Goal: Task Accomplishment & Management: Use online tool/utility

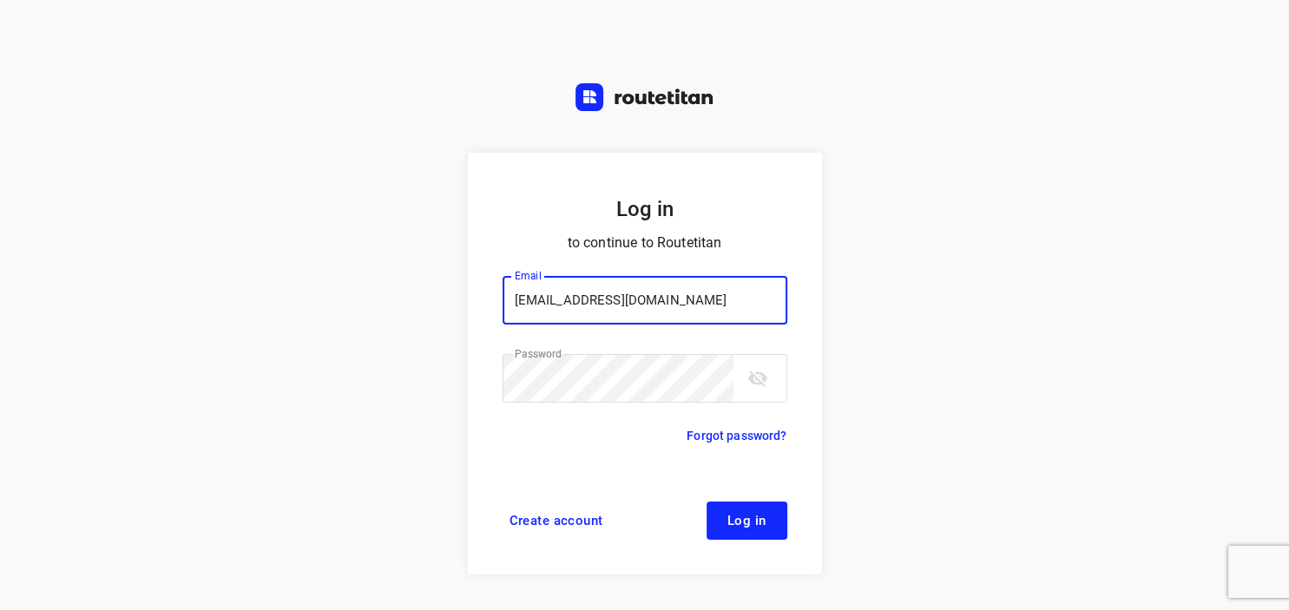
type input "[EMAIL_ADDRESS][DOMAIN_NAME]"
click at [748, 528] on span "Log in" at bounding box center [747, 521] width 39 height 14
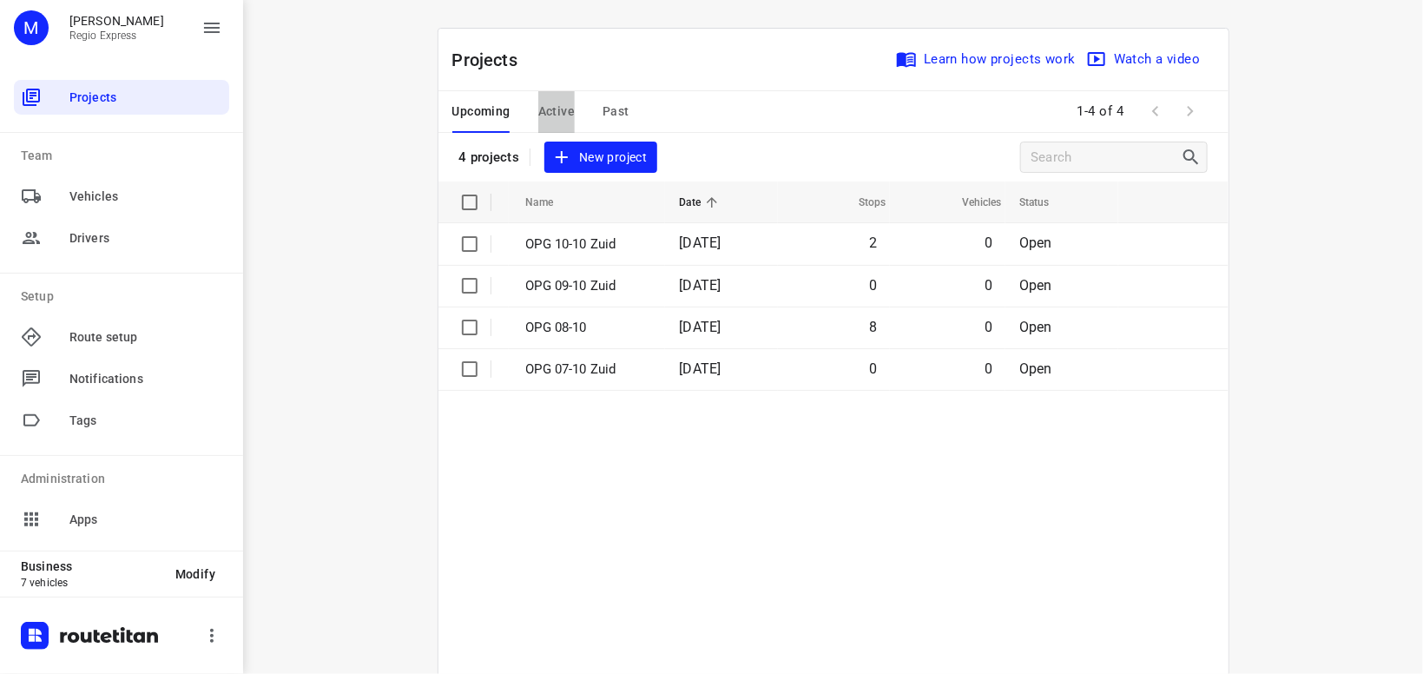
click at [567, 114] on span "Active" at bounding box center [556, 112] width 36 height 22
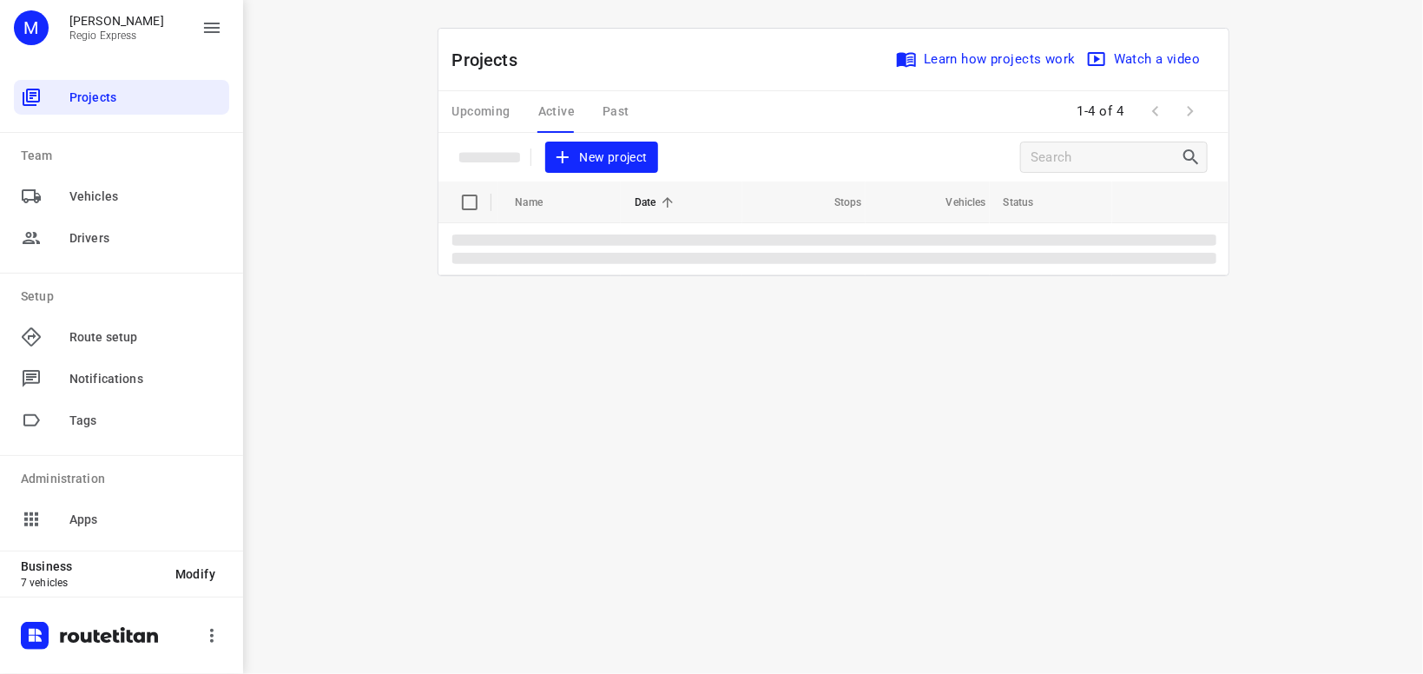
click at [567, 109] on div "Upcoming Active Past" at bounding box center [554, 112] width 205 height 42
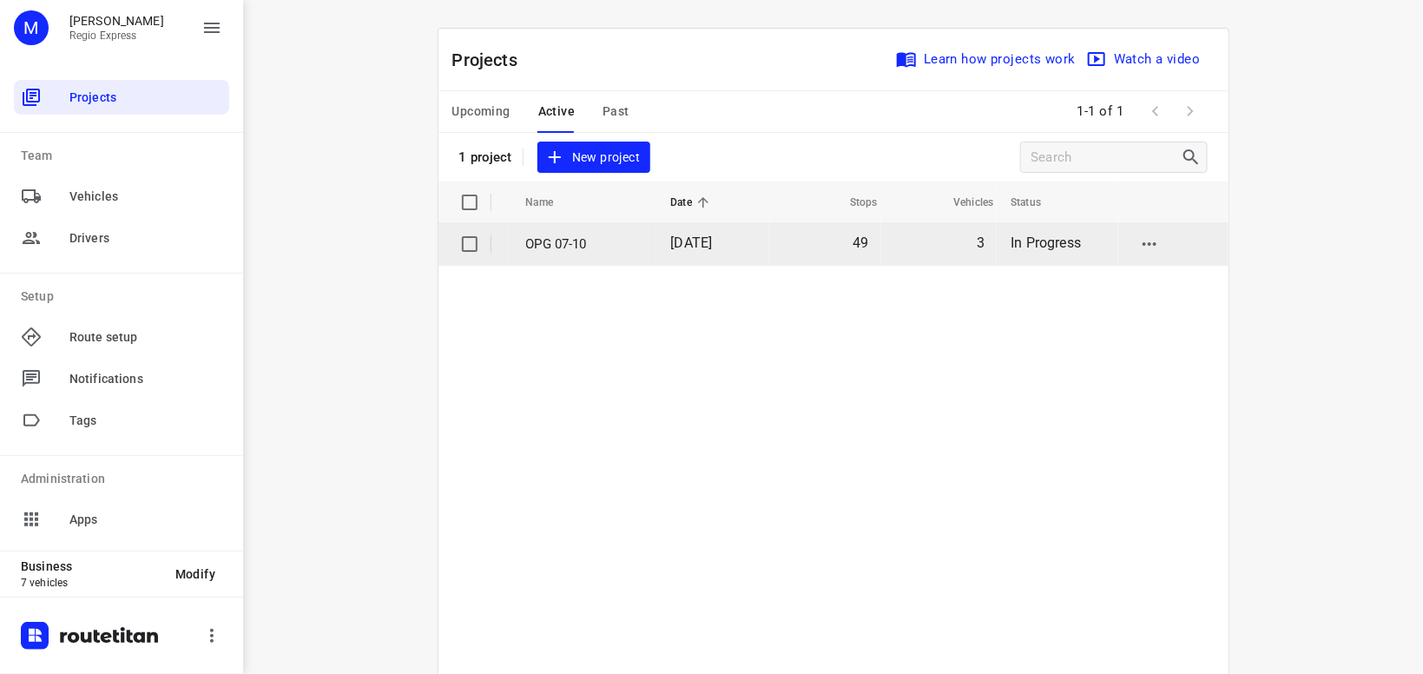
click at [586, 240] on p "OPG 07-10" at bounding box center [585, 244] width 119 height 20
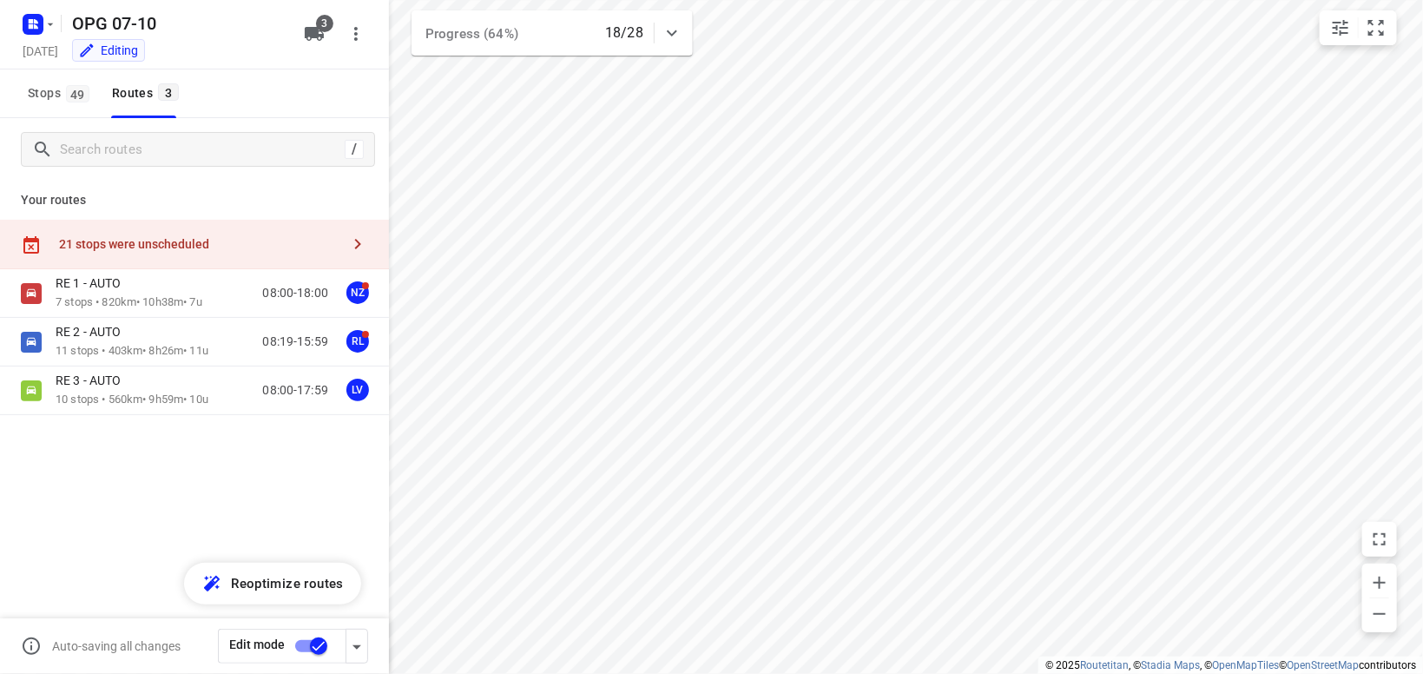
type input "distance"
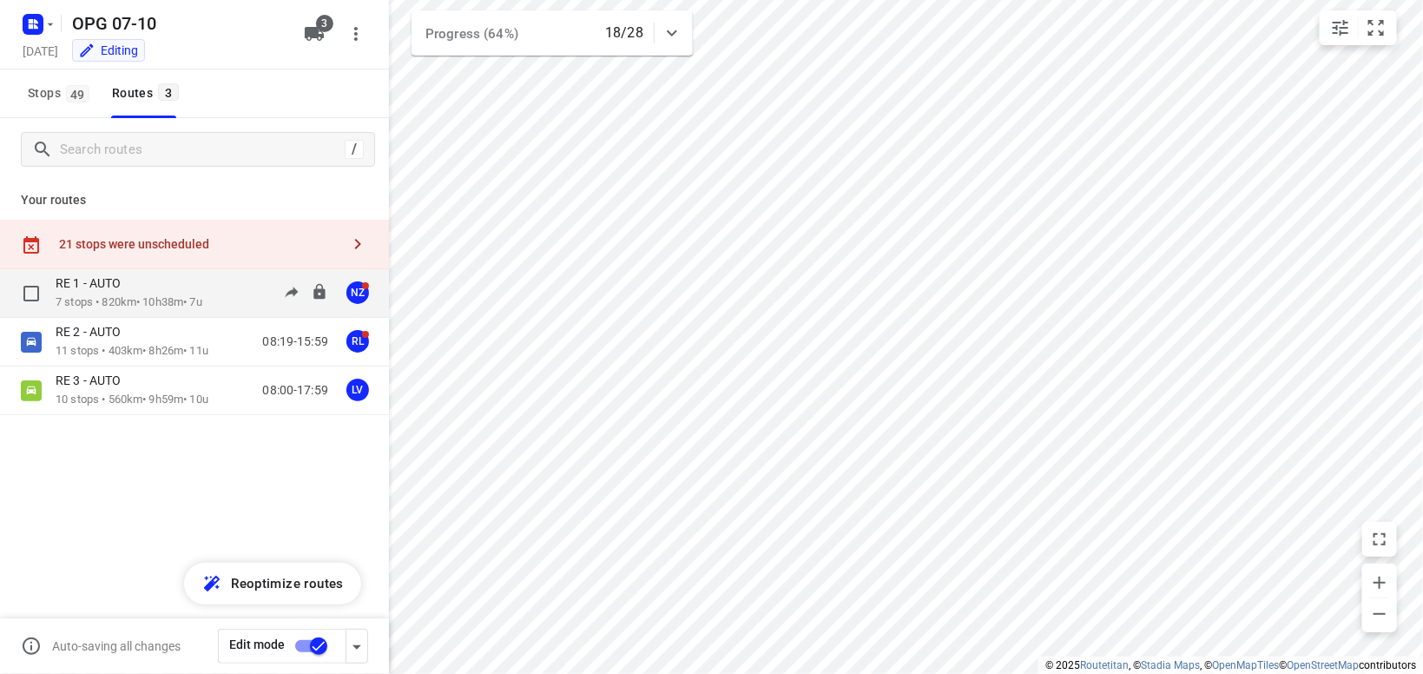
click at [202, 299] on p "7 stops • 820km • 10h38m • 7u" at bounding box center [129, 302] width 147 height 16
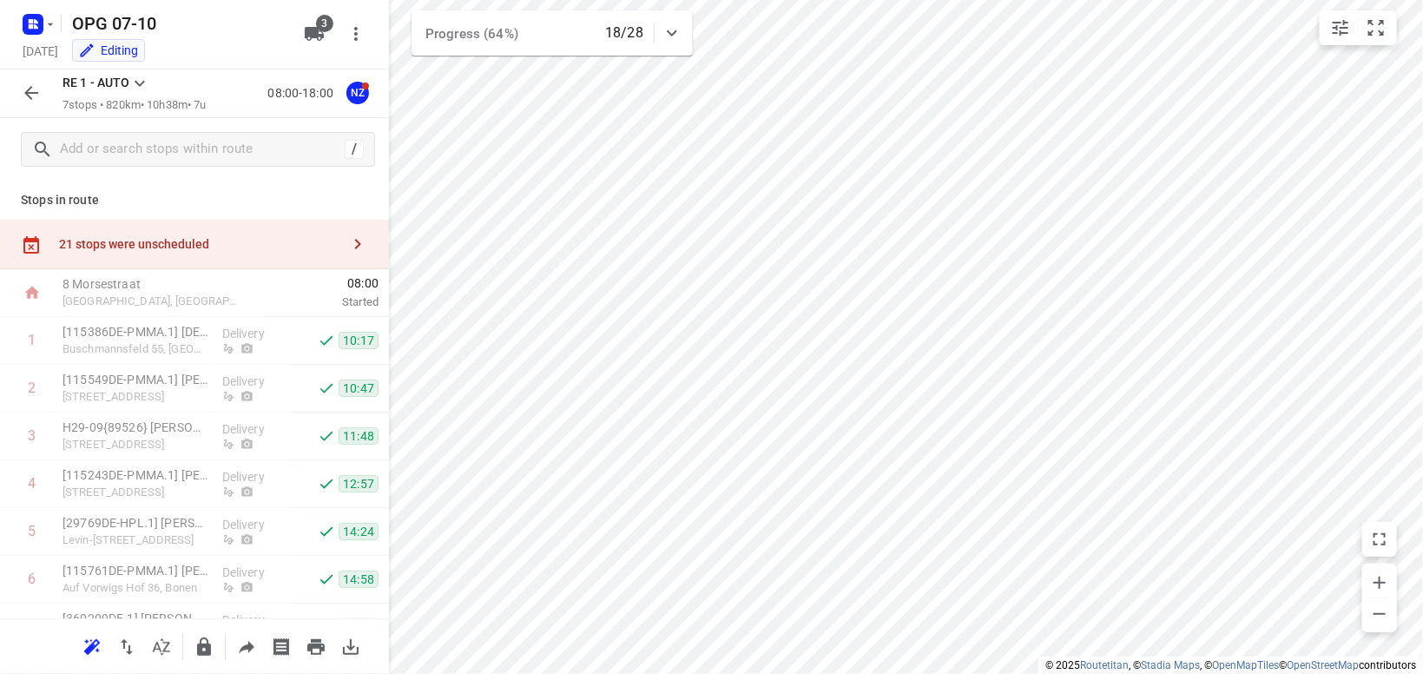
click at [130, 84] on icon at bounding box center [139, 83] width 21 height 21
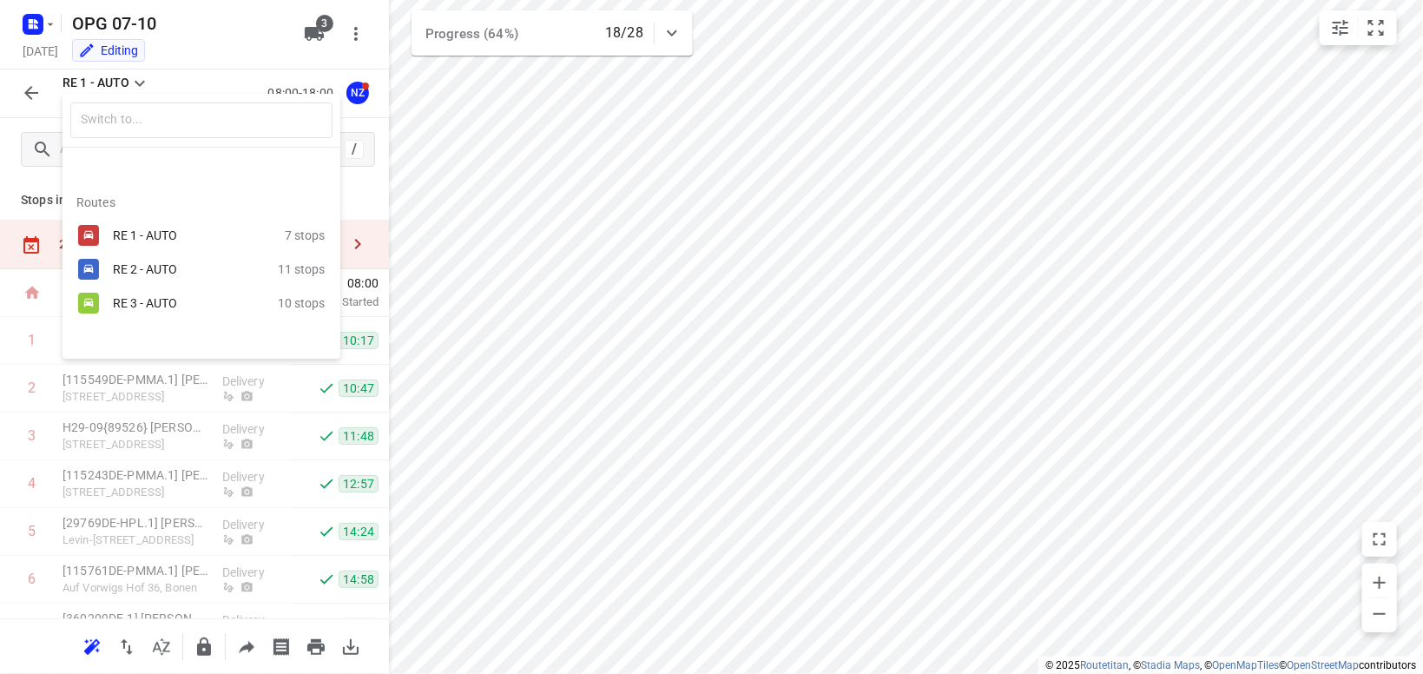
click at [149, 264] on div "RE 2 - AUTO" at bounding box center [187, 269] width 148 height 14
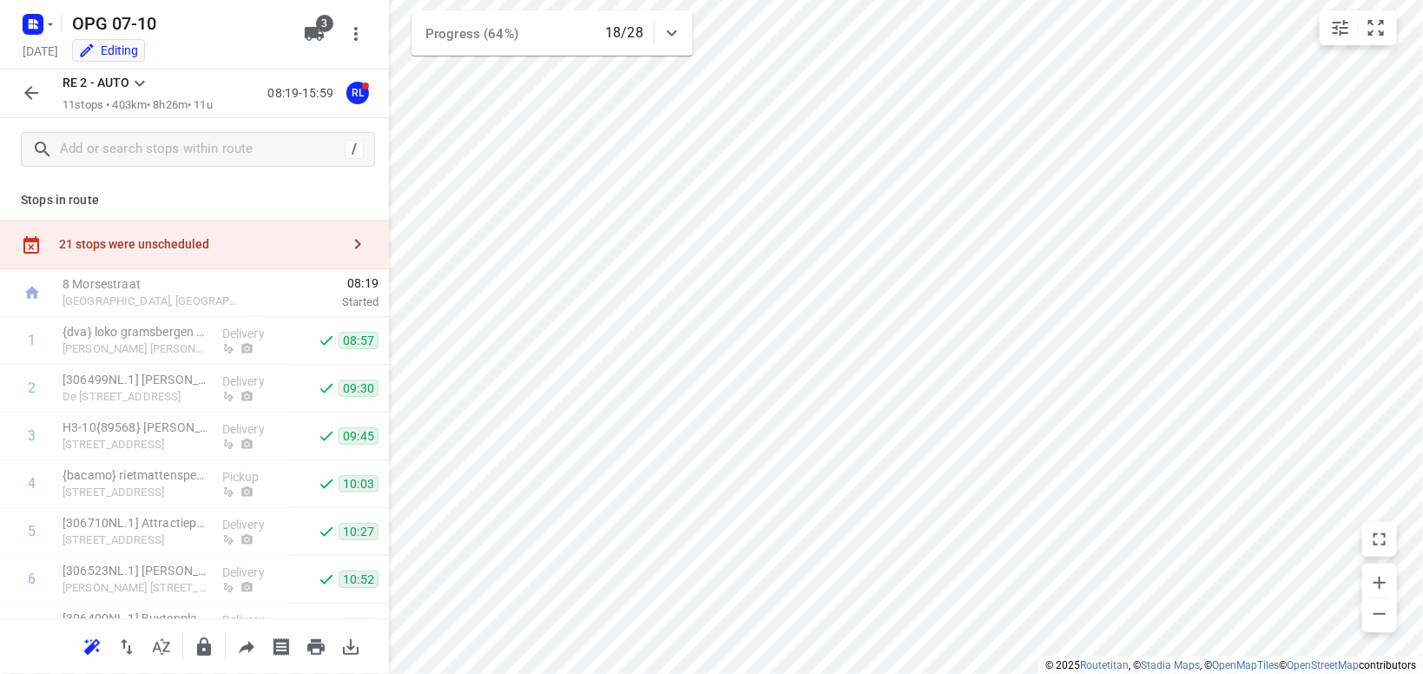
click at [139, 76] on icon at bounding box center [139, 83] width 21 height 21
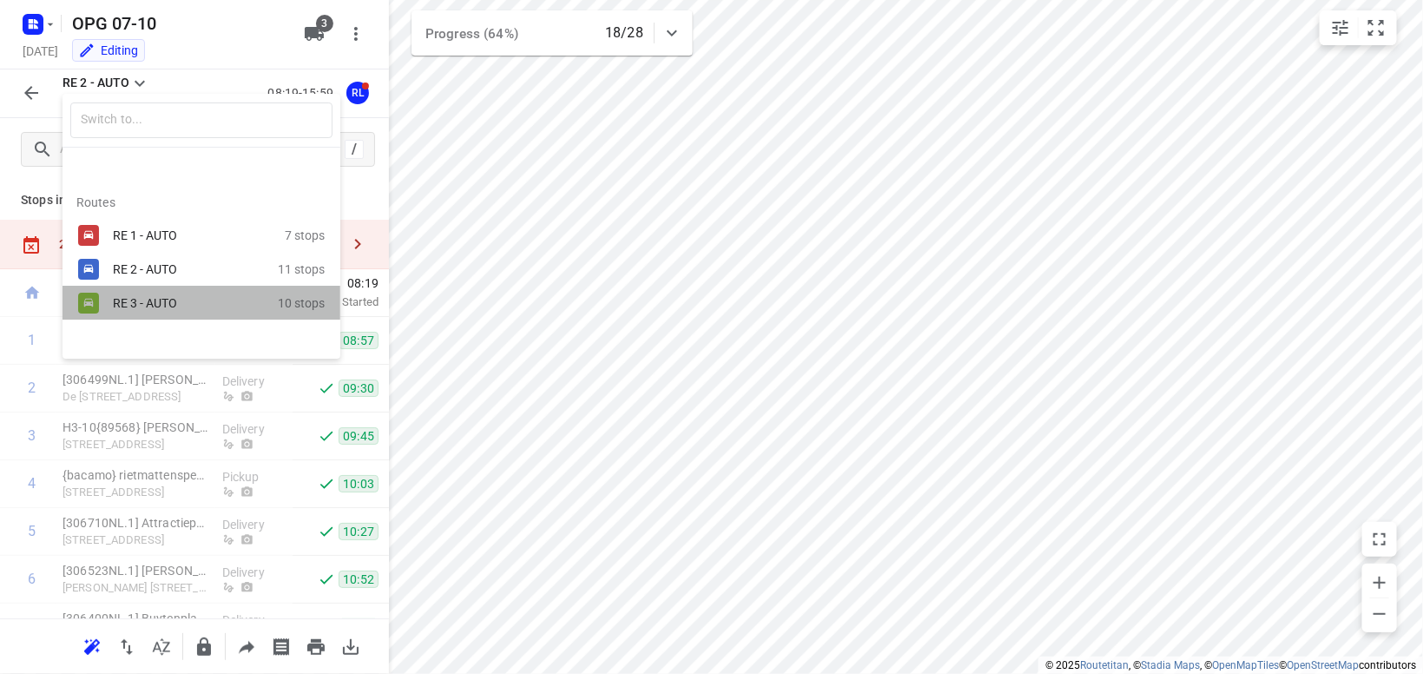
click at [136, 306] on div "RE 3 - AUTO" at bounding box center [187, 303] width 148 height 14
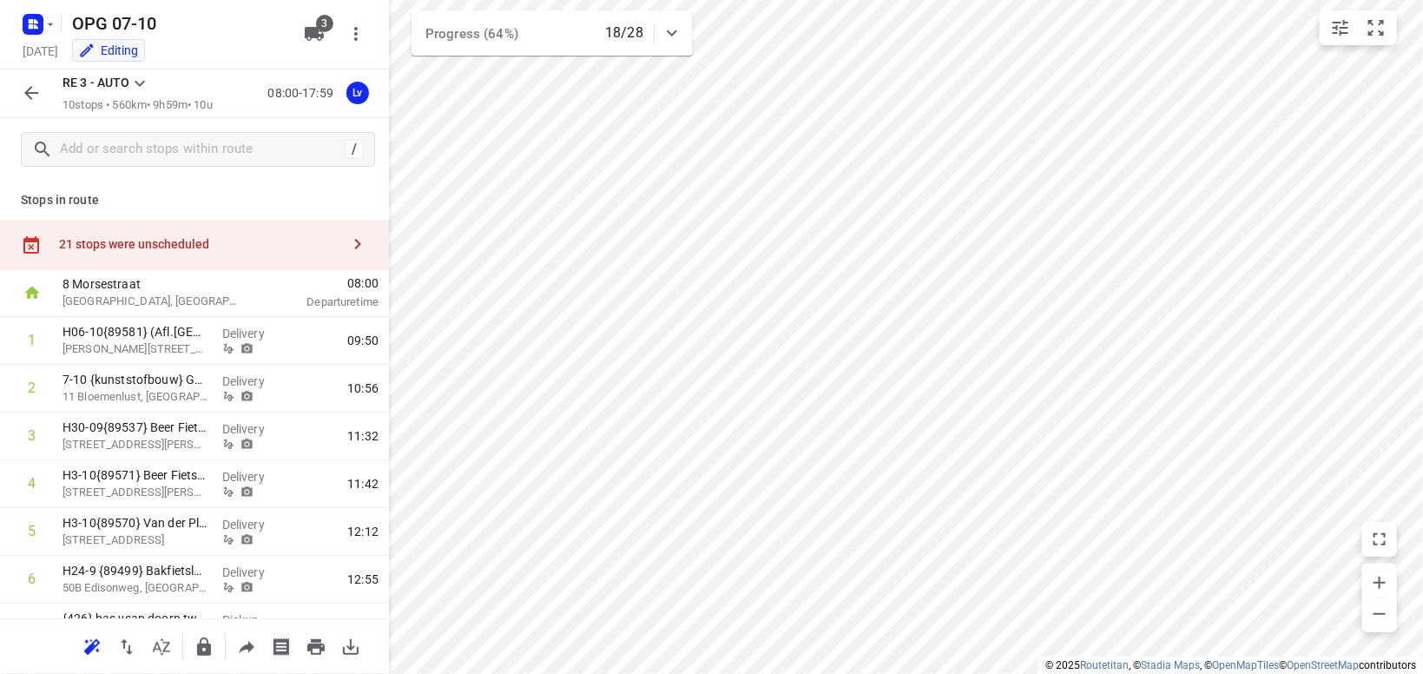
click at [359, 243] on icon "button" at bounding box center [358, 244] width 6 height 10
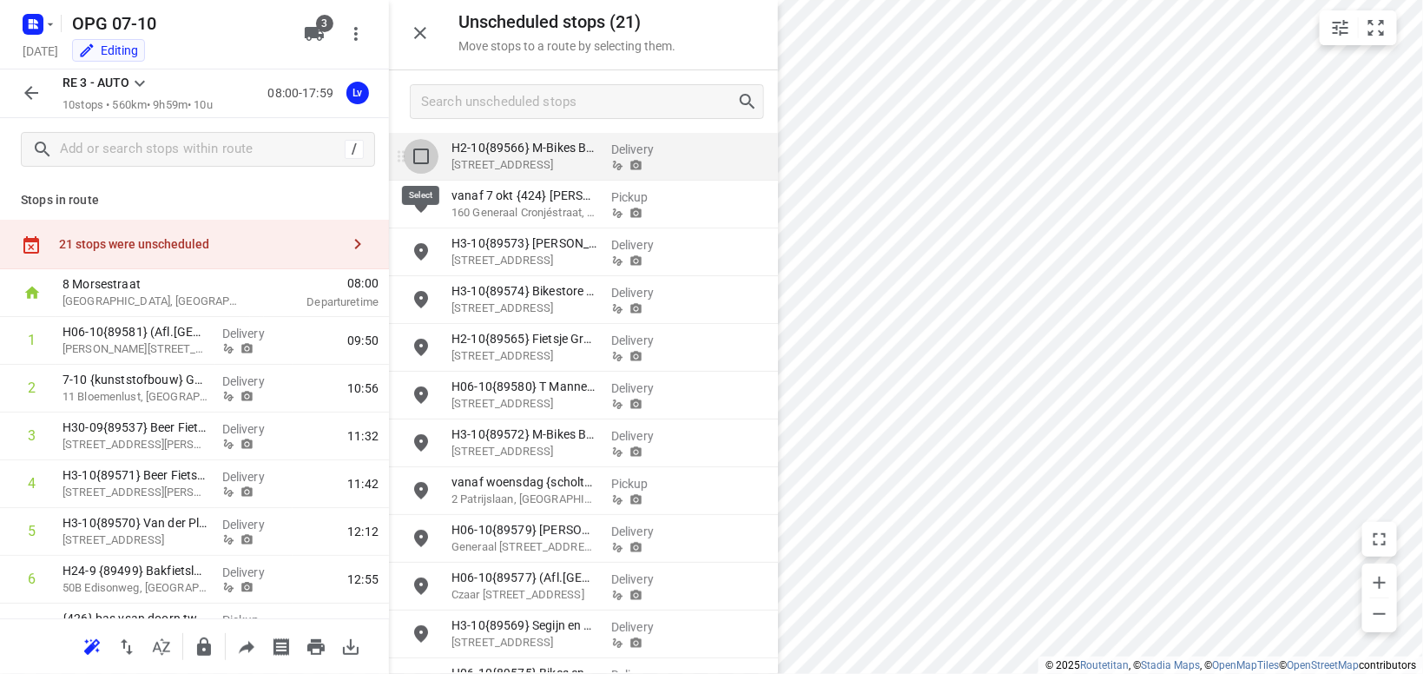
click at [425, 158] on input "grid" at bounding box center [421, 156] width 35 height 35
checkbox input "true"
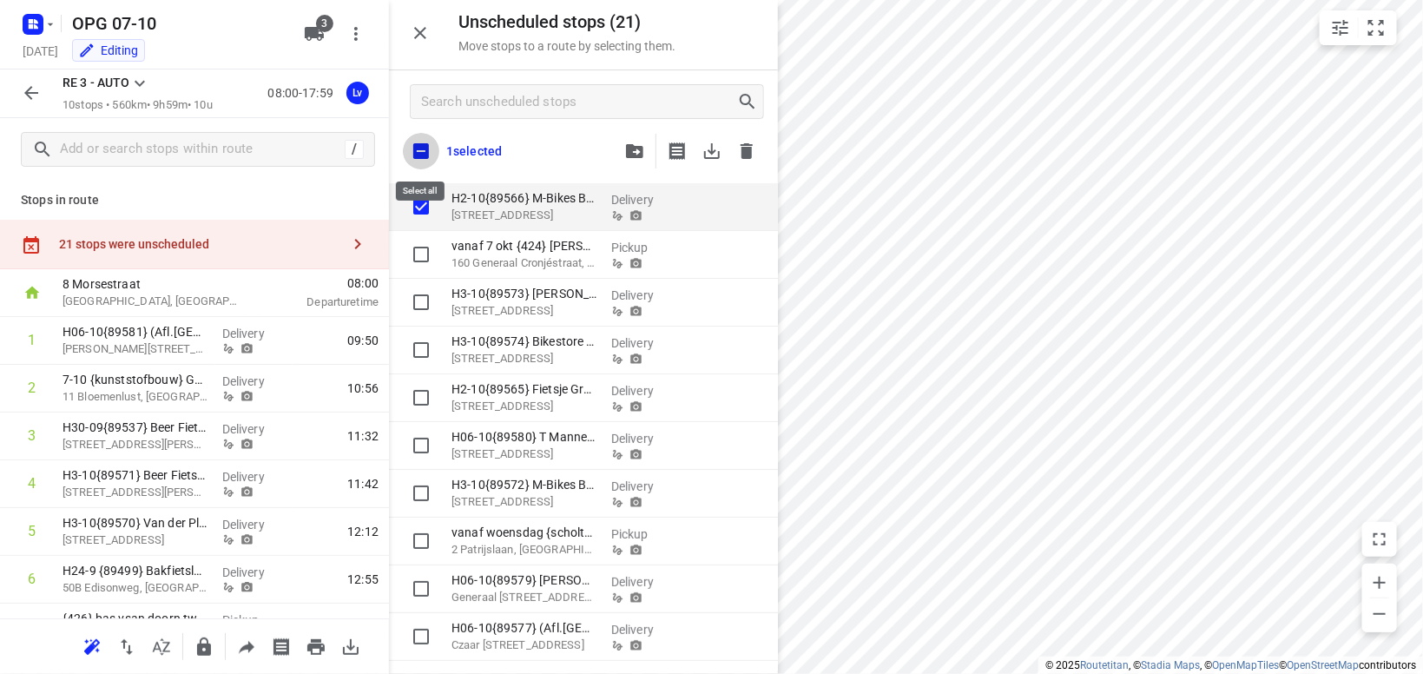
click at [423, 153] on input "checkbox" at bounding box center [421, 151] width 36 height 36
checkbox input "true"
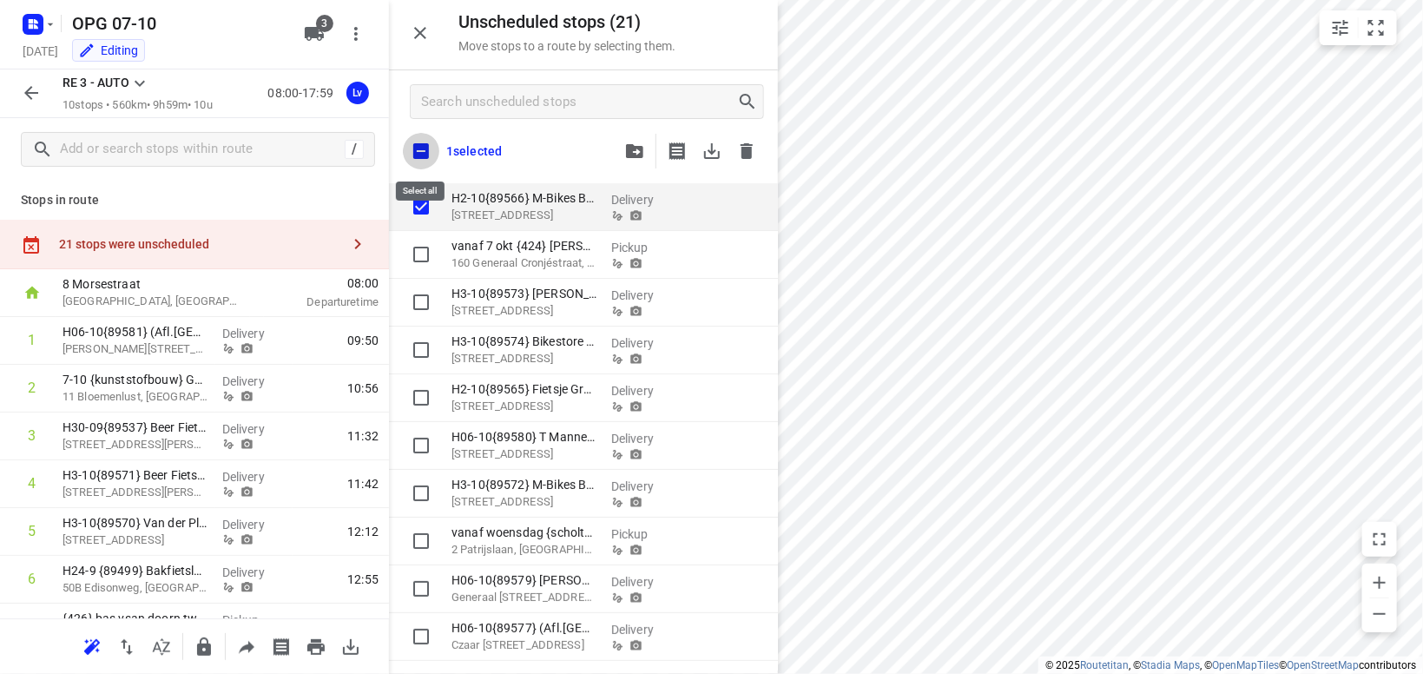
checkbox input "true"
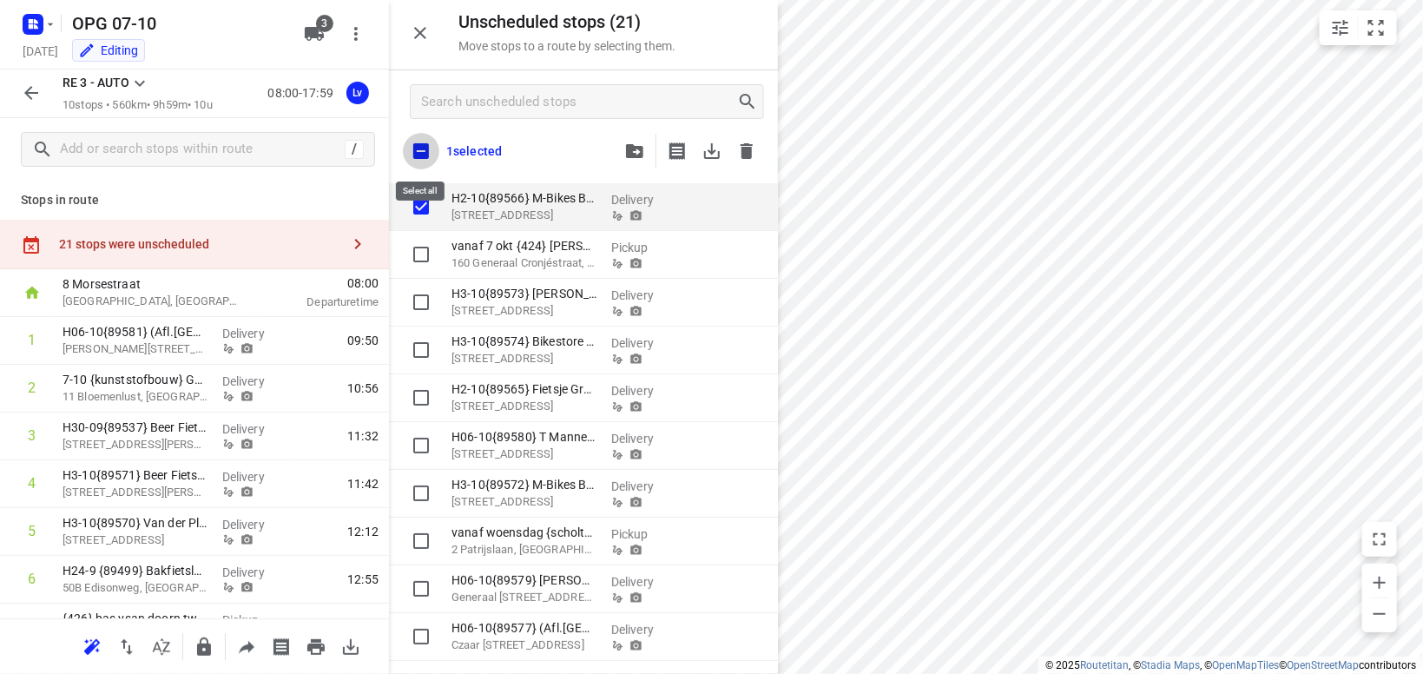
checkbox input "true"
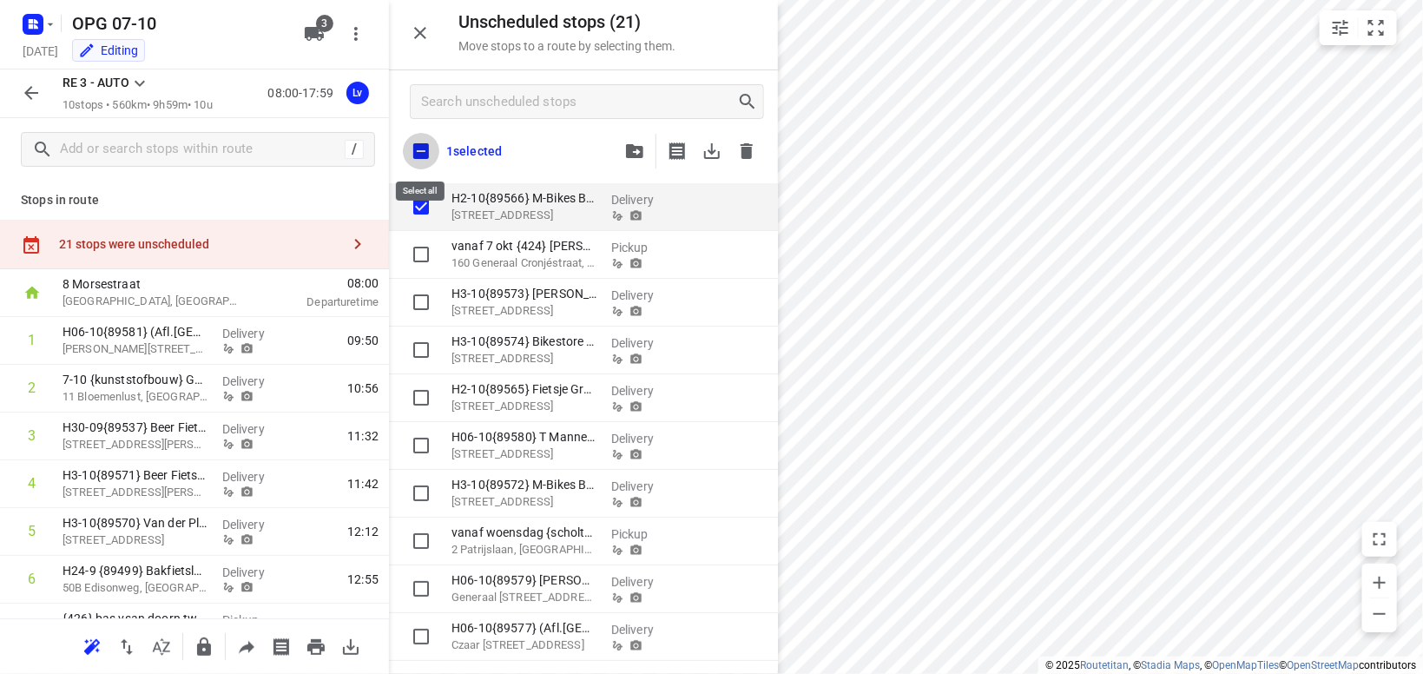
checkbox input "true"
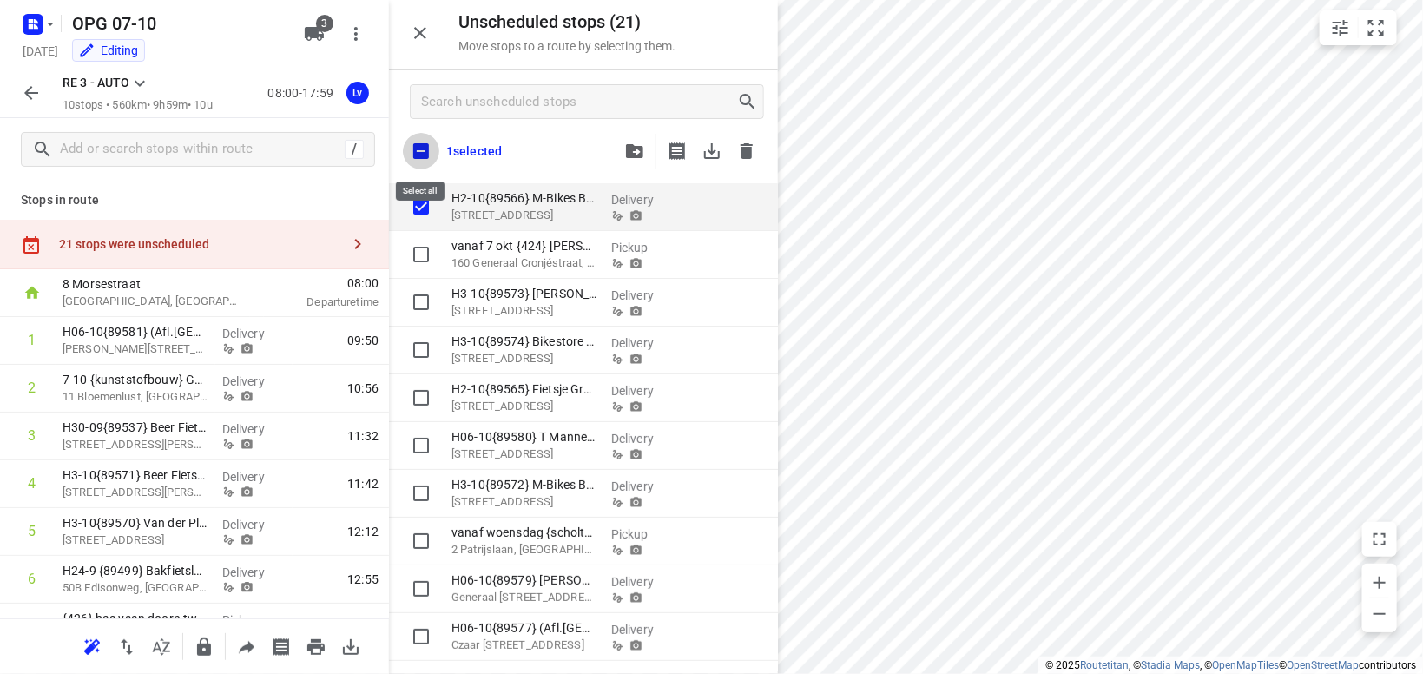
checkbox input "true"
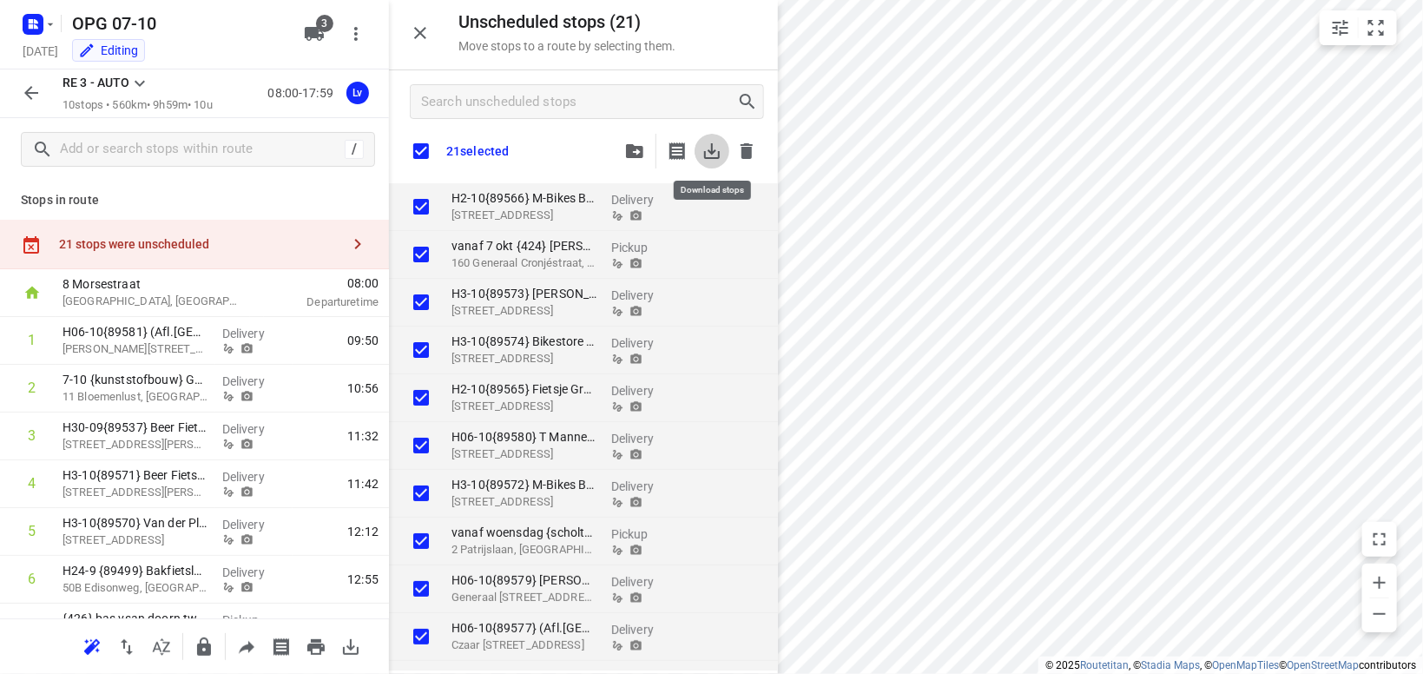
click at [714, 155] on icon "button" at bounding box center [711, 151] width 21 height 21
checkbox input "true"
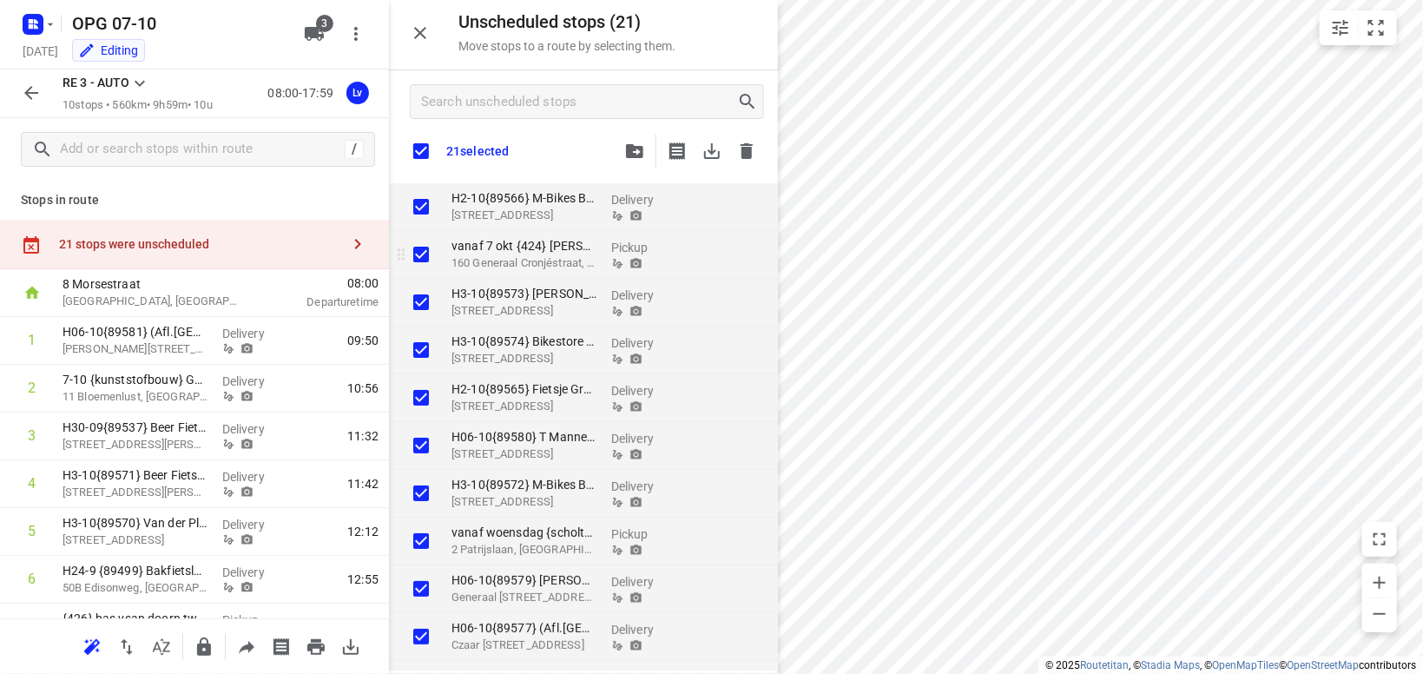
checkbox input "true"
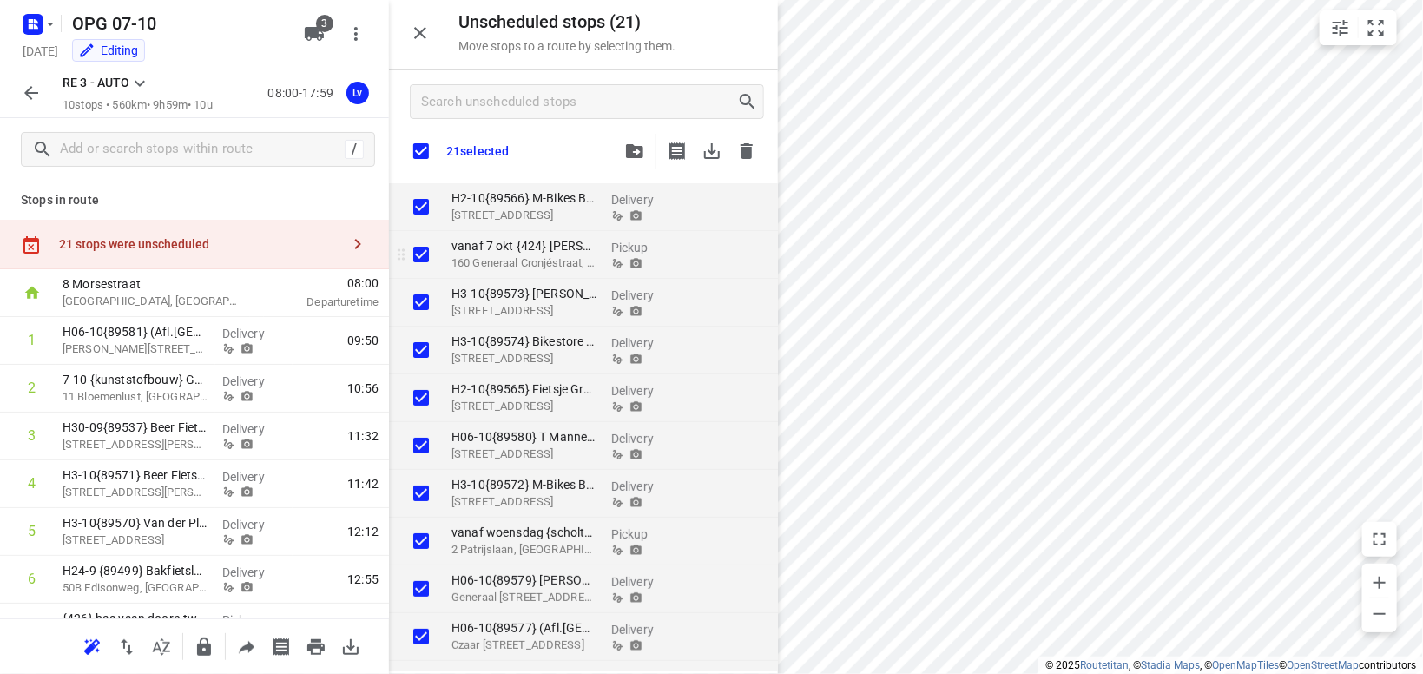
checkbox input "true"
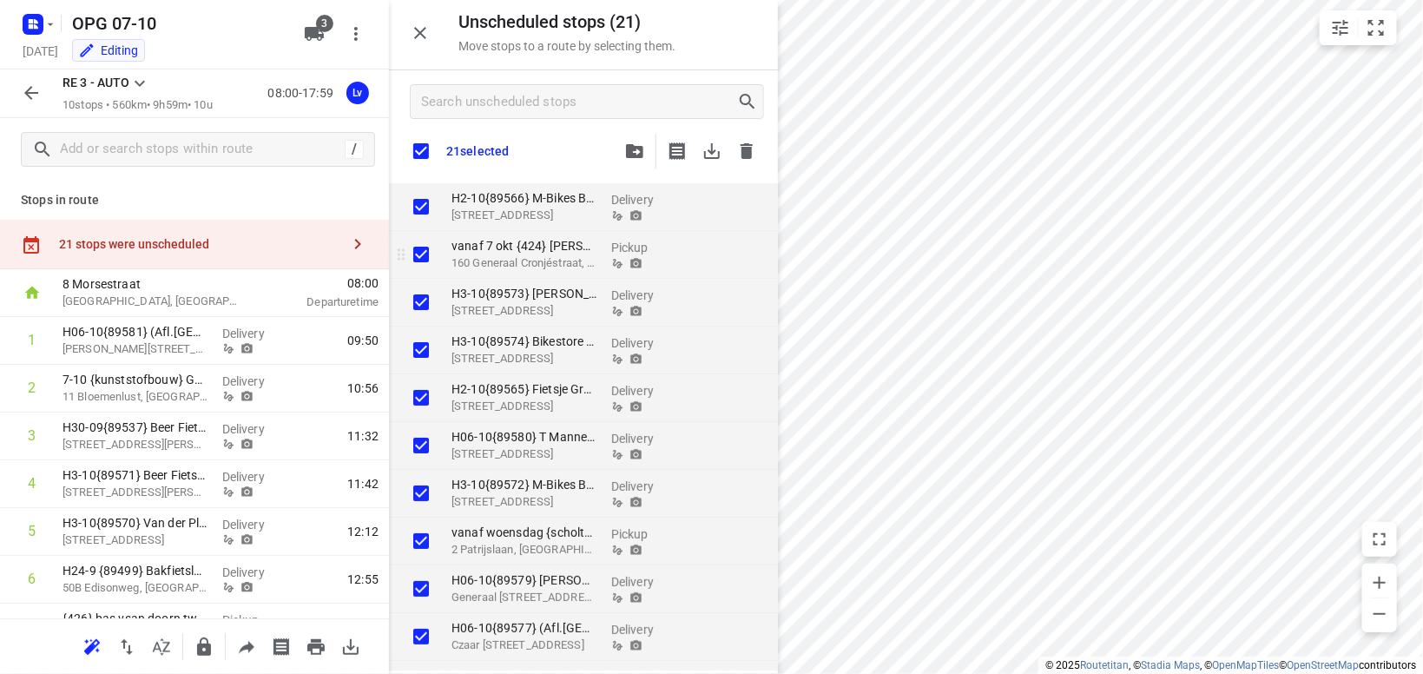
checkbox input "true"
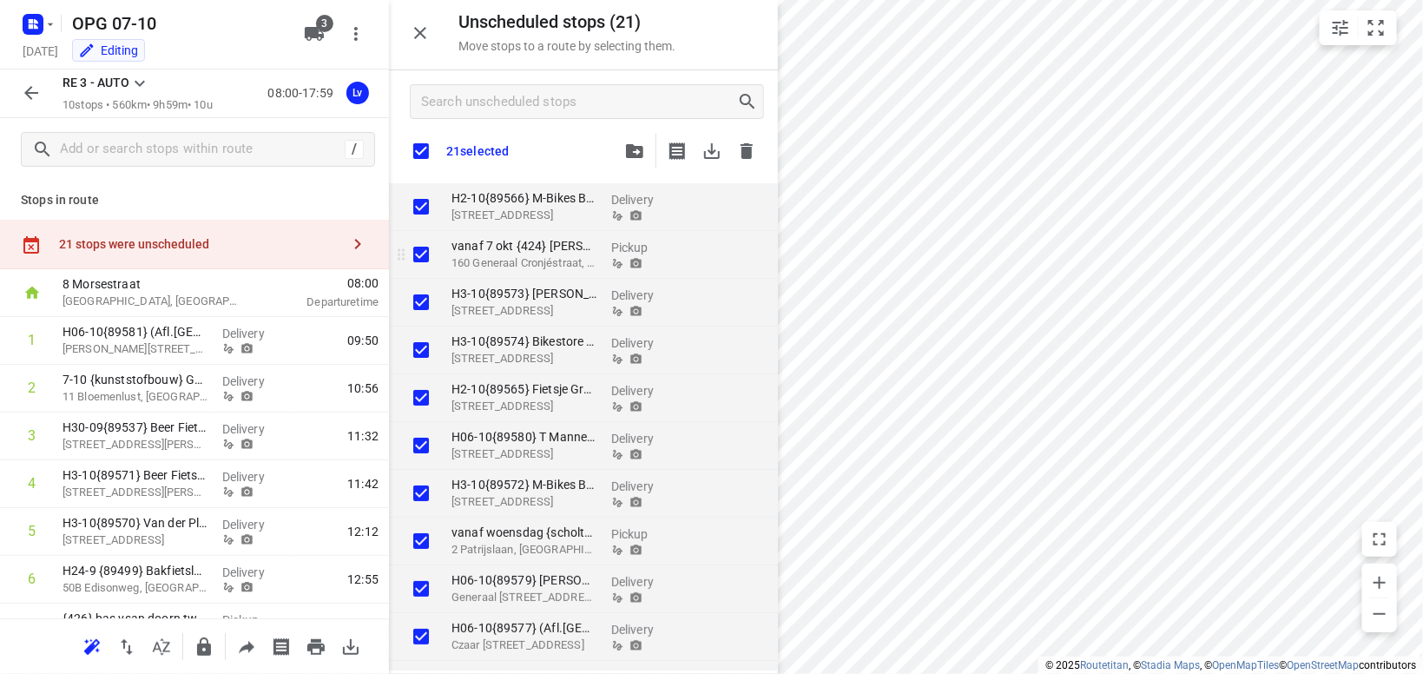
checkbox input "true"
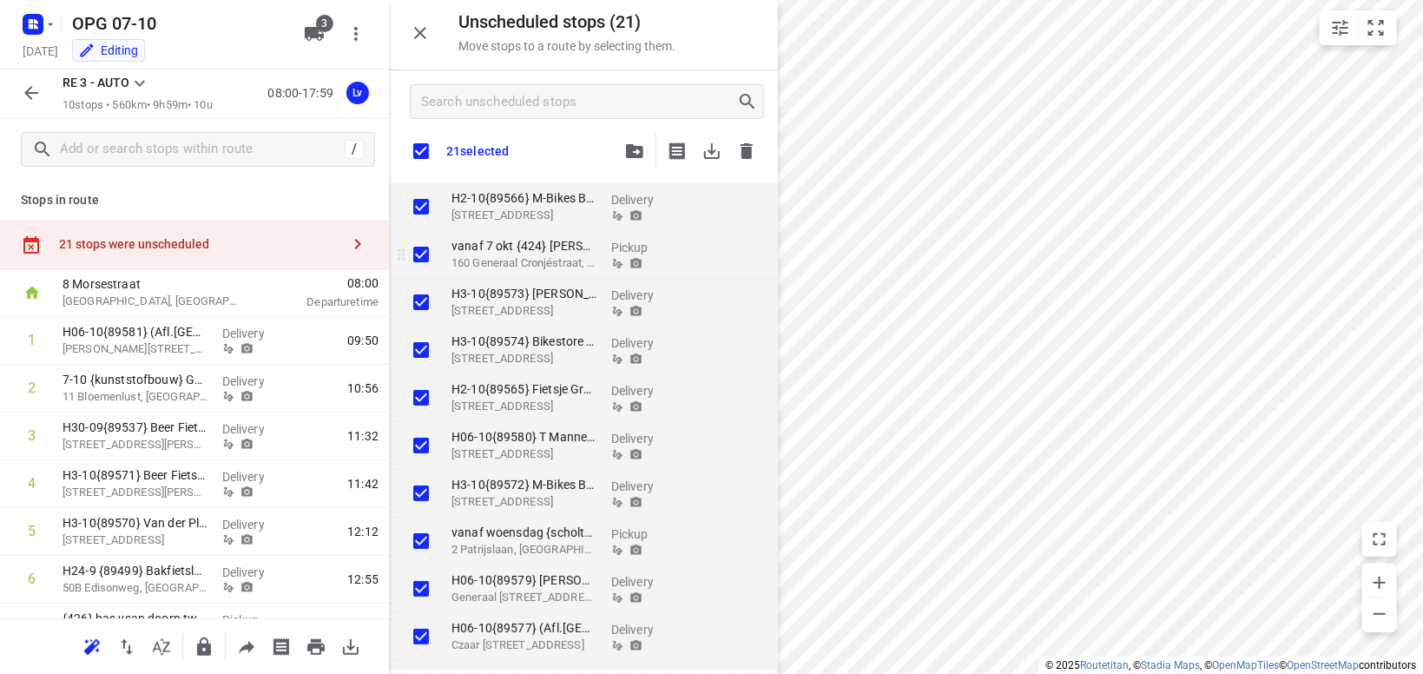
checkbox input "true"
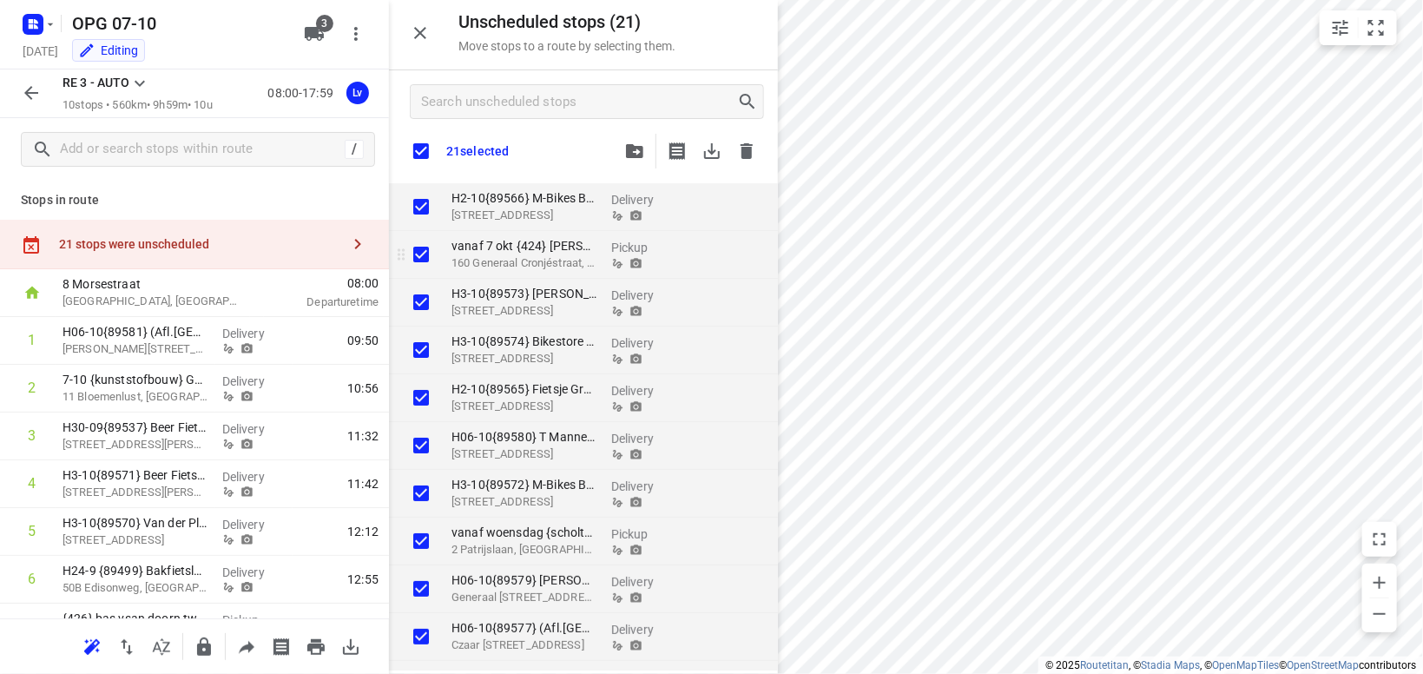
checkbox input "true"
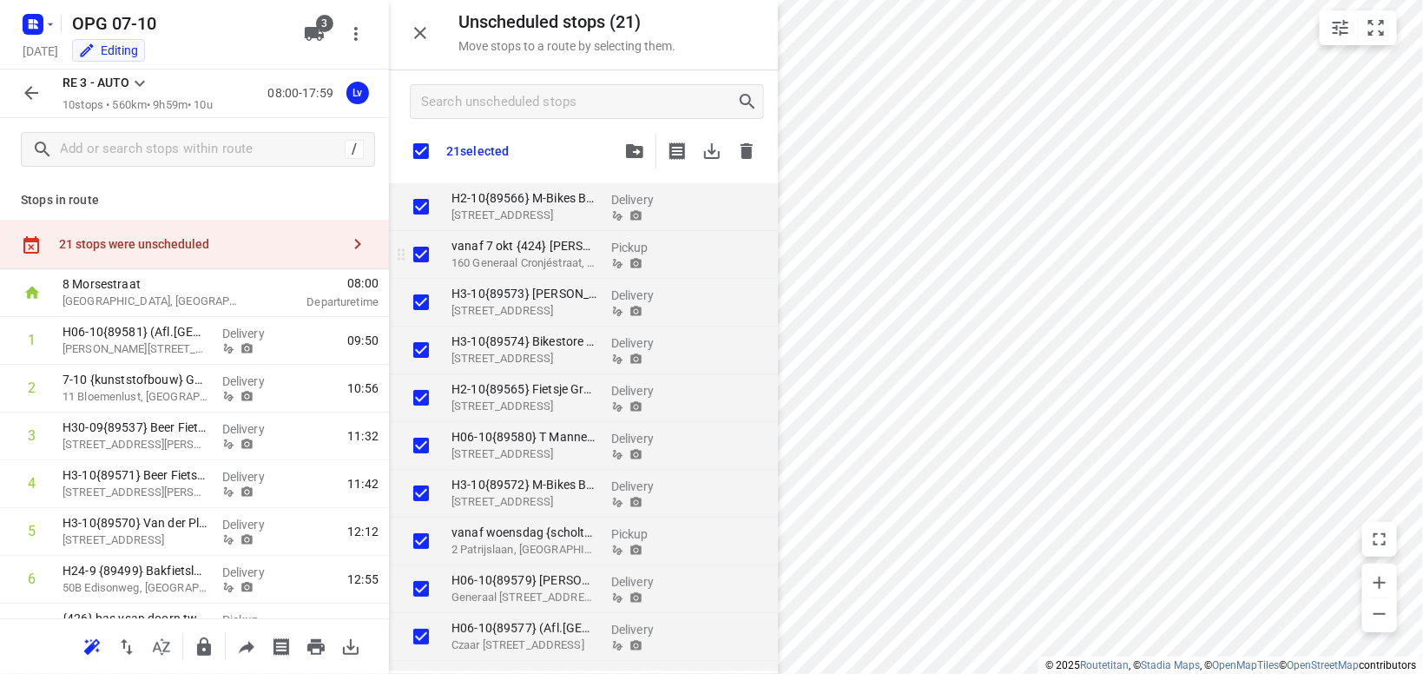
checkbox input "true"
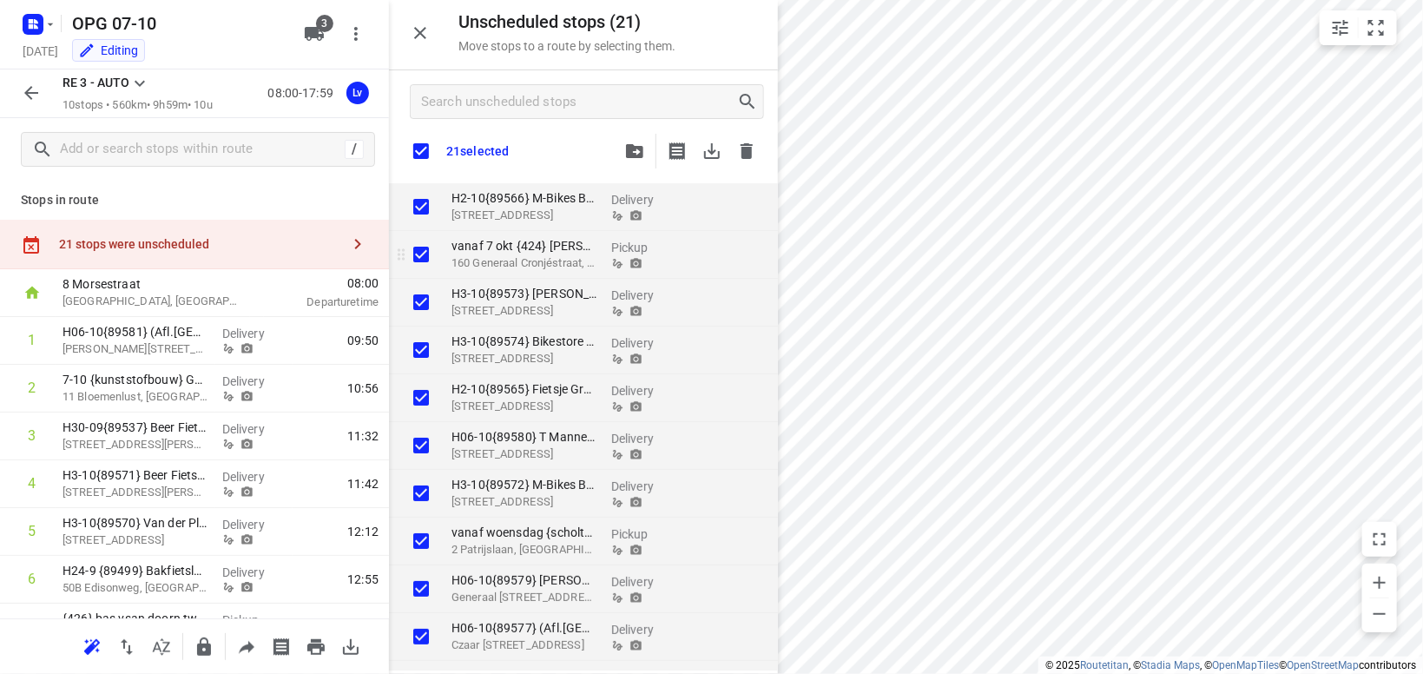
checkbox input "true"
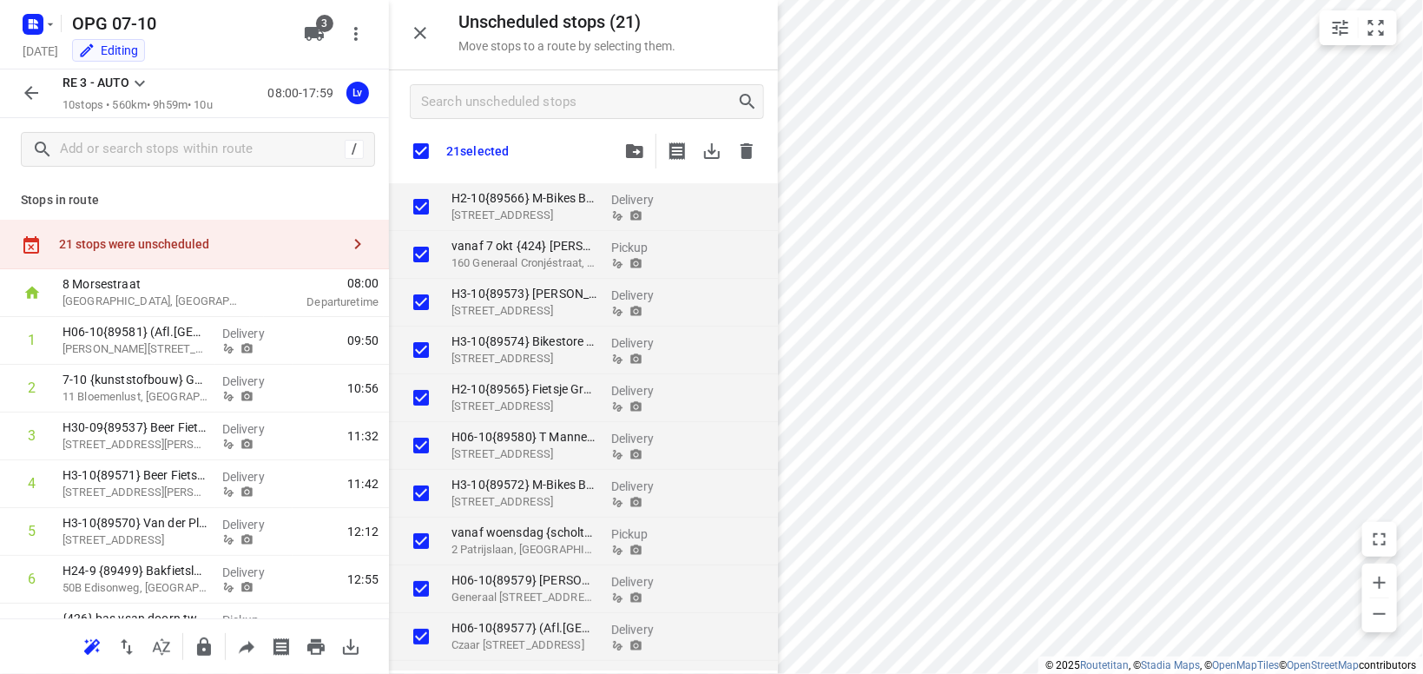
checkbox input "true"
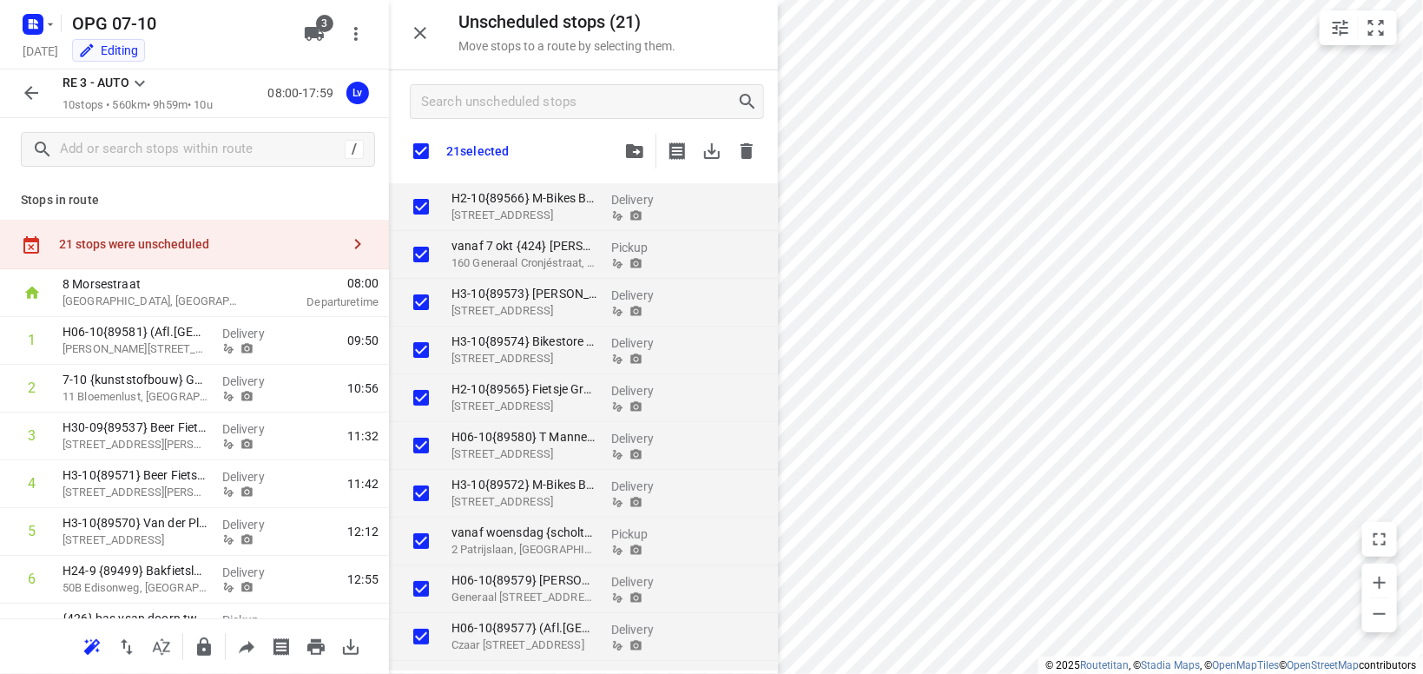
checkbox input "true"
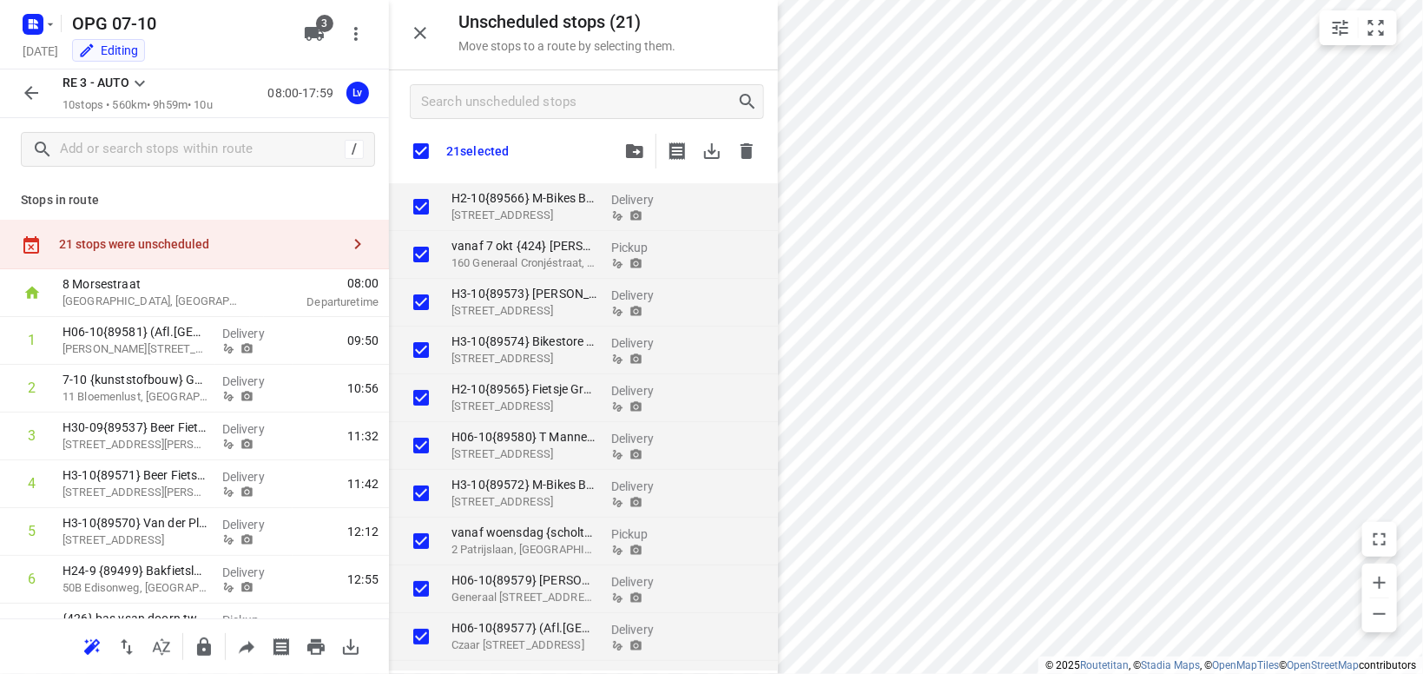
checkbox input "true"
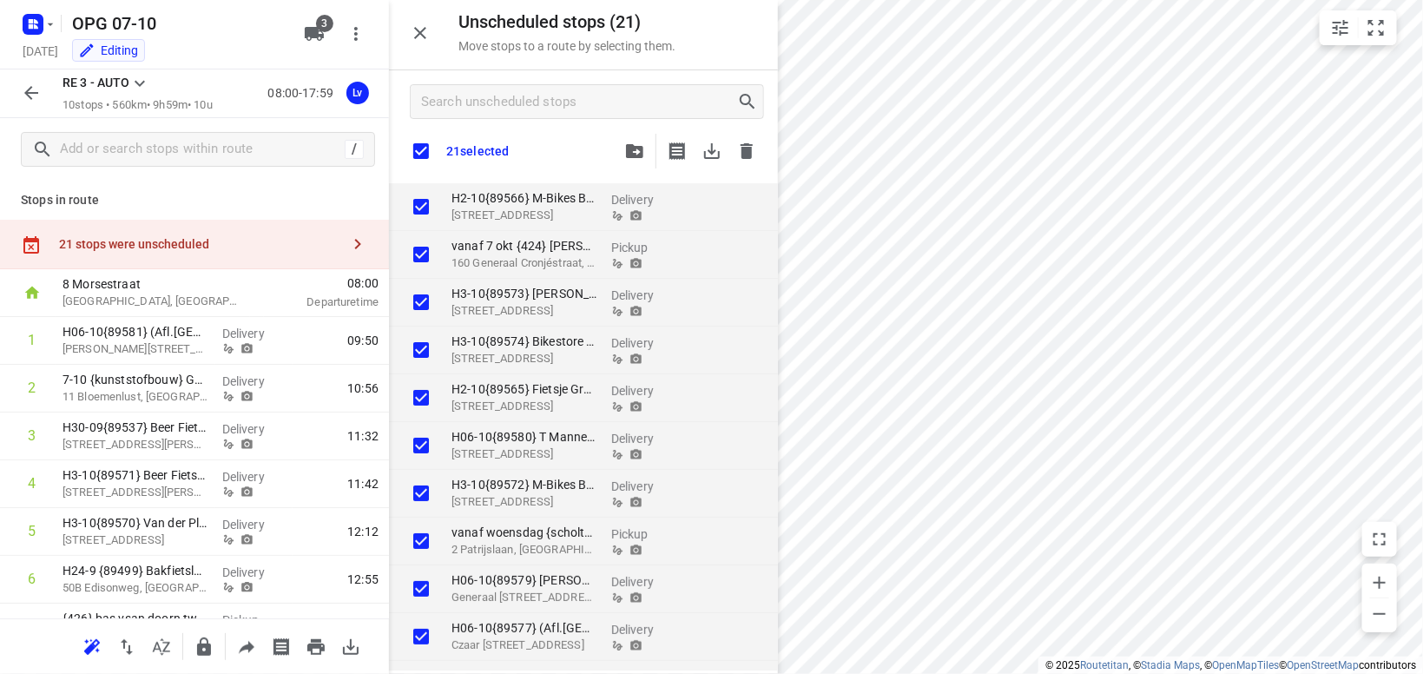
checkbox input "true"
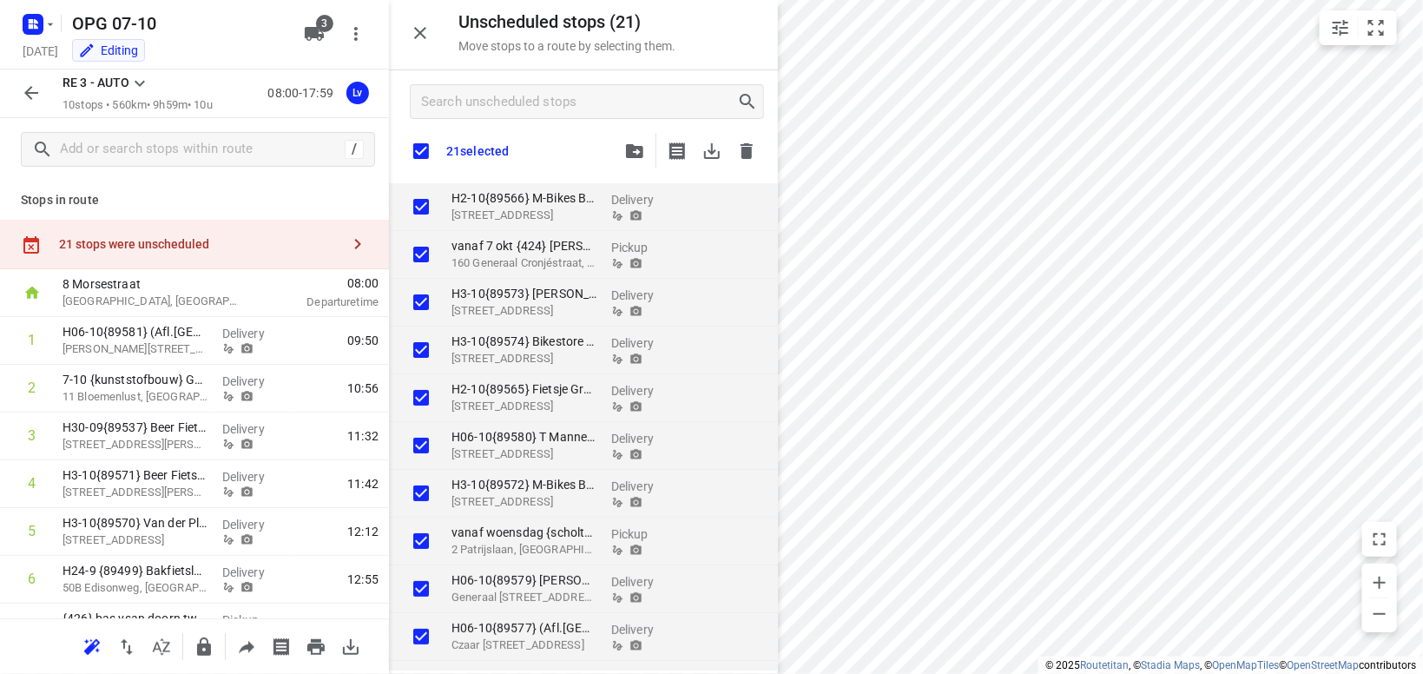
checkbox input "true"
click at [752, 154] on icon "button" at bounding box center [747, 151] width 12 height 16
checkbox input "true"
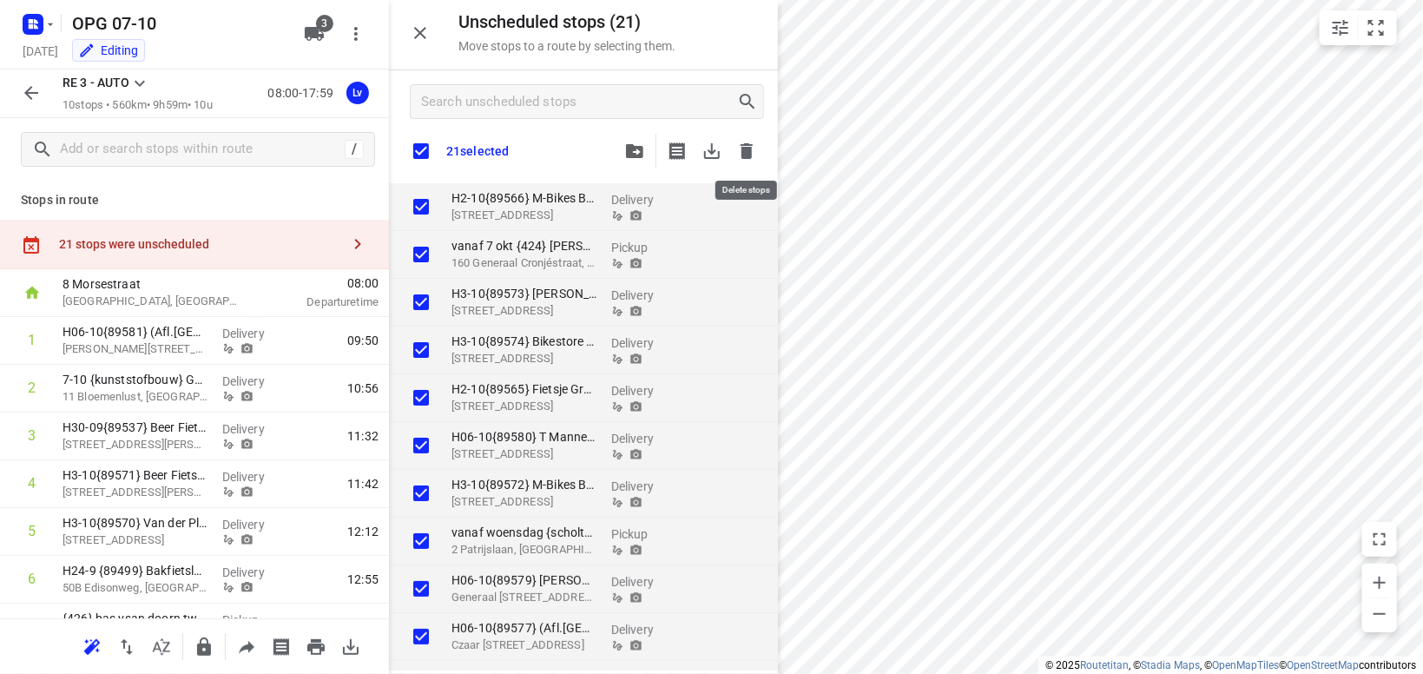
checkbox input "true"
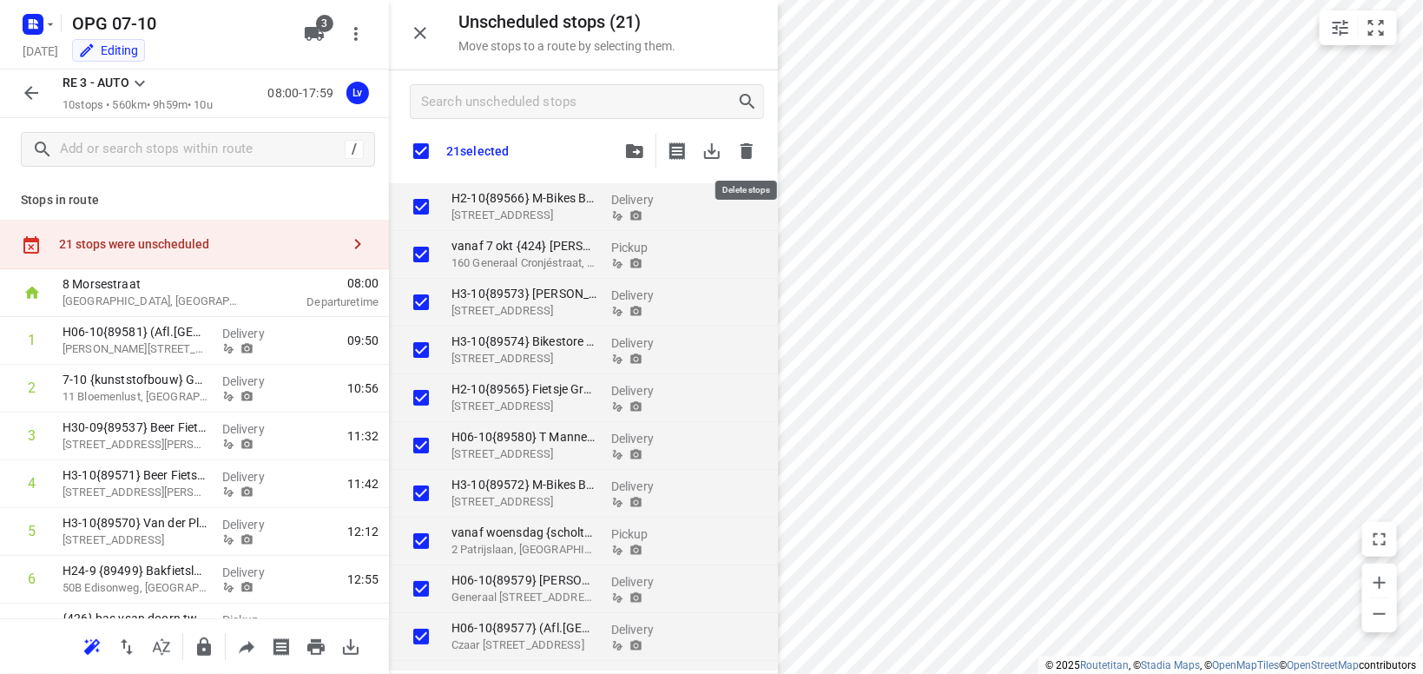
checkbox input "true"
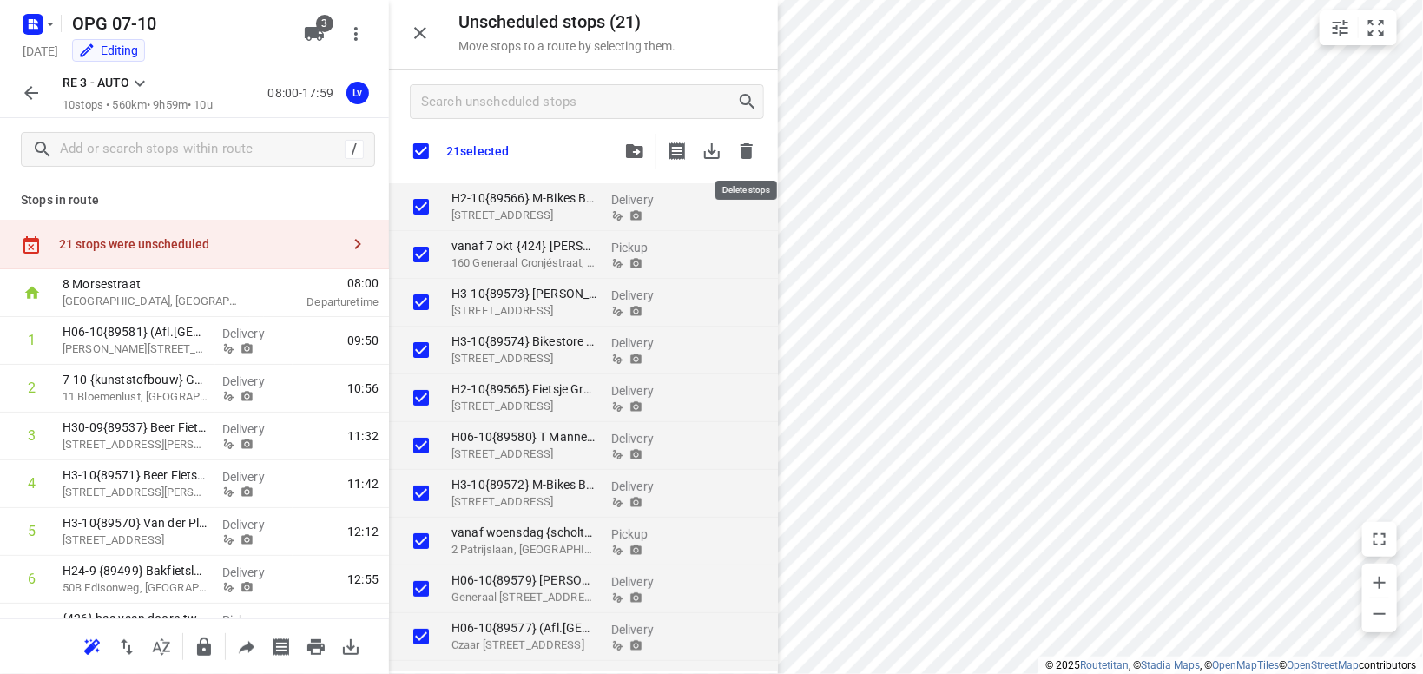
checkbox input "true"
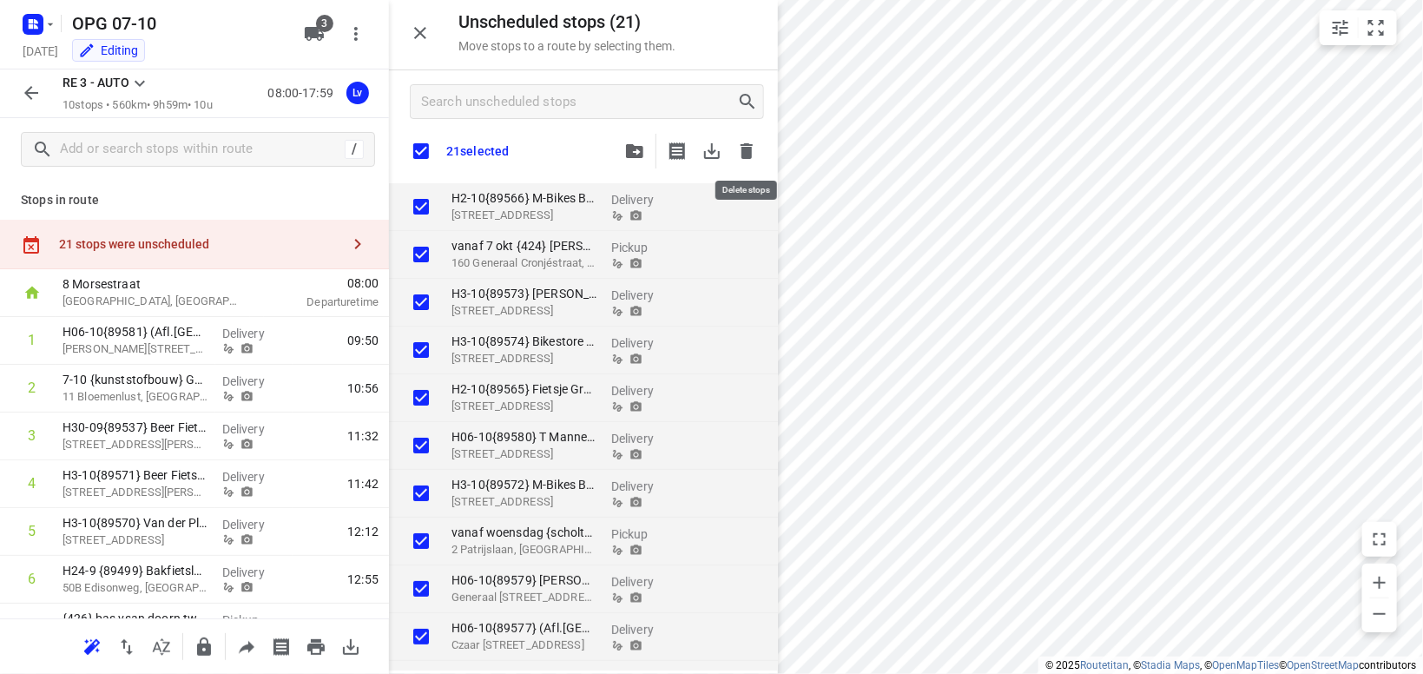
checkbox input "true"
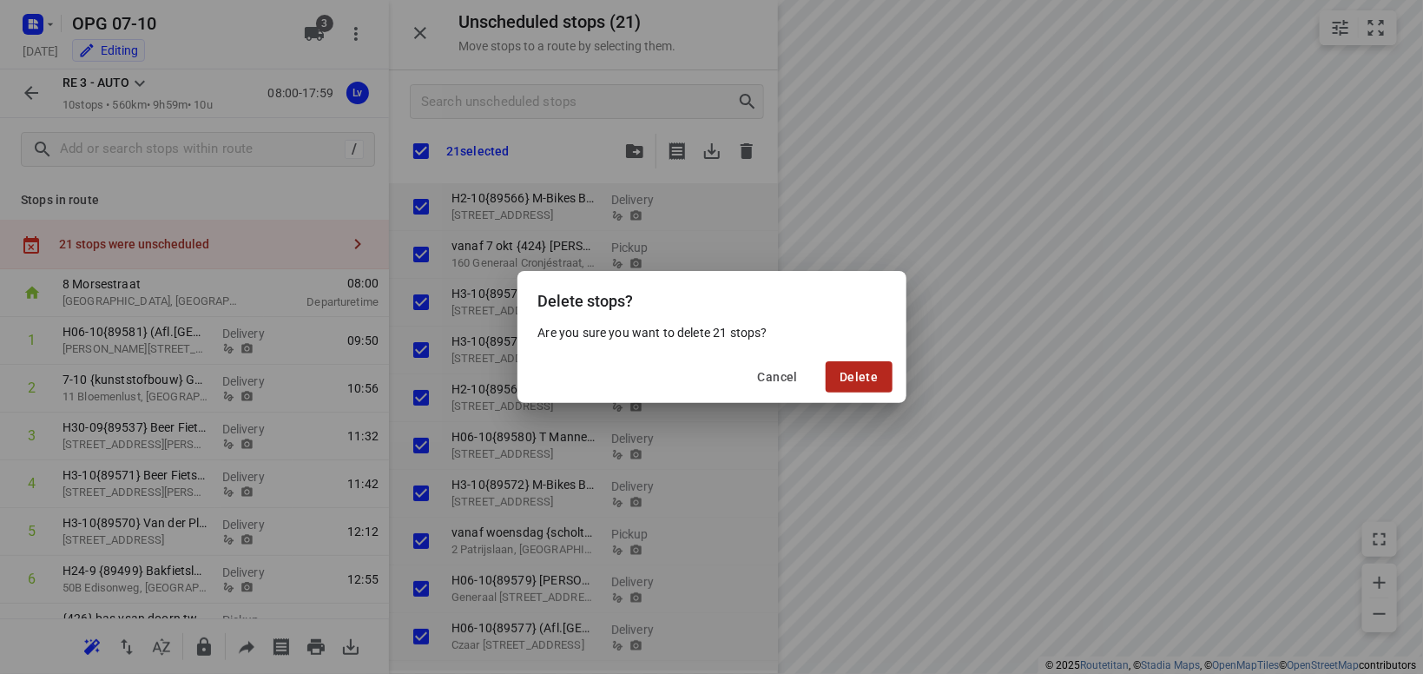
click at [871, 382] on span "Delete" at bounding box center [859, 377] width 38 height 14
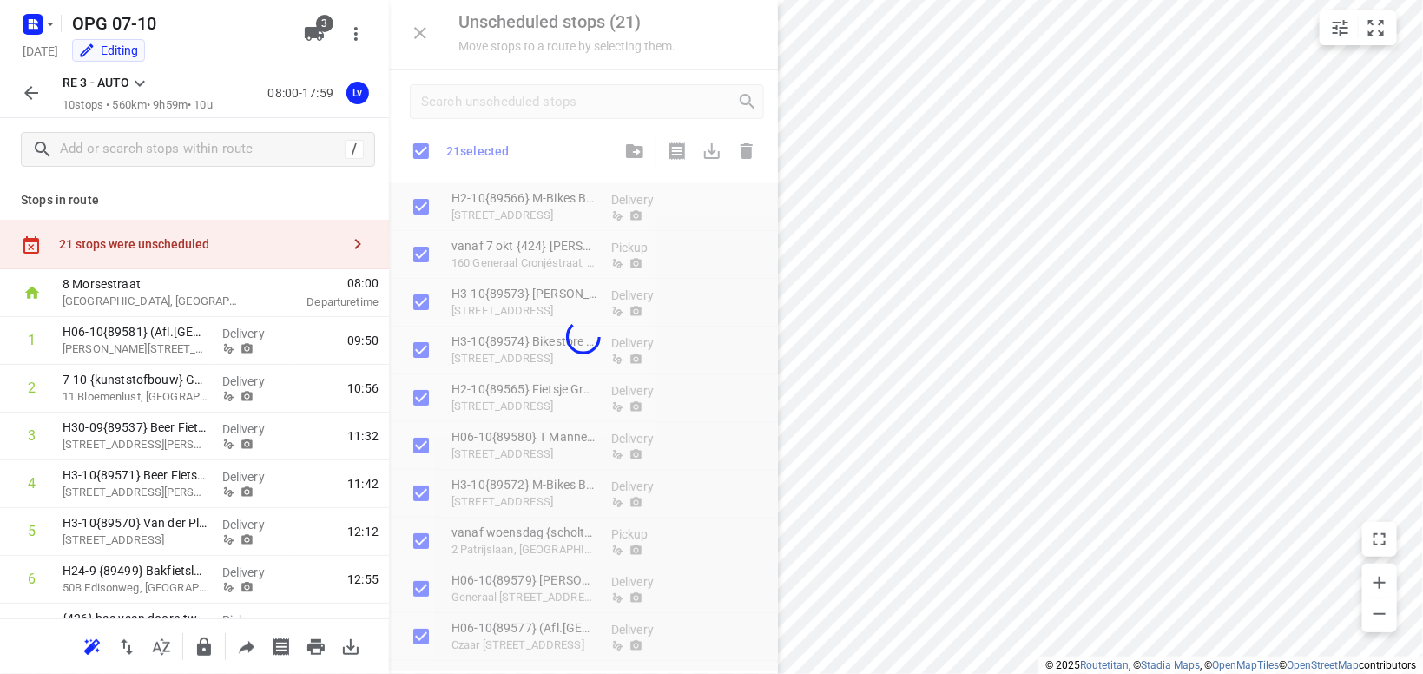
checkbox input "true"
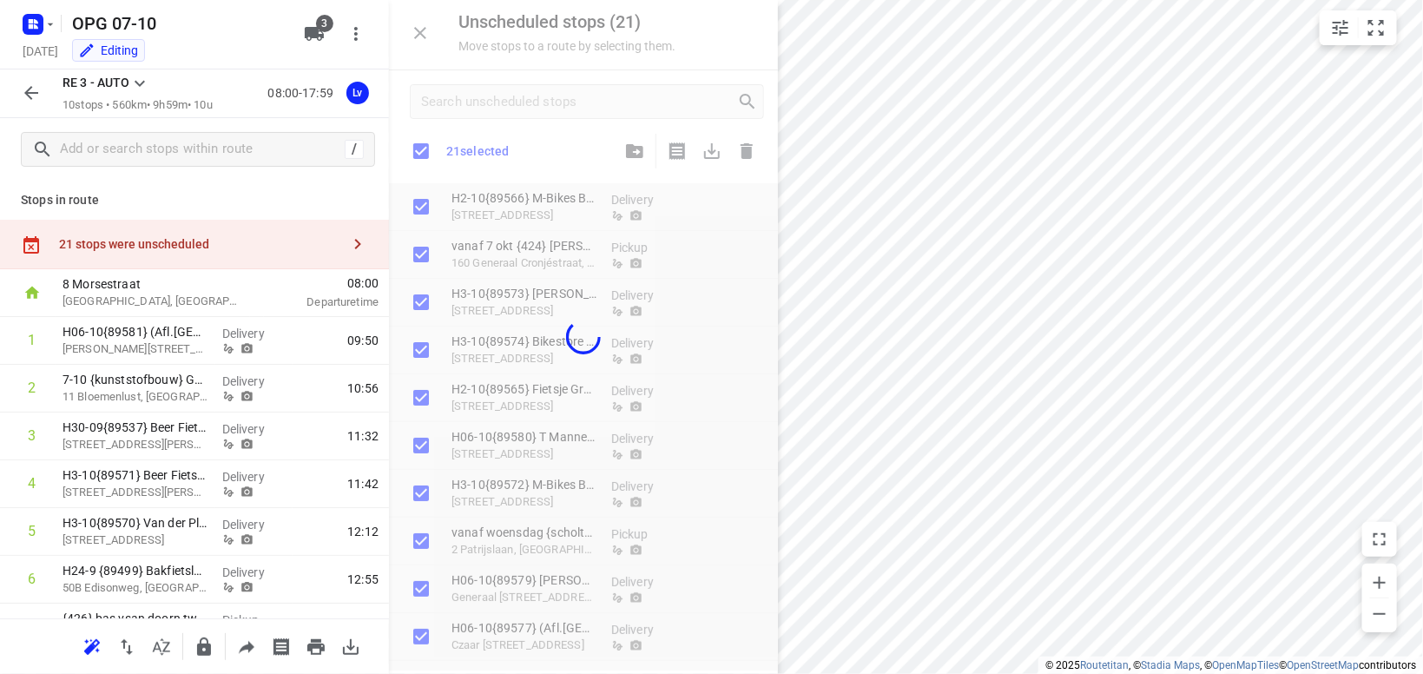
checkbox input "true"
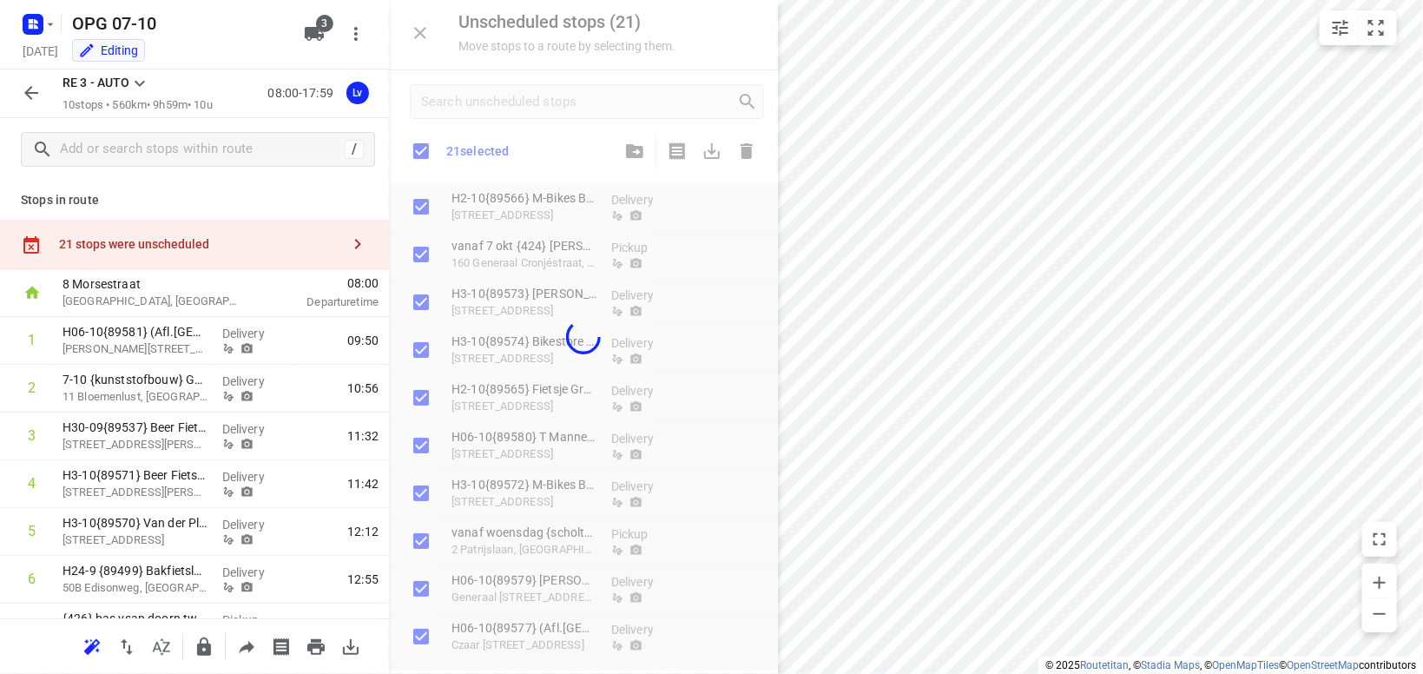
checkbox input "true"
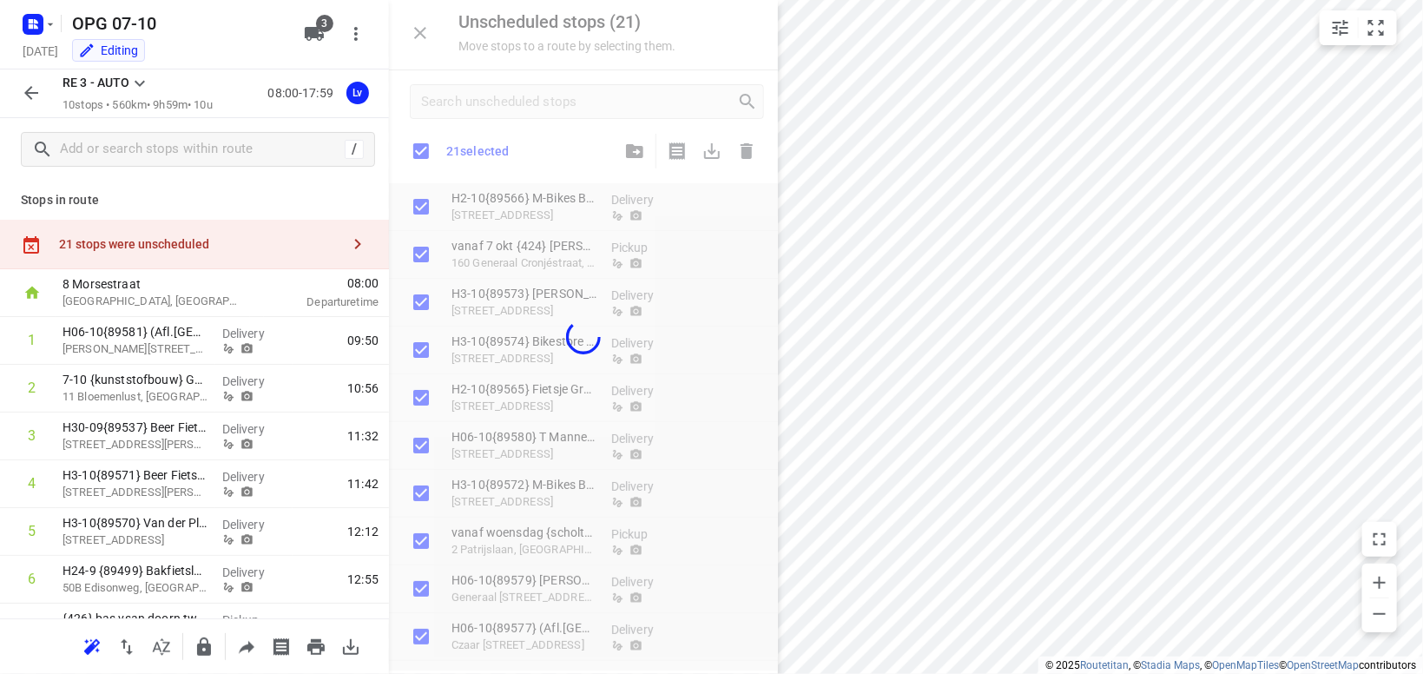
checkbox input "true"
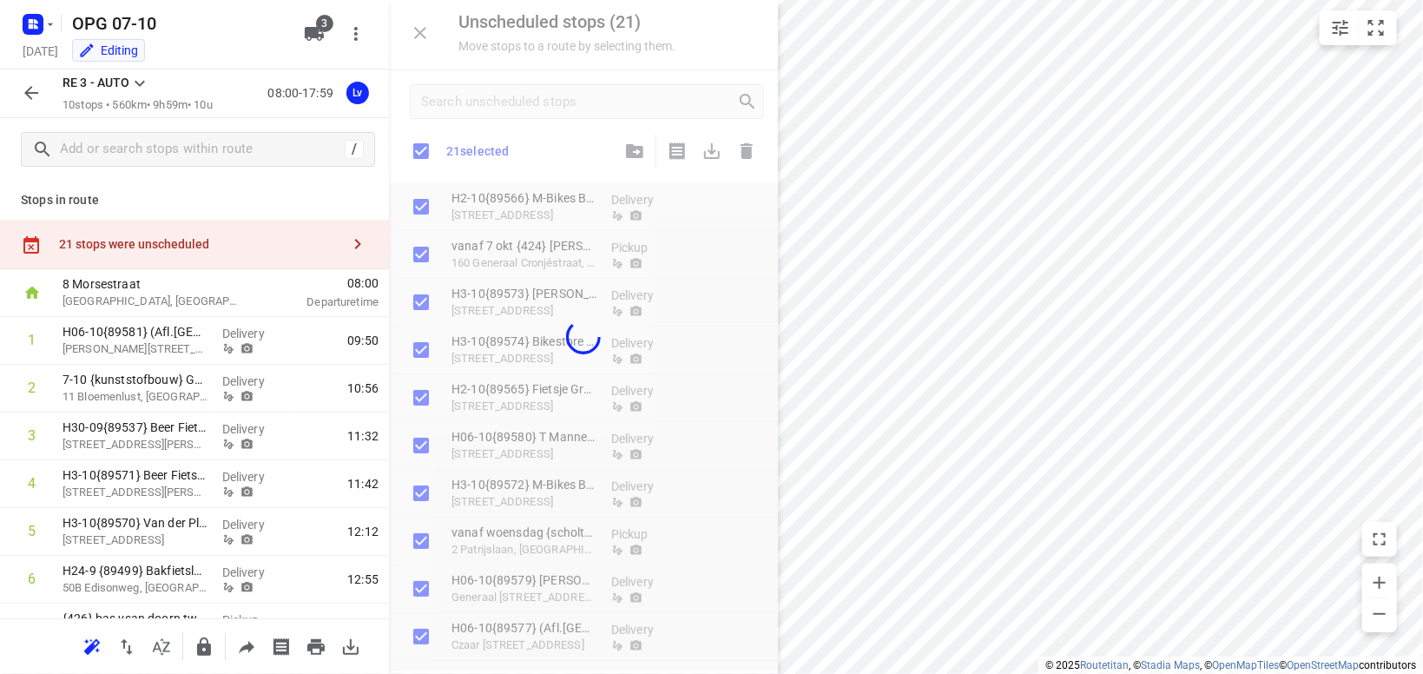
checkbox input "true"
click at [54, 27] on icon "button" at bounding box center [50, 24] width 14 height 14
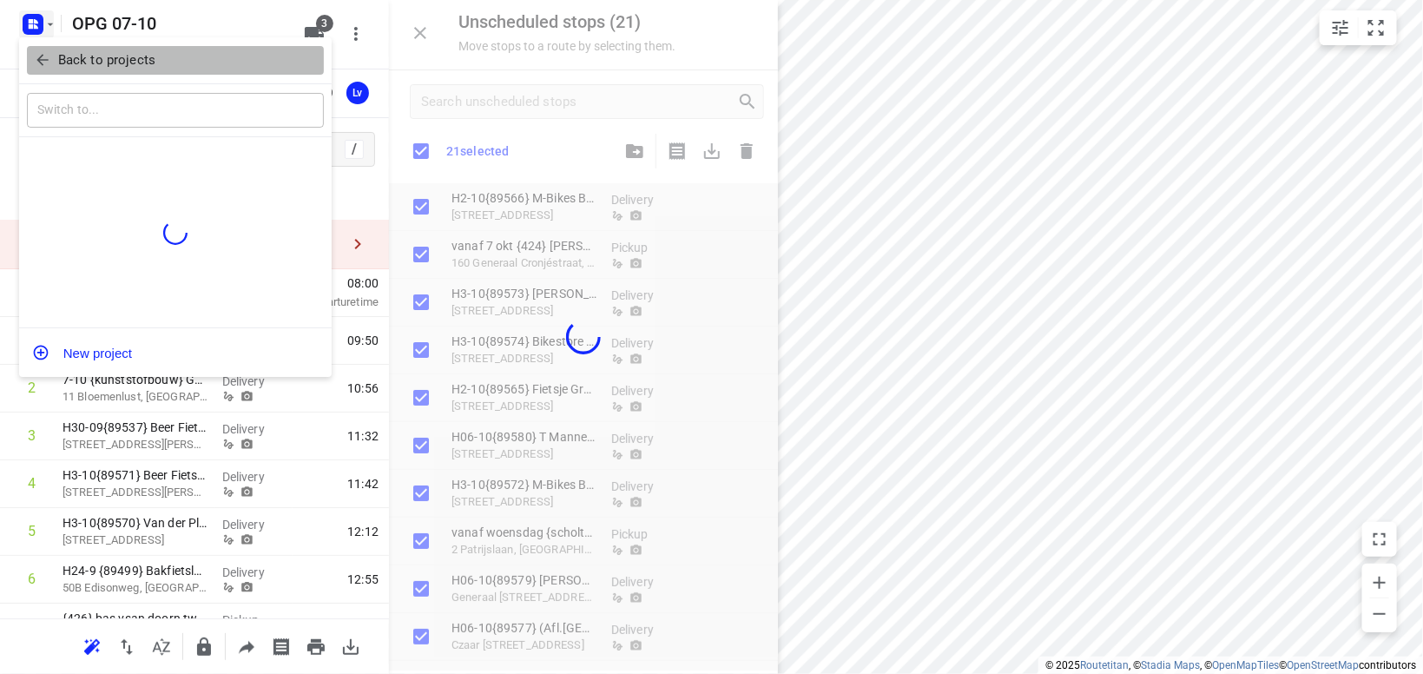
click at [72, 70] on button "Back to projects" at bounding box center [175, 60] width 297 height 29
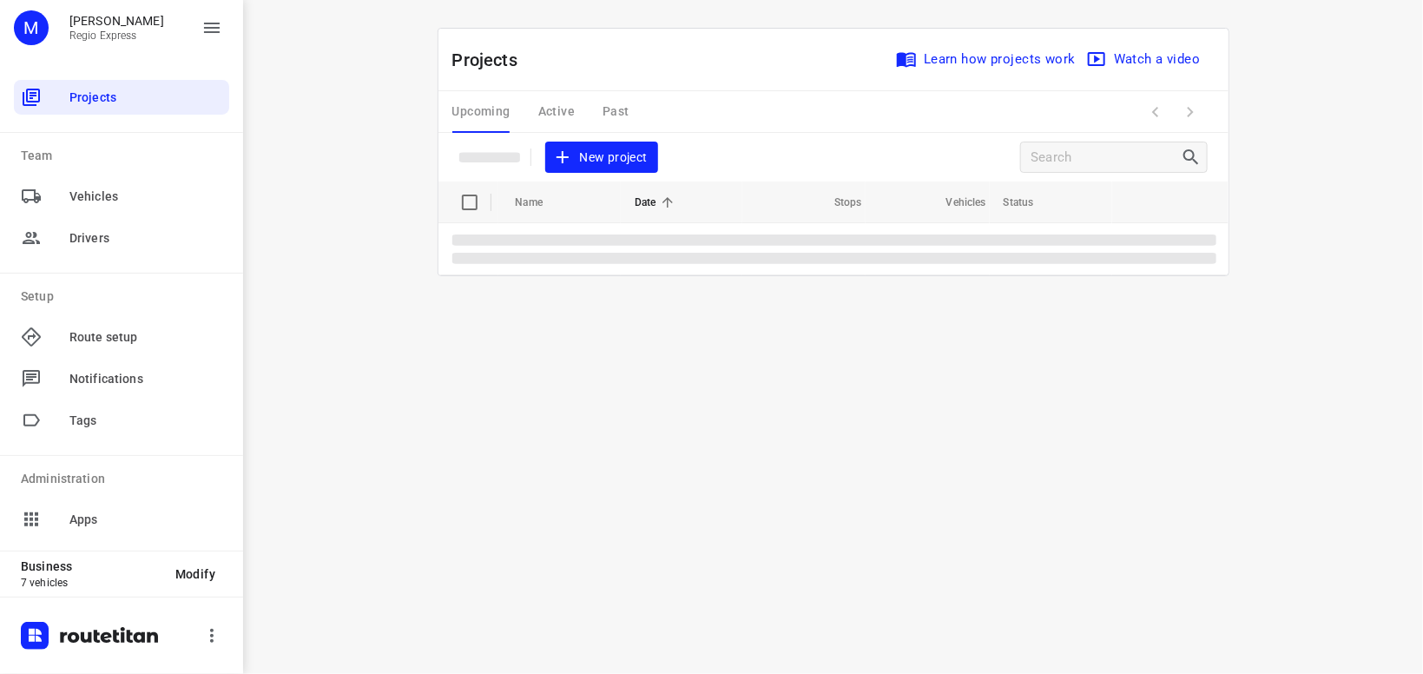
click at [574, 113] on div "Upcoming Active Past" at bounding box center [554, 112] width 205 height 42
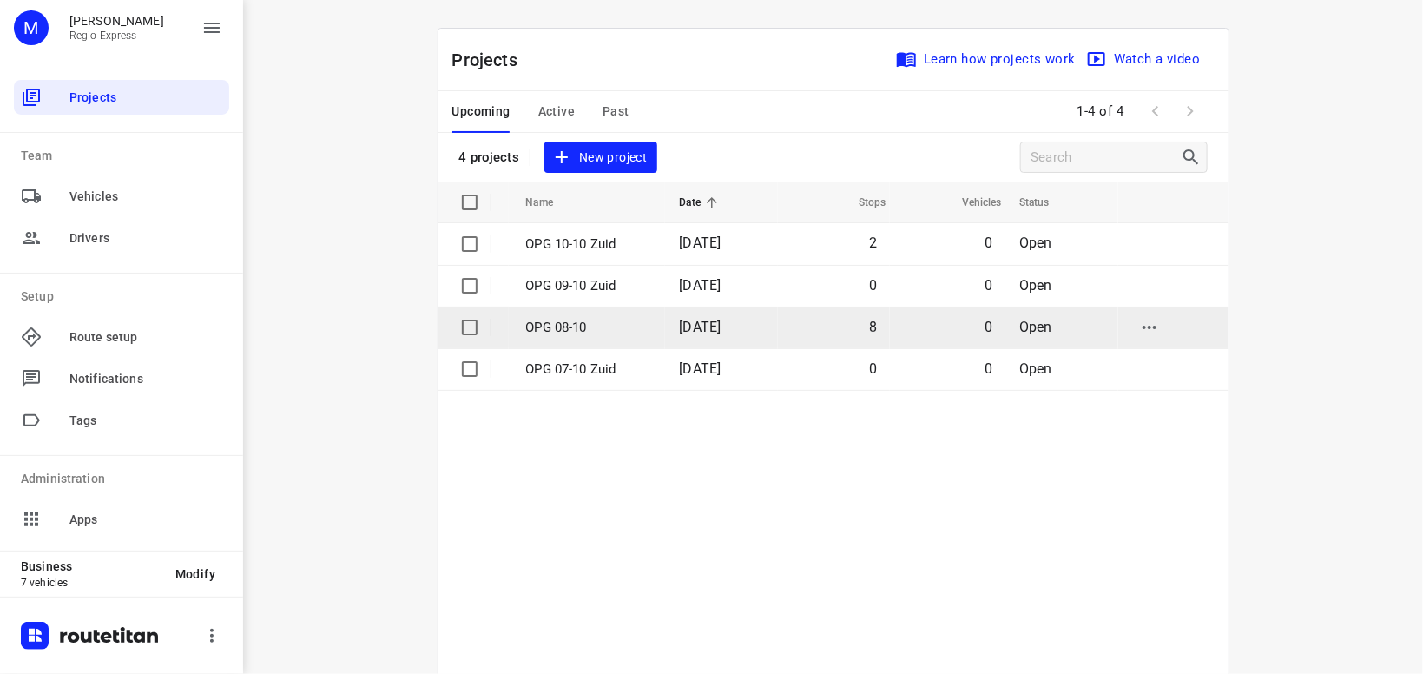
click at [570, 328] on p "OPG 08-10" at bounding box center [590, 328] width 128 height 20
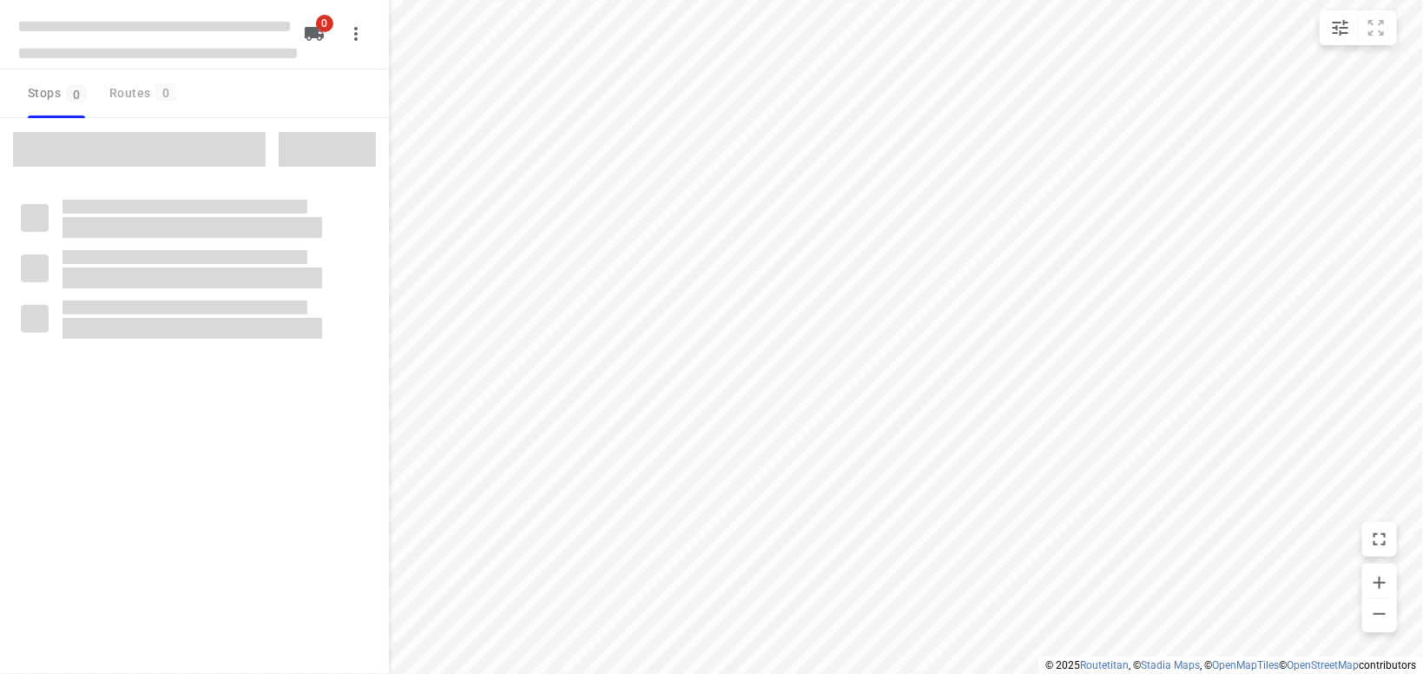
type input "distance"
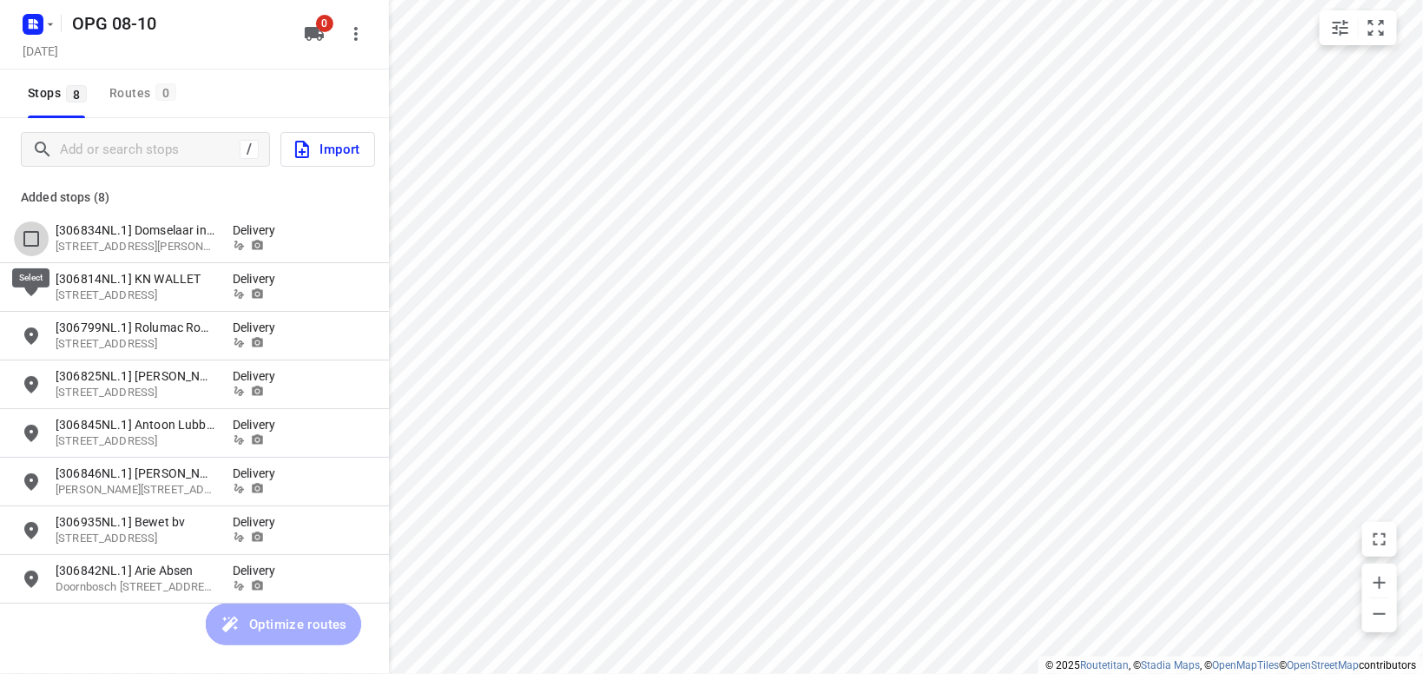
click at [30, 240] on input "grid" at bounding box center [31, 238] width 35 height 35
checkbox input "true"
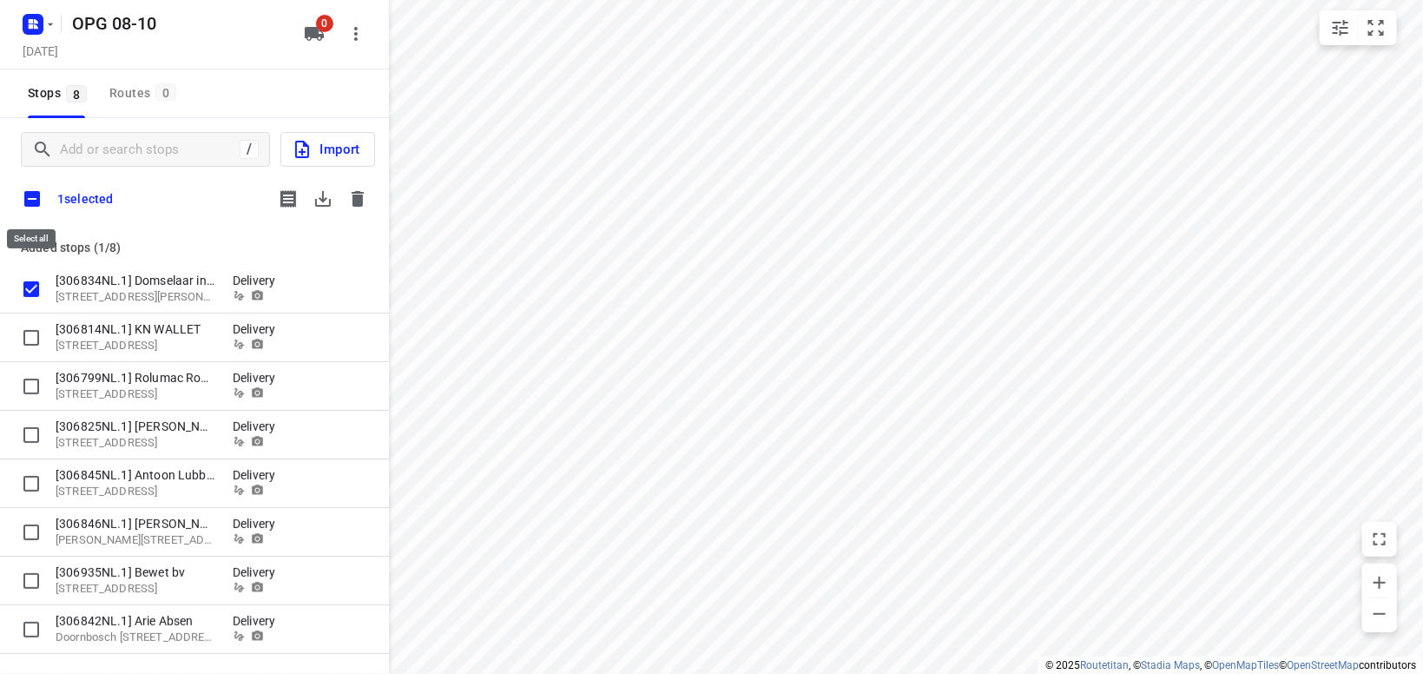
click at [33, 194] on input "checkbox" at bounding box center [32, 199] width 36 height 36
checkbox input "true"
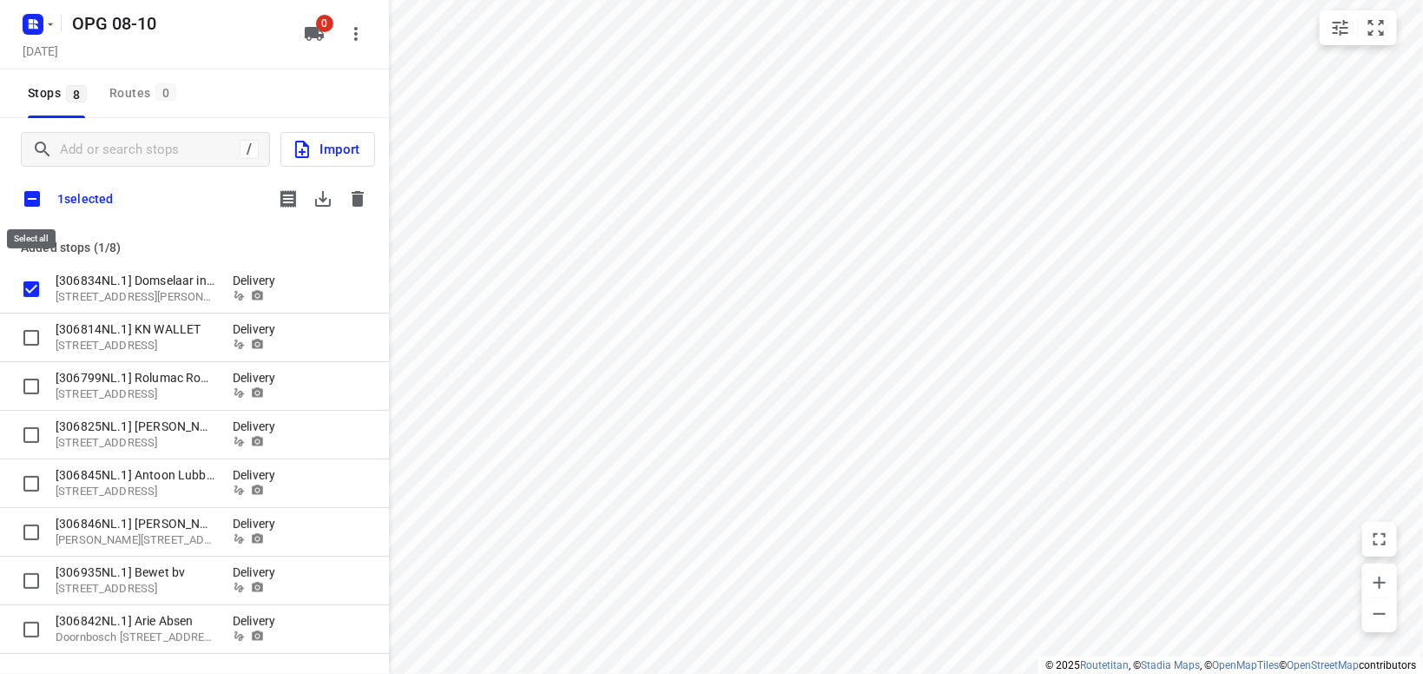
checkbox input "true"
click at [319, 197] on icon "button" at bounding box center [323, 198] width 21 height 21
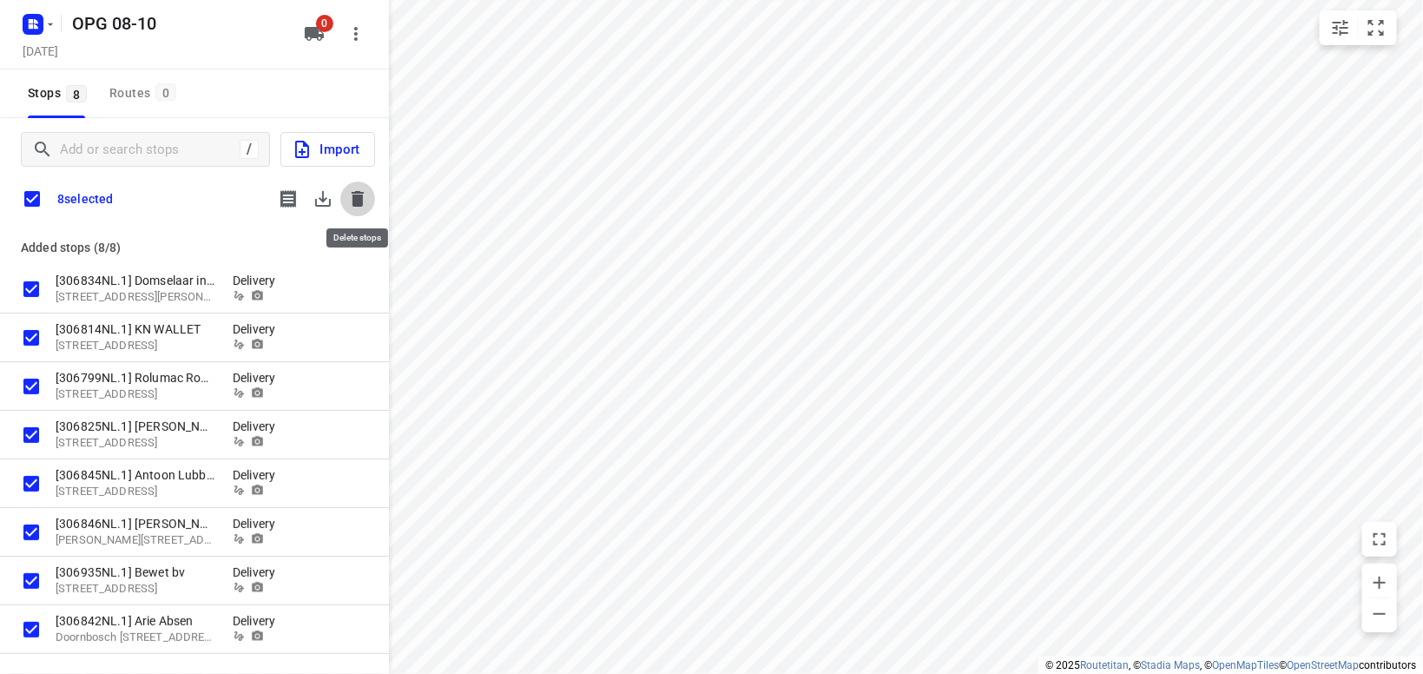
click at [358, 202] on icon "button" at bounding box center [358, 199] width 12 height 16
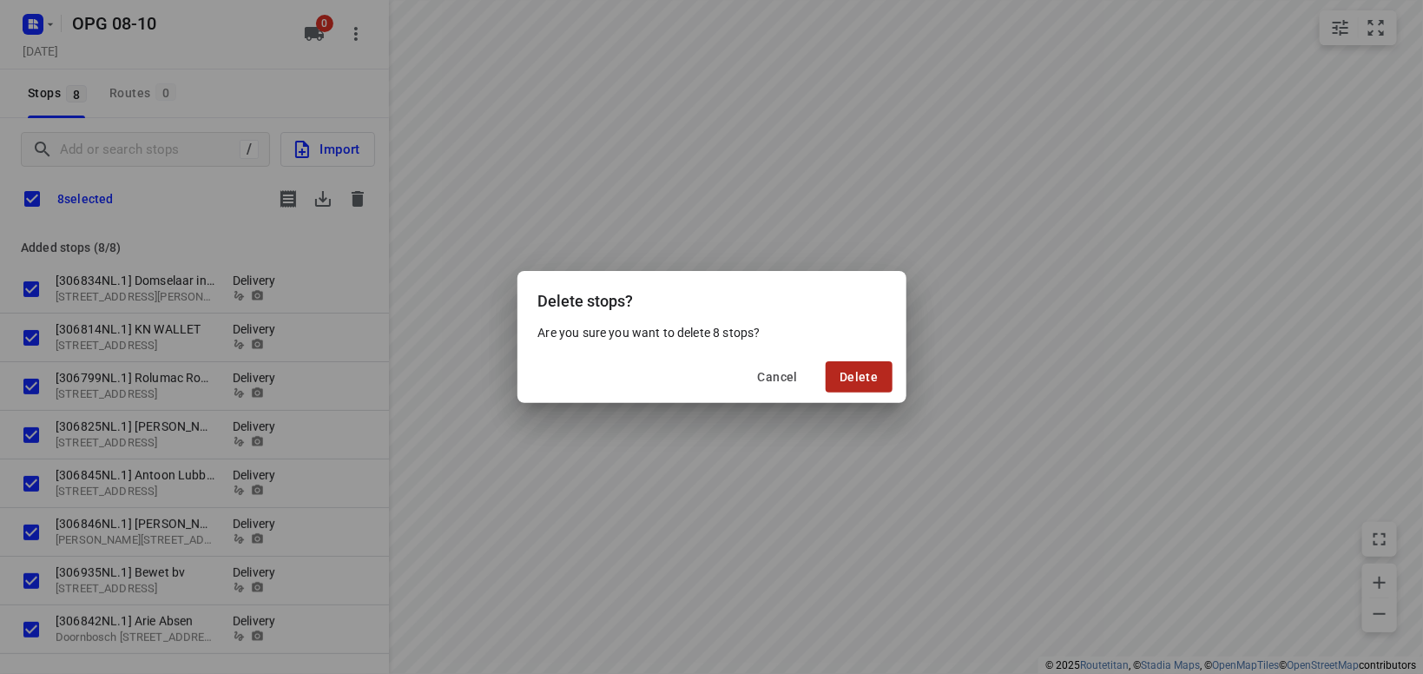
click at [853, 381] on span "Delete" at bounding box center [859, 377] width 38 height 14
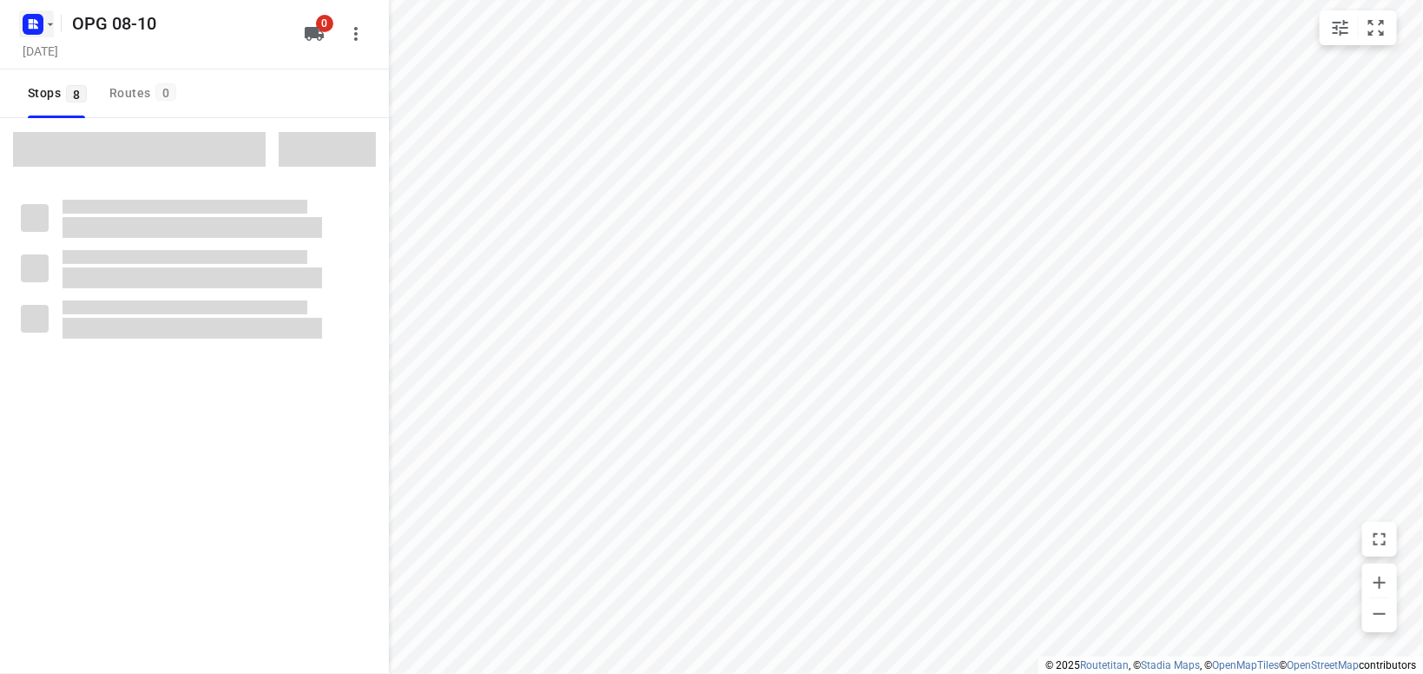
click at [49, 23] on icon "button" at bounding box center [50, 24] width 14 height 14
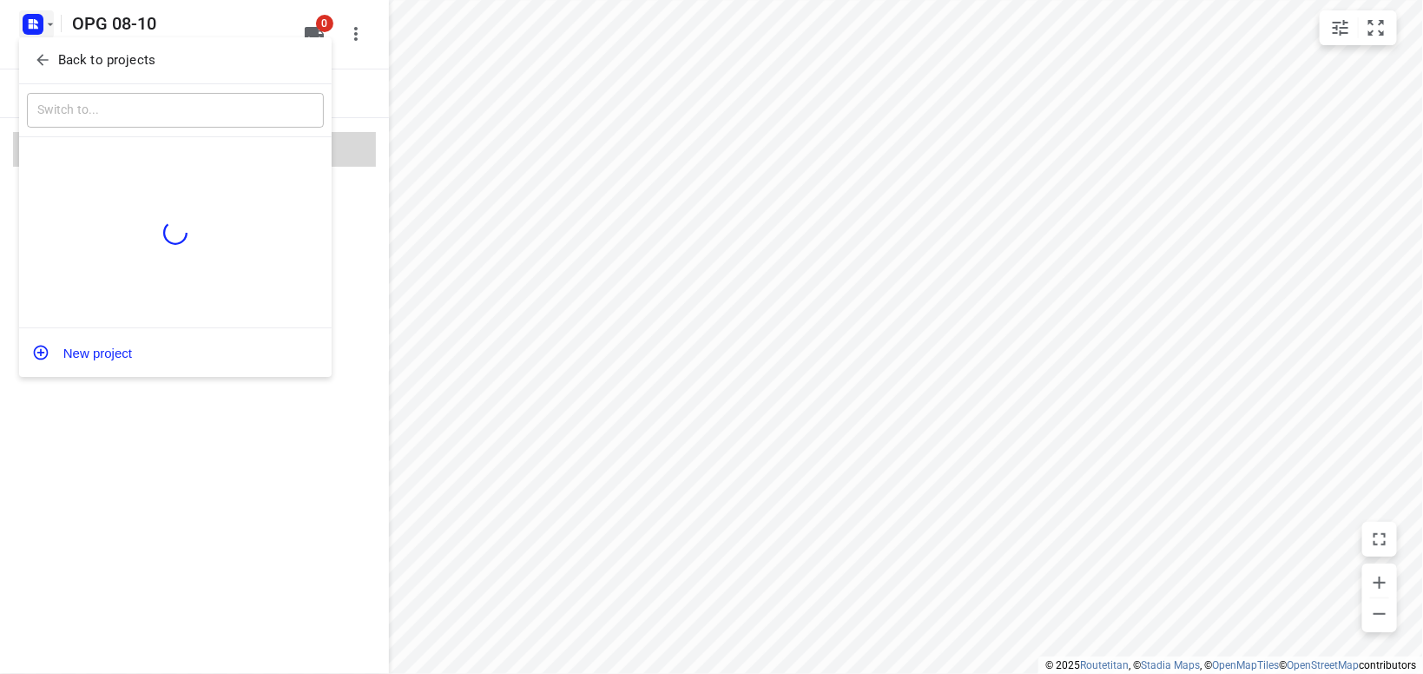
click at [93, 63] on p "Back to projects" at bounding box center [106, 60] width 97 height 20
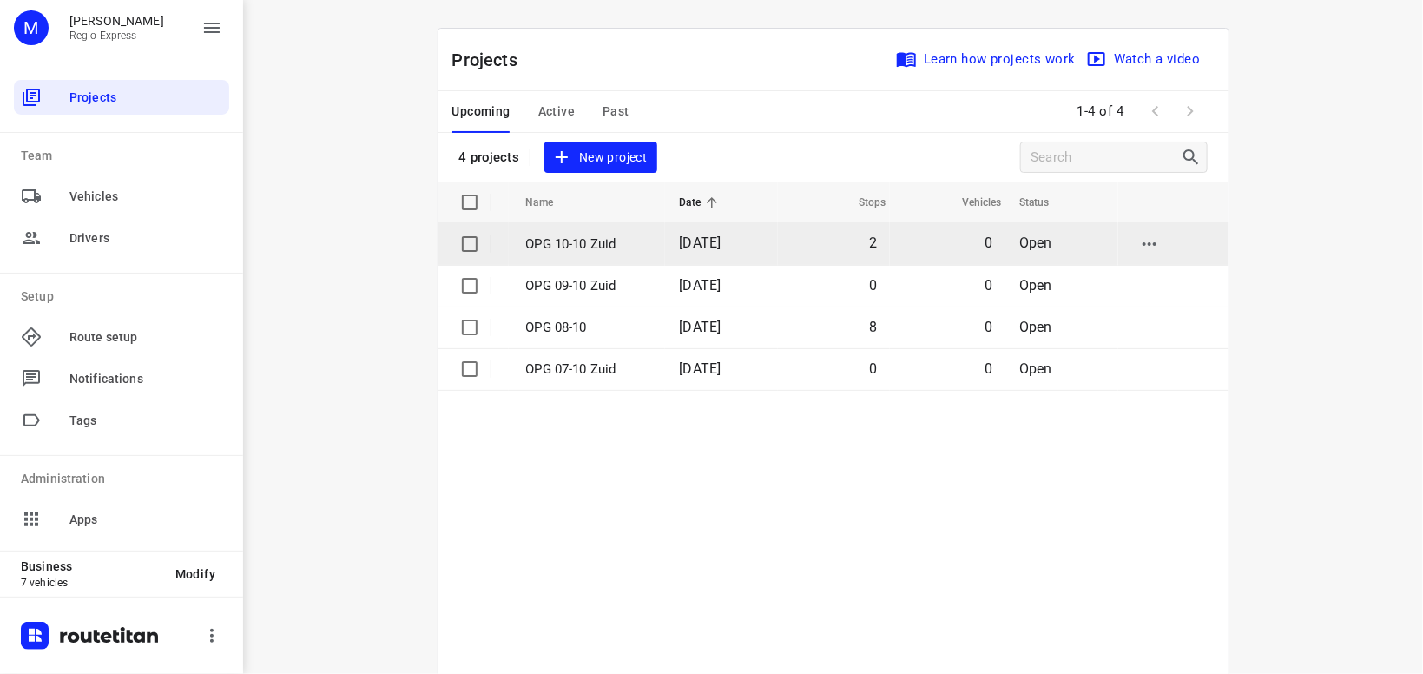
click at [591, 247] on p "OPG 10-10 Zuid" at bounding box center [590, 244] width 128 height 20
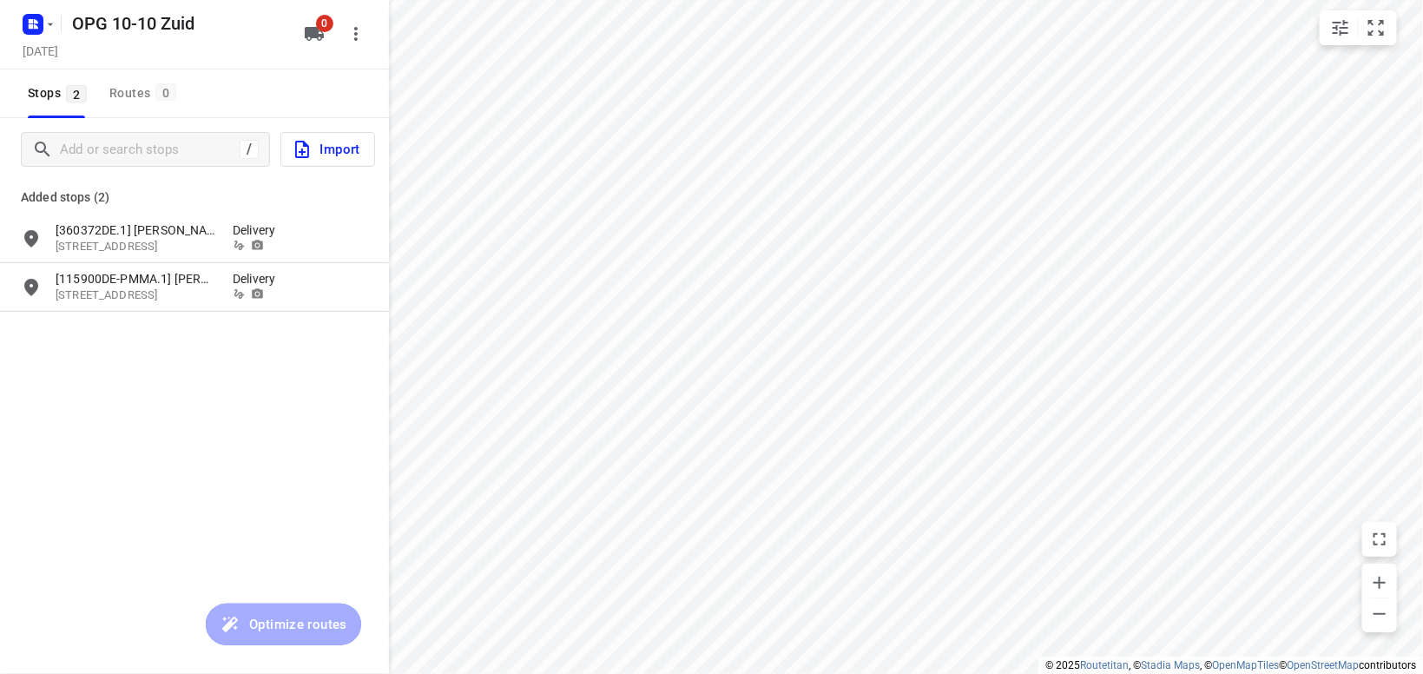
type input "distance"
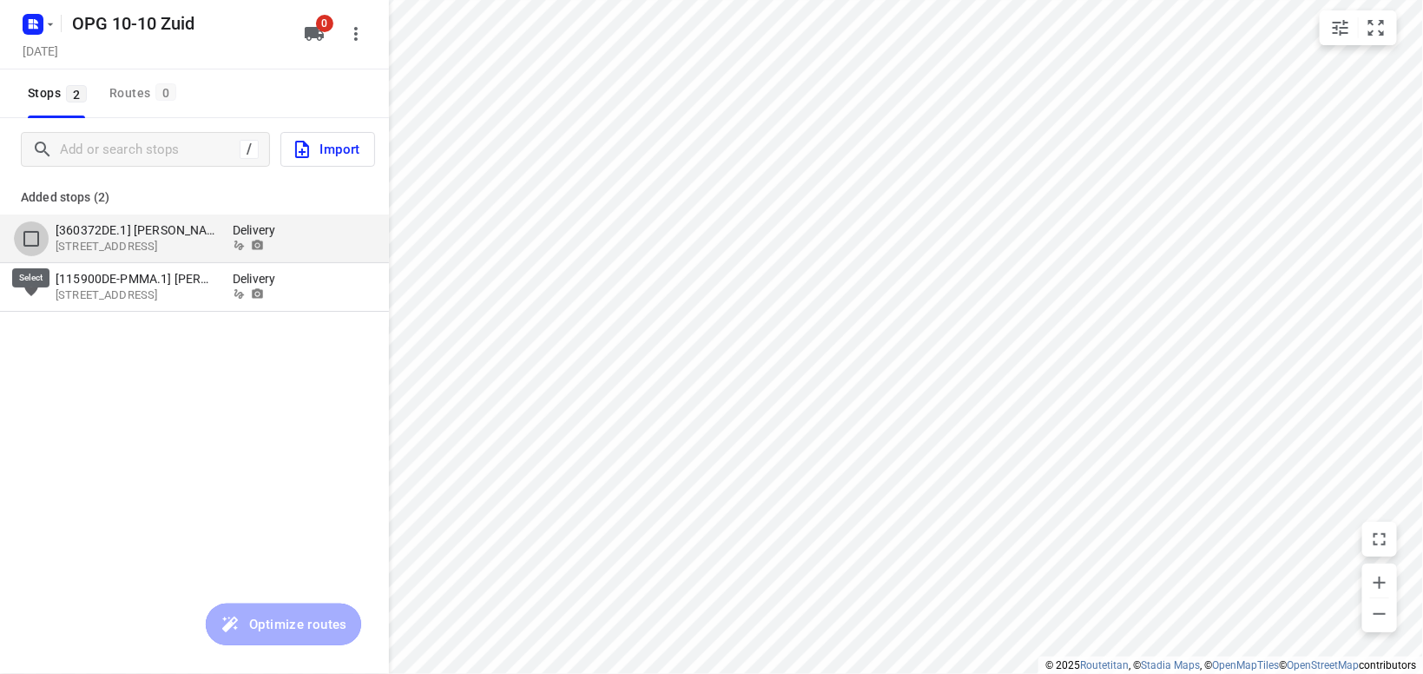
click at [32, 238] on input "grid" at bounding box center [31, 238] width 35 height 35
checkbox input "true"
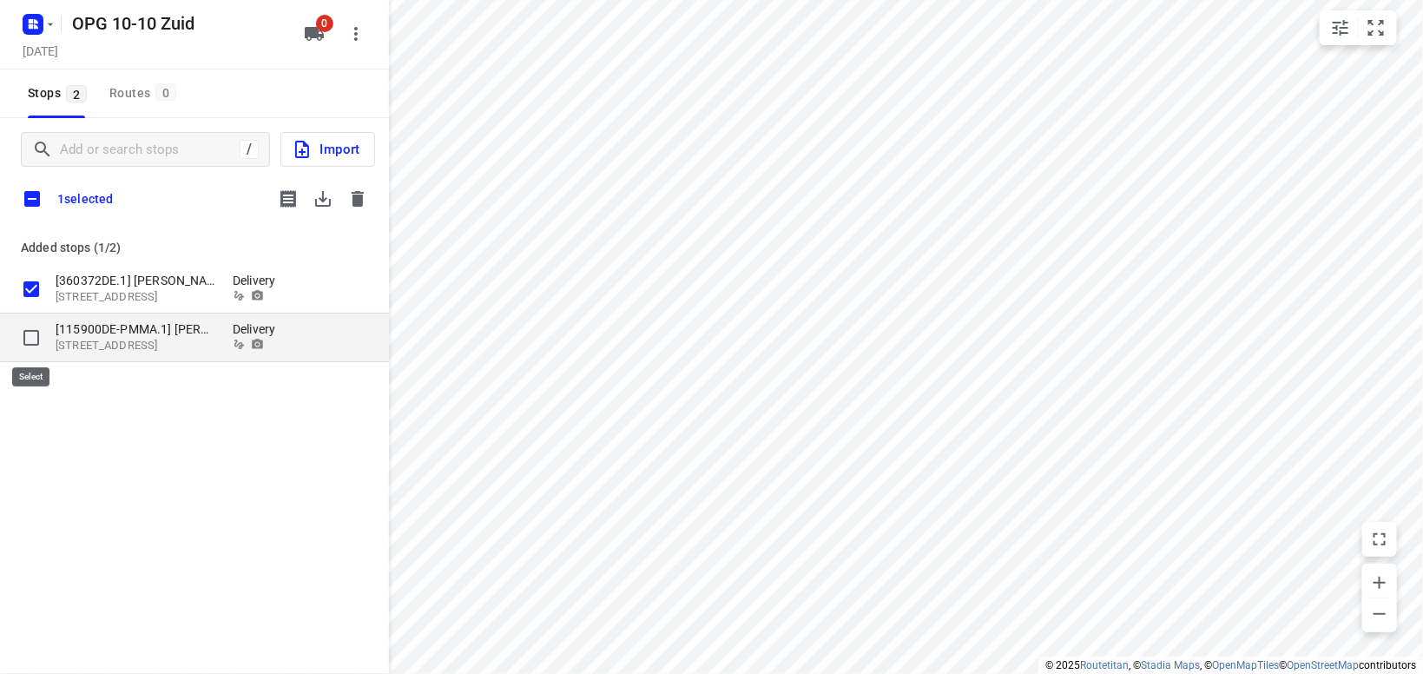
click at [35, 340] on input "grid" at bounding box center [31, 337] width 35 height 35
checkbox input "true"
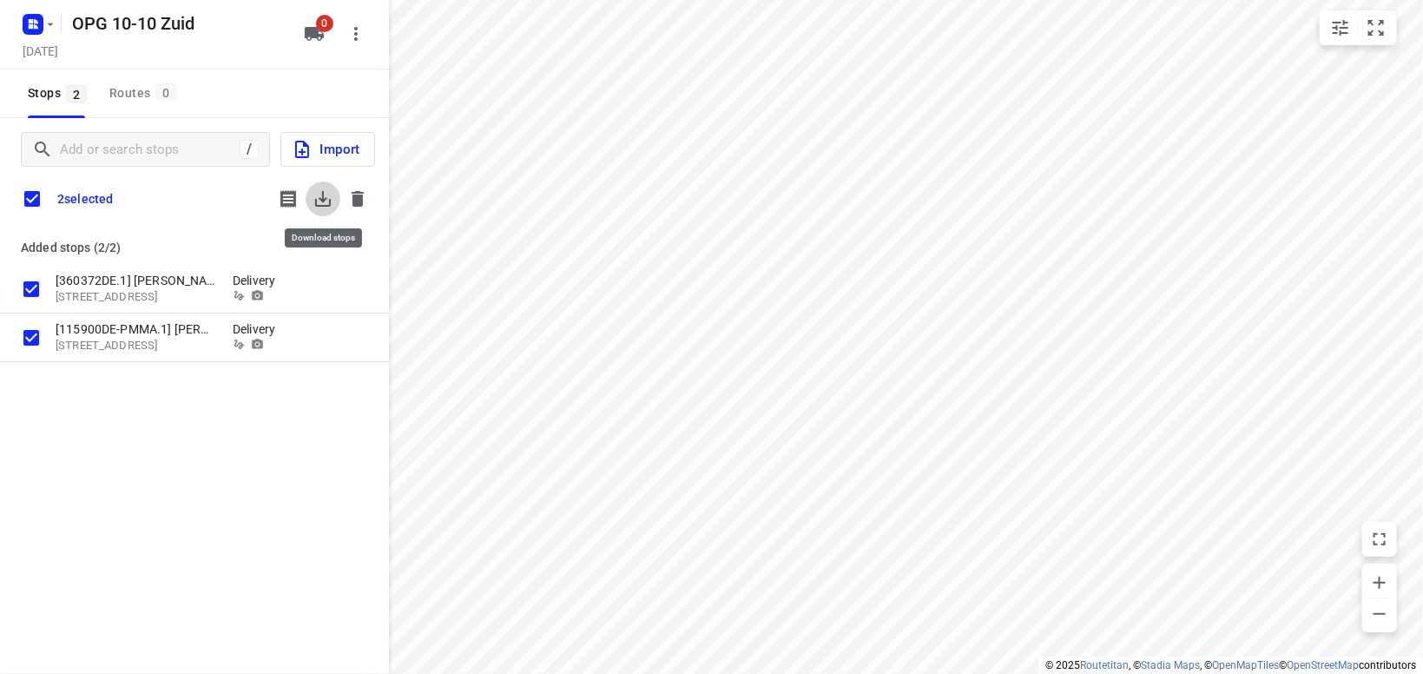
click at [325, 201] on icon "button" at bounding box center [323, 199] width 16 height 16
click at [357, 196] on icon "button" at bounding box center [358, 199] width 12 height 16
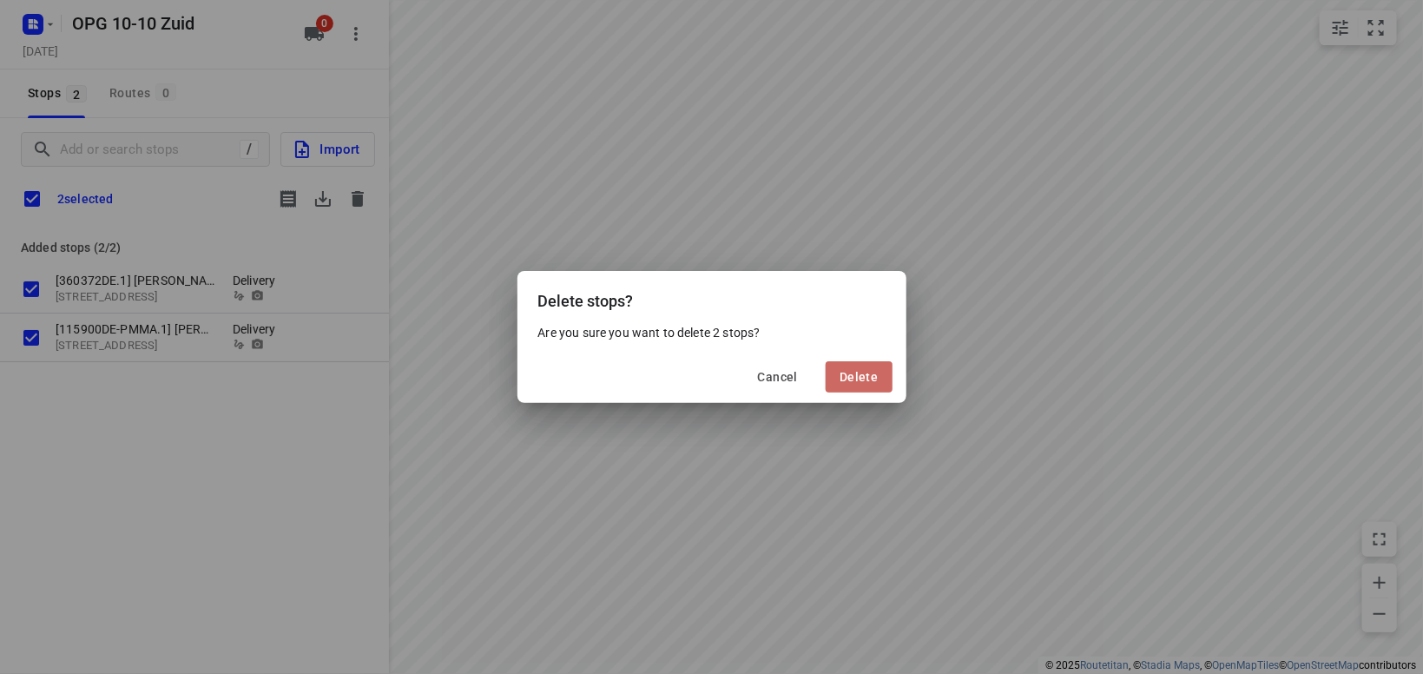
click at [837, 385] on button "Delete" at bounding box center [859, 376] width 66 height 31
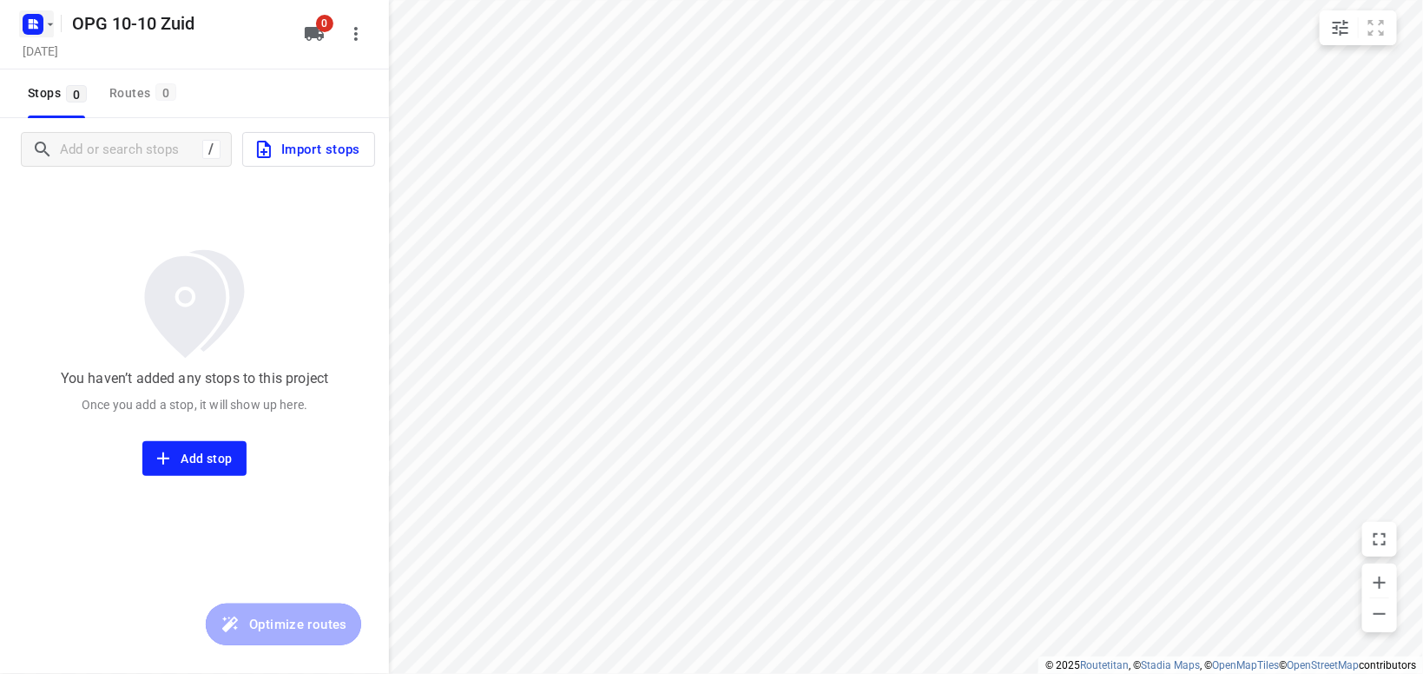
click at [52, 17] on icon "button" at bounding box center [50, 24] width 14 height 14
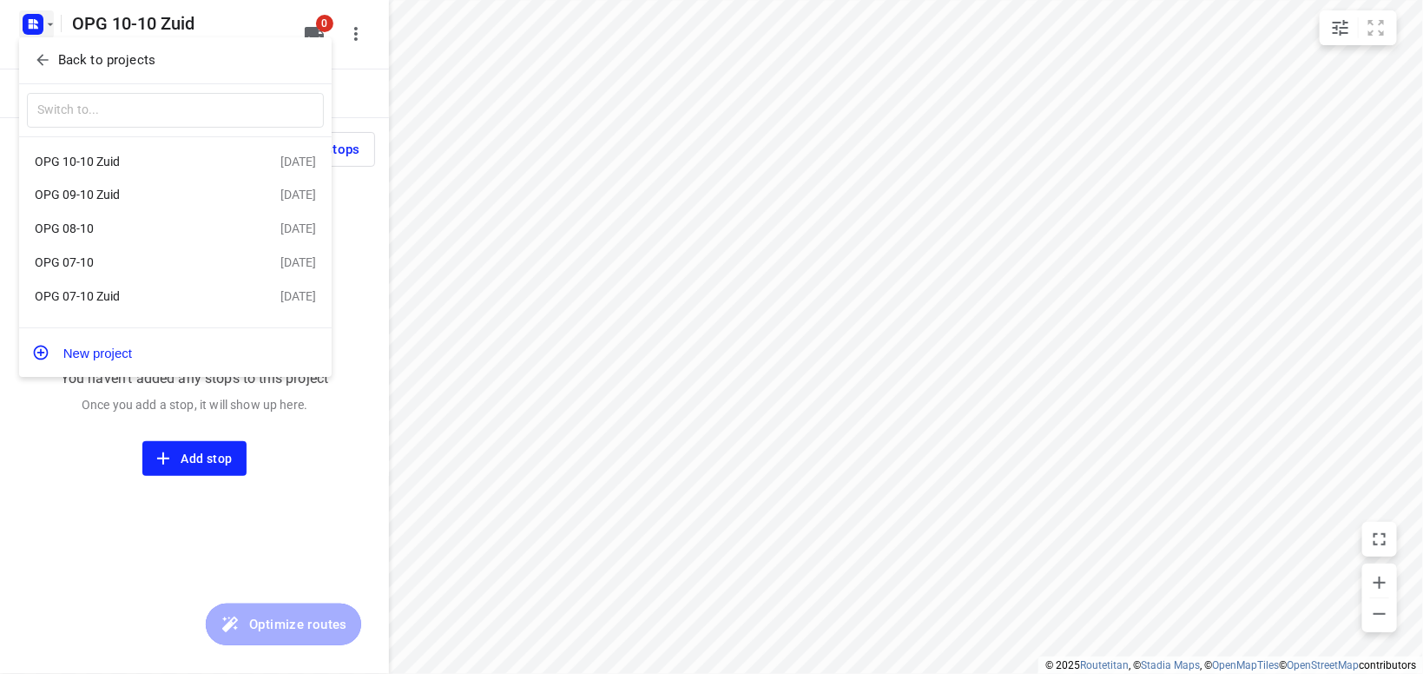
click at [106, 227] on div "OPG 08-10" at bounding box center [135, 228] width 200 height 14
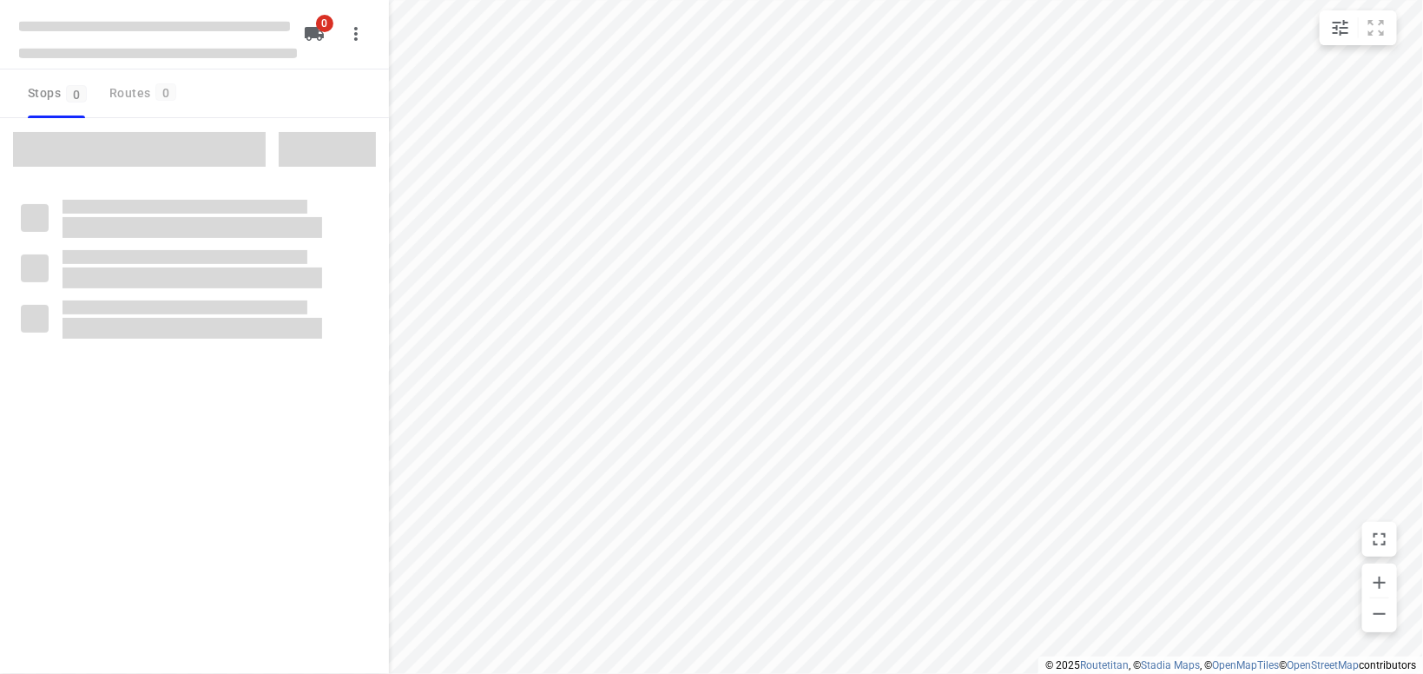
type input "distance"
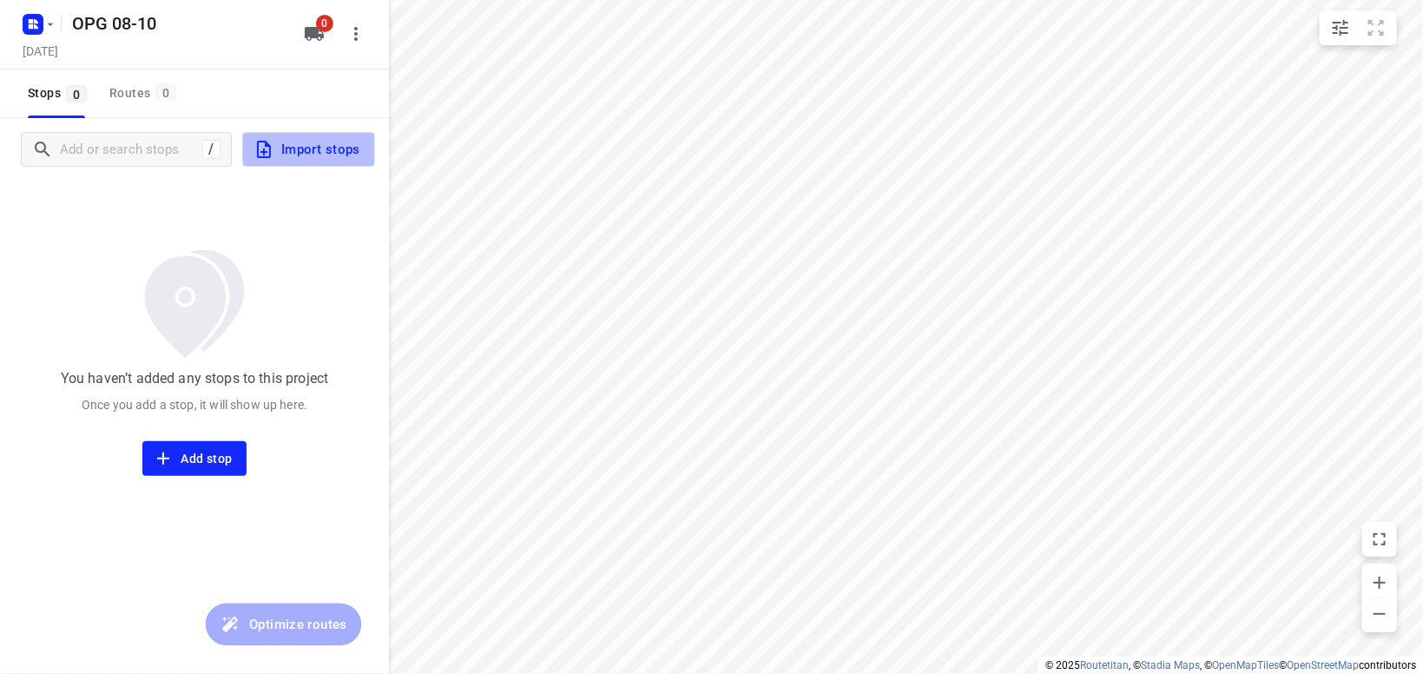
click at [334, 149] on span "Import stops" at bounding box center [307, 149] width 107 height 23
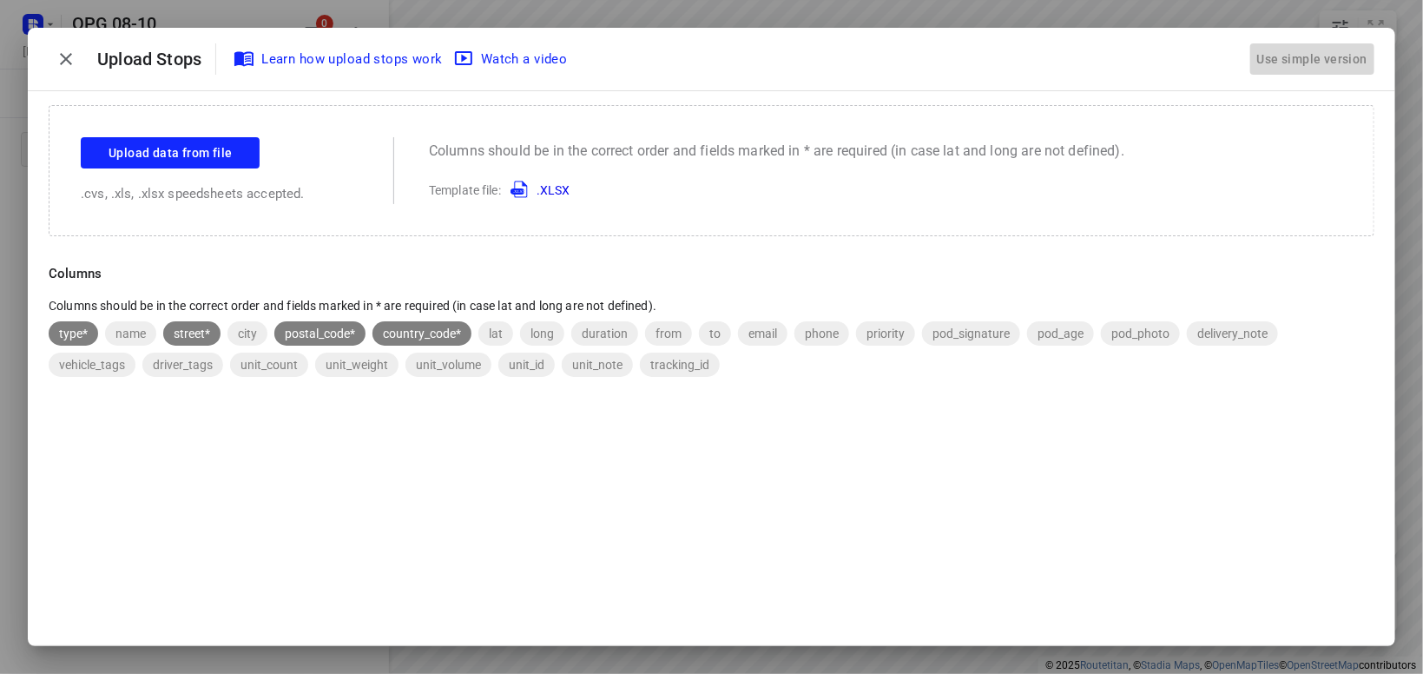
click at [1335, 49] on div "Use simple version" at bounding box center [1312, 59] width 117 height 29
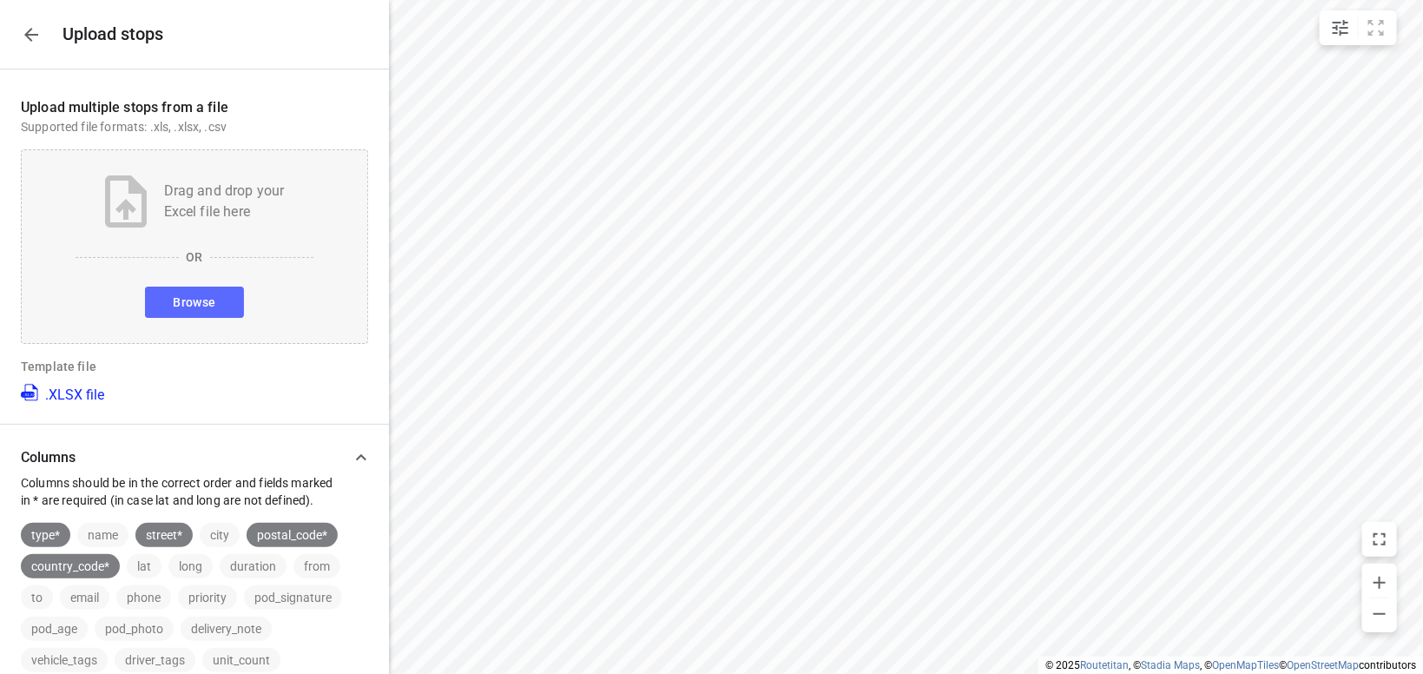
click at [206, 298] on span "Browse" at bounding box center [194, 303] width 43 height 22
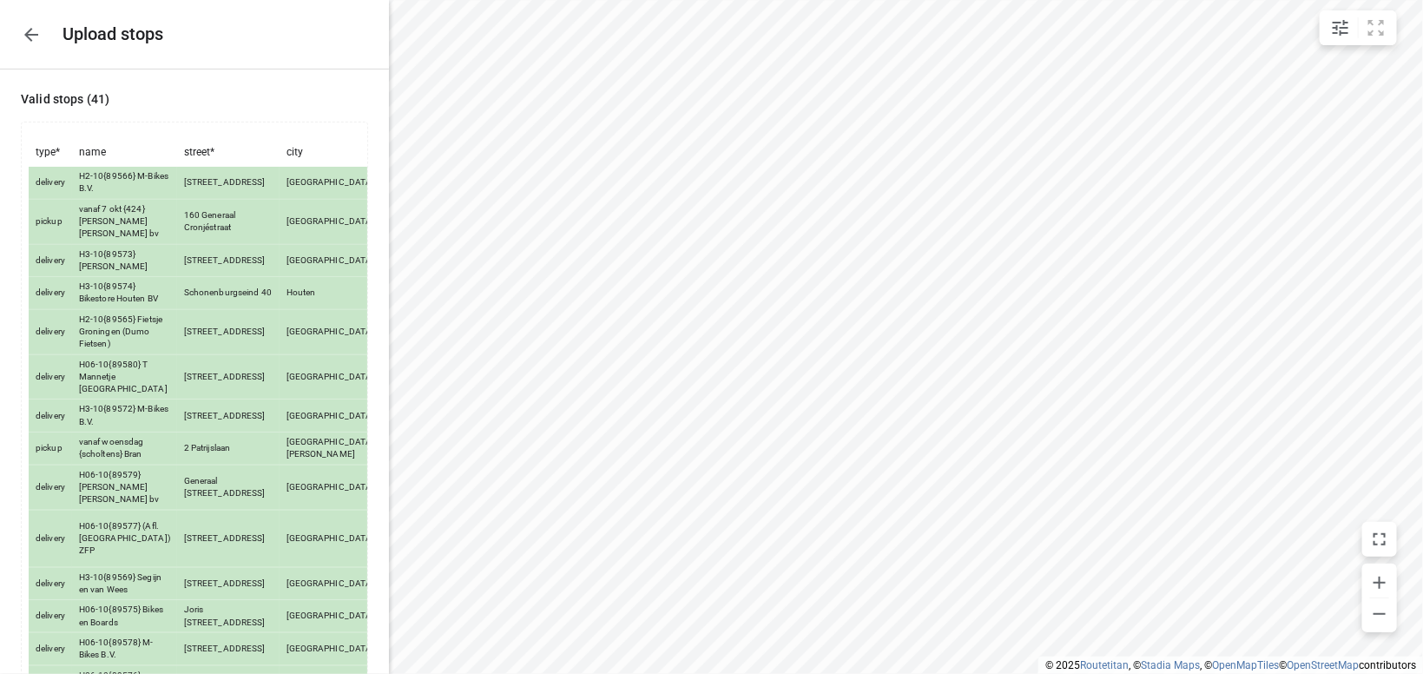
scroll to position [1387, 0]
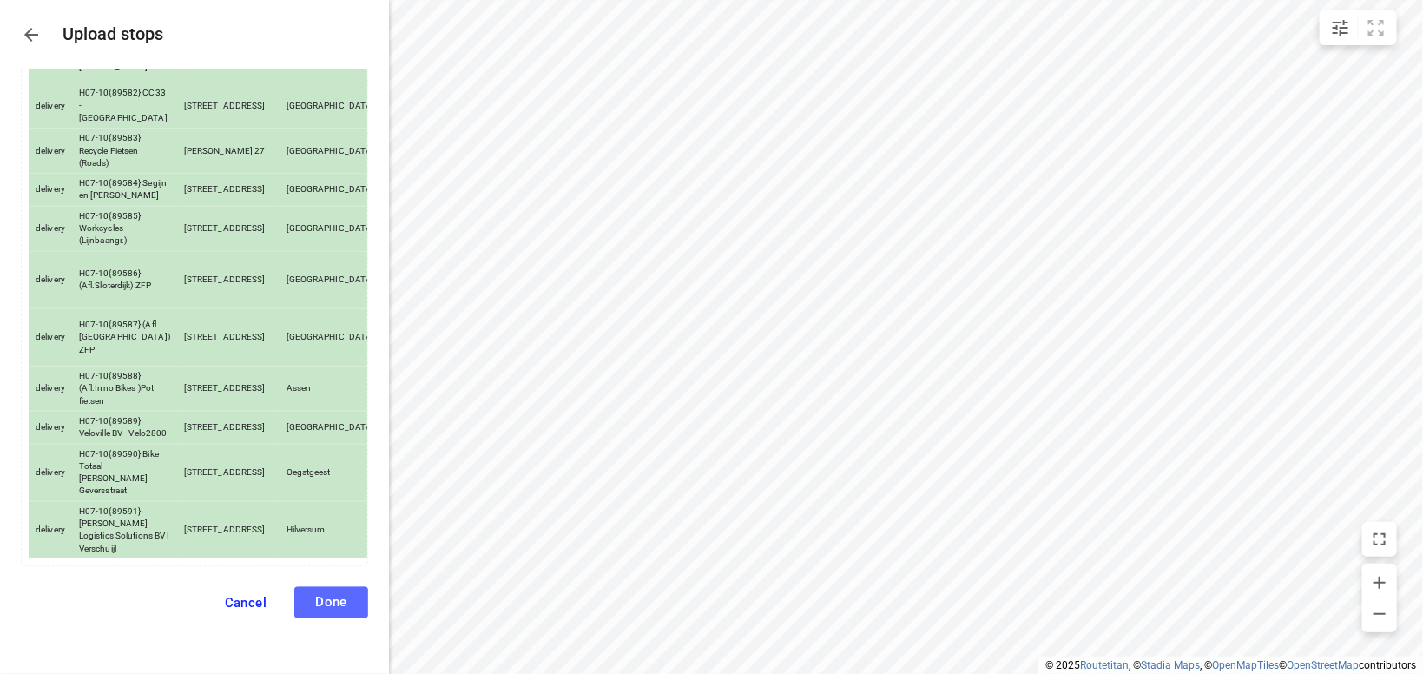
click at [340, 593] on button "Done" at bounding box center [331, 602] width 74 height 31
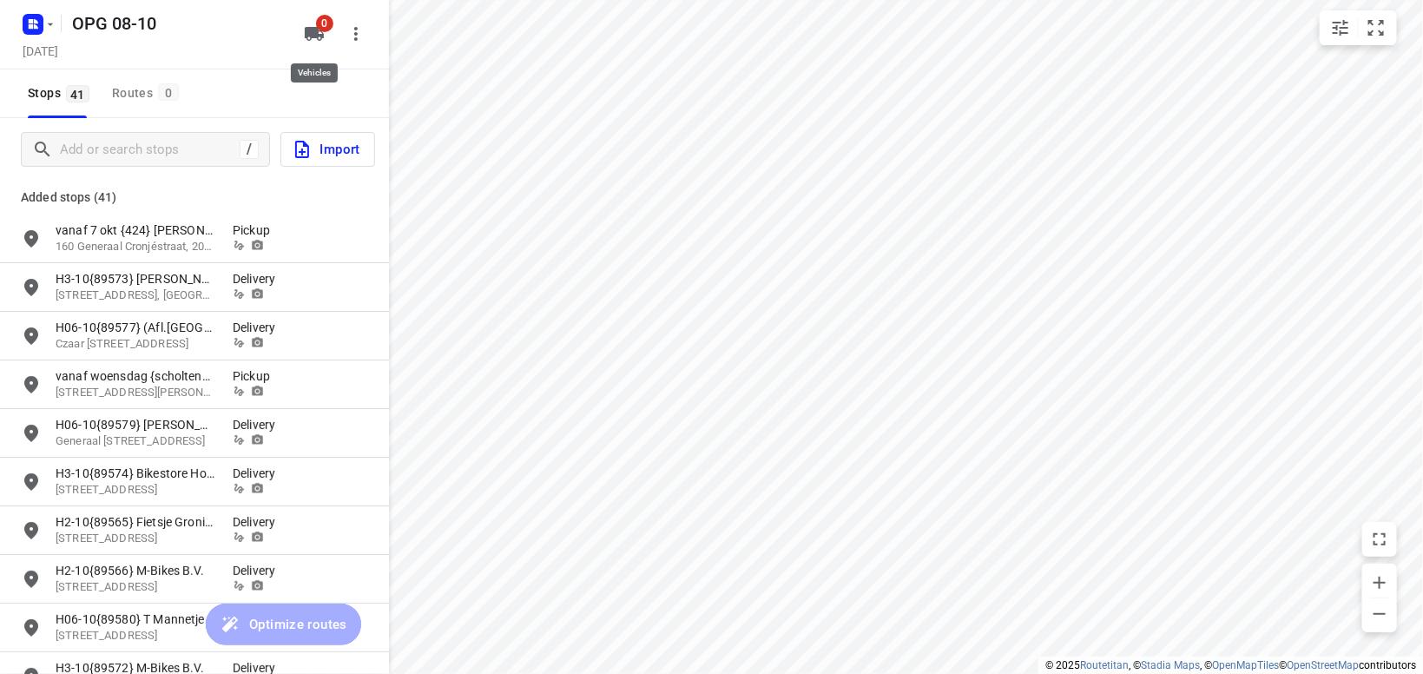
click at [319, 30] on span "0" at bounding box center [324, 23] width 17 height 17
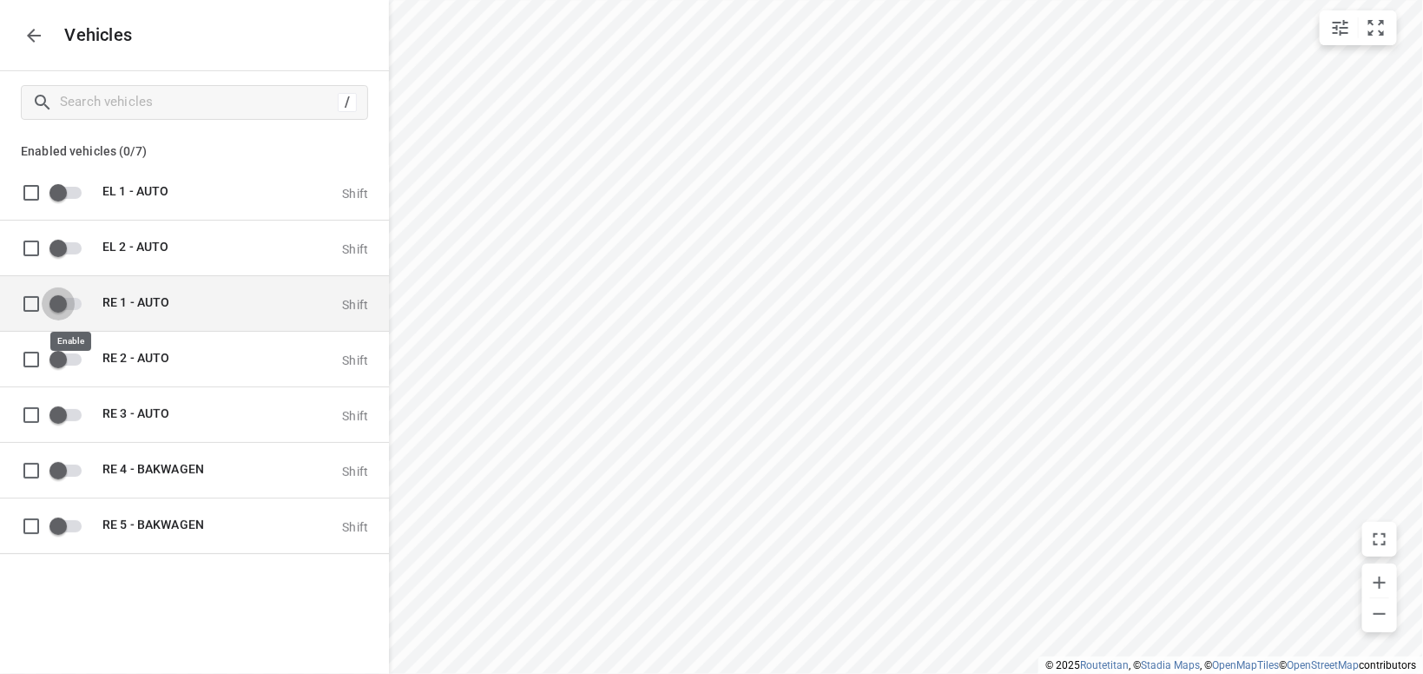
click at [73, 306] on input "grid" at bounding box center [58, 303] width 99 height 33
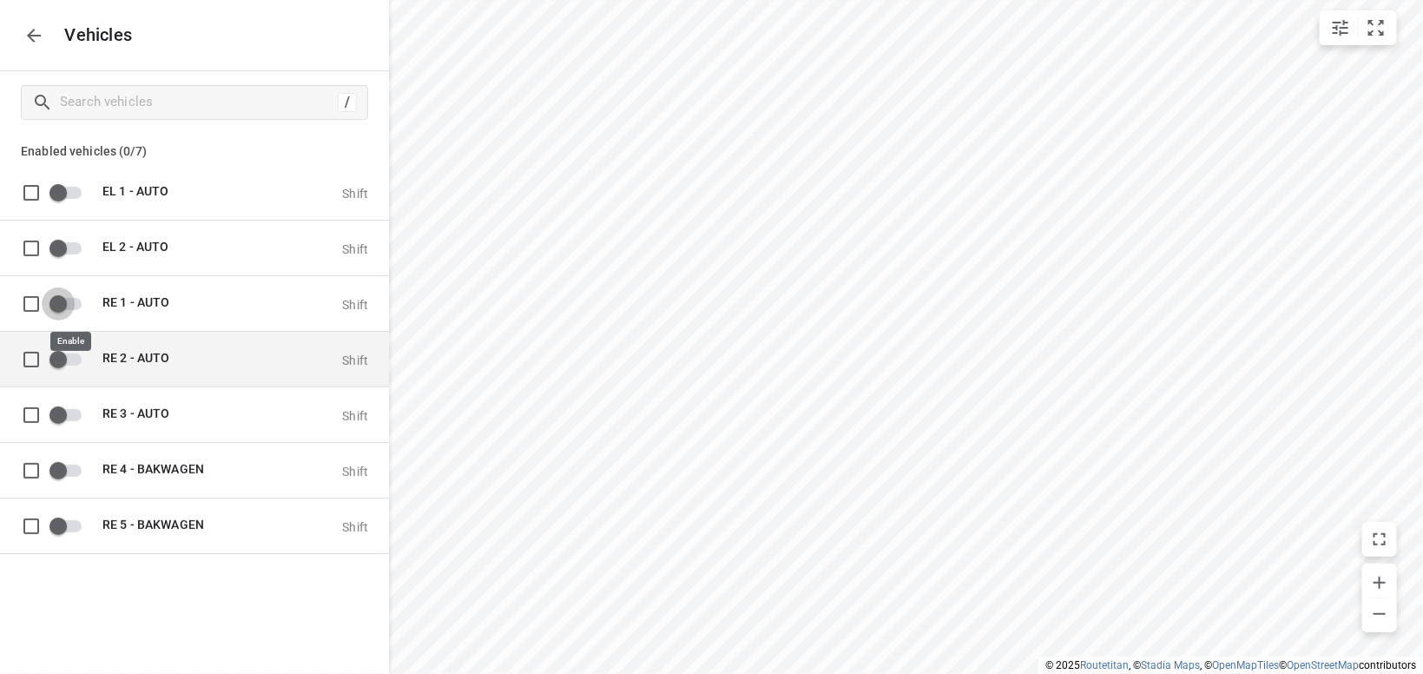
checkbox input "true"
click at [74, 356] on input "grid" at bounding box center [58, 358] width 99 height 33
checkbox input "true"
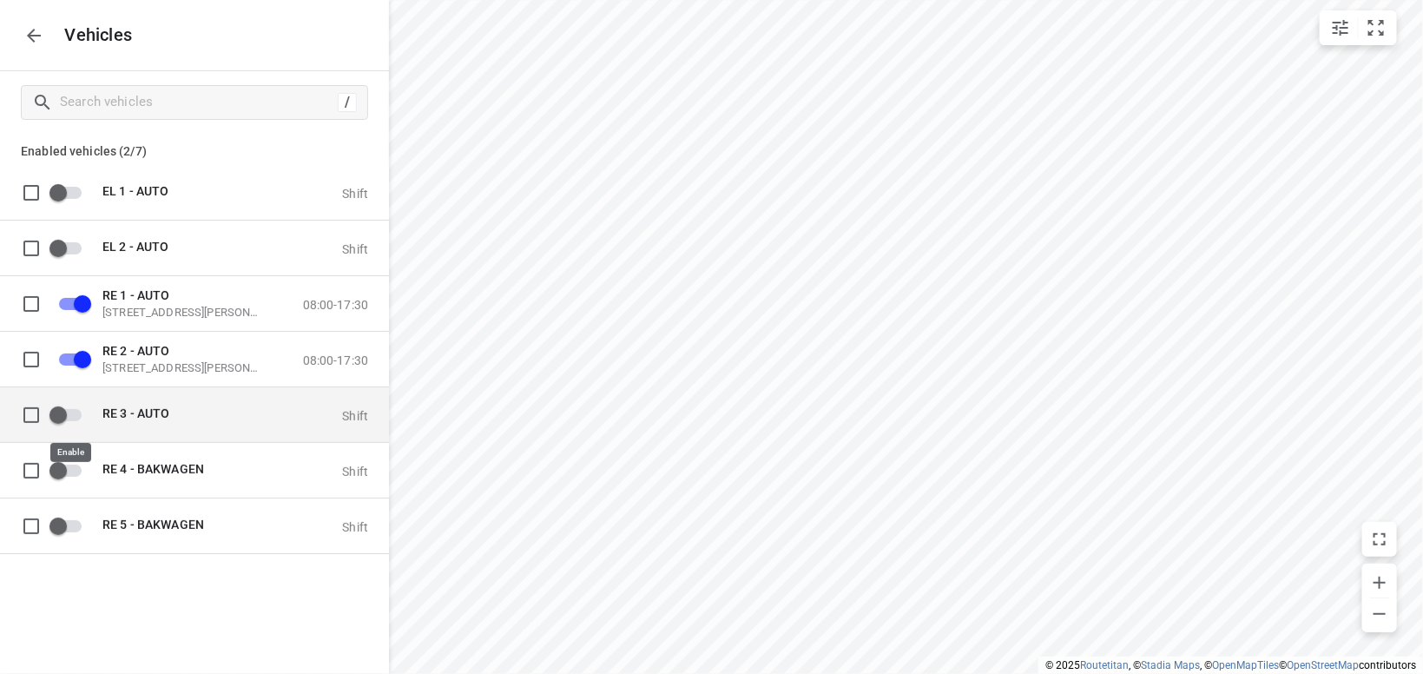
click at [79, 416] on input "grid" at bounding box center [58, 414] width 99 height 33
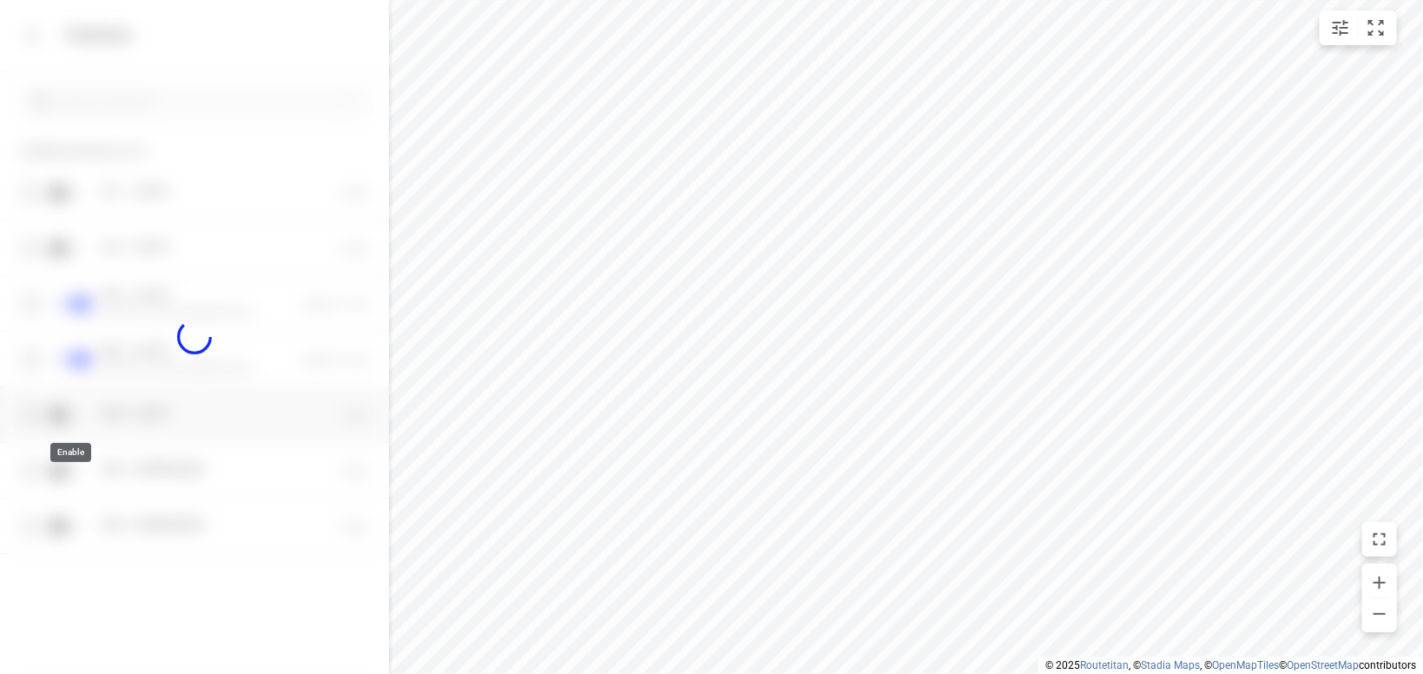
checkbox input "true"
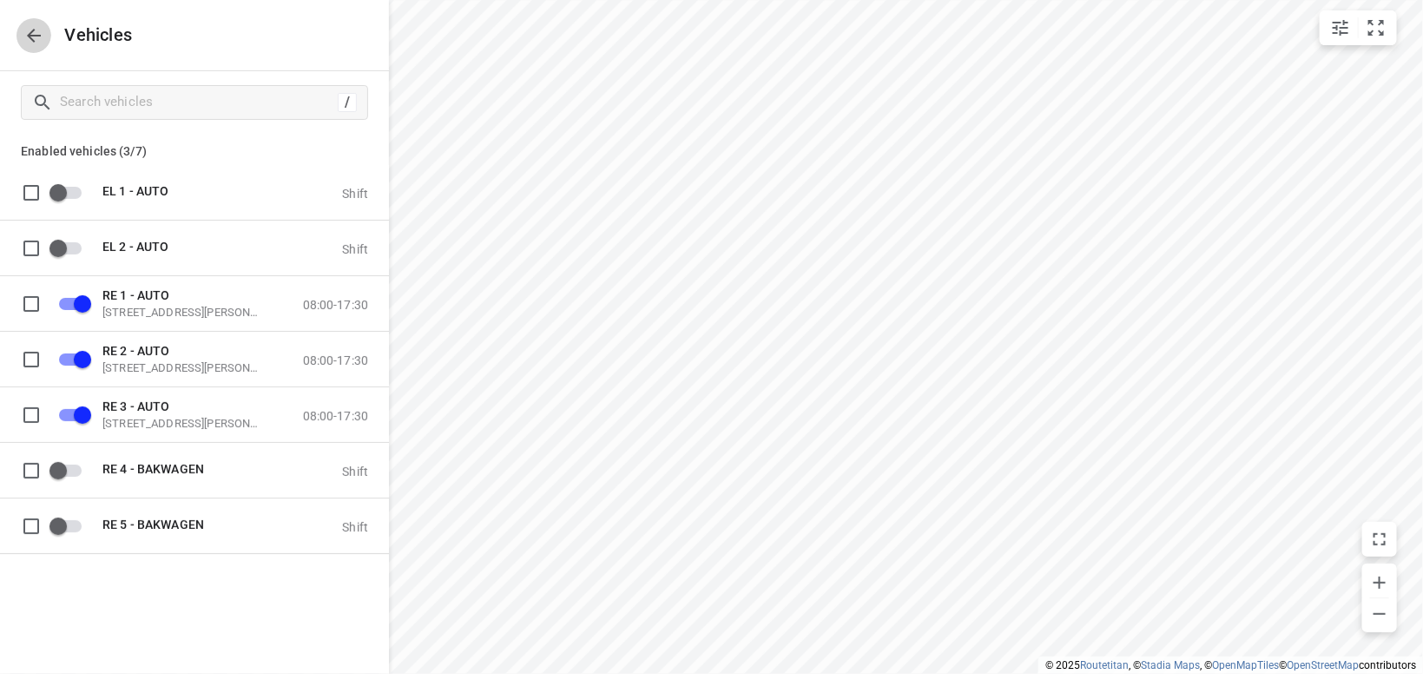
click at [36, 40] on icon "button" at bounding box center [33, 35] width 21 height 21
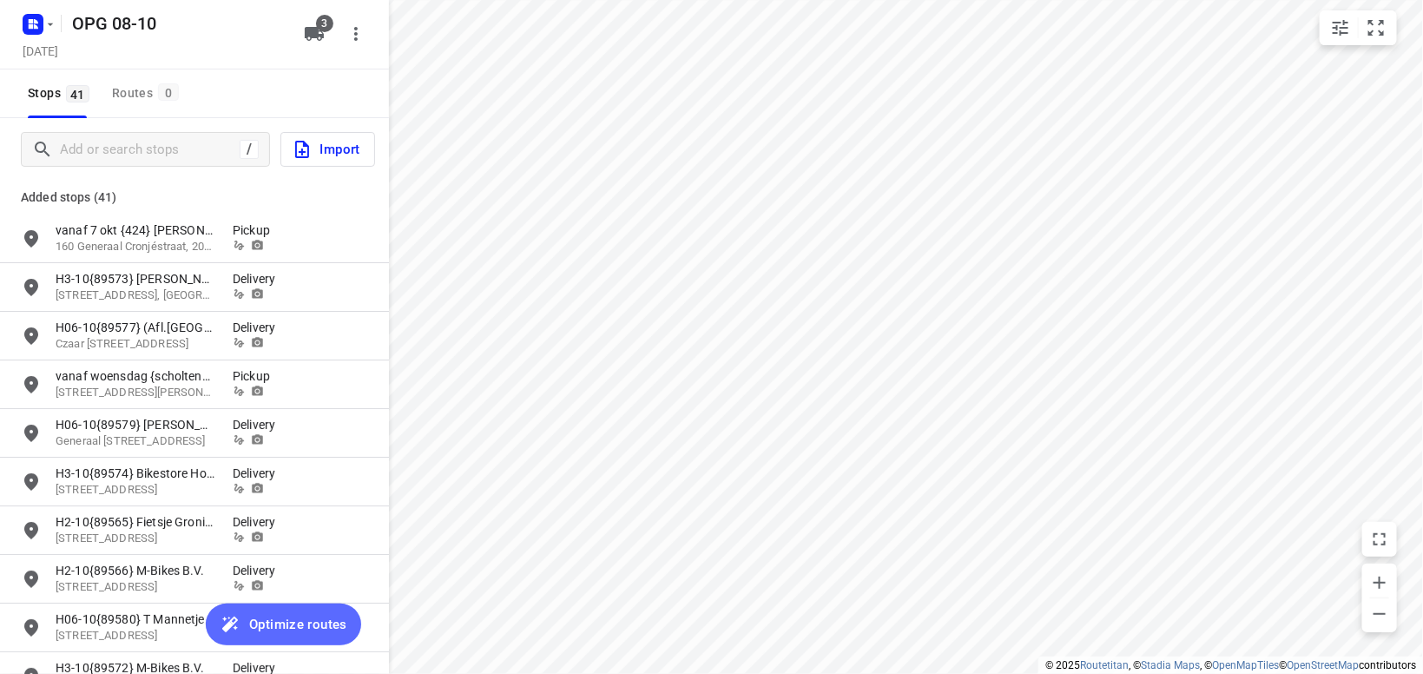
click at [305, 628] on span "Optimize routes" at bounding box center [298, 624] width 98 height 23
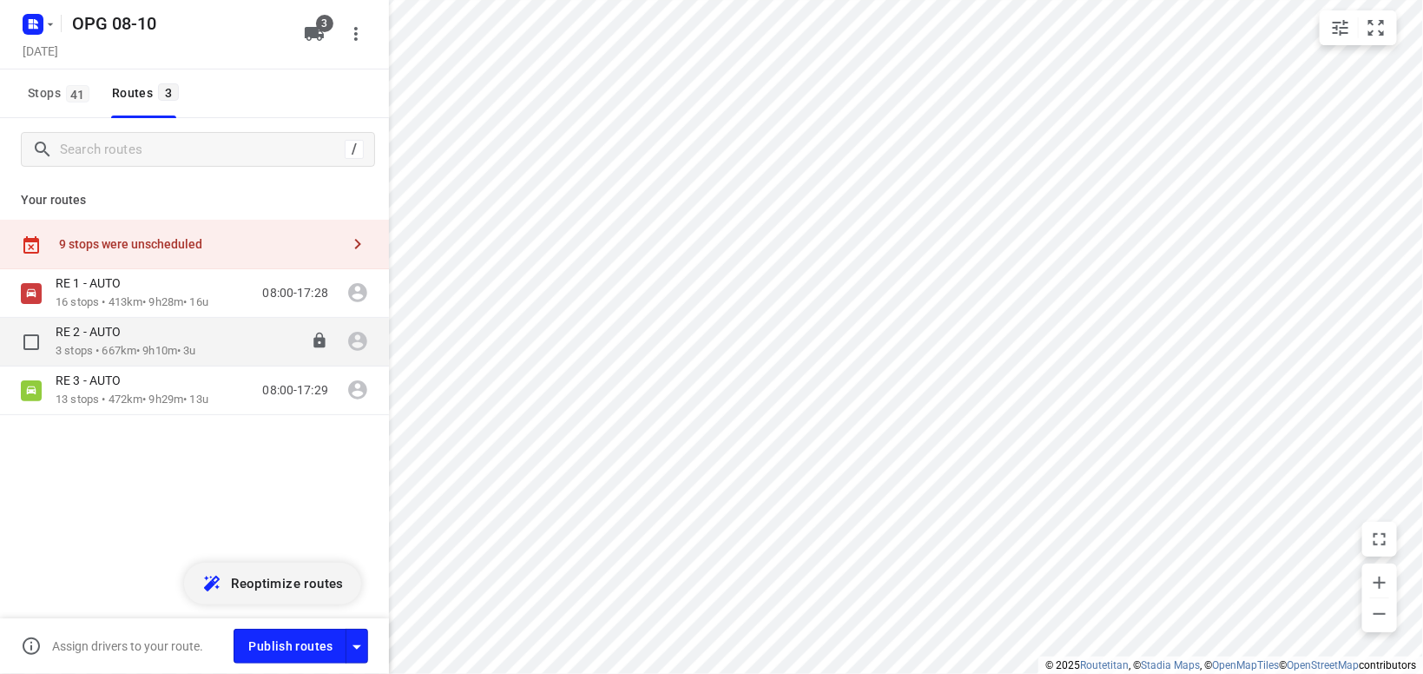
click at [154, 352] on p "3 stops • 667km • 9h10m • 3u" at bounding box center [126, 351] width 141 height 16
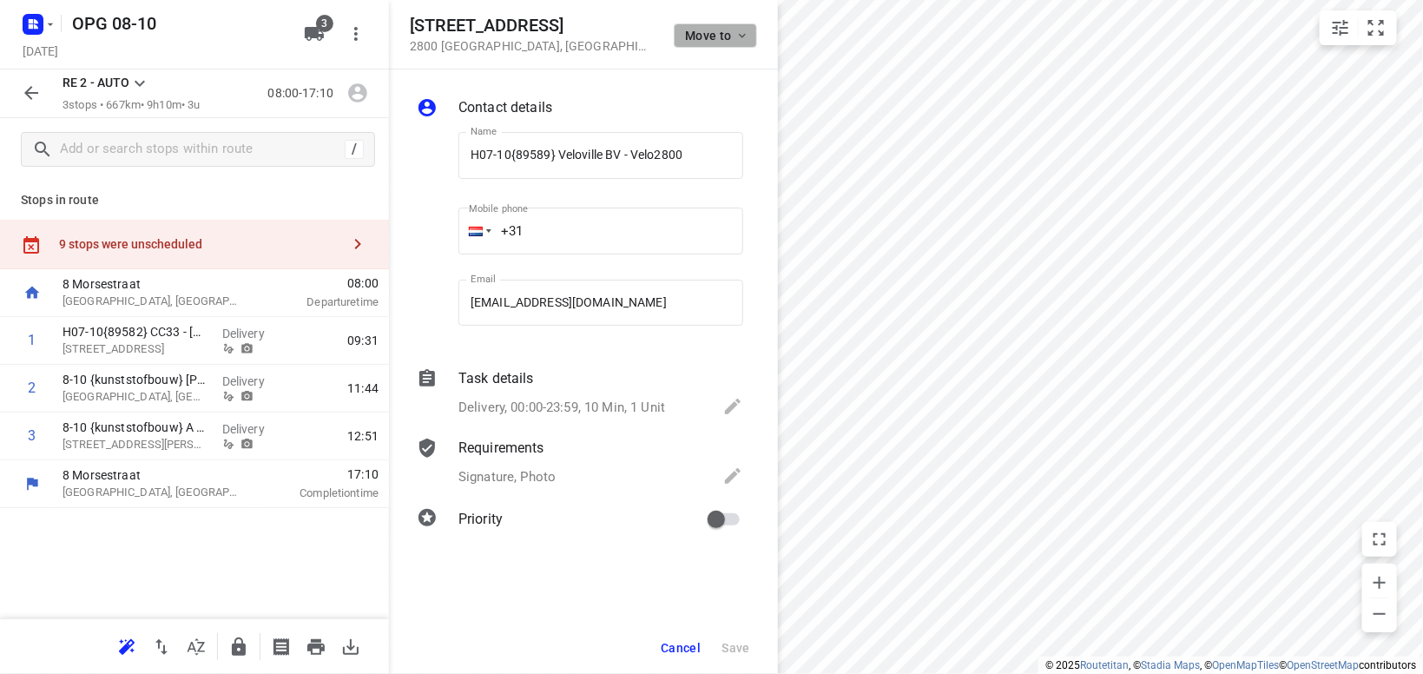
click at [726, 37] on span "Move to" at bounding box center [717, 36] width 64 height 14
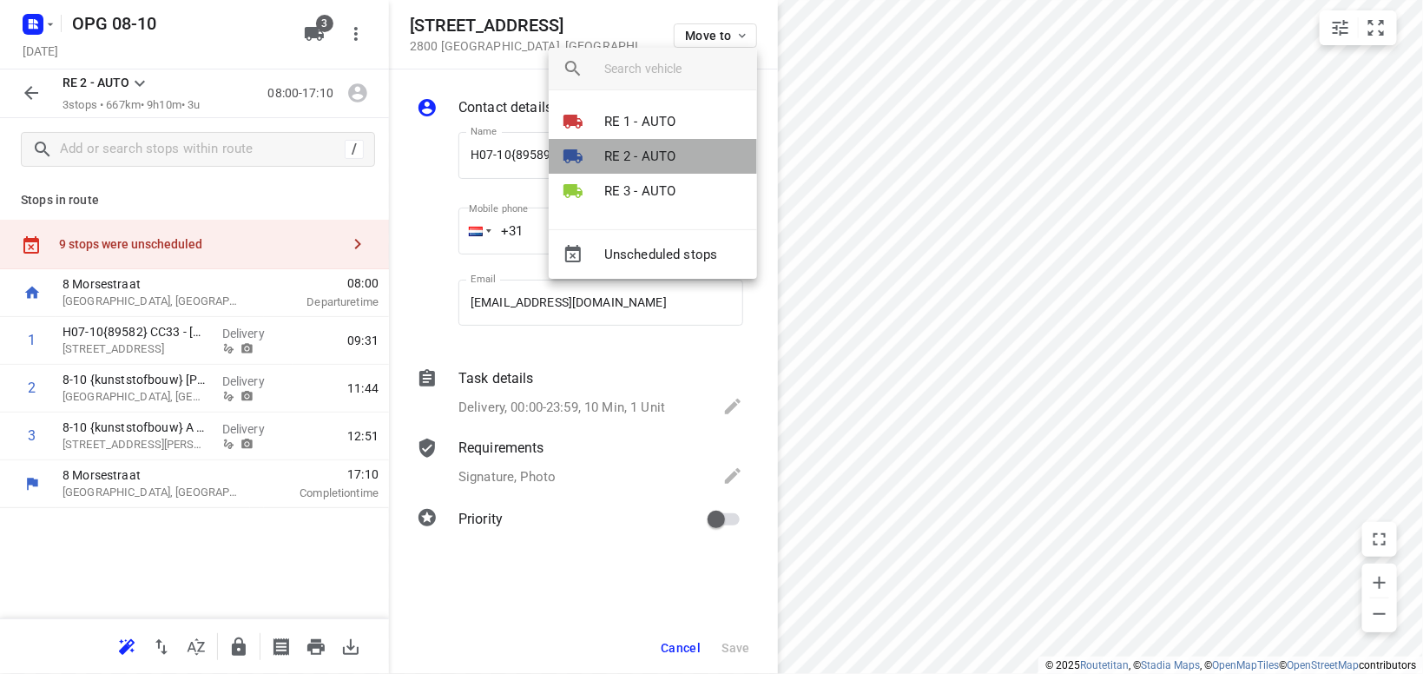
click at [669, 155] on p "RE 2 - AUTO" at bounding box center [640, 157] width 72 height 20
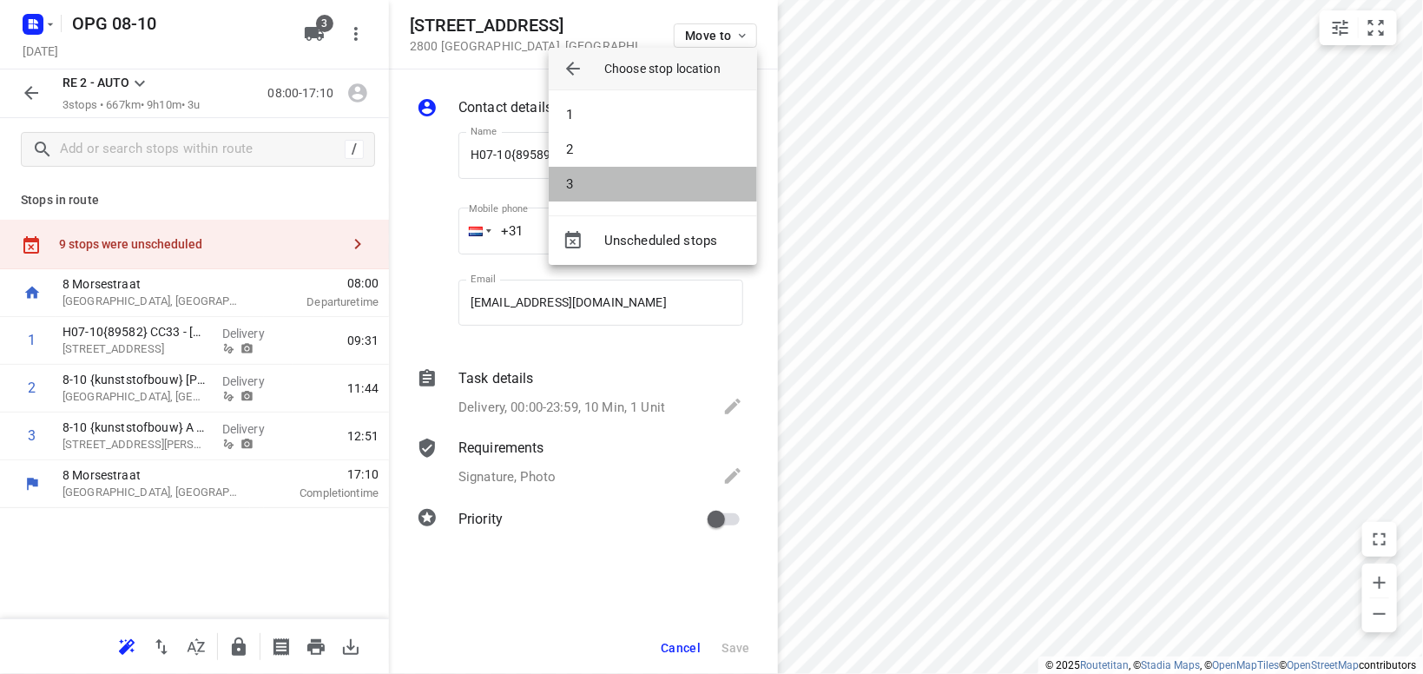
drag, startPoint x: 654, startPoint y: 185, endPoint x: 676, endPoint y: 179, distance: 23.4
click at [655, 183] on li "3" at bounding box center [653, 184] width 208 height 35
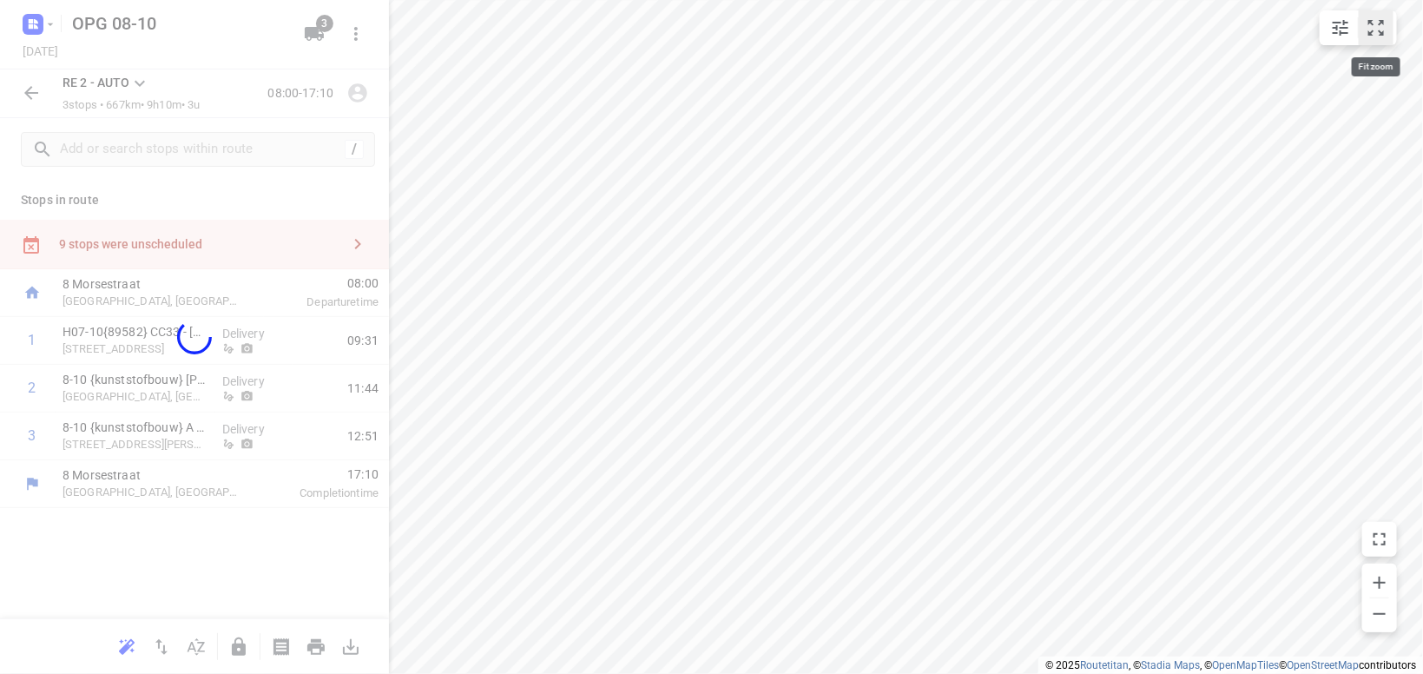
click at [1378, 23] on icon "small contained button group" at bounding box center [1376, 27] width 21 height 21
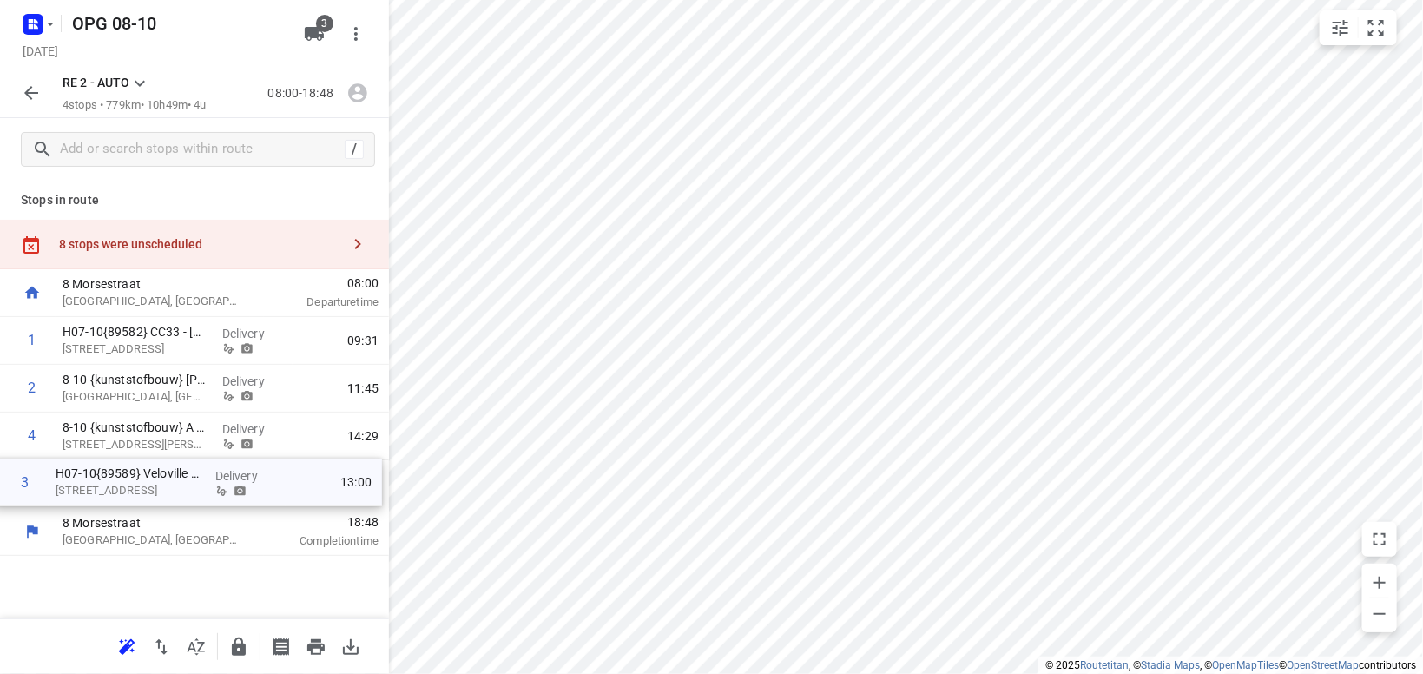
drag, startPoint x: 107, startPoint y: 433, endPoint x: 102, endPoint y: 475, distance: 42.0
click at [102, 483] on div "1 H07-10{89582} CC33 - [STREET_ADDRESS] Delivery 09:31 2 8-10 {kunststofbouw} […" at bounding box center [194, 412] width 389 height 191
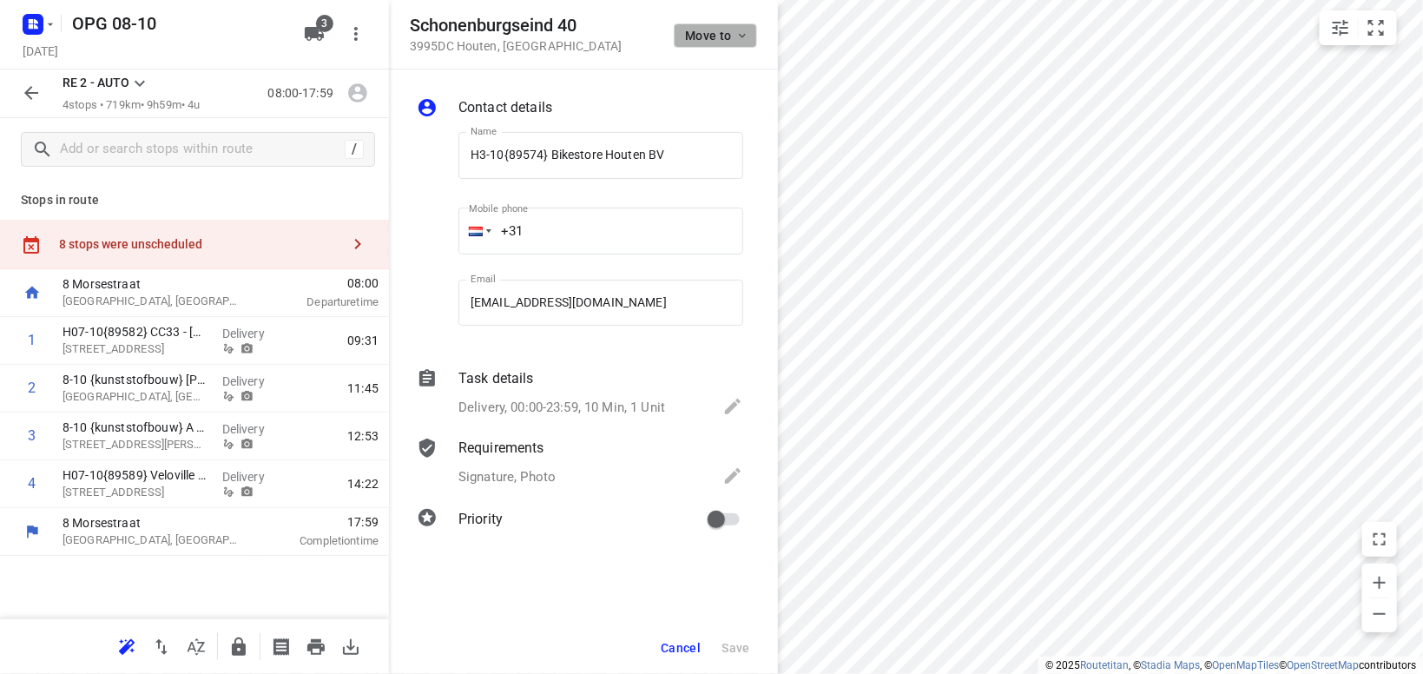
click at [748, 37] on icon "button" at bounding box center [742, 36] width 14 height 14
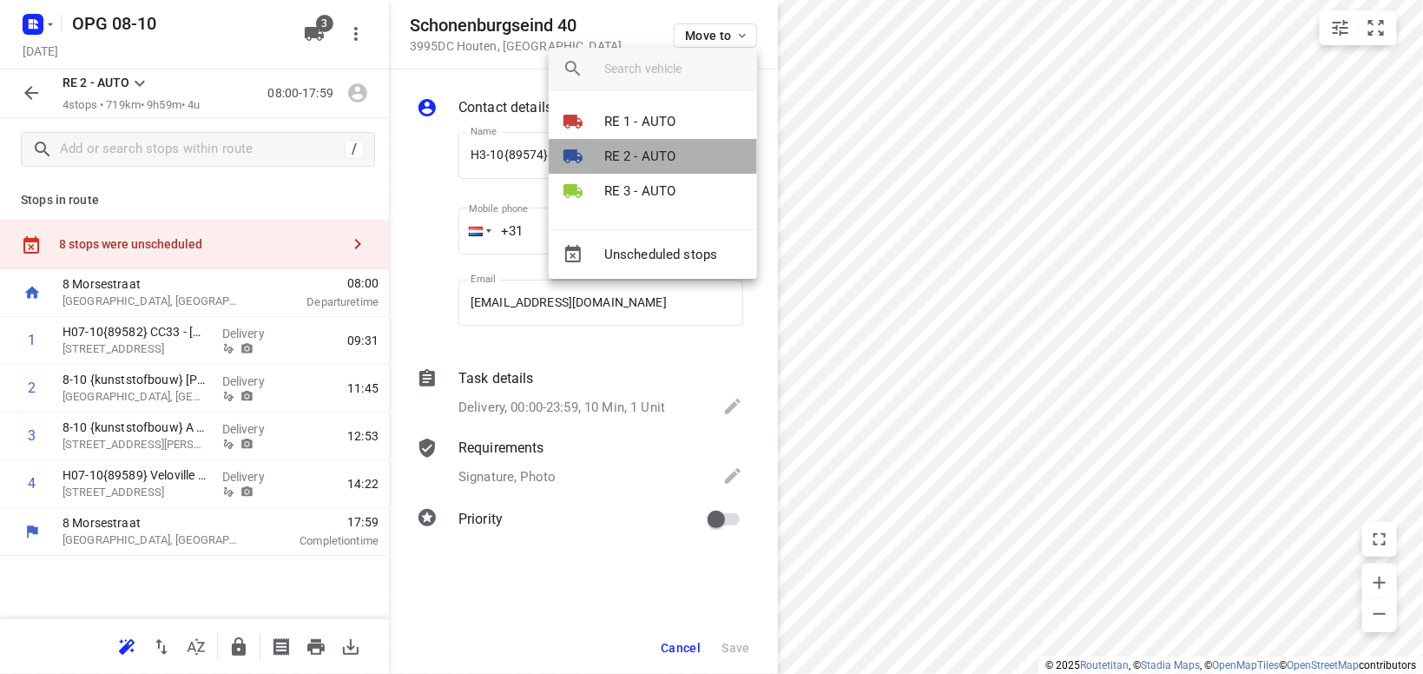
click at [675, 161] on li "RE 2 - AUTO" at bounding box center [653, 156] width 208 height 35
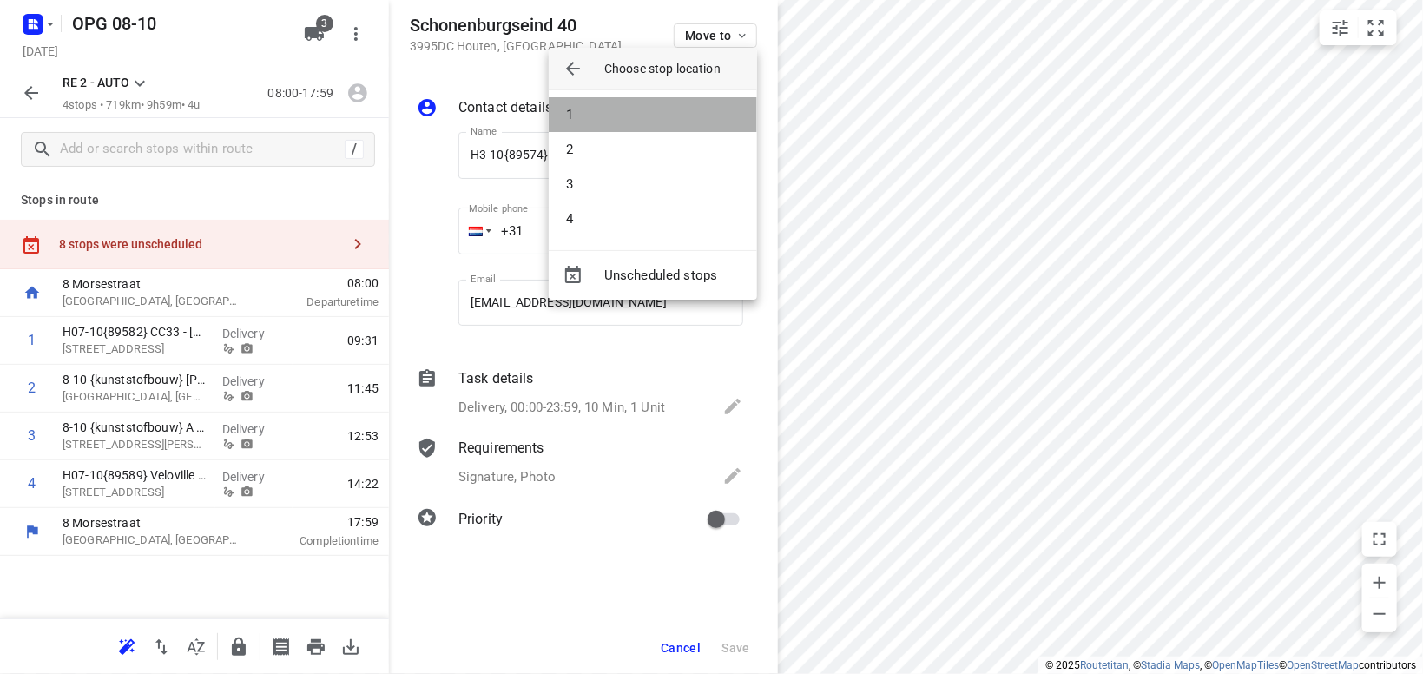
click at [664, 116] on li "1" at bounding box center [653, 114] width 208 height 35
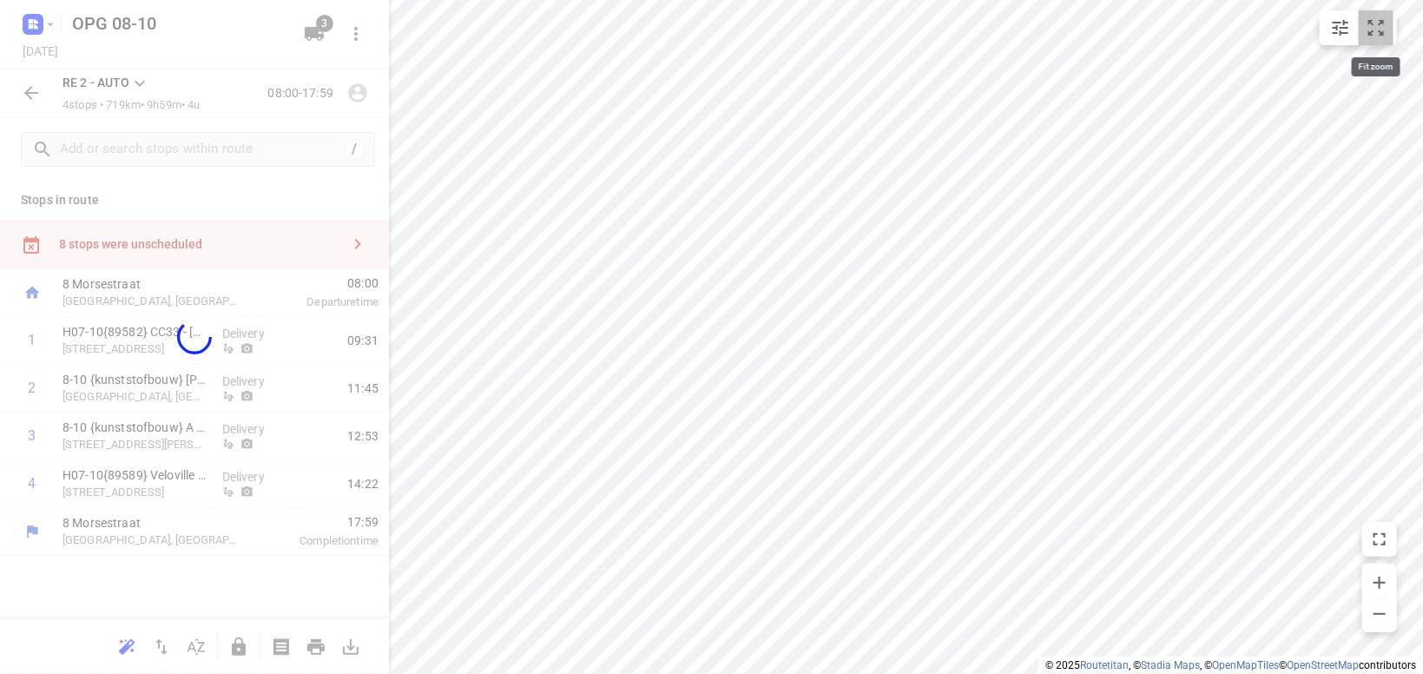
click at [1375, 30] on icon "small contained button group" at bounding box center [1376, 27] width 21 height 21
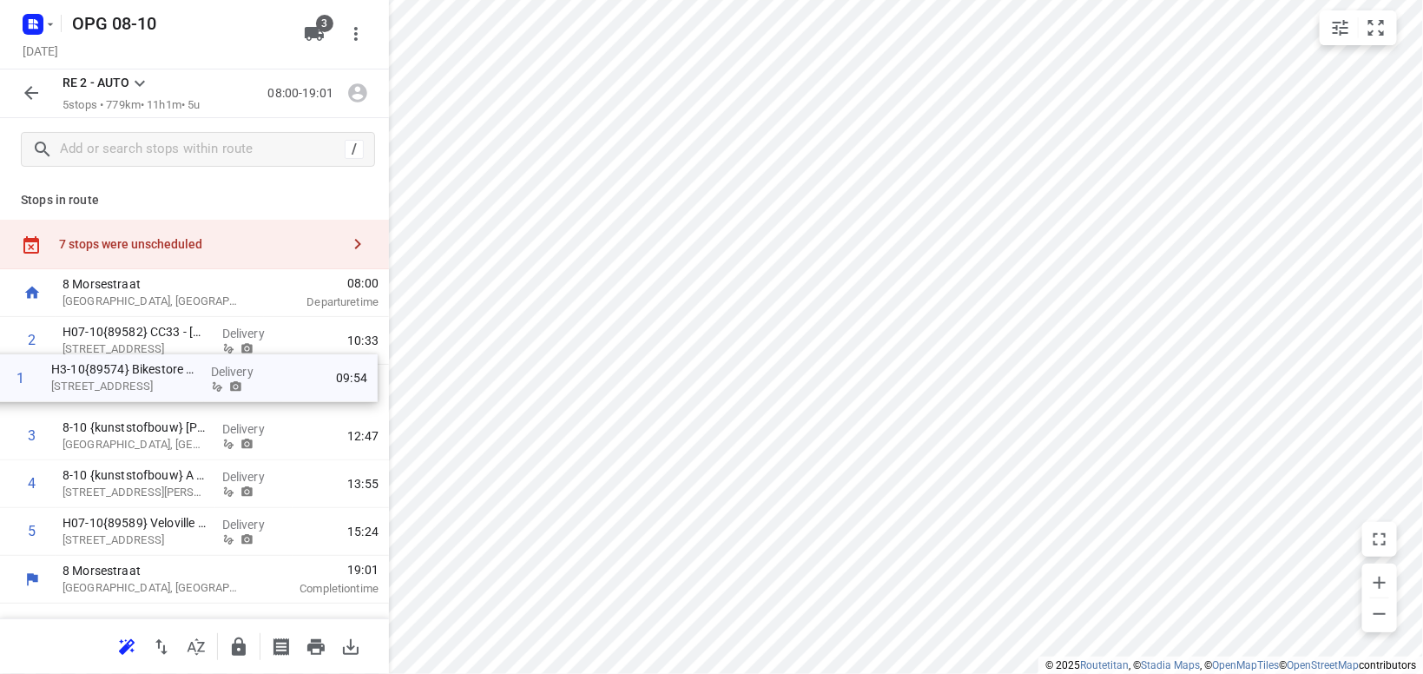
drag, startPoint x: 126, startPoint y: 345, endPoint x: 109, endPoint y: 393, distance: 51.6
click at [109, 393] on div "1 H3-10{89574} Bikestore Houten BV [STREET_ADDRESS] Delivery 09:54 2 H07-10{895…" at bounding box center [194, 436] width 389 height 239
click at [364, 240] on icon "button" at bounding box center [357, 244] width 21 height 21
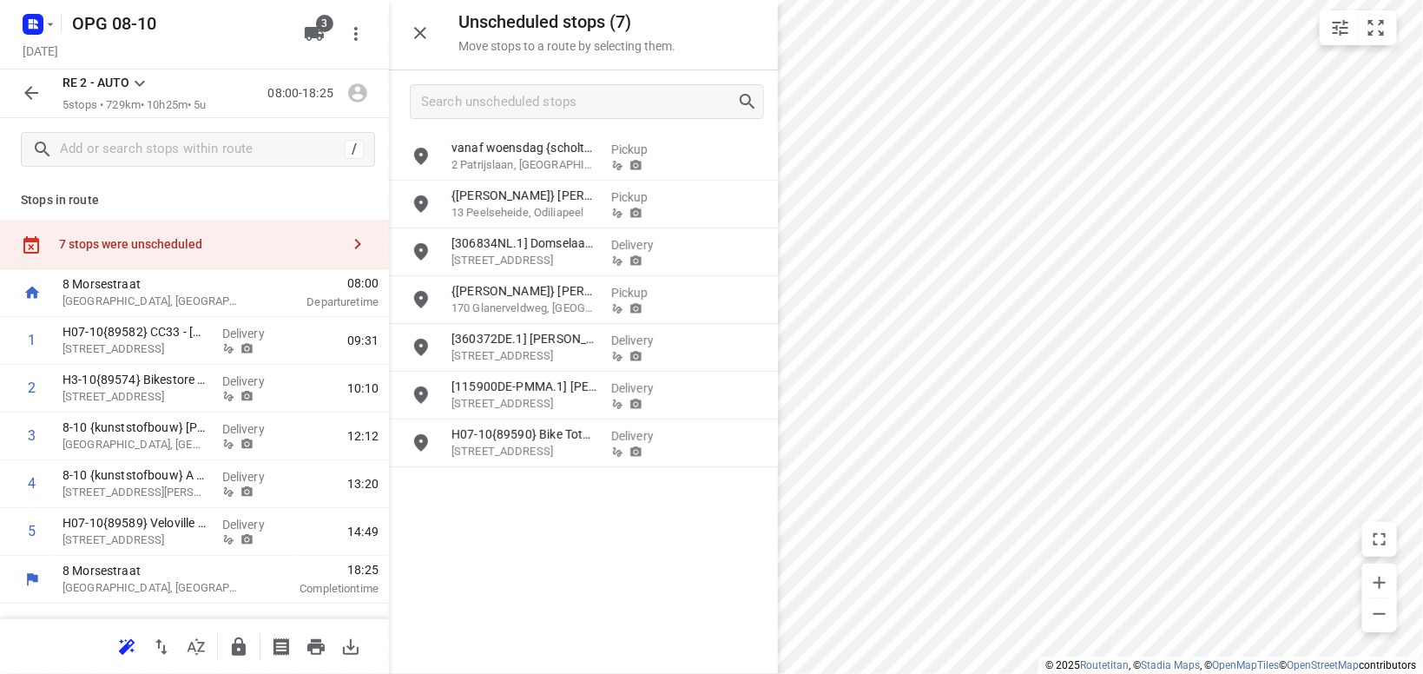
click at [142, 85] on icon at bounding box center [139, 83] width 21 height 21
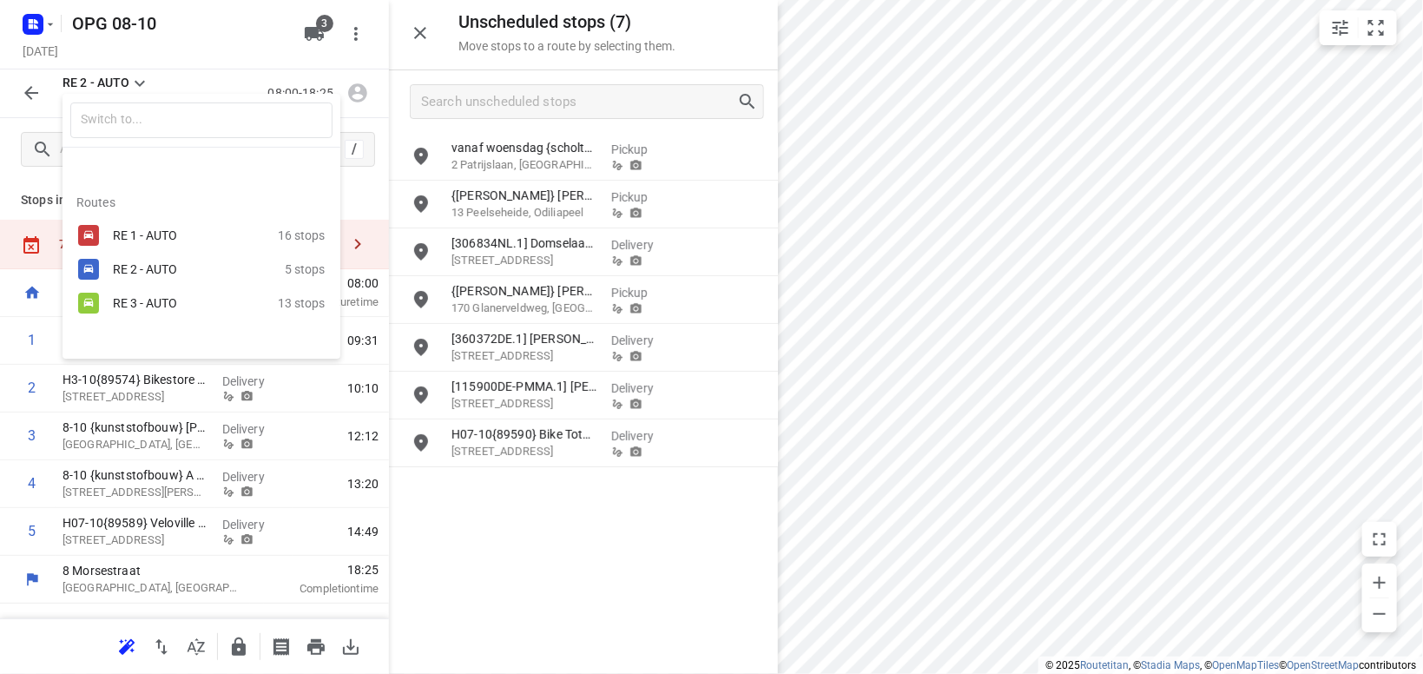
click at [154, 234] on div "RE 1 - AUTO" at bounding box center [187, 235] width 148 height 14
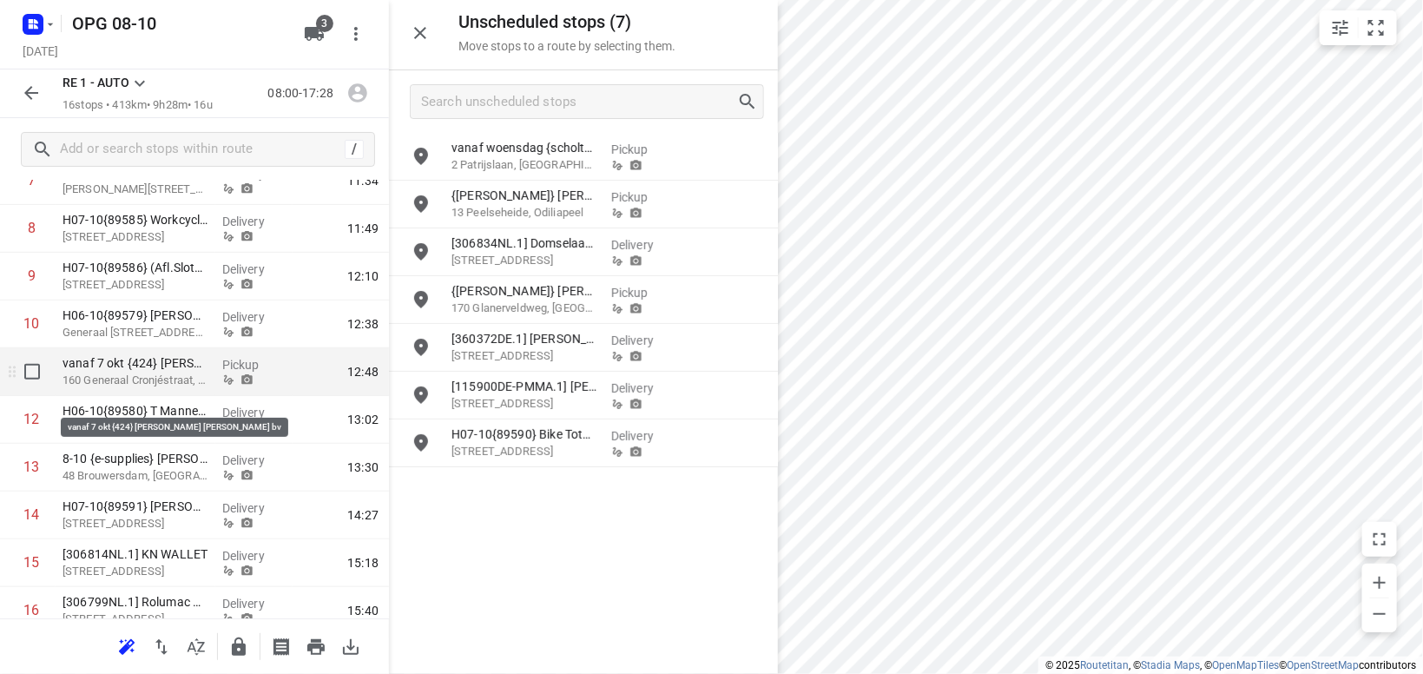
scroll to position [506, 0]
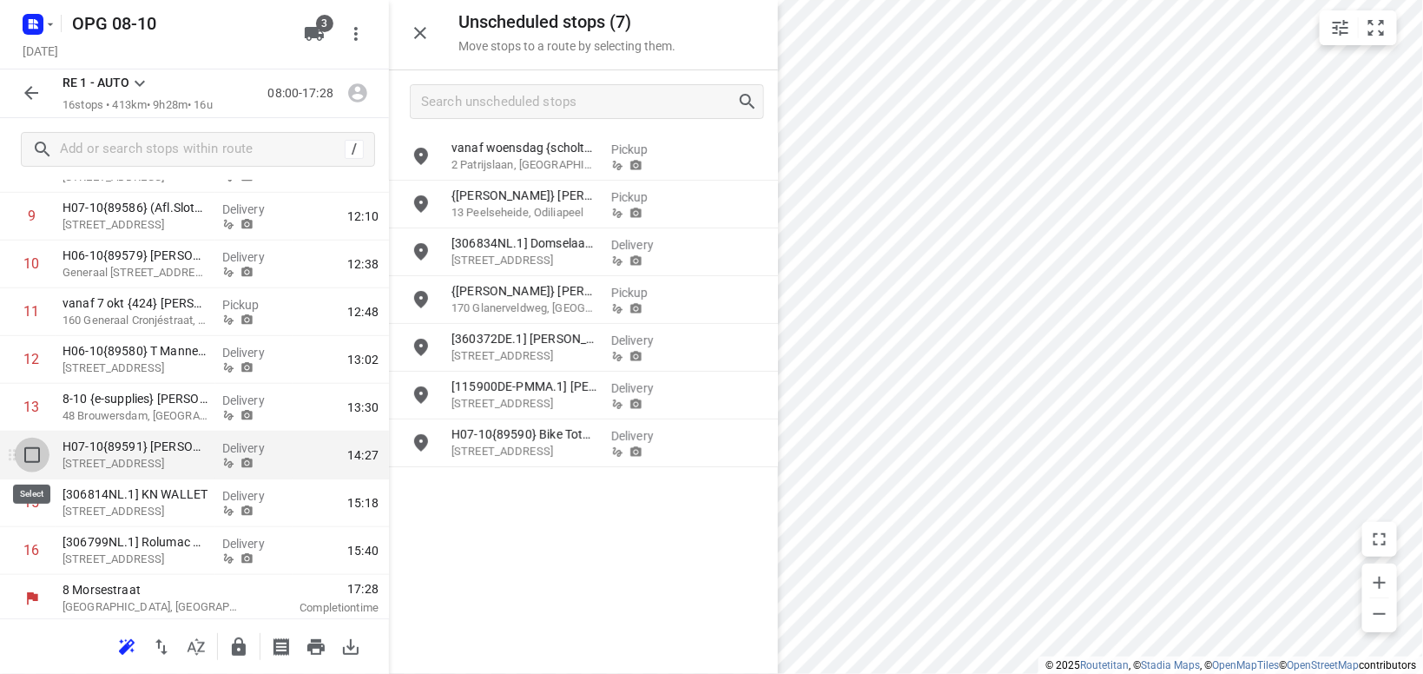
click at [30, 459] on input "checkbox" at bounding box center [32, 455] width 35 height 35
checkbox input "true"
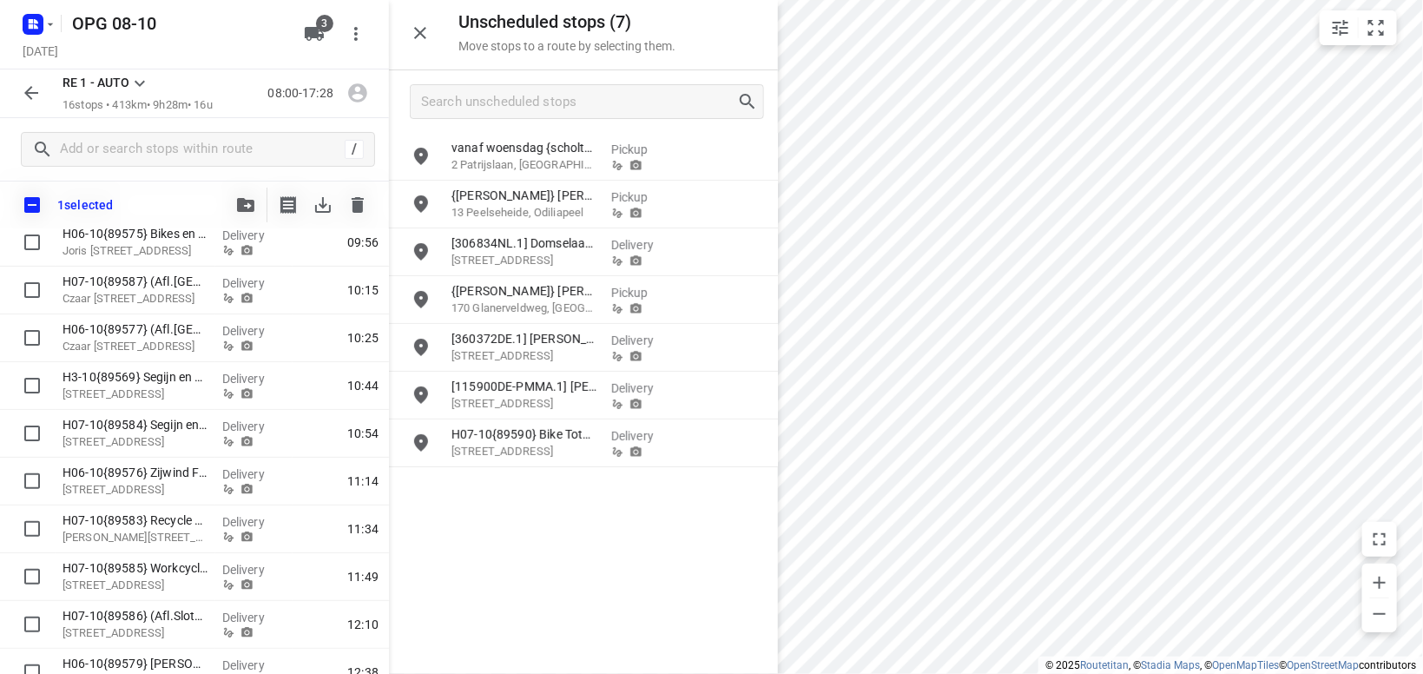
scroll to position [98, 0]
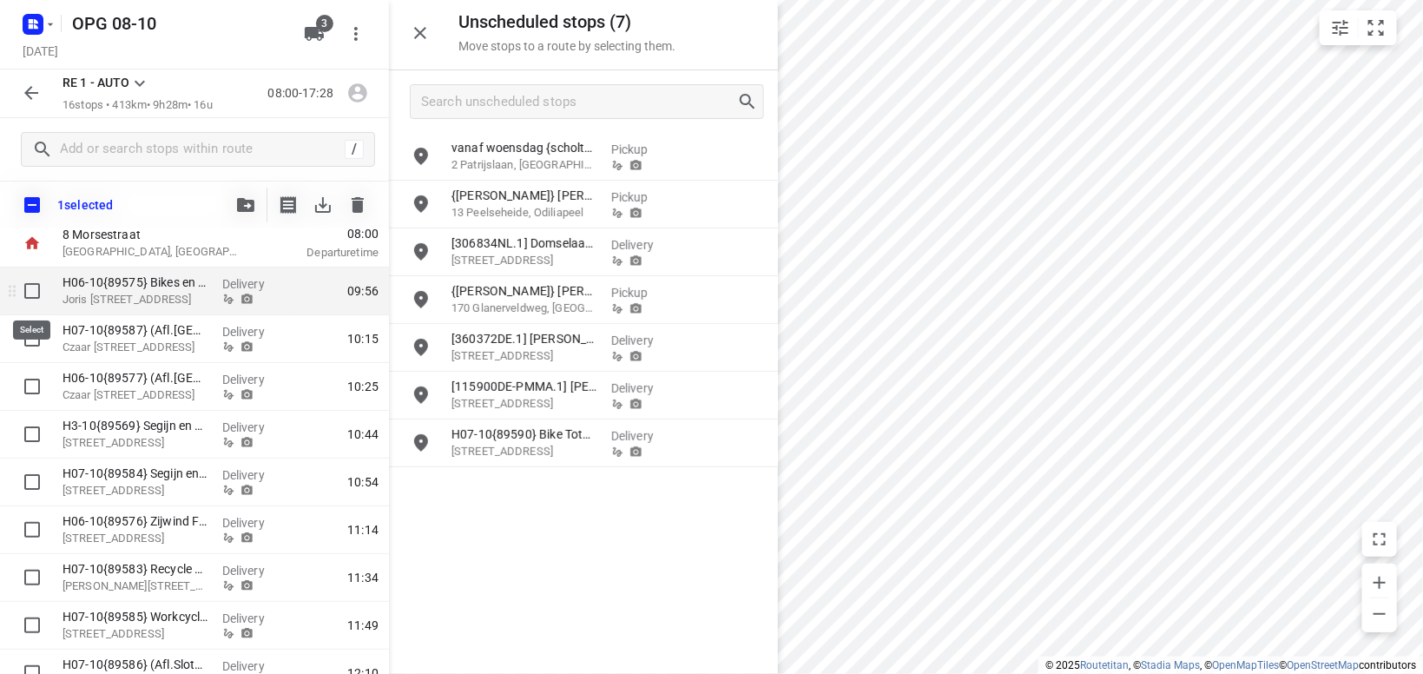
click at [36, 290] on input "checkbox" at bounding box center [32, 290] width 35 height 35
checkbox input "true"
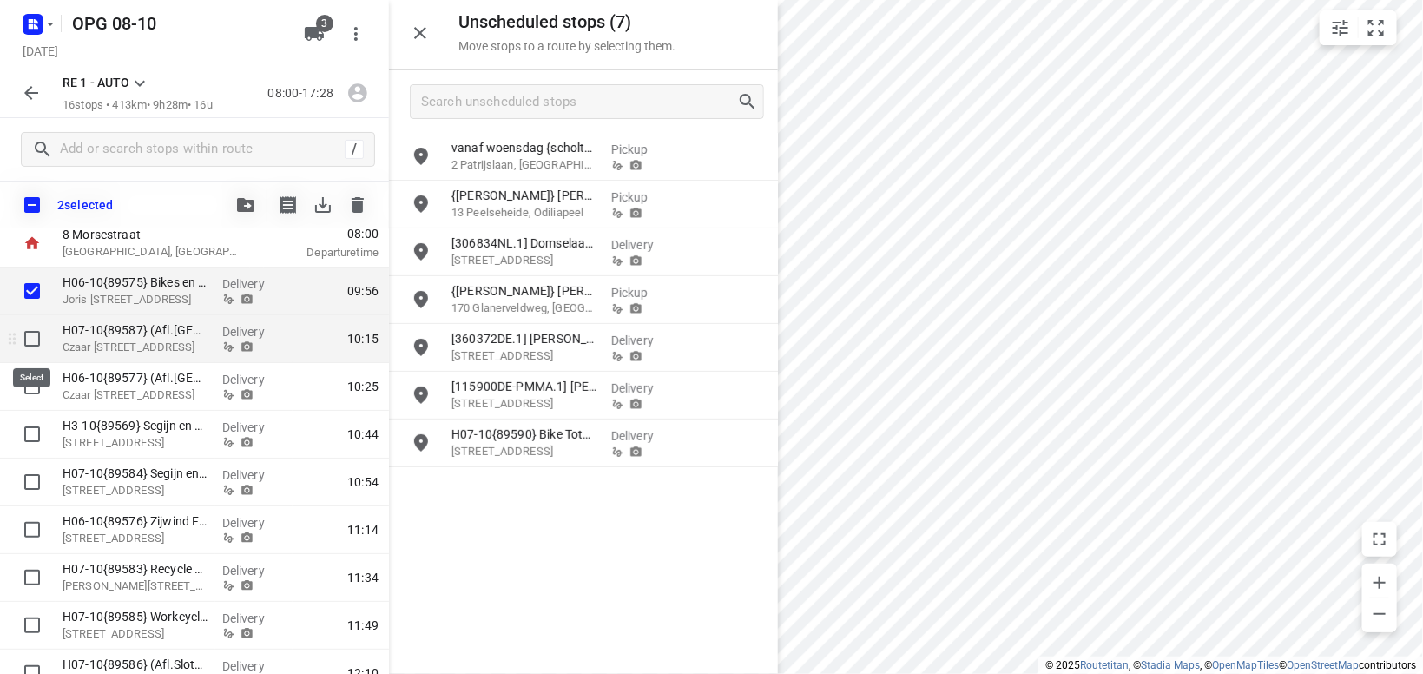
click at [32, 335] on input "checkbox" at bounding box center [32, 338] width 35 height 35
checkbox input "true"
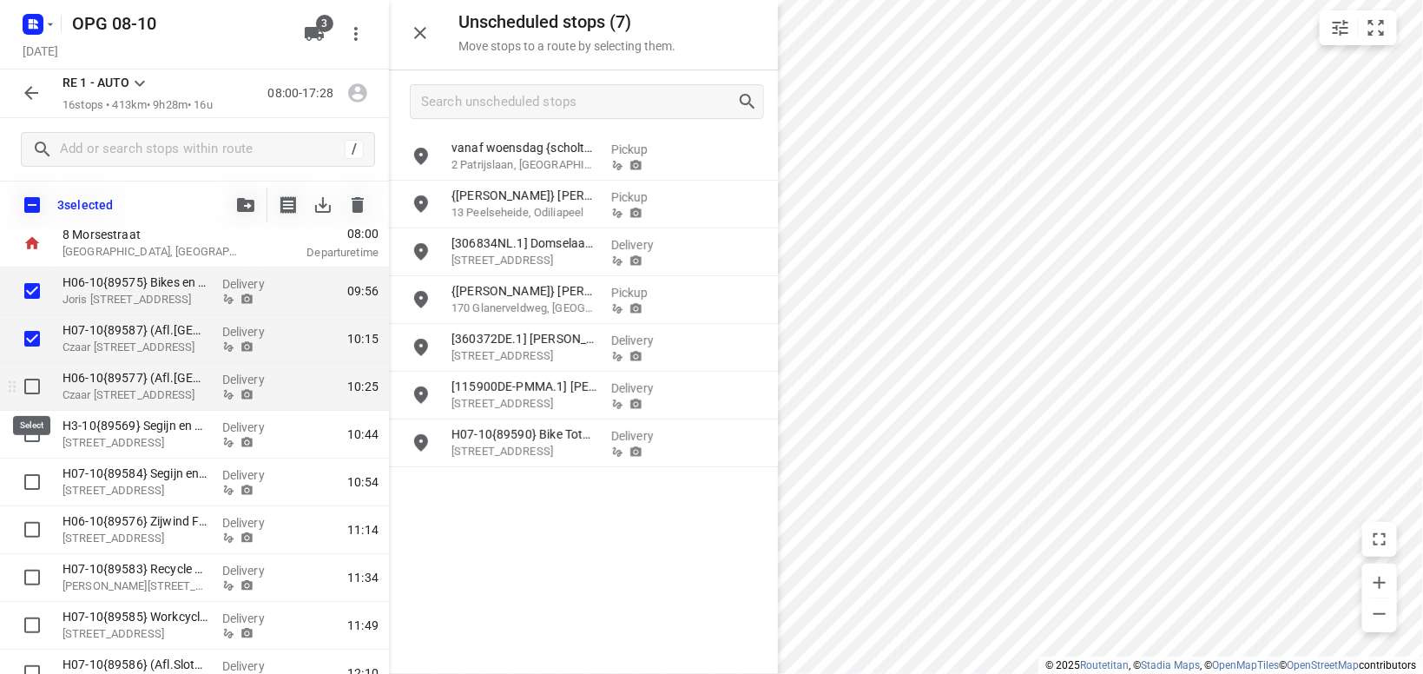
click at [30, 382] on input "checkbox" at bounding box center [32, 386] width 35 height 35
checkbox input "true"
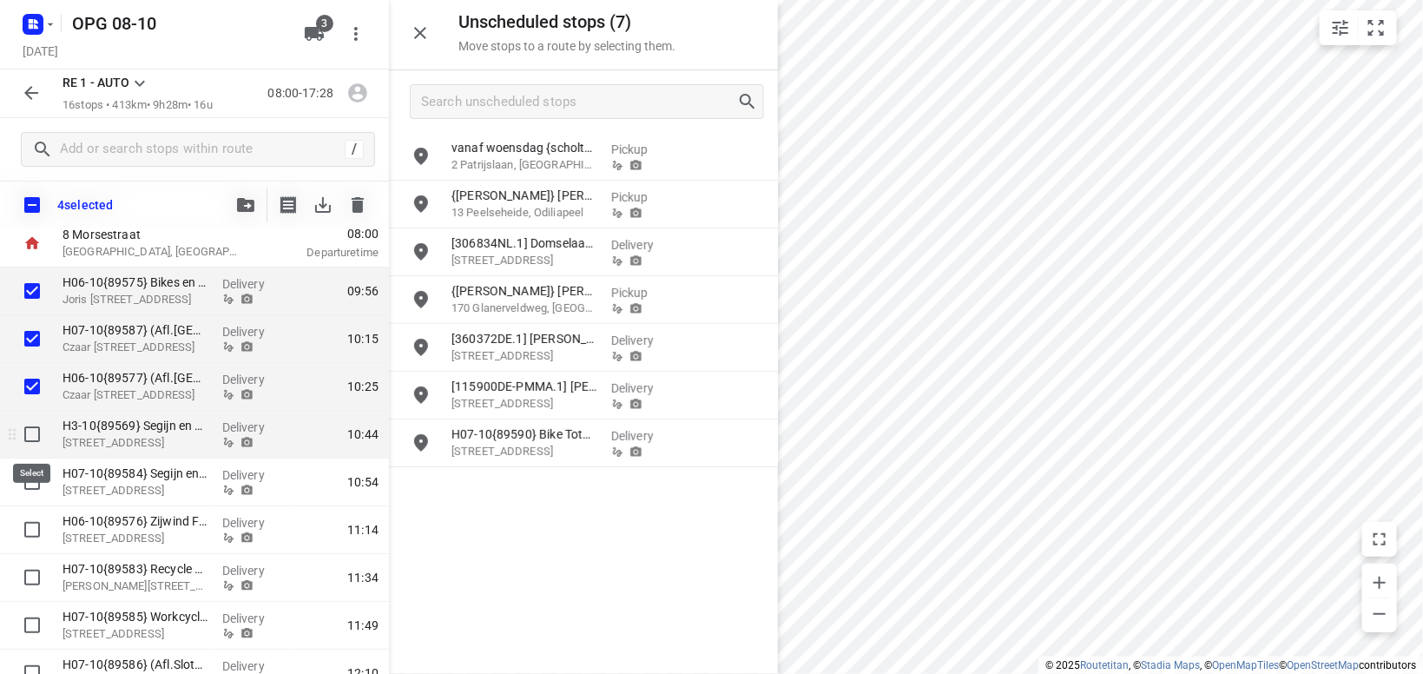
click at [30, 434] on input "checkbox" at bounding box center [32, 434] width 35 height 35
checkbox input "true"
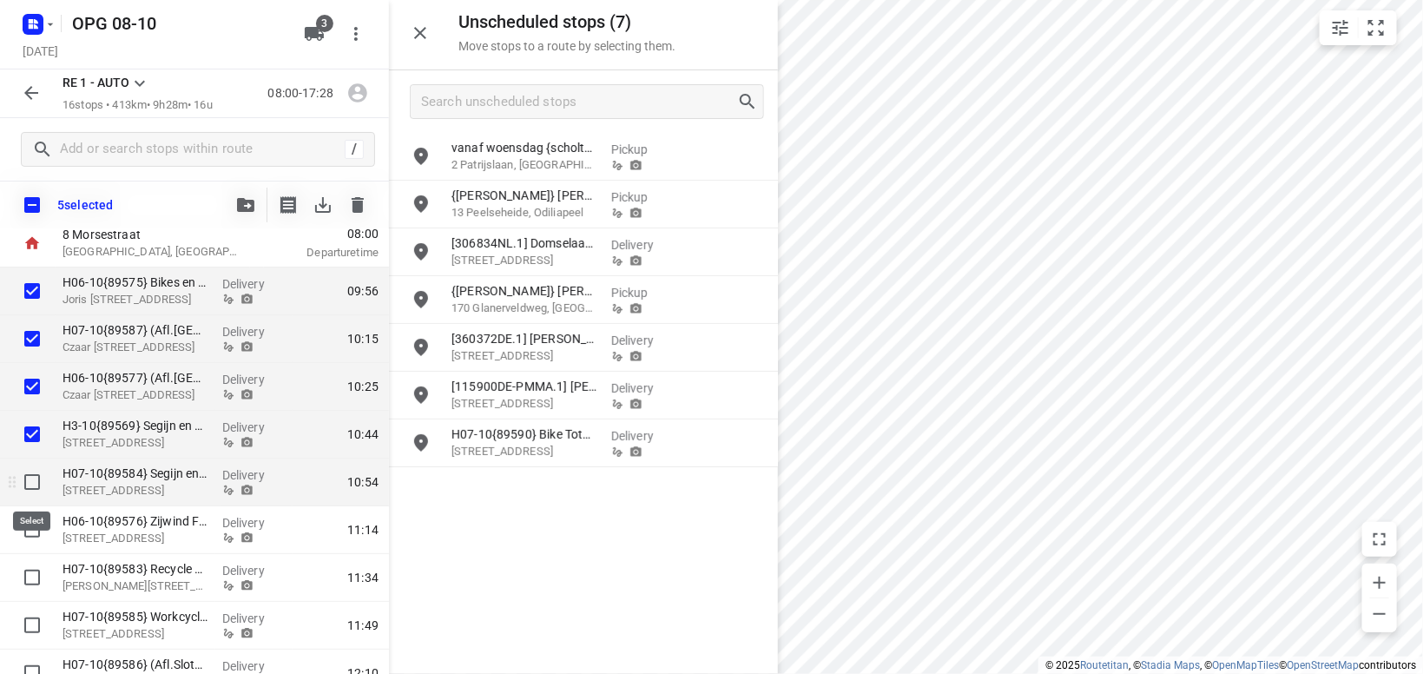
click at [37, 484] on input "checkbox" at bounding box center [32, 481] width 35 height 35
checkbox input "true"
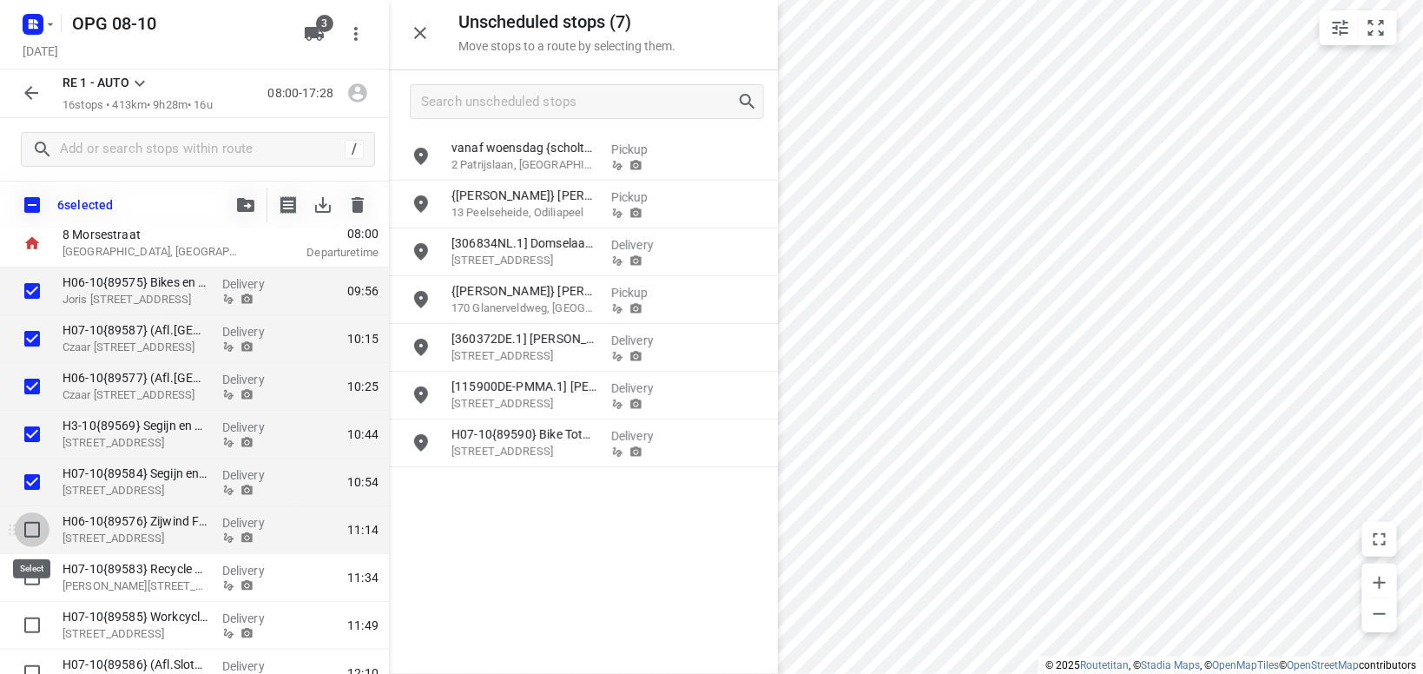
click at [30, 524] on input "checkbox" at bounding box center [32, 529] width 35 height 35
checkbox input "true"
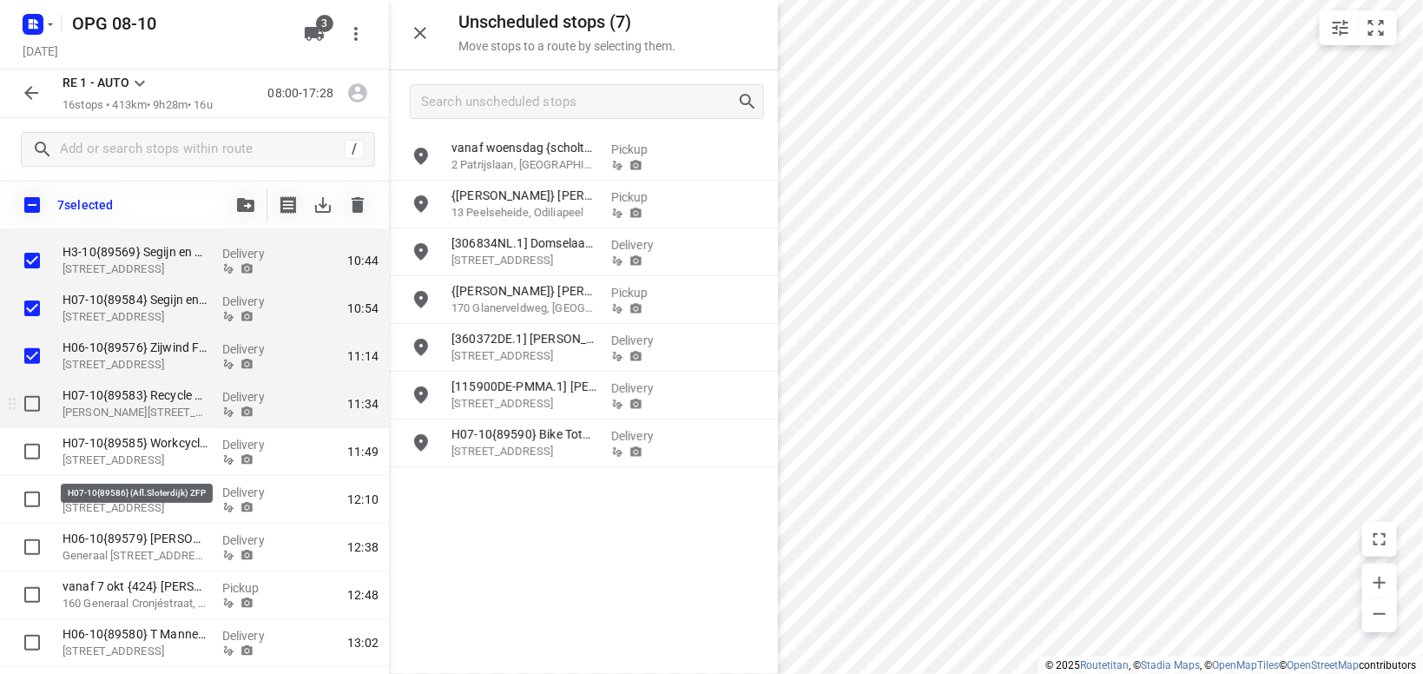
scroll to position [300, 0]
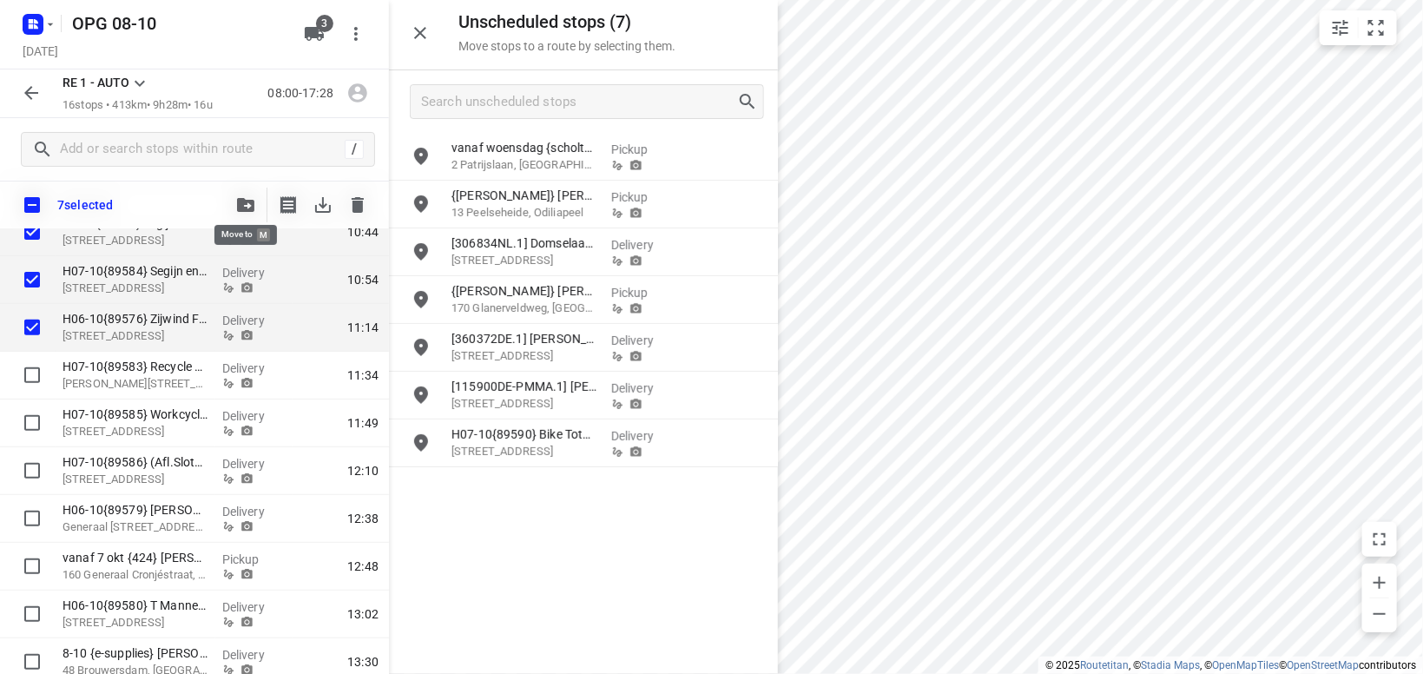
click at [247, 207] on icon "button" at bounding box center [245, 205] width 17 height 14
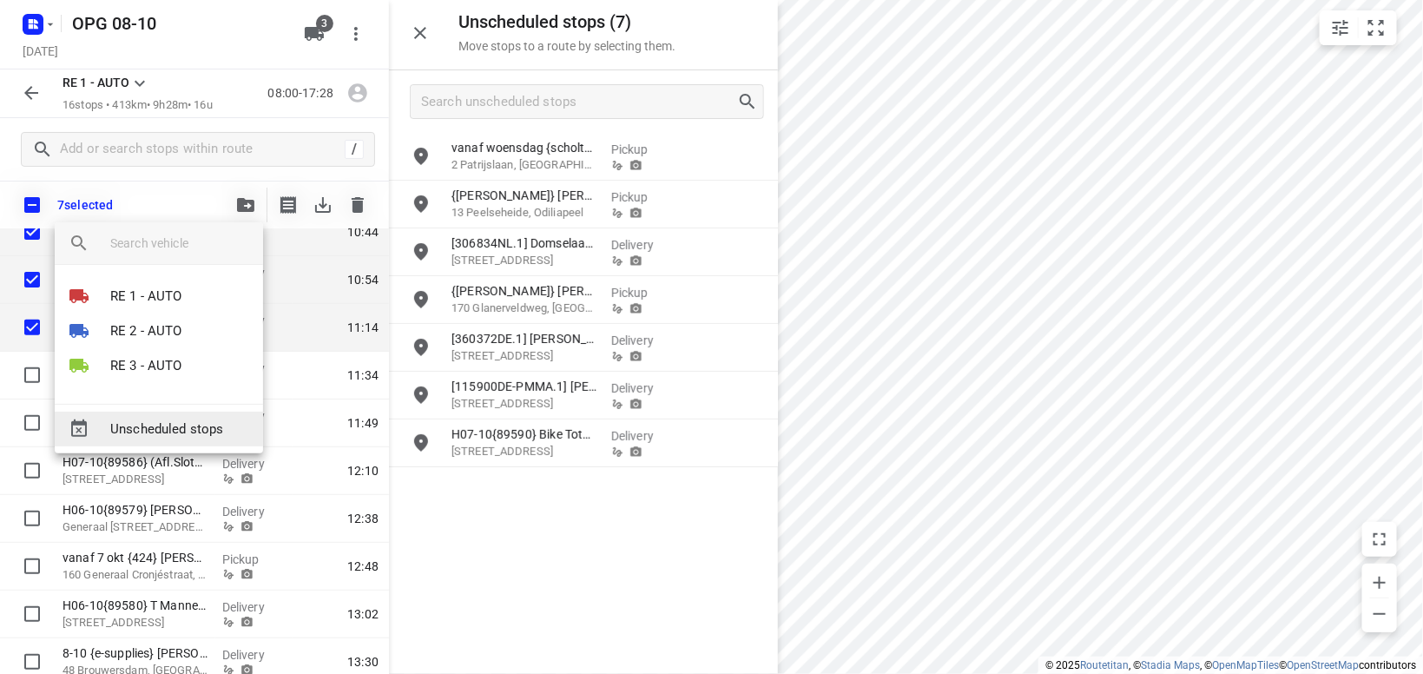
click at [183, 424] on span "Unscheduled stops" at bounding box center [179, 429] width 139 height 20
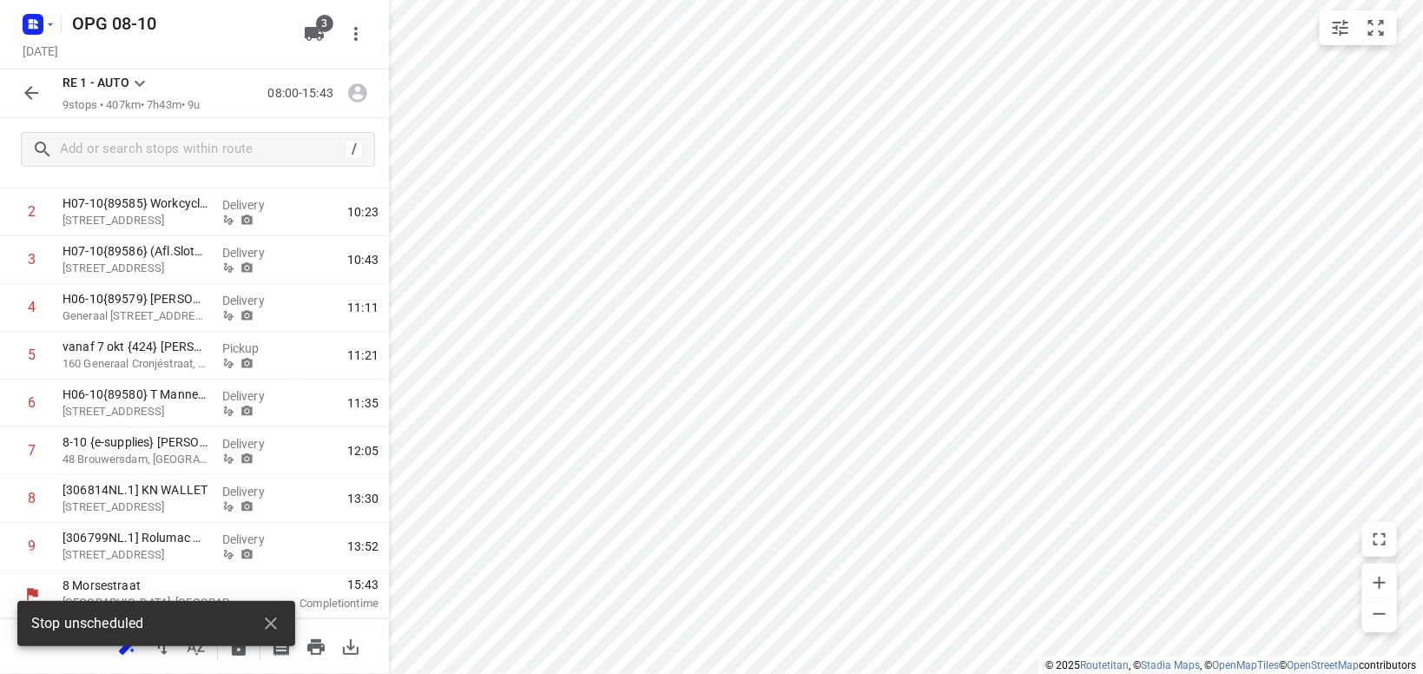
scroll to position [175, 0]
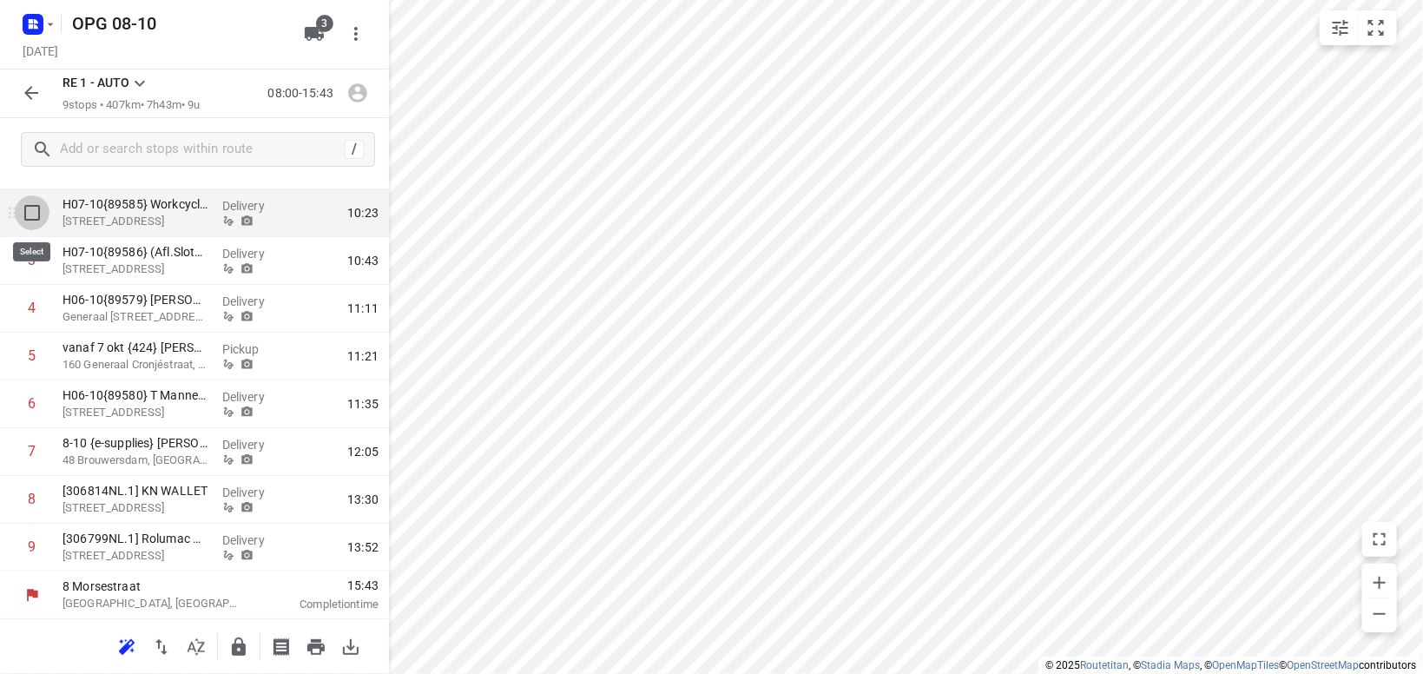
click at [26, 208] on input "checkbox" at bounding box center [32, 212] width 35 height 35
checkbox input "true"
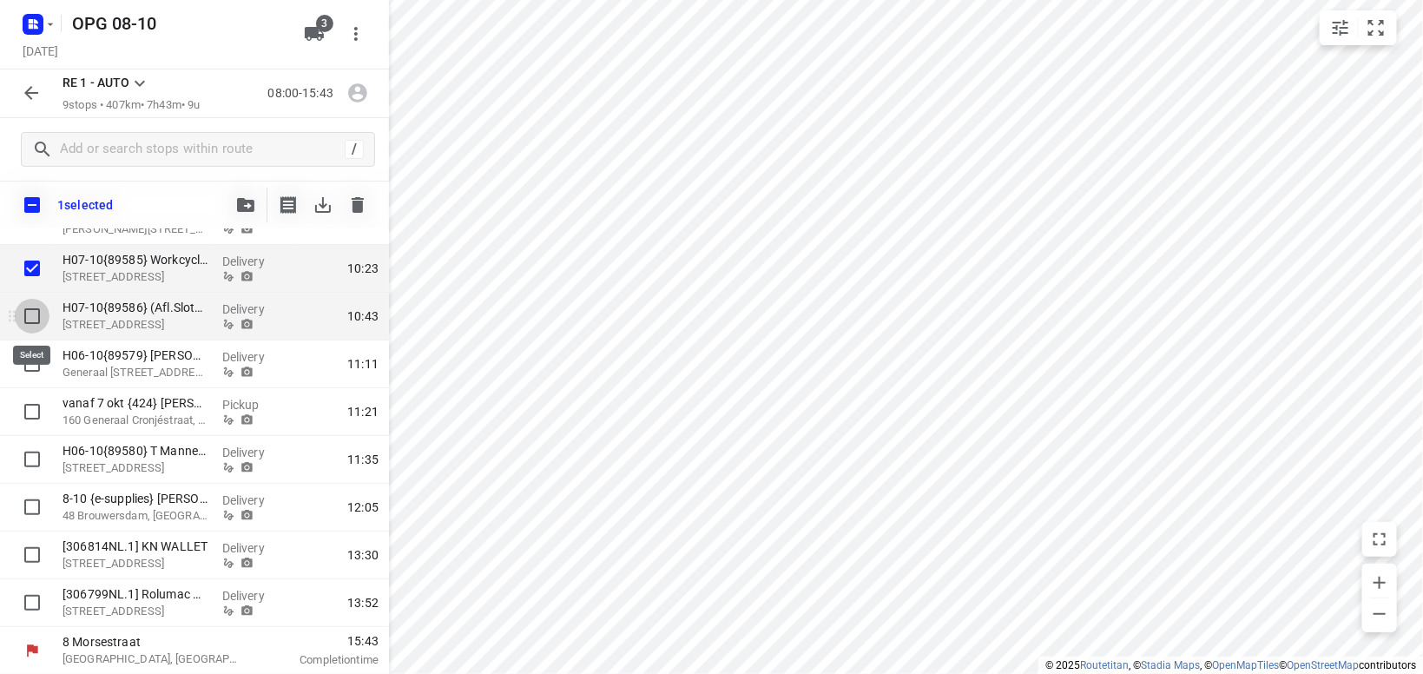
click at [32, 314] on input "checkbox" at bounding box center [32, 316] width 35 height 35
checkbox input "true"
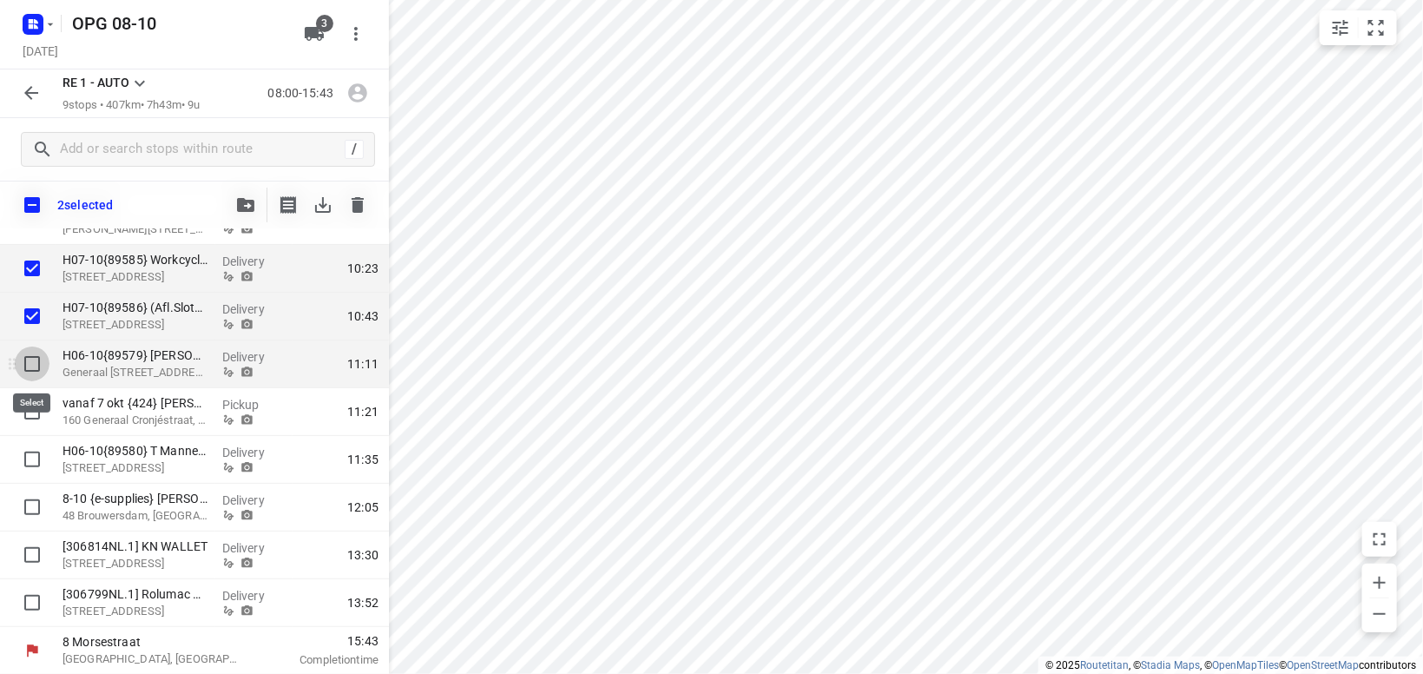
click at [28, 372] on input "checkbox" at bounding box center [32, 363] width 35 height 35
checkbox input "true"
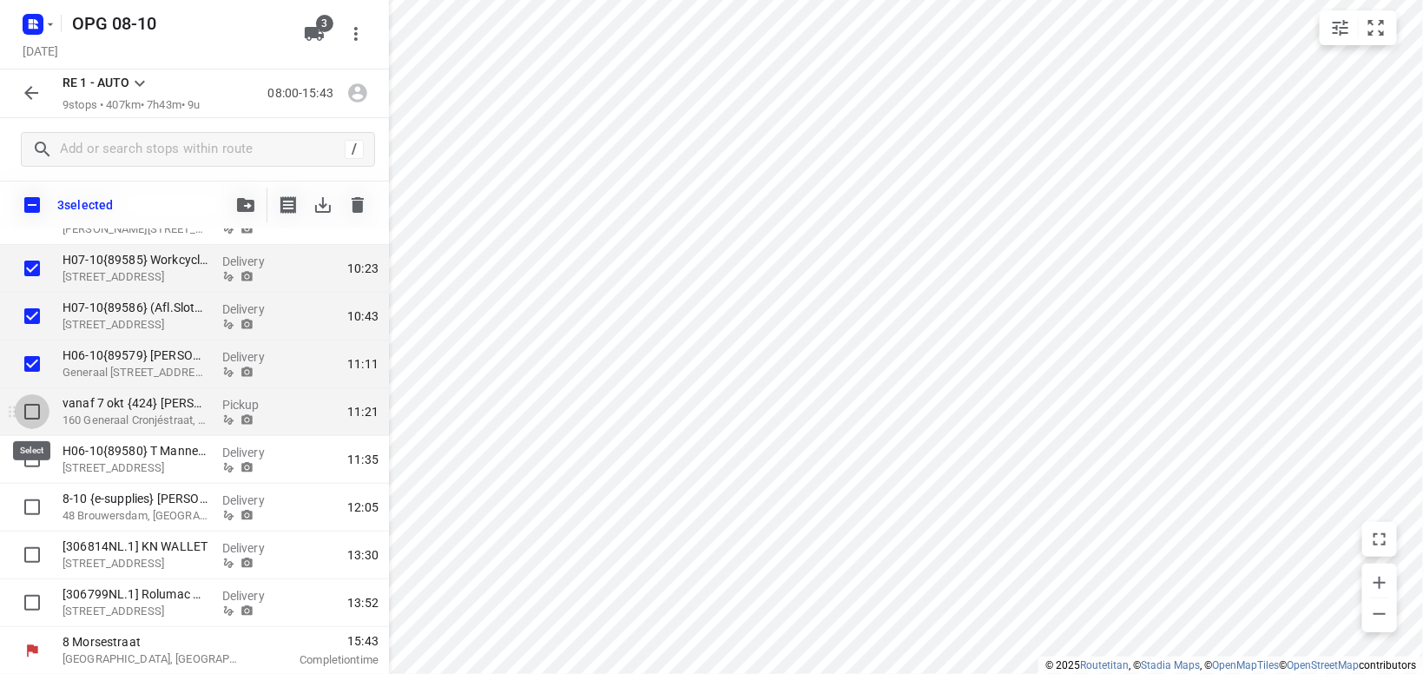
click at [29, 409] on input "checkbox" at bounding box center [32, 411] width 35 height 35
checkbox input "true"
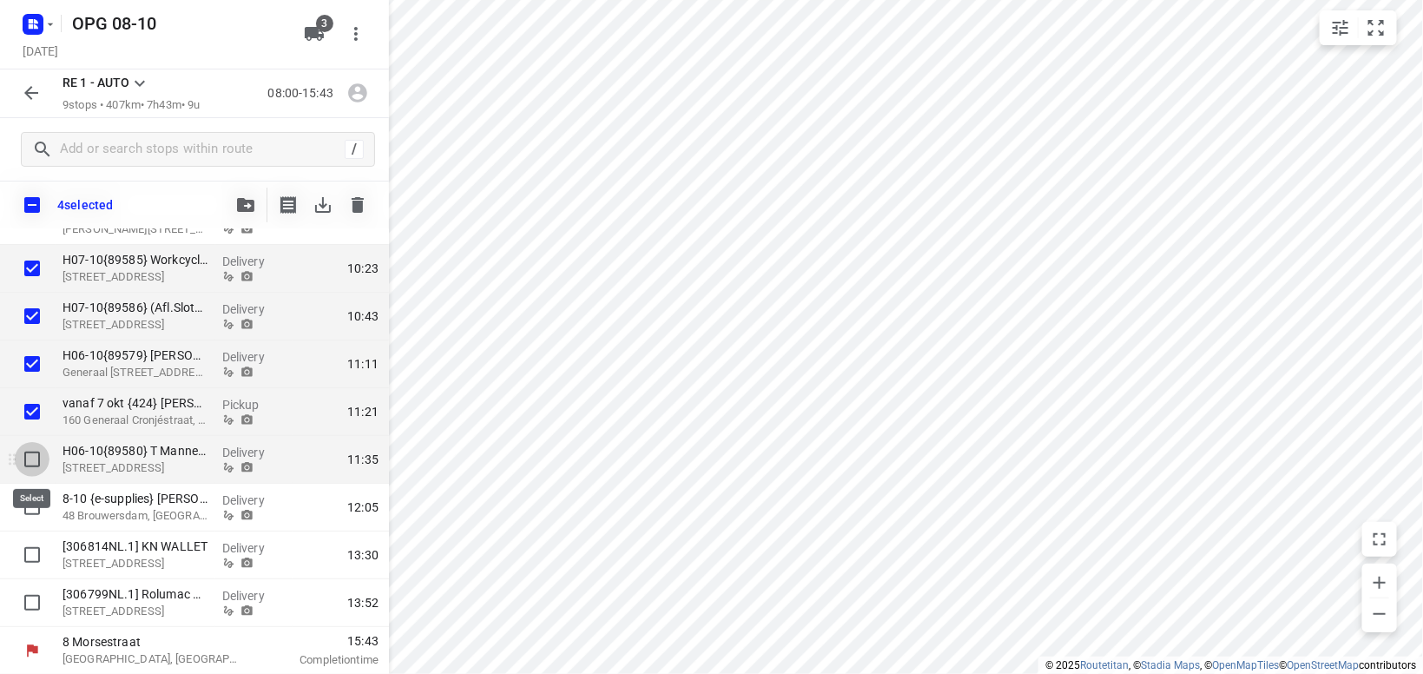
click at [35, 459] on input "checkbox" at bounding box center [32, 459] width 35 height 35
checkbox input "true"
click at [250, 207] on icon "button" at bounding box center [245, 205] width 17 height 14
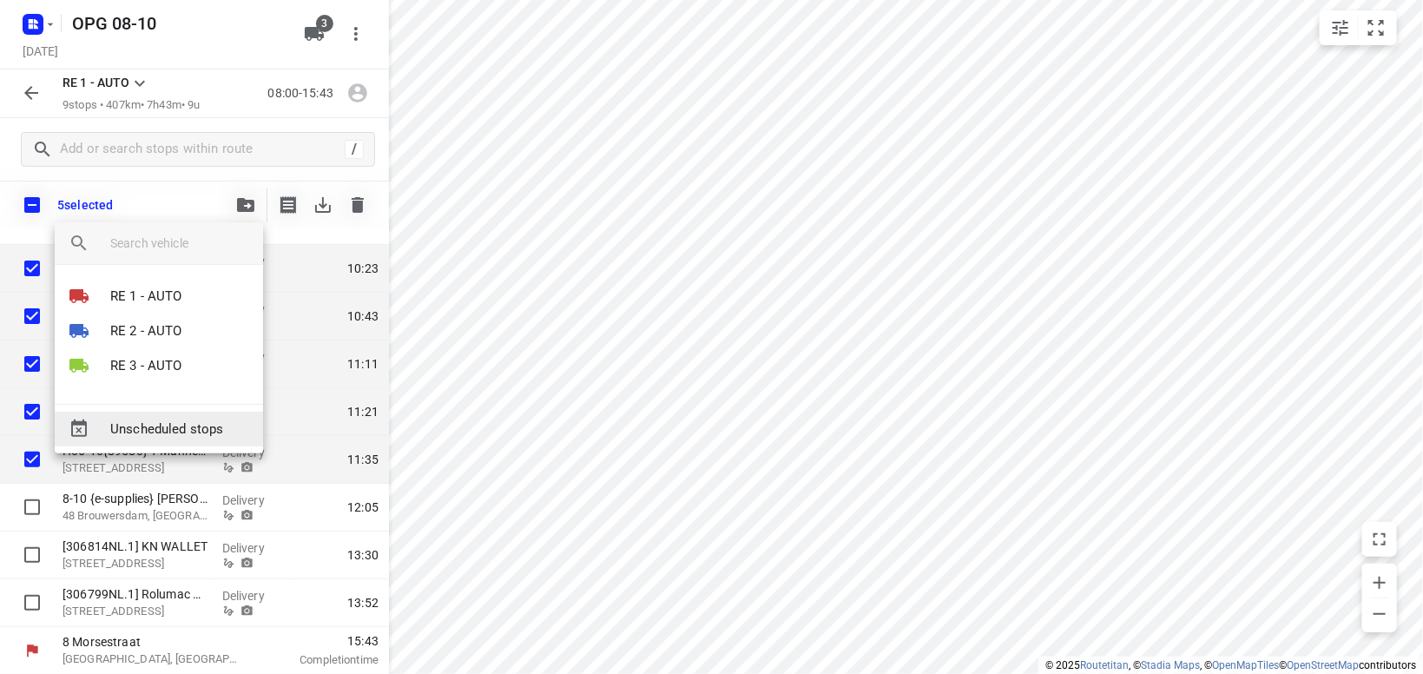
click at [166, 427] on span "Unscheduled stops" at bounding box center [179, 429] width 139 height 20
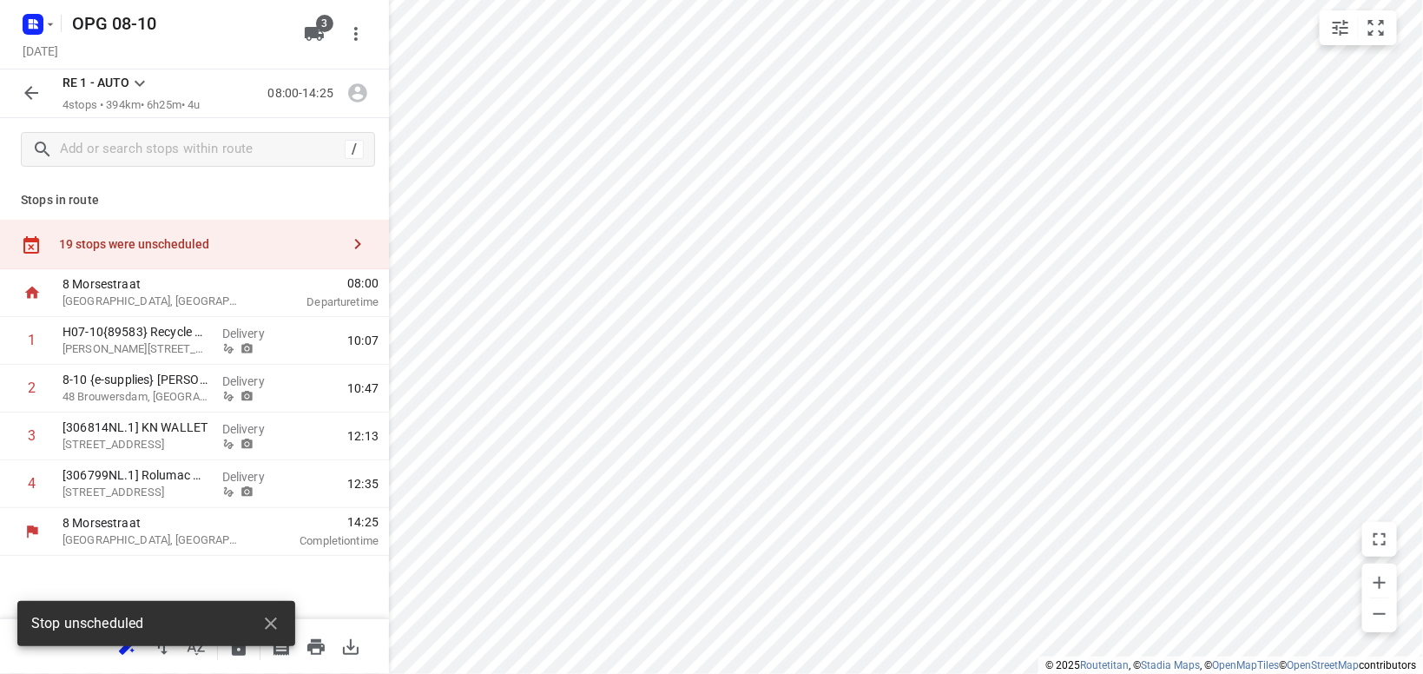
scroll to position [0, 0]
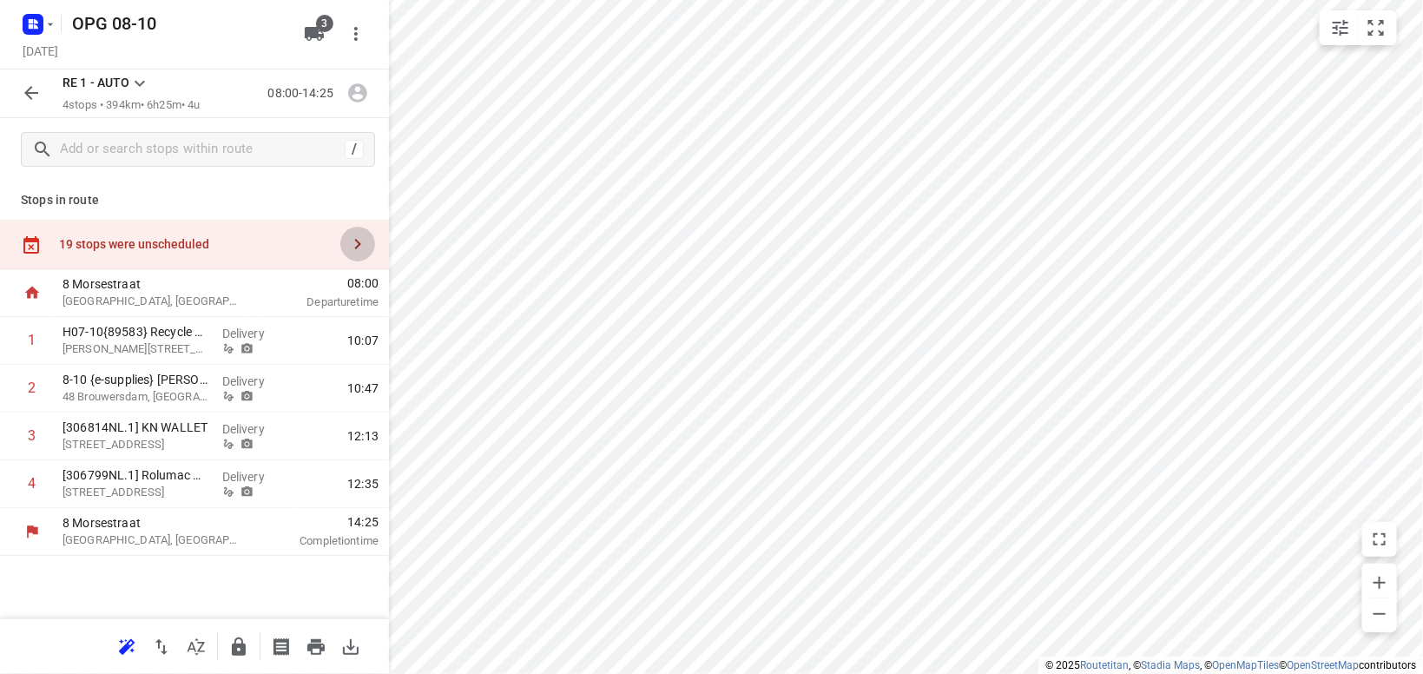
click at [357, 245] on icon "button" at bounding box center [357, 244] width 21 height 21
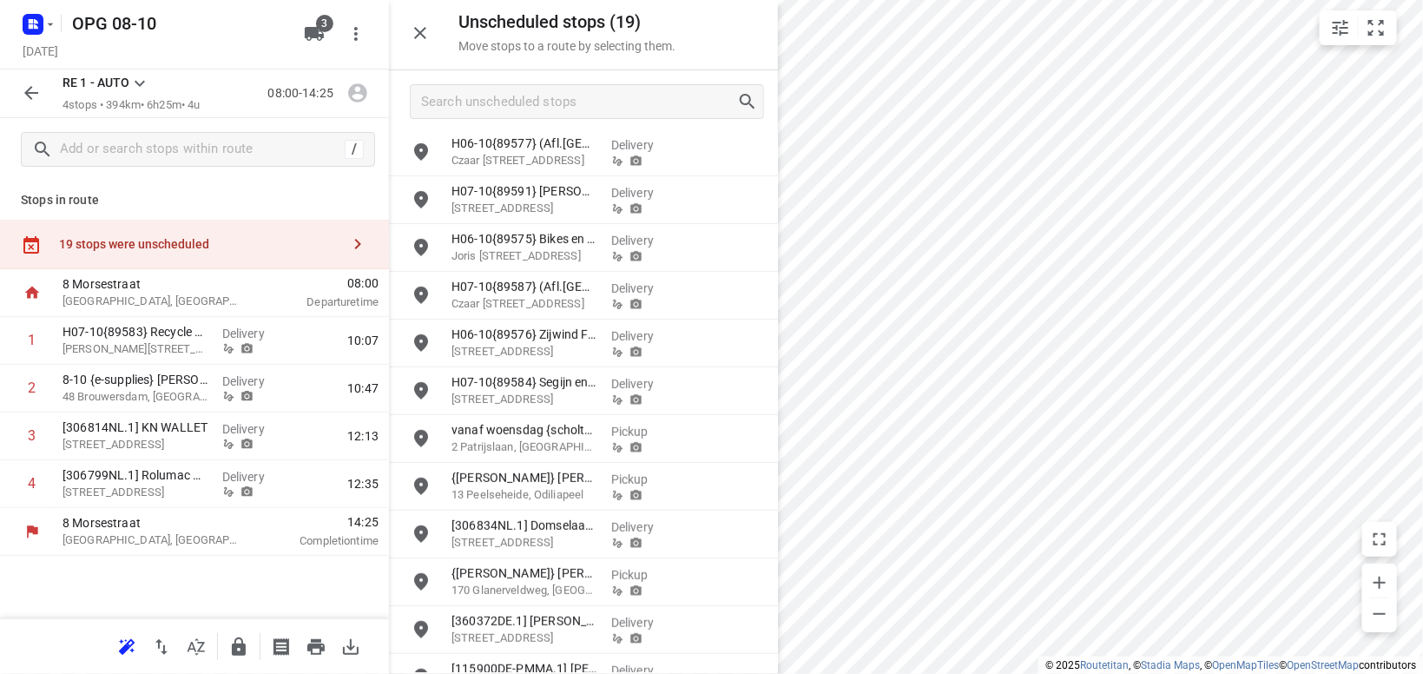
scroll to position [370, 0]
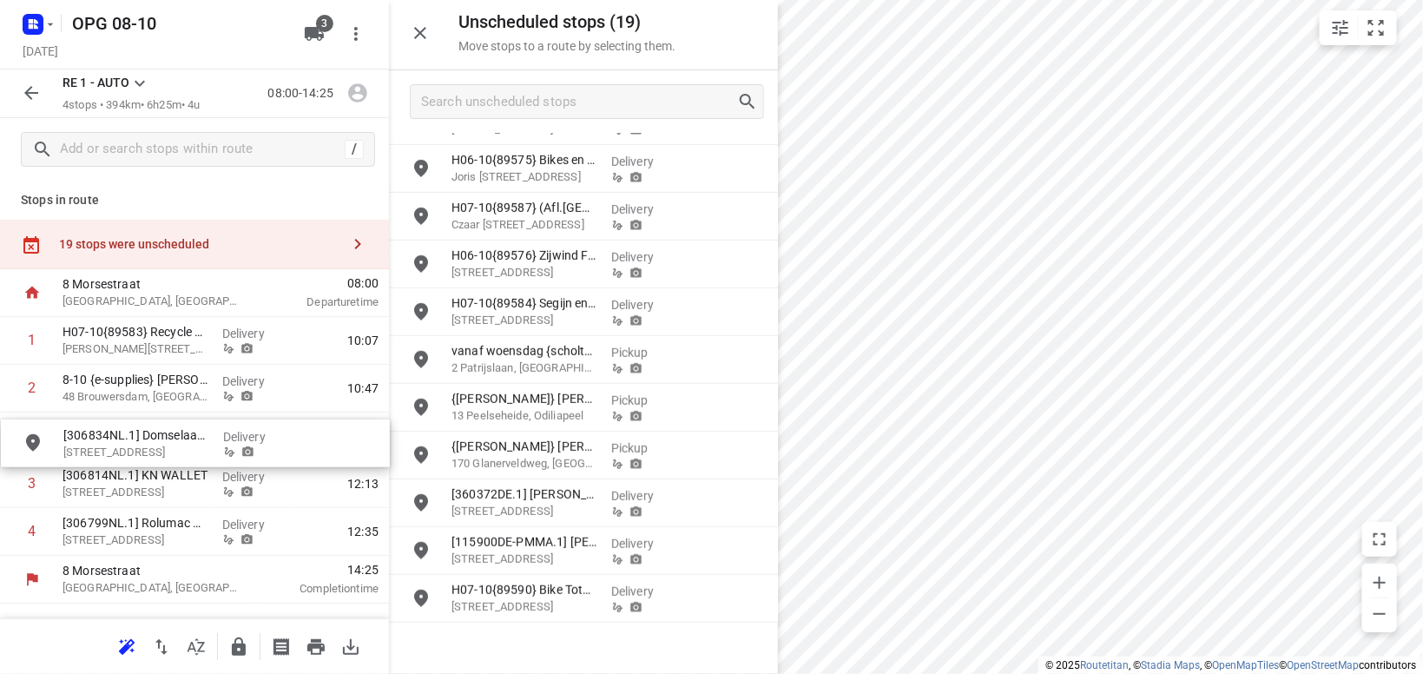
drag, startPoint x: 505, startPoint y: 445, endPoint x: 95, endPoint y: 436, distance: 410.8
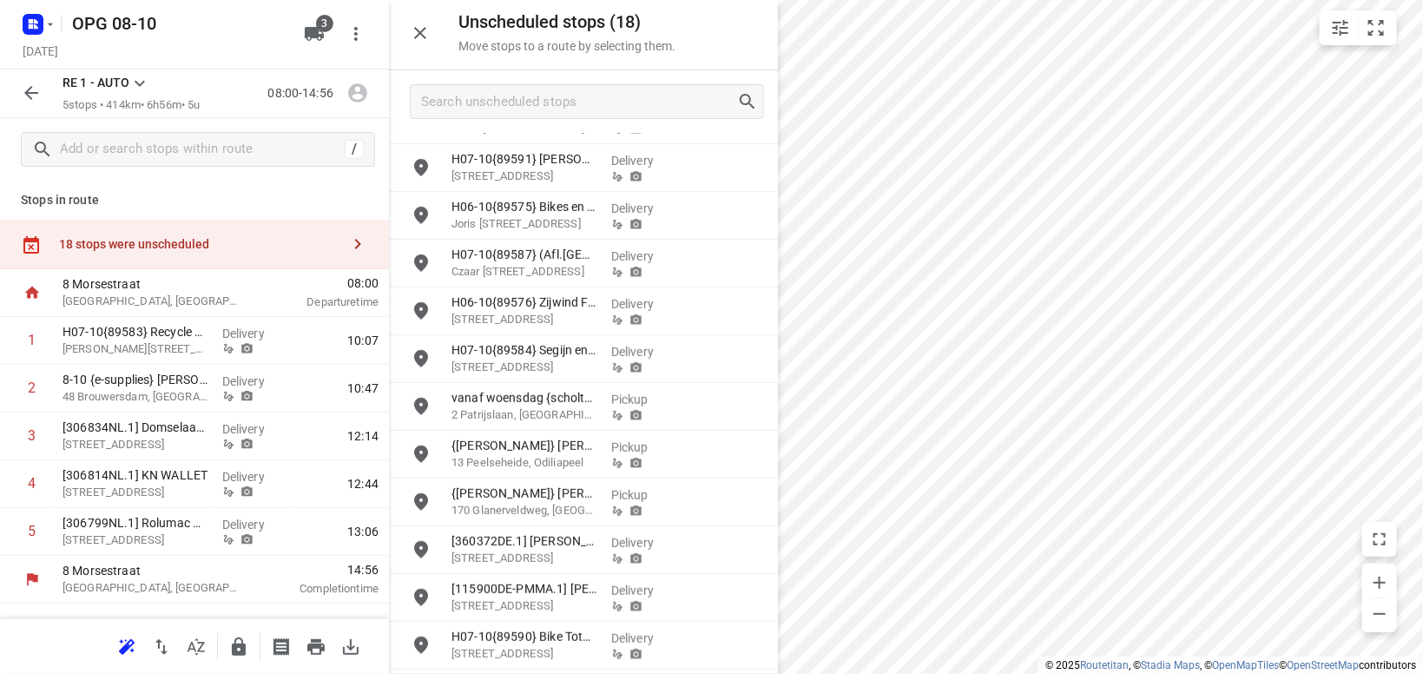
scroll to position [320, 0]
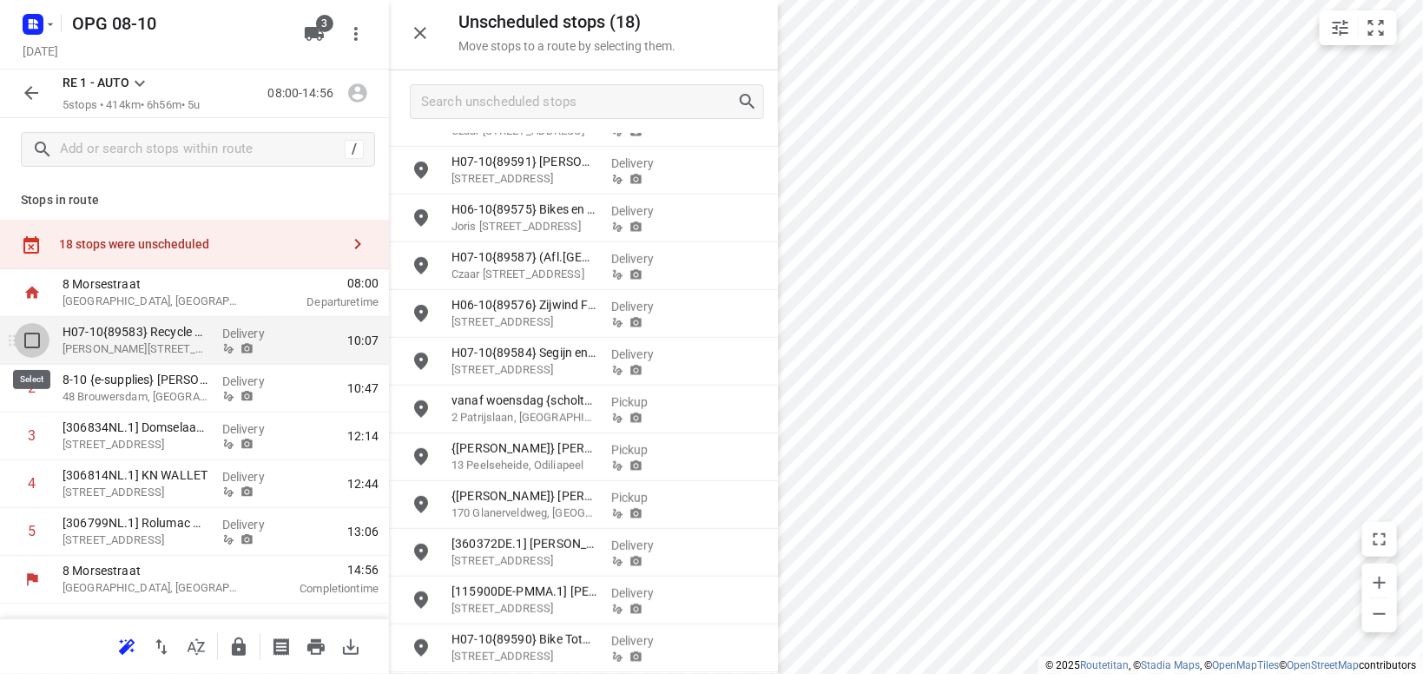
drag, startPoint x: 28, startPoint y: 345, endPoint x: 76, endPoint y: 319, distance: 54.0
click at [28, 346] on input "checkbox" at bounding box center [32, 340] width 35 height 35
checkbox input "true"
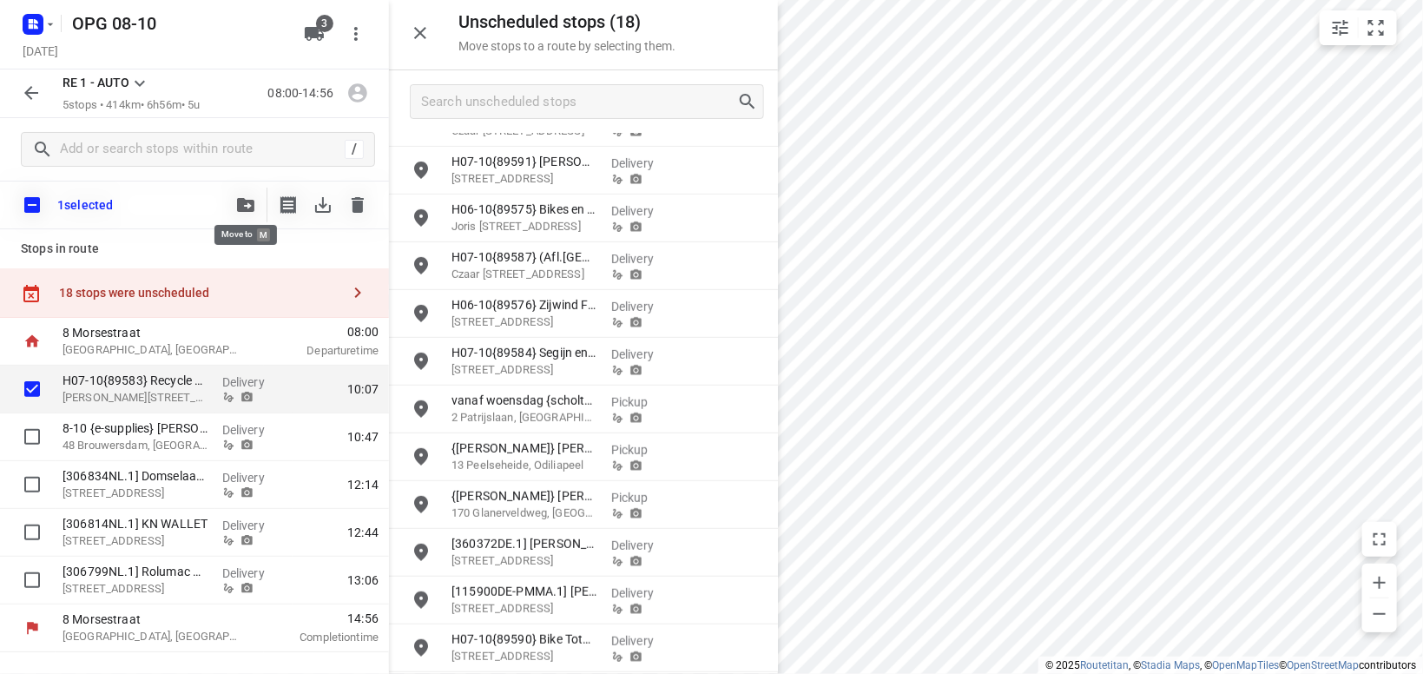
click at [245, 210] on icon "button" at bounding box center [245, 205] width 17 height 14
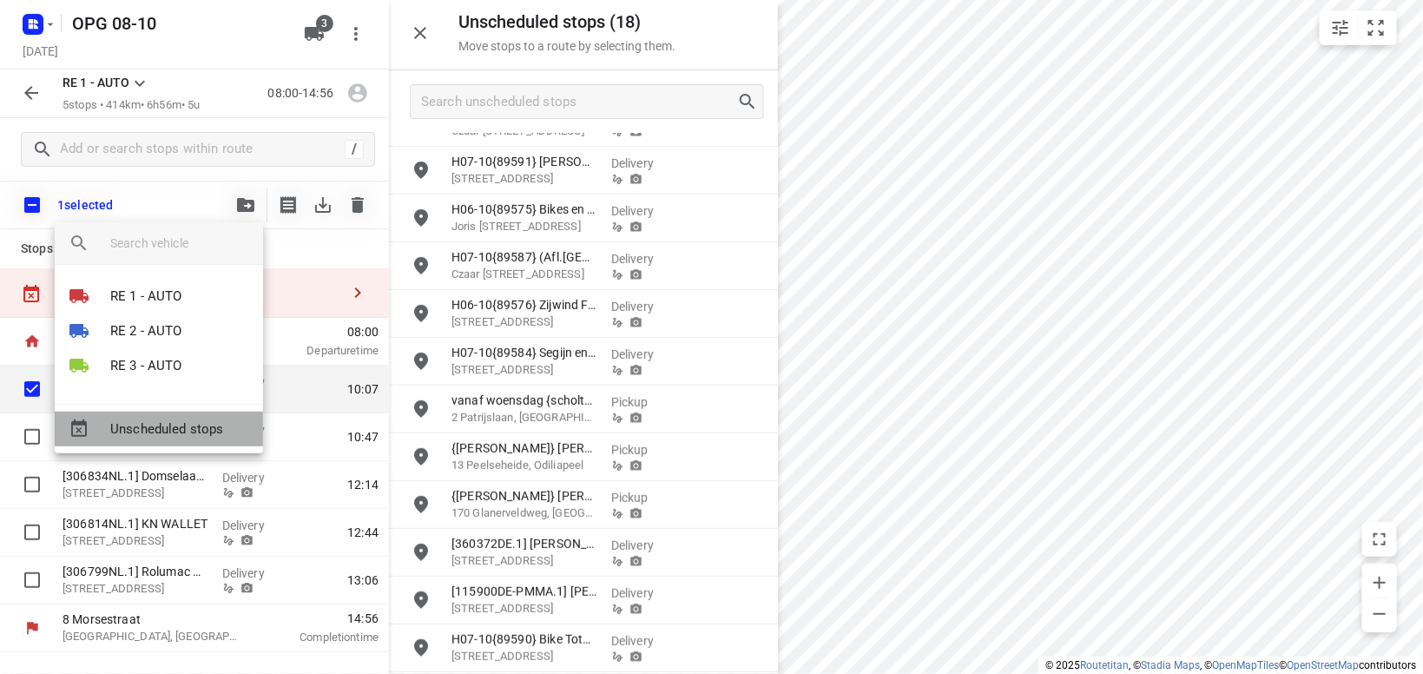
click at [198, 424] on span "Unscheduled stops" at bounding box center [179, 429] width 139 height 20
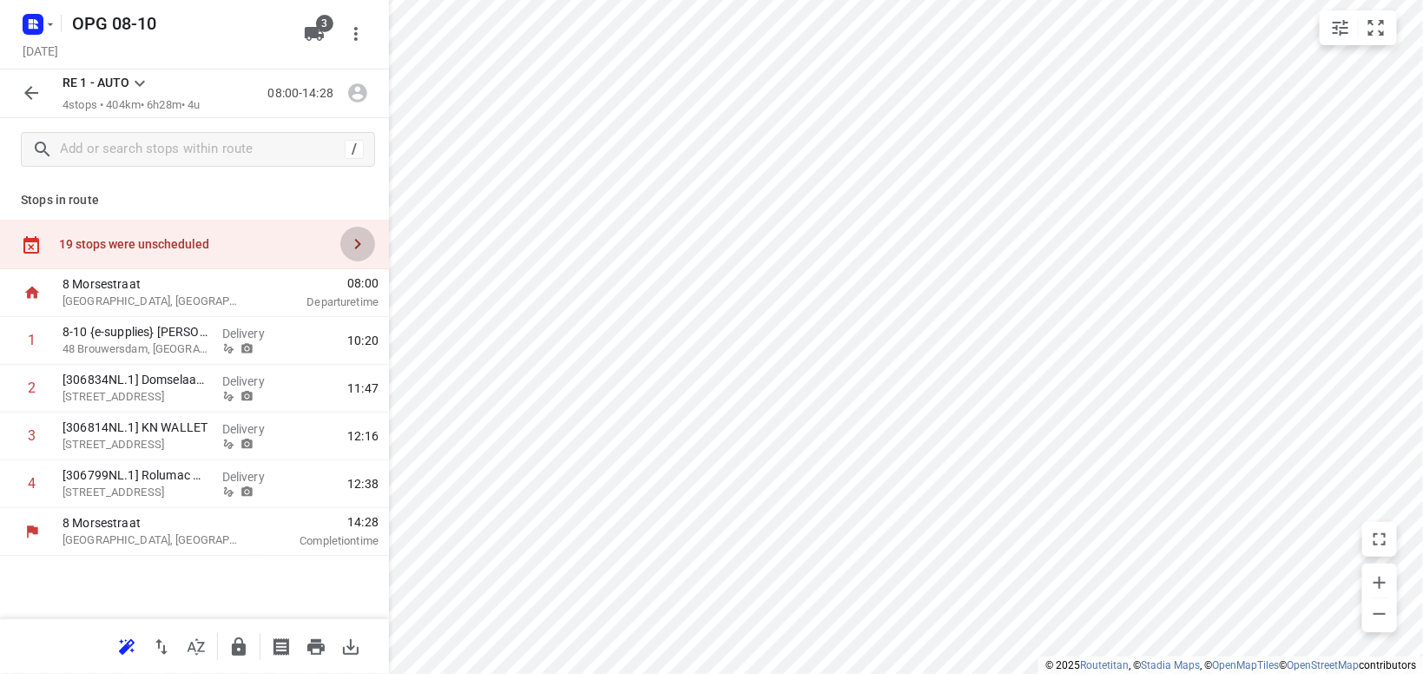
click at [351, 246] on icon "button" at bounding box center [357, 244] width 21 height 21
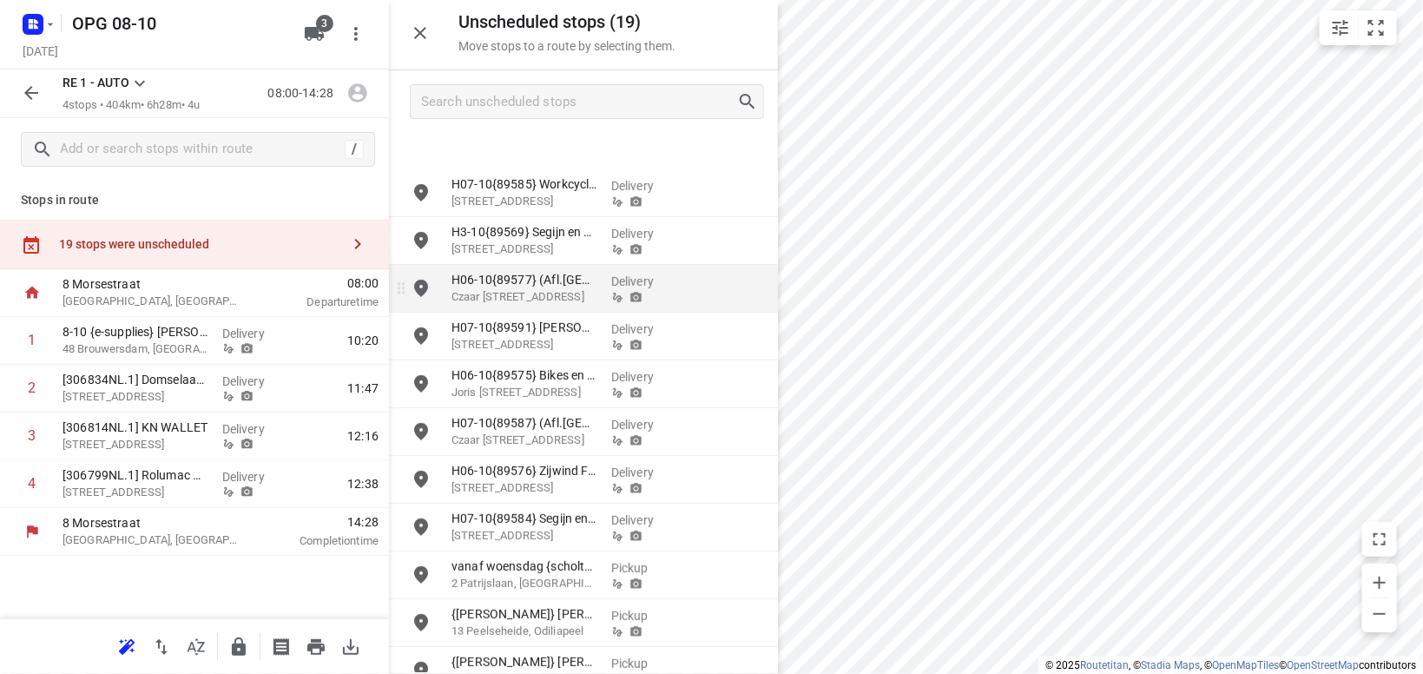
scroll to position [370, 0]
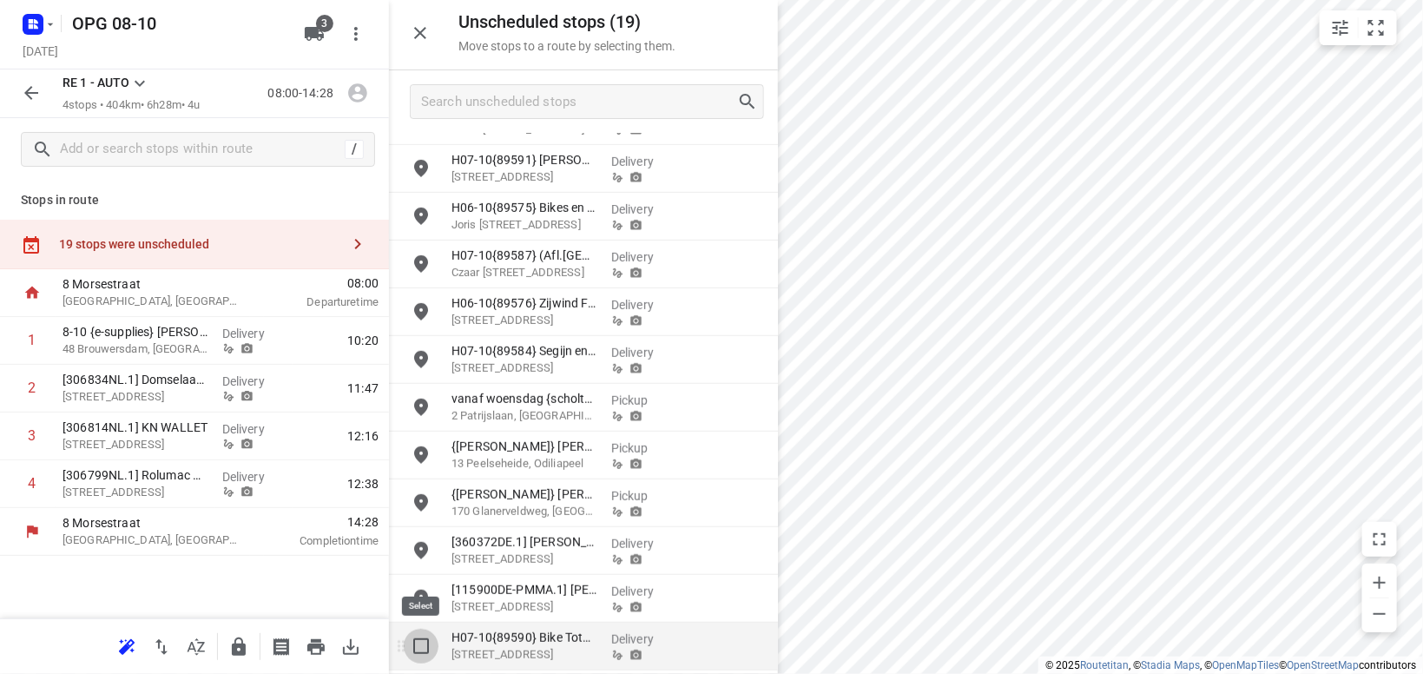
click at [421, 645] on input "grid" at bounding box center [421, 646] width 35 height 35
checkbox input "true"
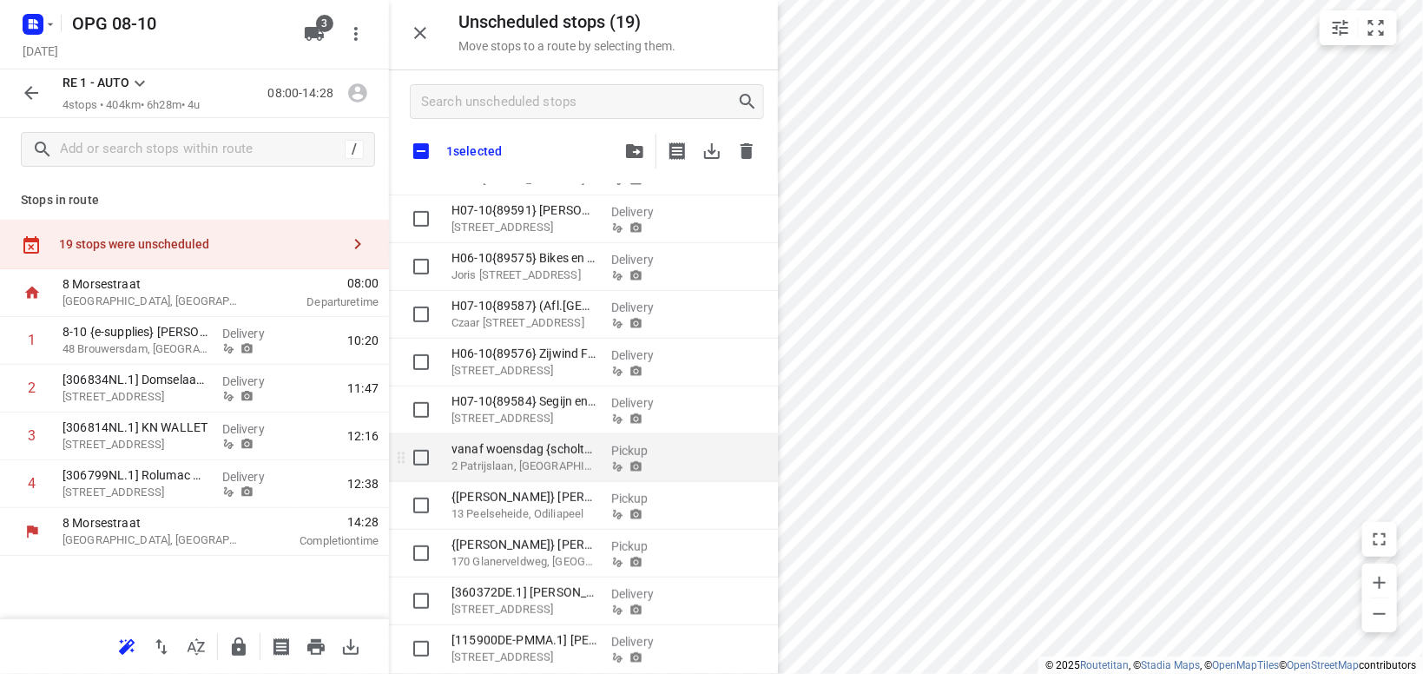
click at [550, 464] on p "2 Patrijslaan, [GEOGRAPHIC_DATA][PERSON_NAME]" at bounding box center [524, 466] width 146 height 17
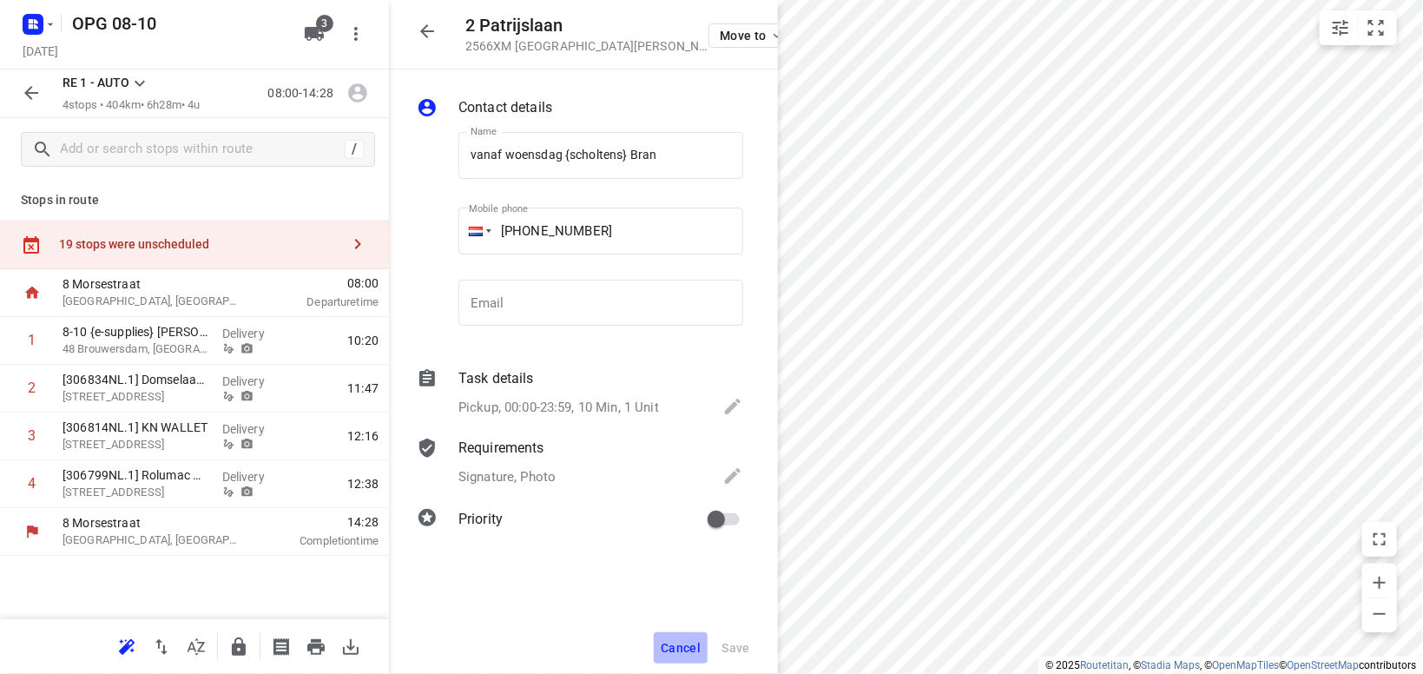
click at [671, 648] on span "Cancel" at bounding box center [681, 648] width 40 height 14
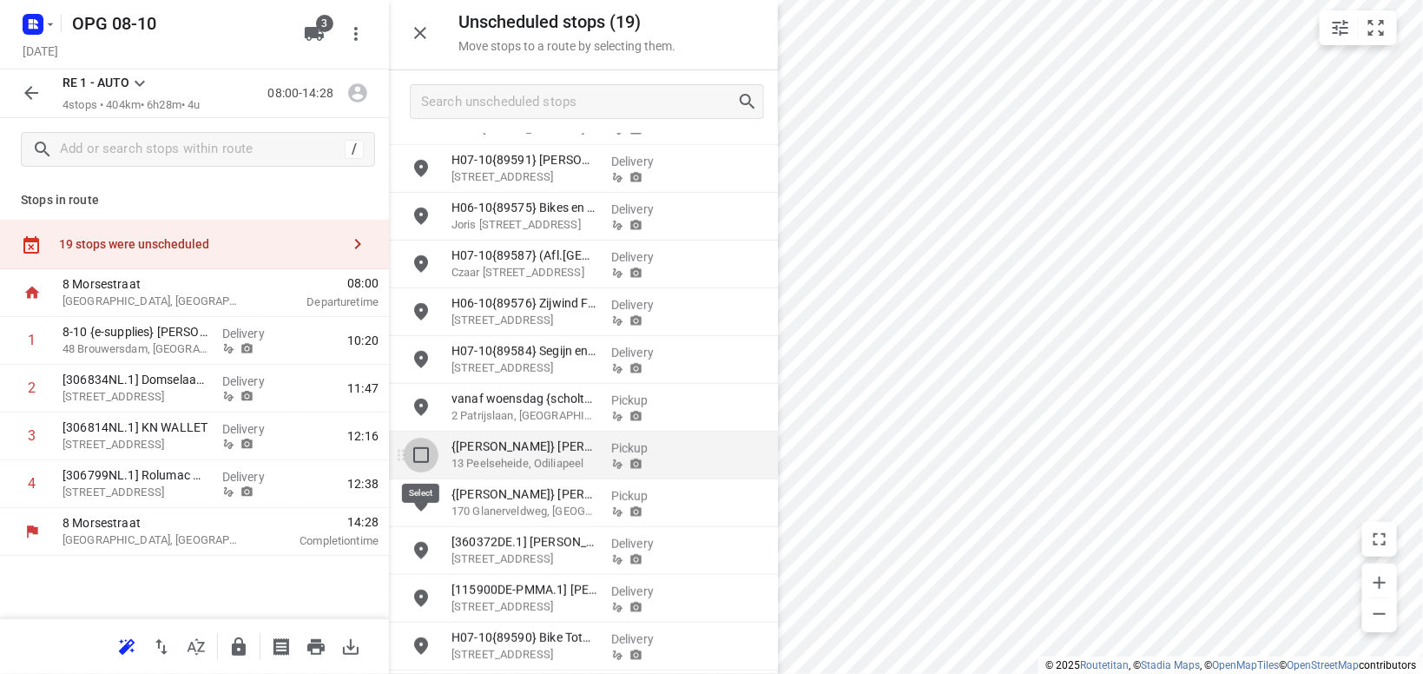
click at [418, 461] on input "grid" at bounding box center [421, 455] width 35 height 35
checkbox input "true"
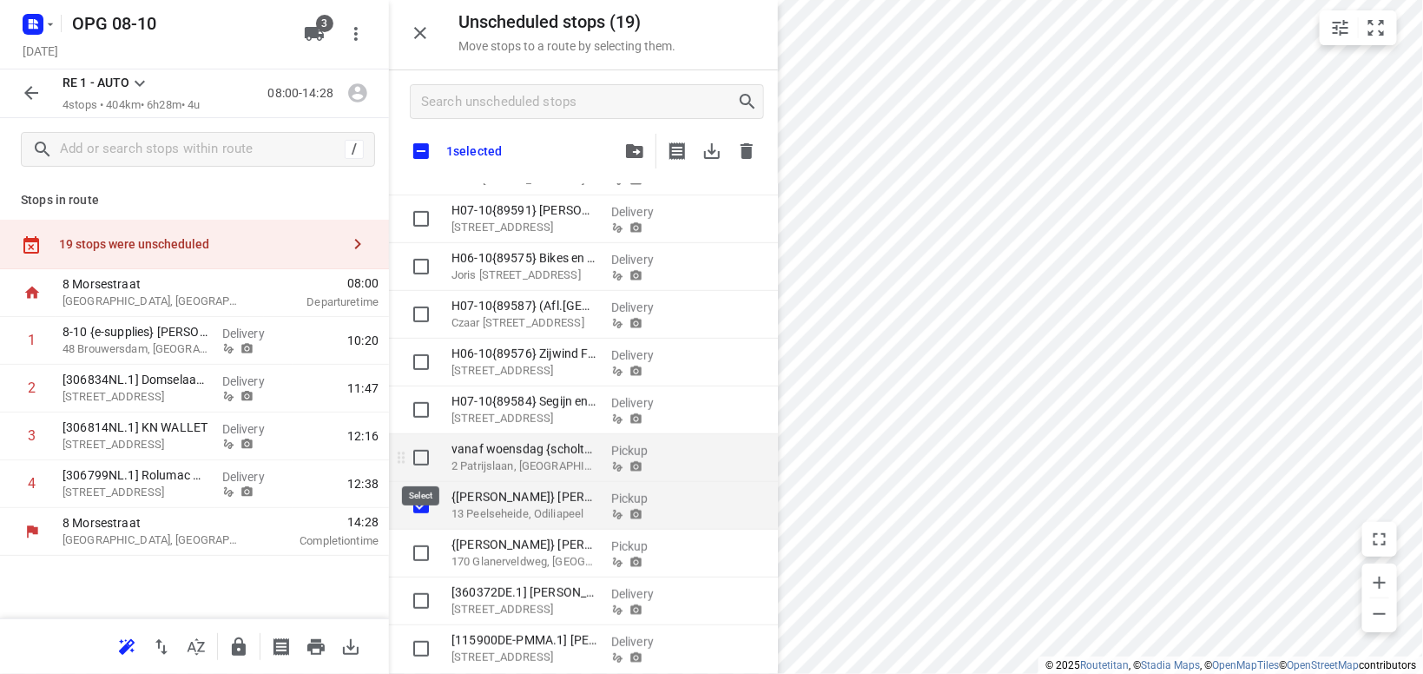
click at [418, 456] on input "grid" at bounding box center [421, 457] width 35 height 35
checkbox input "true"
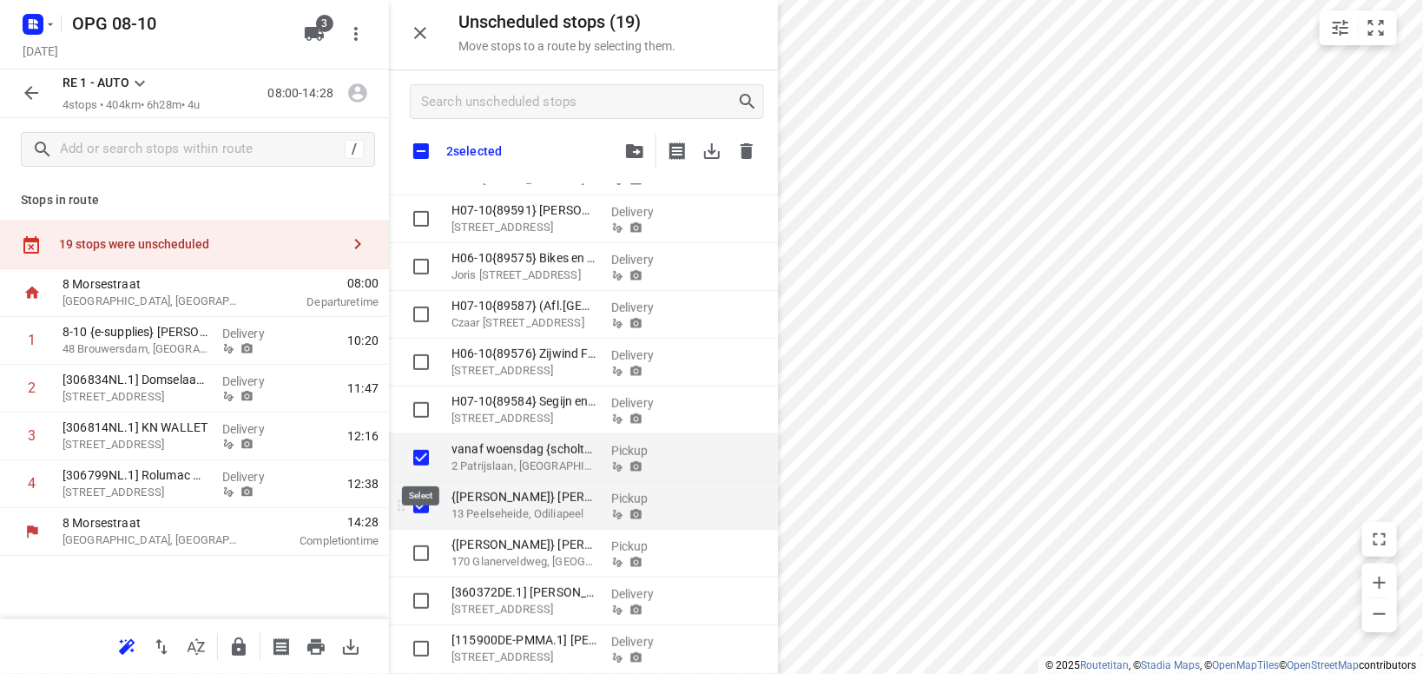
checkbox input "true"
click at [424, 506] on input "grid" at bounding box center [421, 505] width 35 height 35
checkbox input "false"
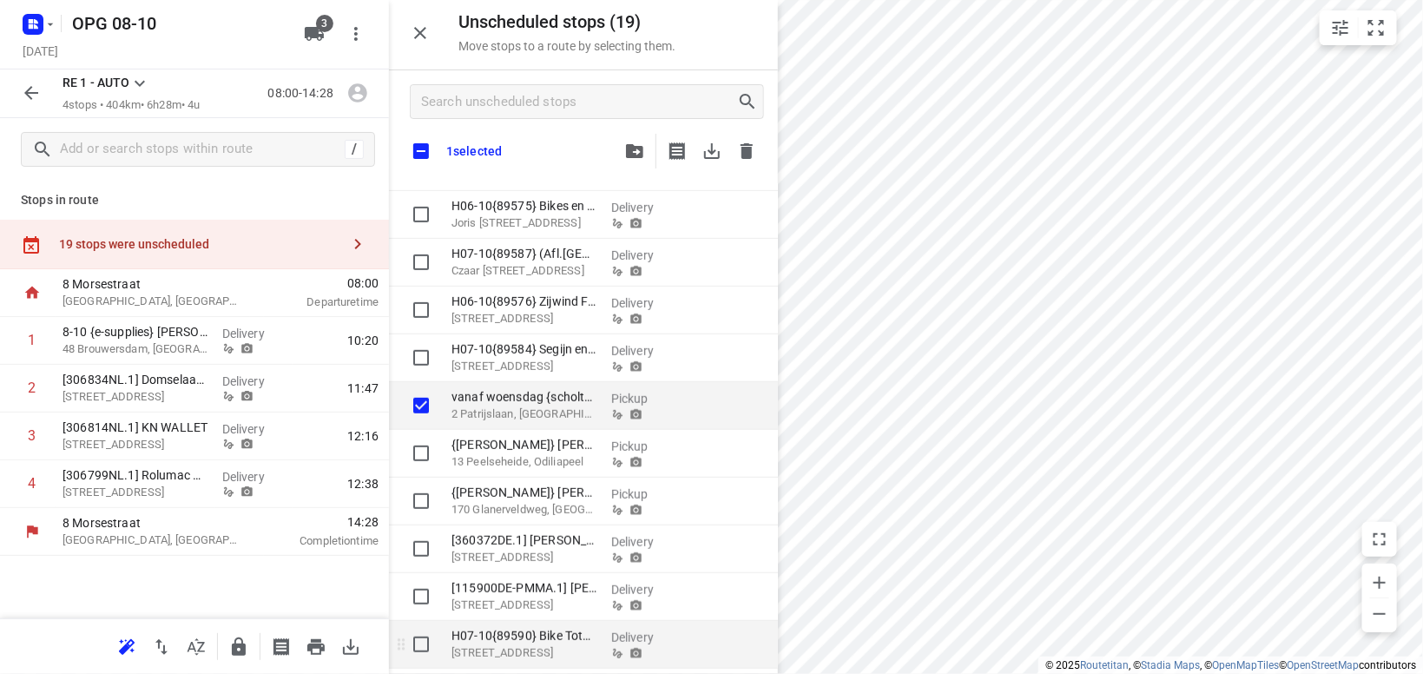
checkbox input "true"
click at [415, 636] on input "grid" at bounding box center [421, 644] width 35 height 35
checkbox input "true"
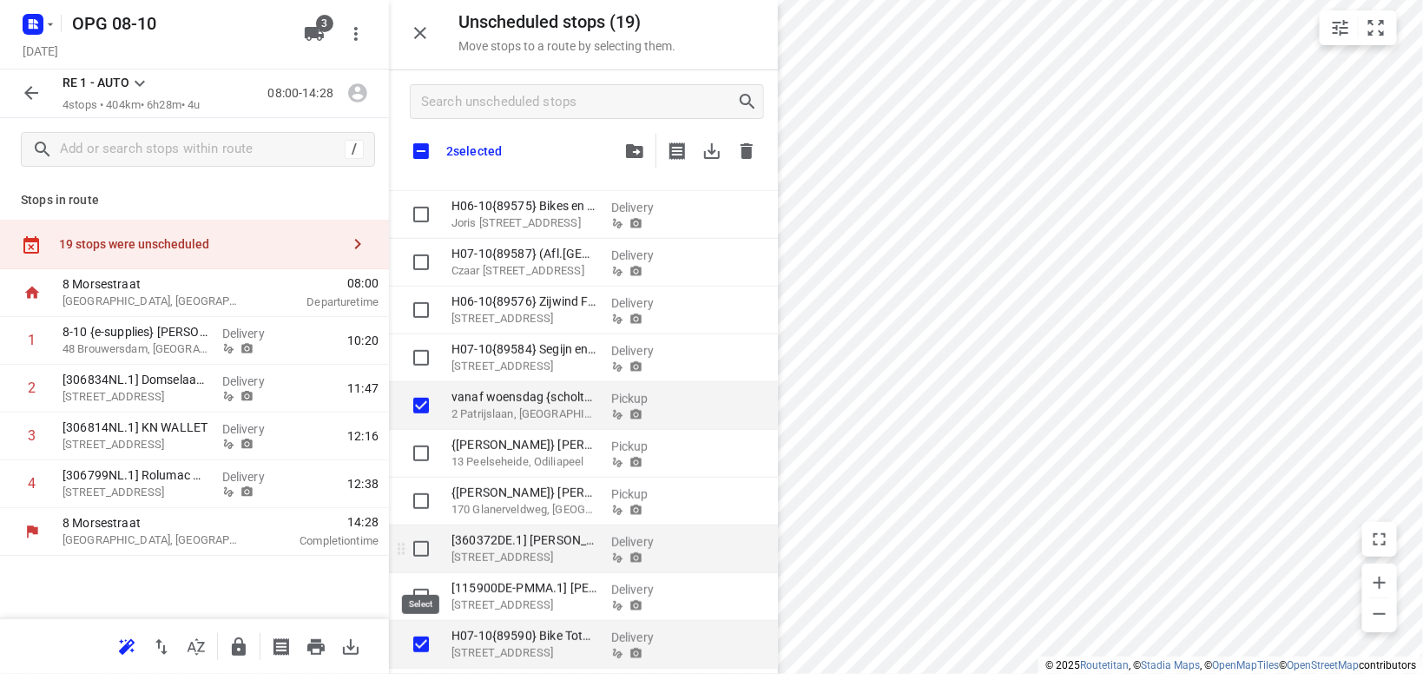
checkbox input "true"
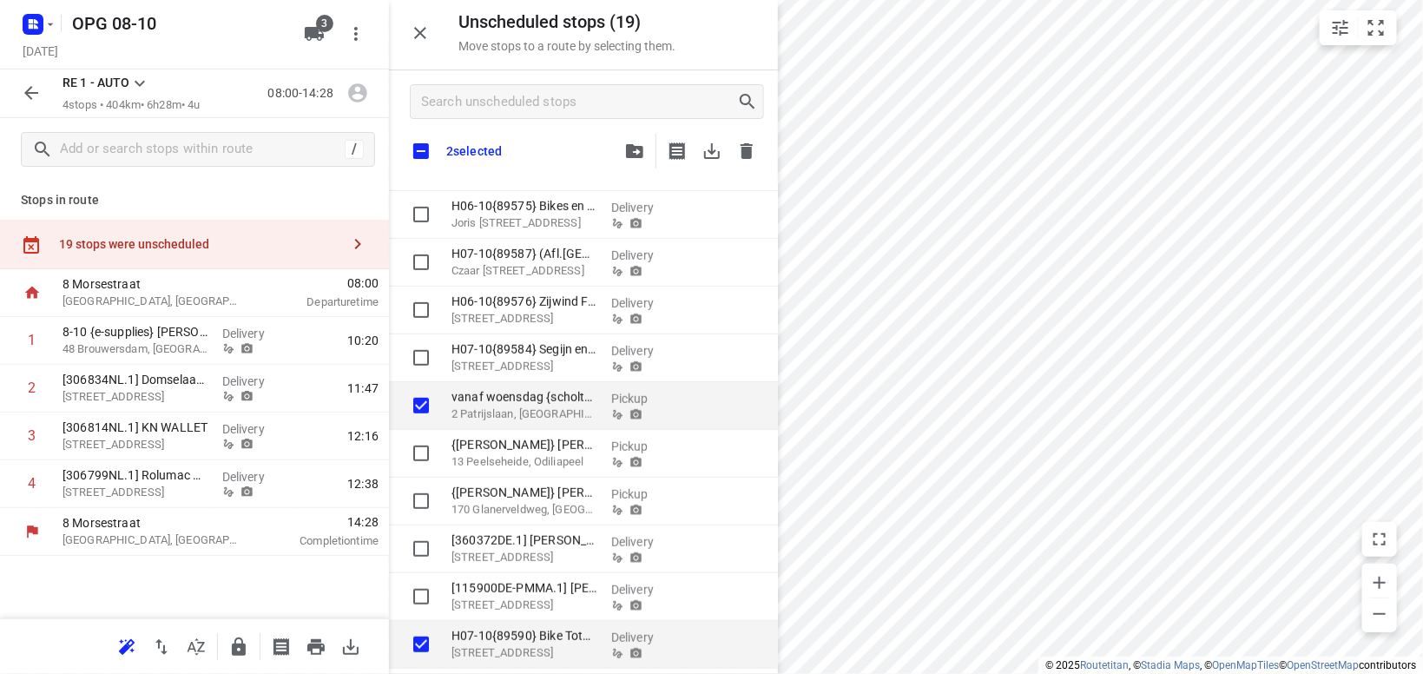
checkbox input "true"
click at [626, 153] on span "button" at bounding box center [634, 151] width 21 height 14
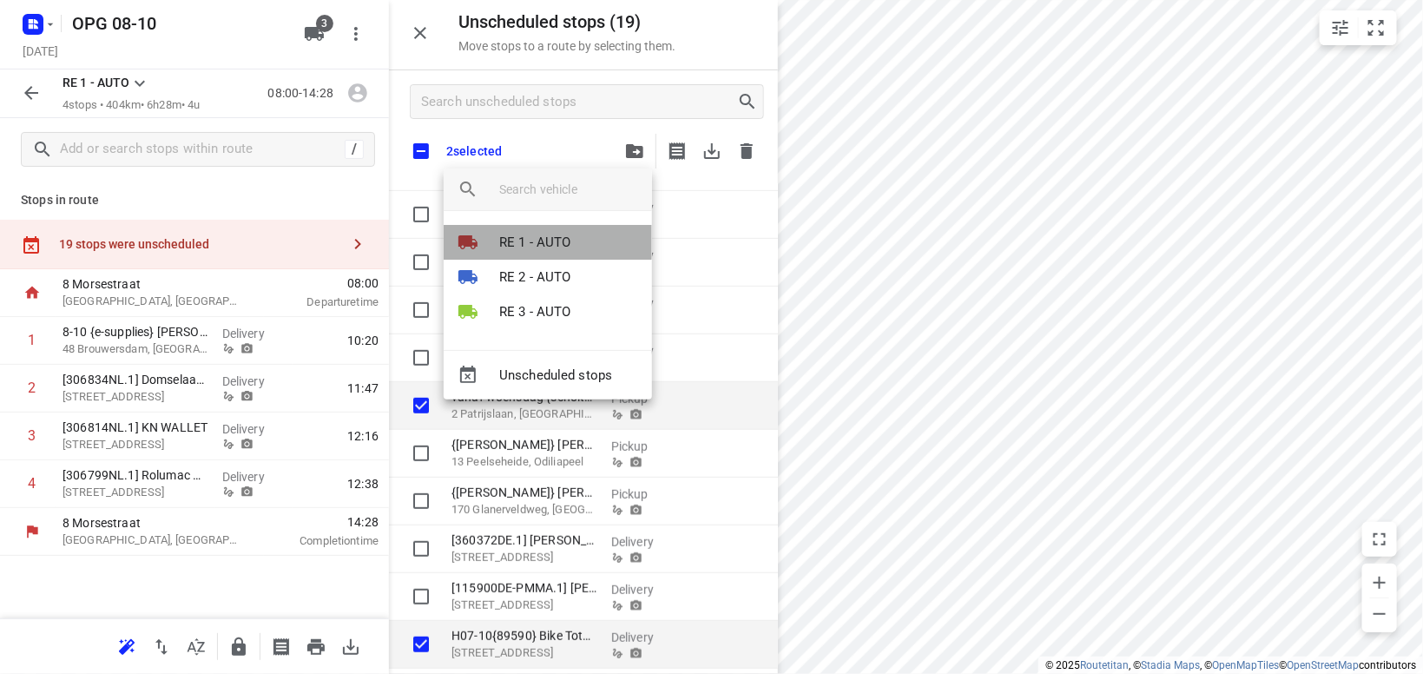
click at [563, 254] on li "RE 1 - AUTO" at bounding box center [548, 242] width 208 height 35
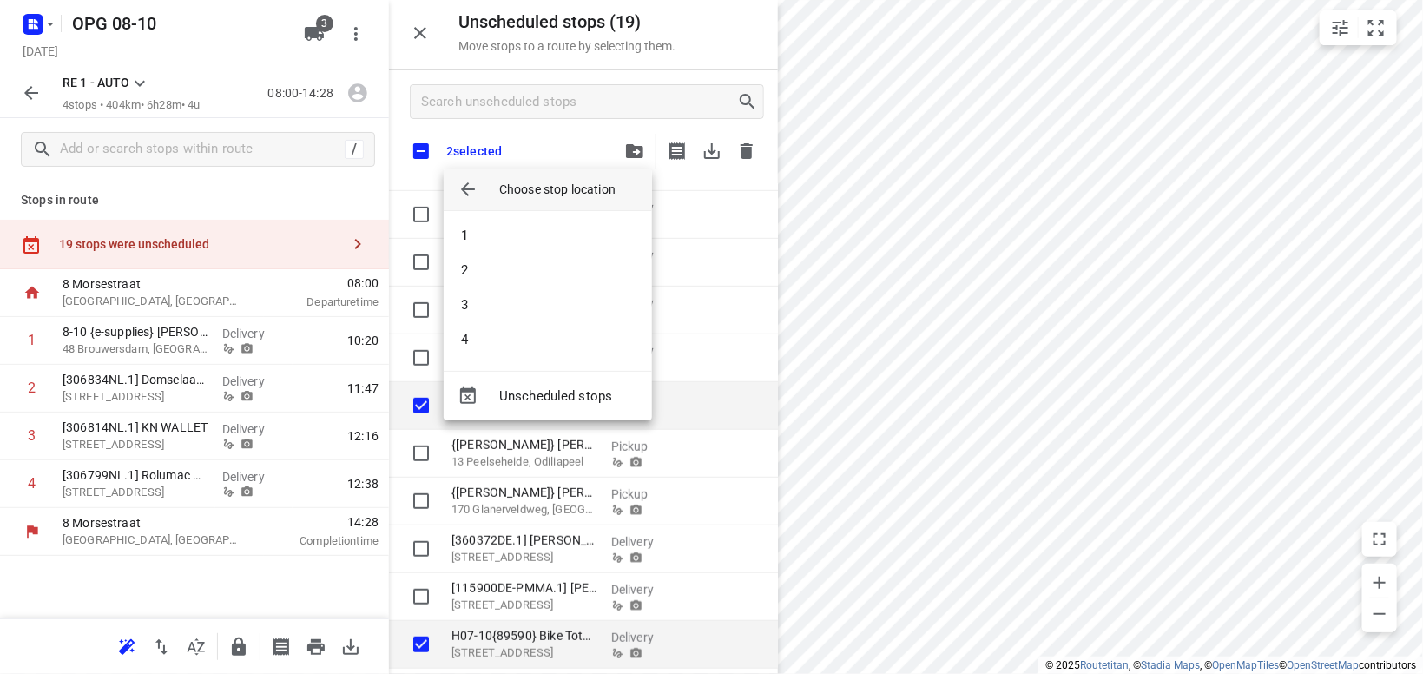
click at [563, 254] on li "2" at bounding box center [548, 270] width 208 height 35
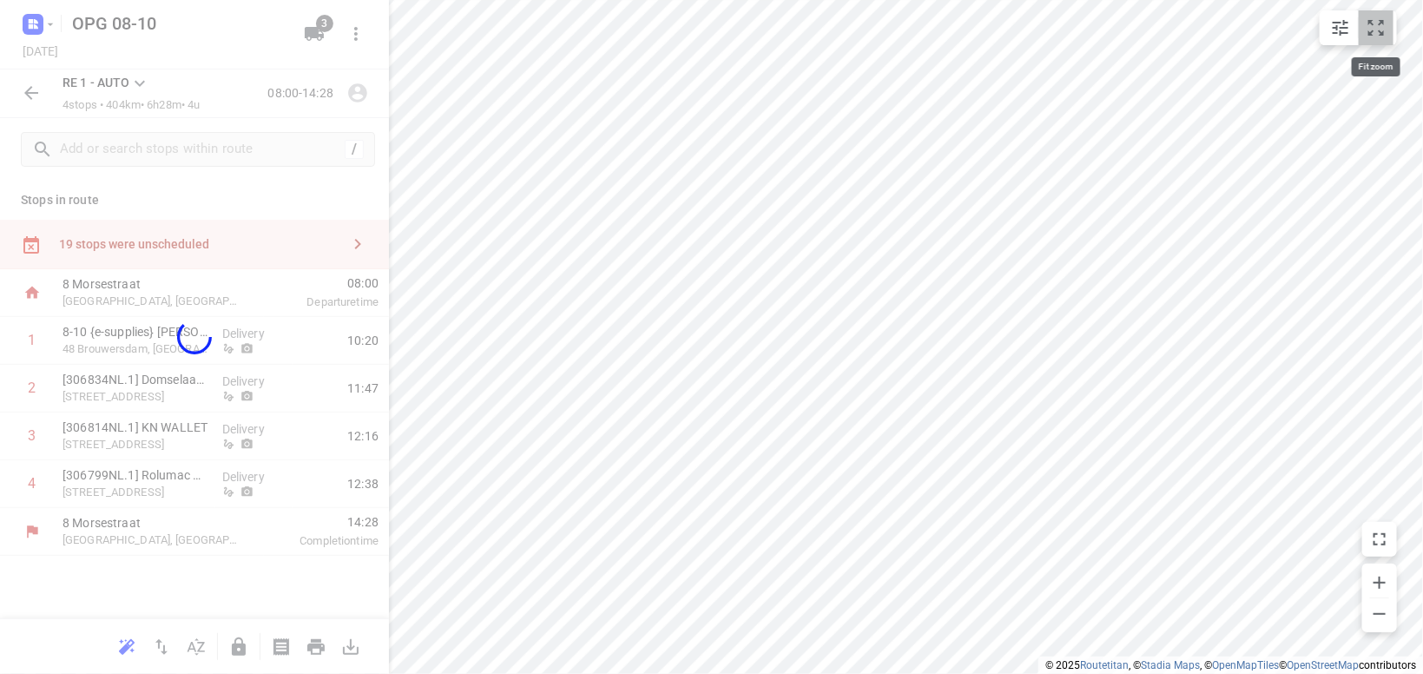
click at [1378, 21] on icon "small contained button group" at bounding box center [1376, 27] width 21 height 21
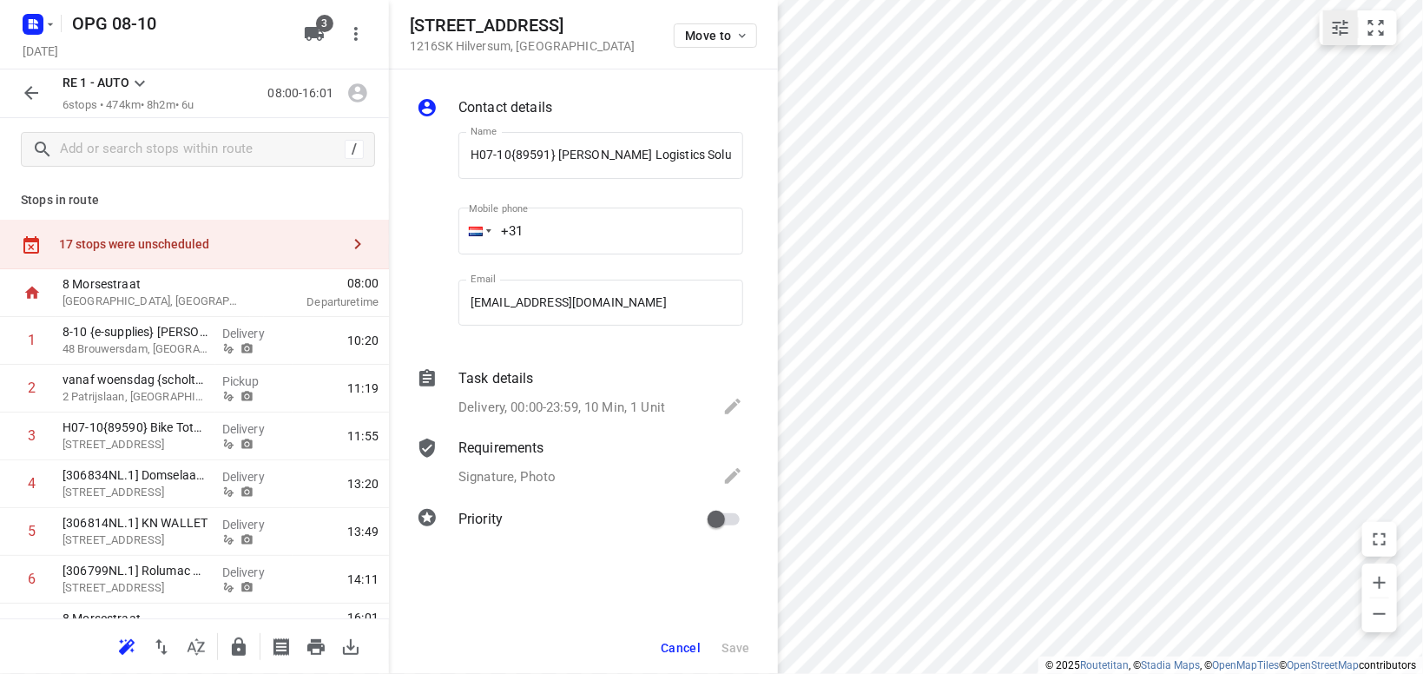
scroll to position [0, 74]
click at [741, 31] on icon "button" at bounding box center [742, 36] width 14 height 14
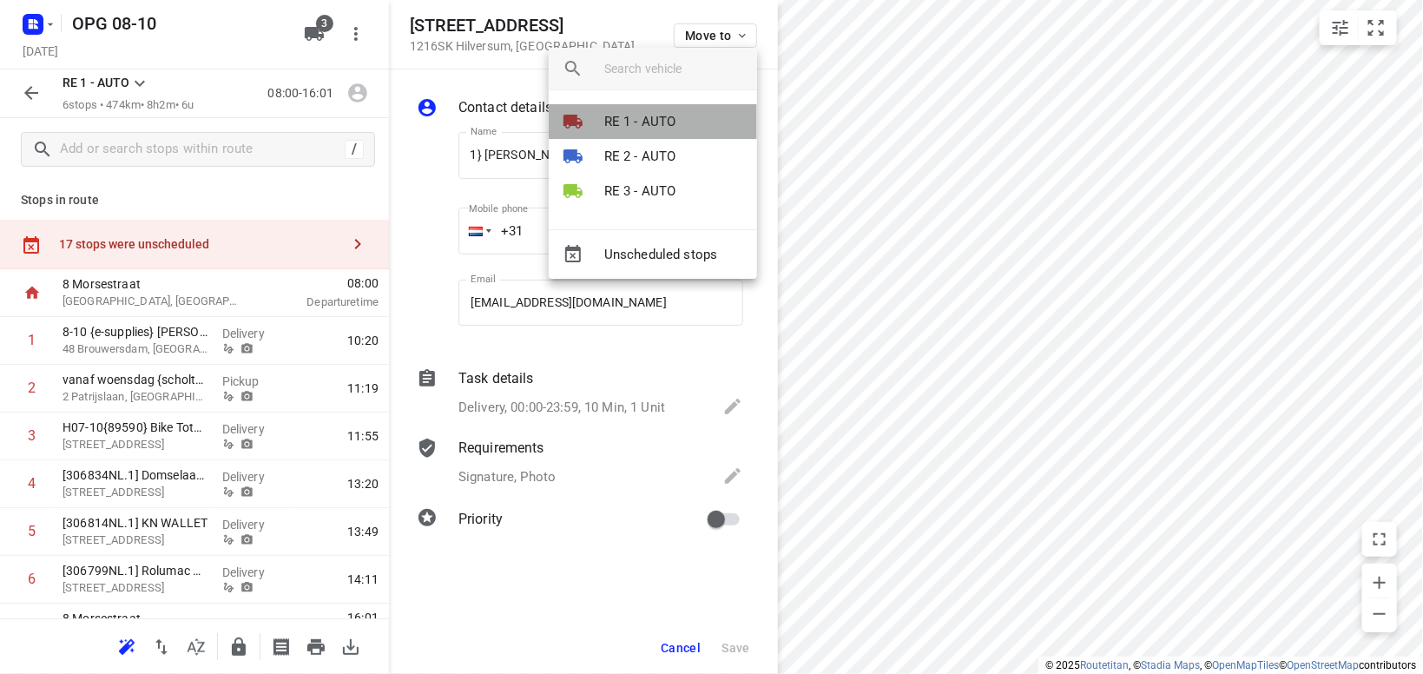
click at [688, 126] on li "RE 1 - AUTO" at bounding box center [653, 121] width 208 height 35
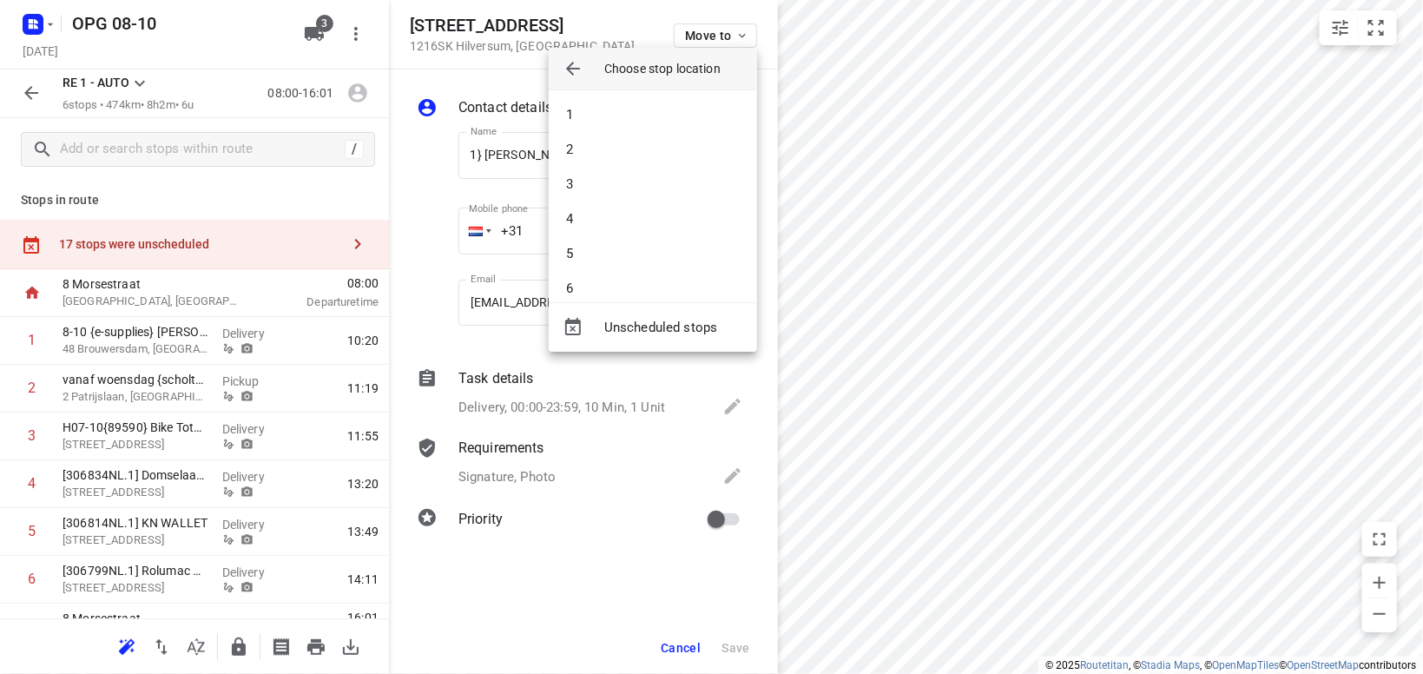
click at [688, 126] on li "1" at bounding box center [653, 114] width 208 height 35
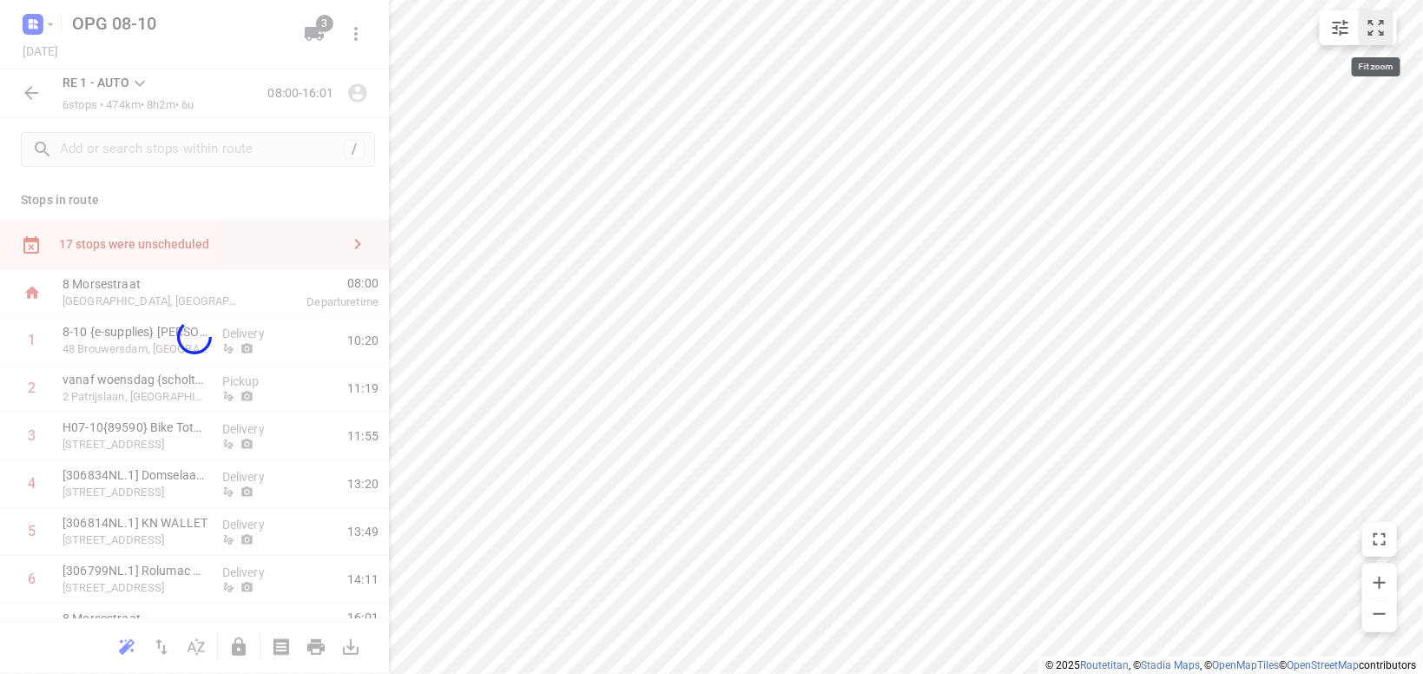
click at [1386, 23] on icon "small contained button group" at bounding box center [1376, 27] width 21 height 21
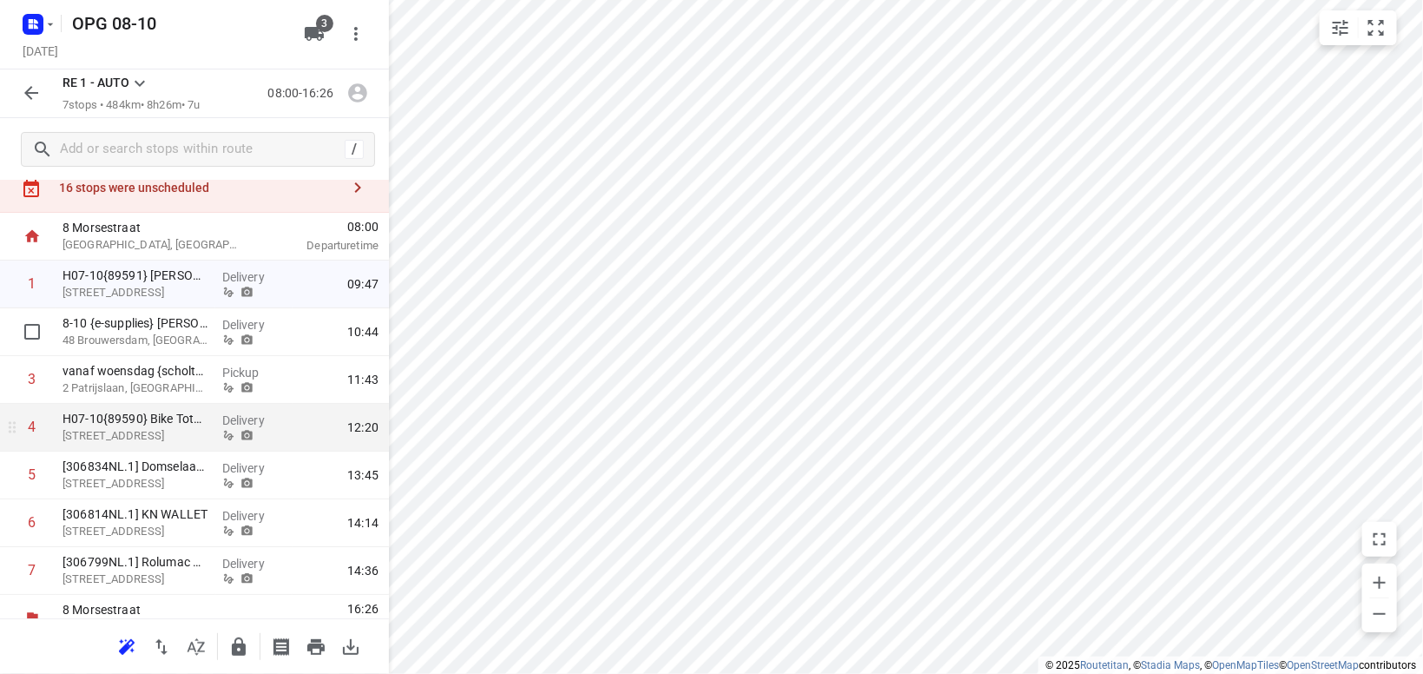
scroll to position [80, 0]
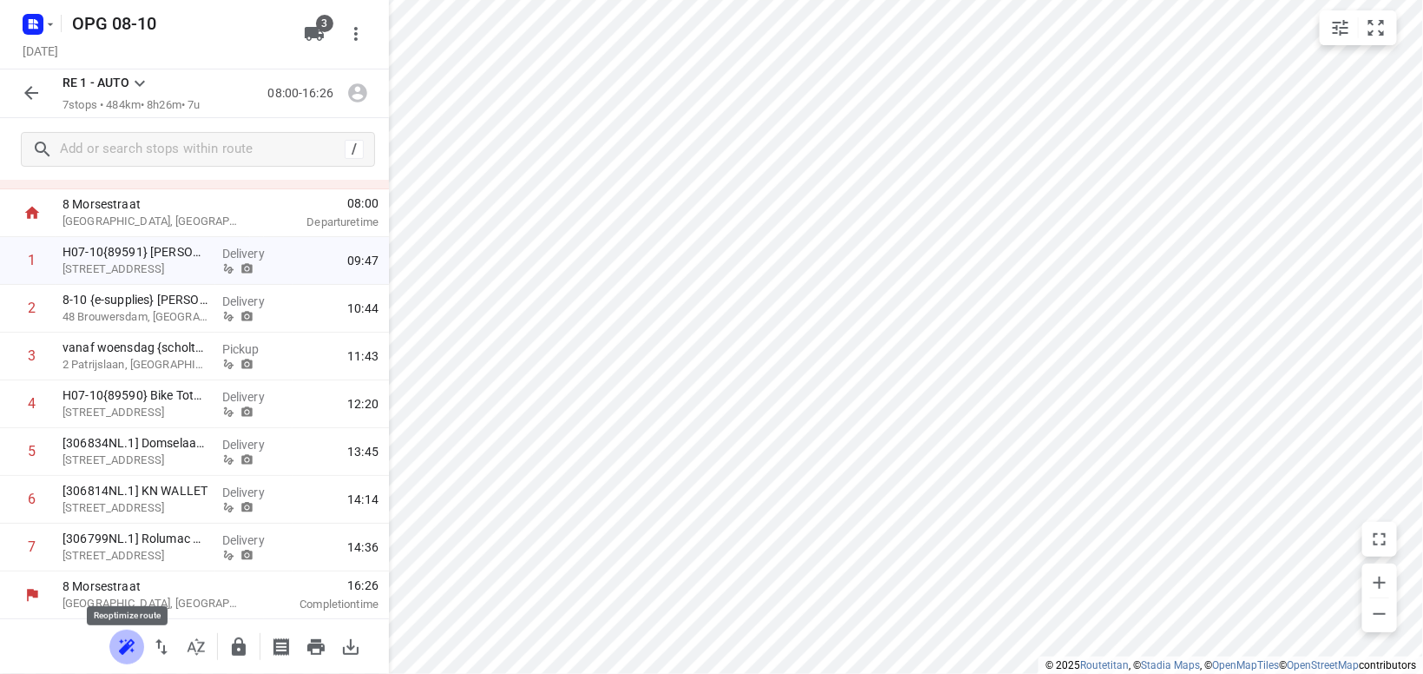
click at [128, 647] on icon "button" at bounding box center [124, 648] width 11 height 11
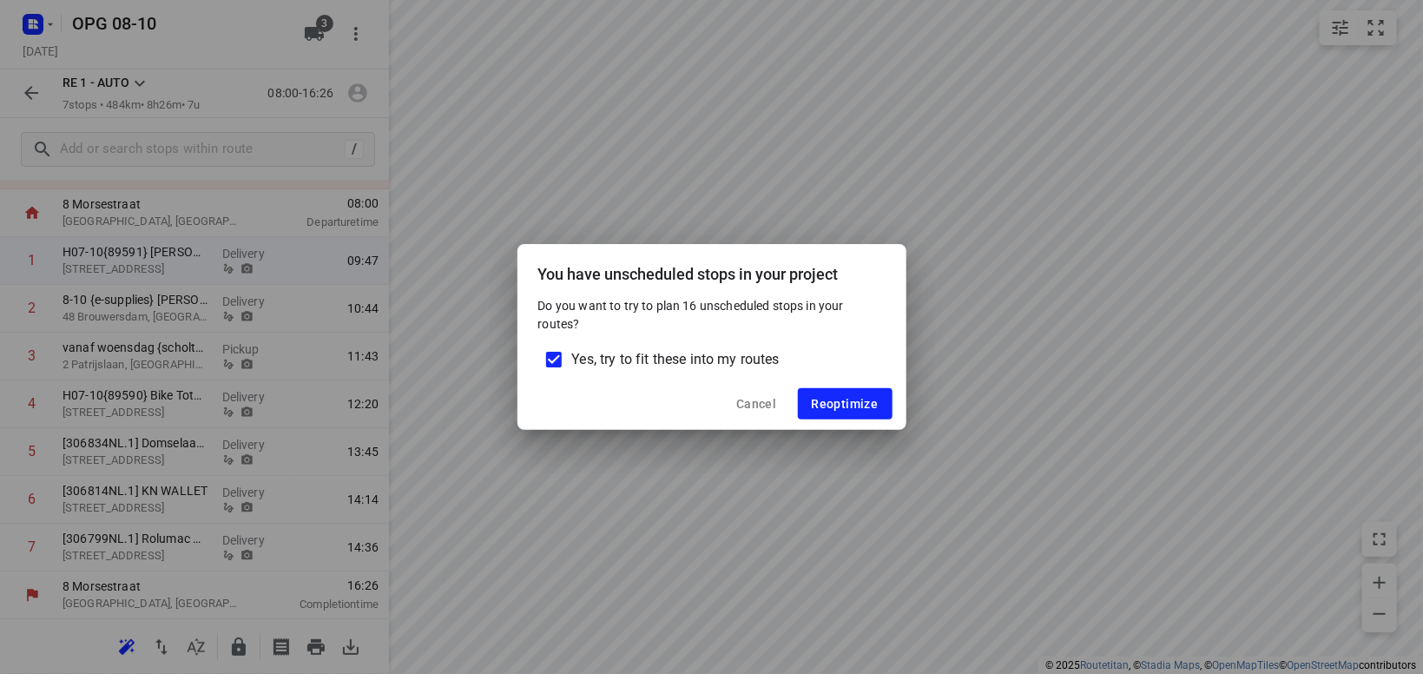
click at [557, 363] on input "Yes, try to fit these into my routes" at bounding box center [554, 359] width 36 height 36
checkbox input "false"
click at [850, 398] on span "Reoptimize" at bounding box center [845, 404] width 67 height 14
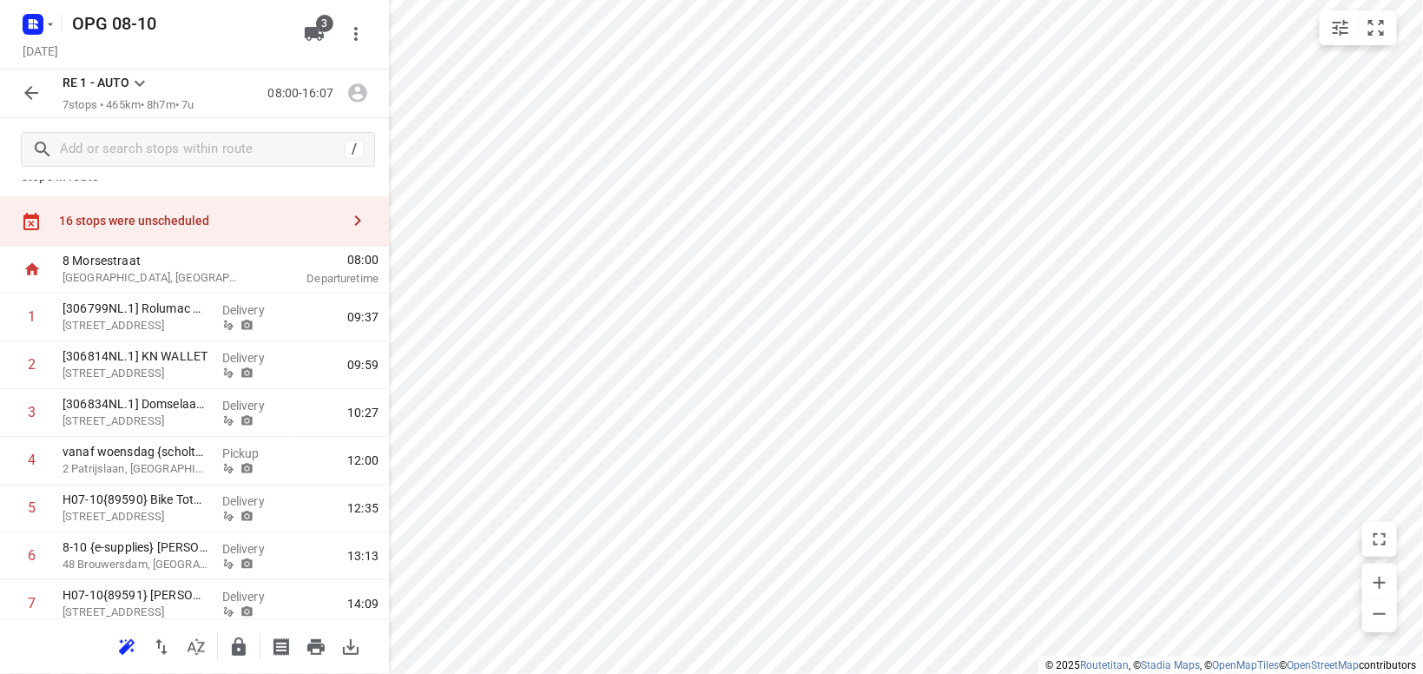
scroll to position [0, 0]
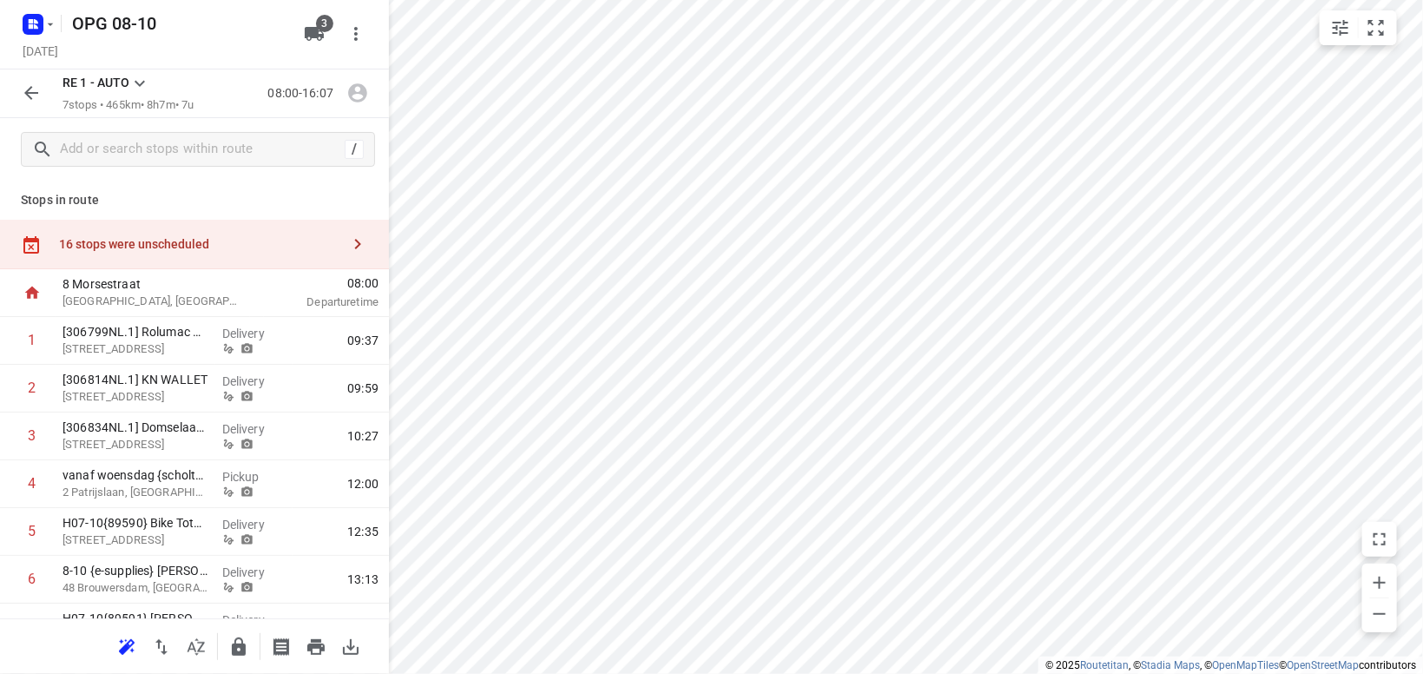
click at [357, 244] on icon "button" at bounding box center [357, 244] width 21 height 21
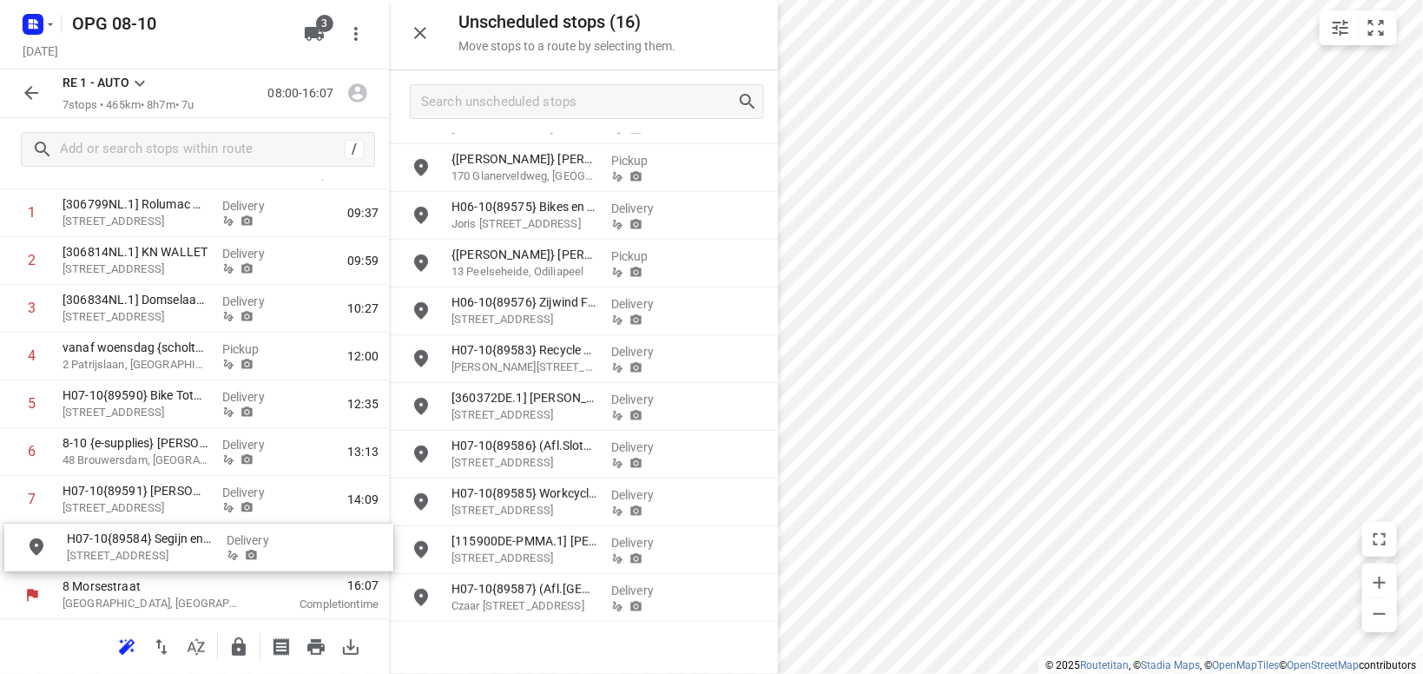
scroll to position [128, 0]
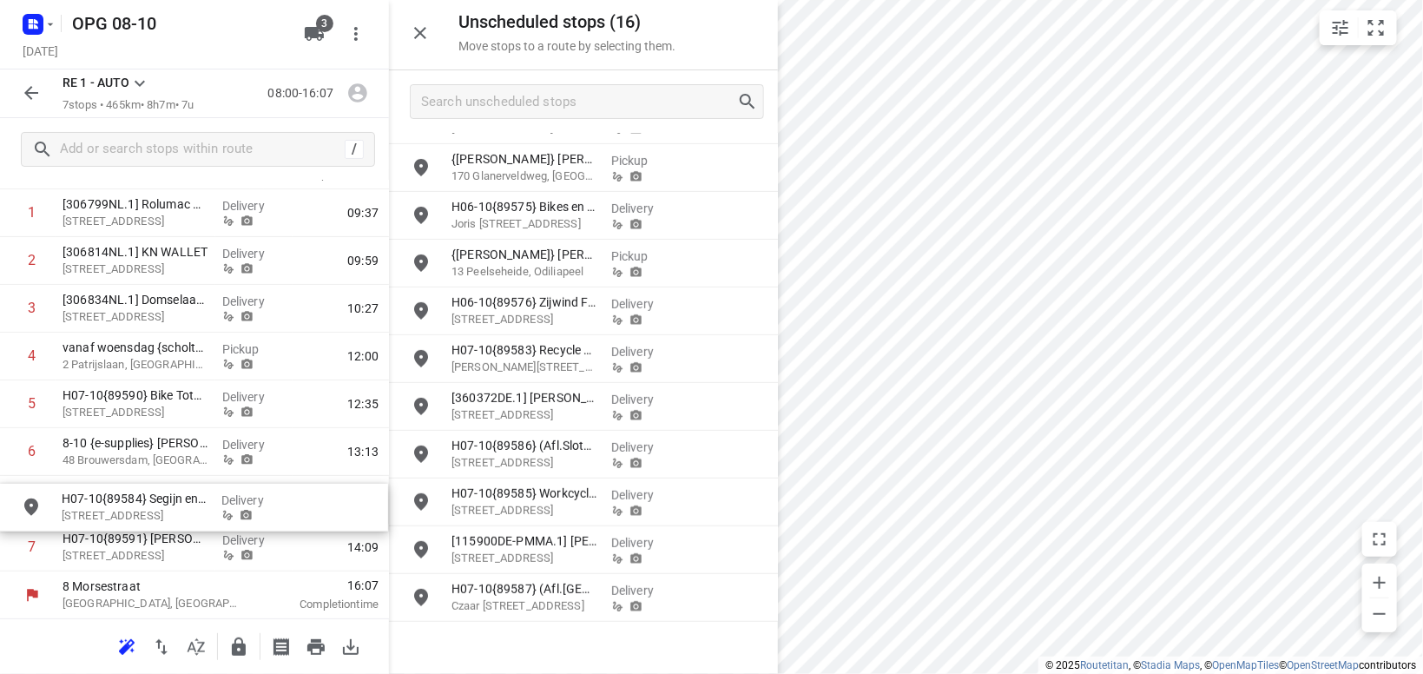
drag, startPoint x: 523, startPoint y: 584, endPoint x: 128, endPoint y: 490, distance: 406.2
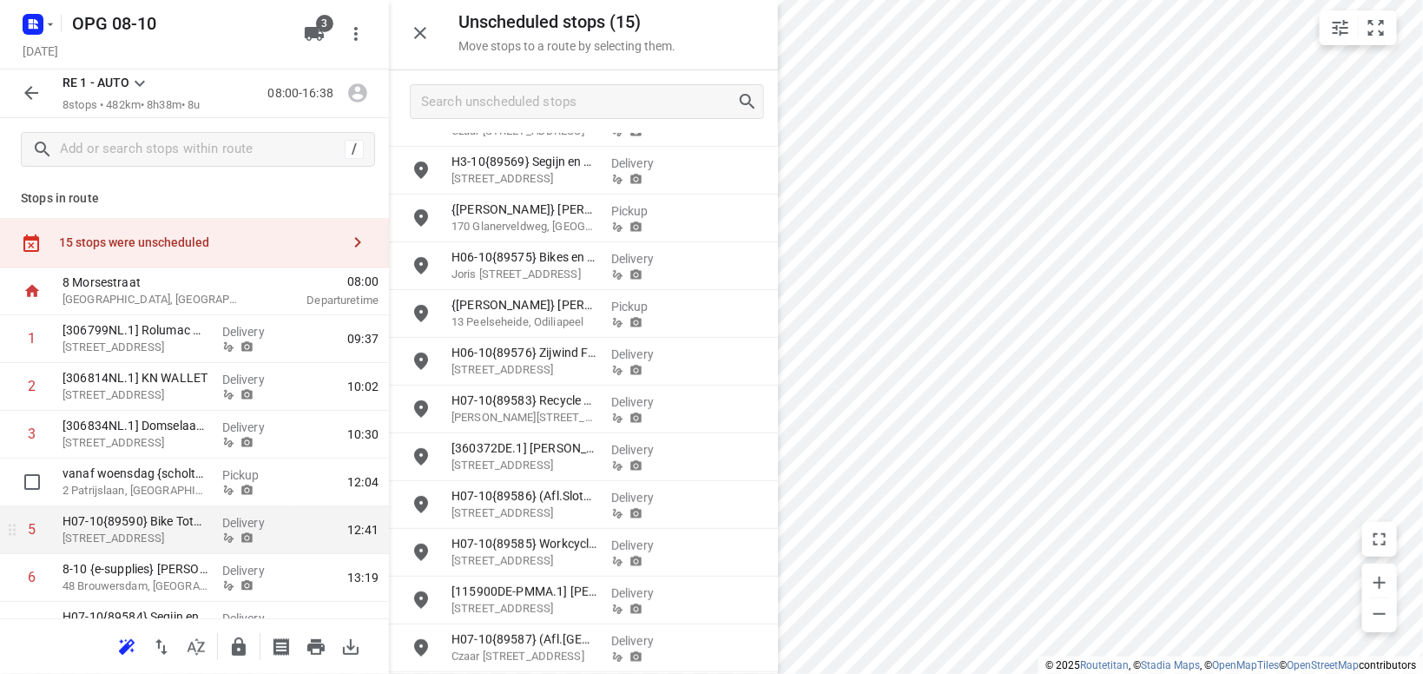
scroll to position [0, 0]
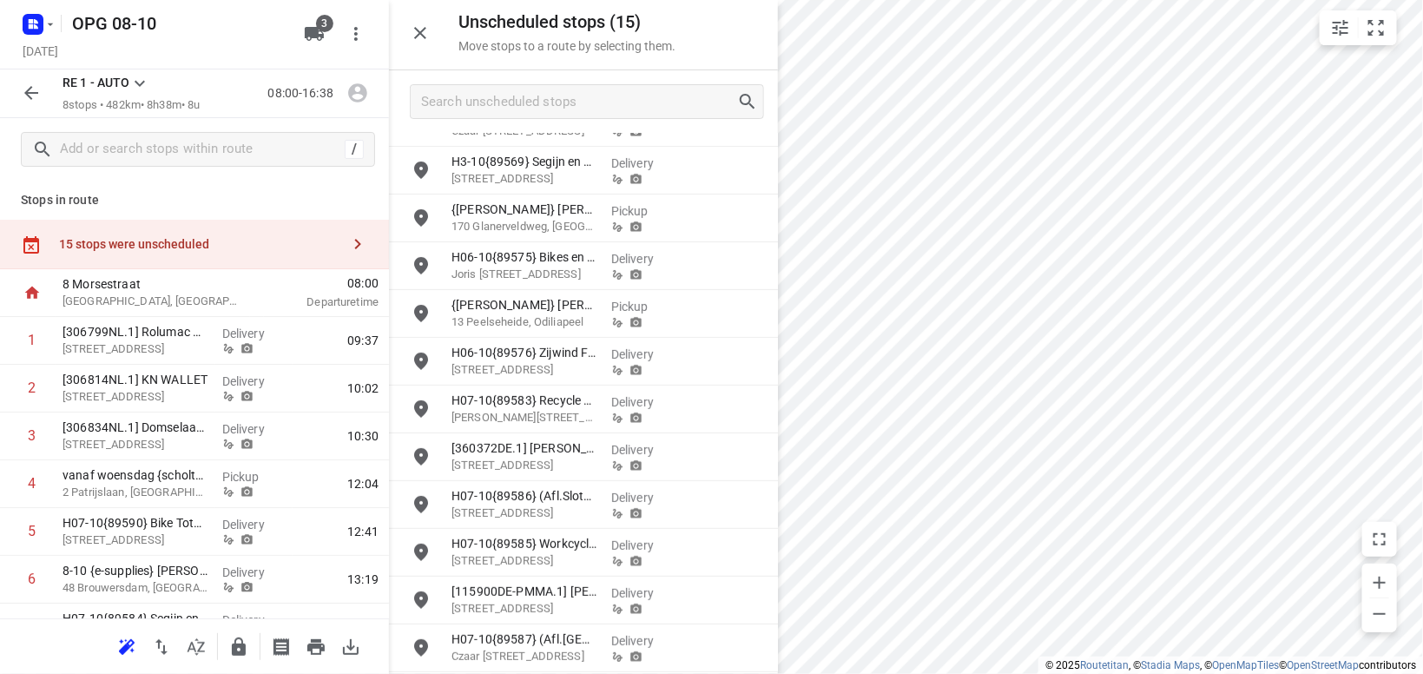
click at [135, 78] on icon at bounding box center [139, 83] width 21 height 21
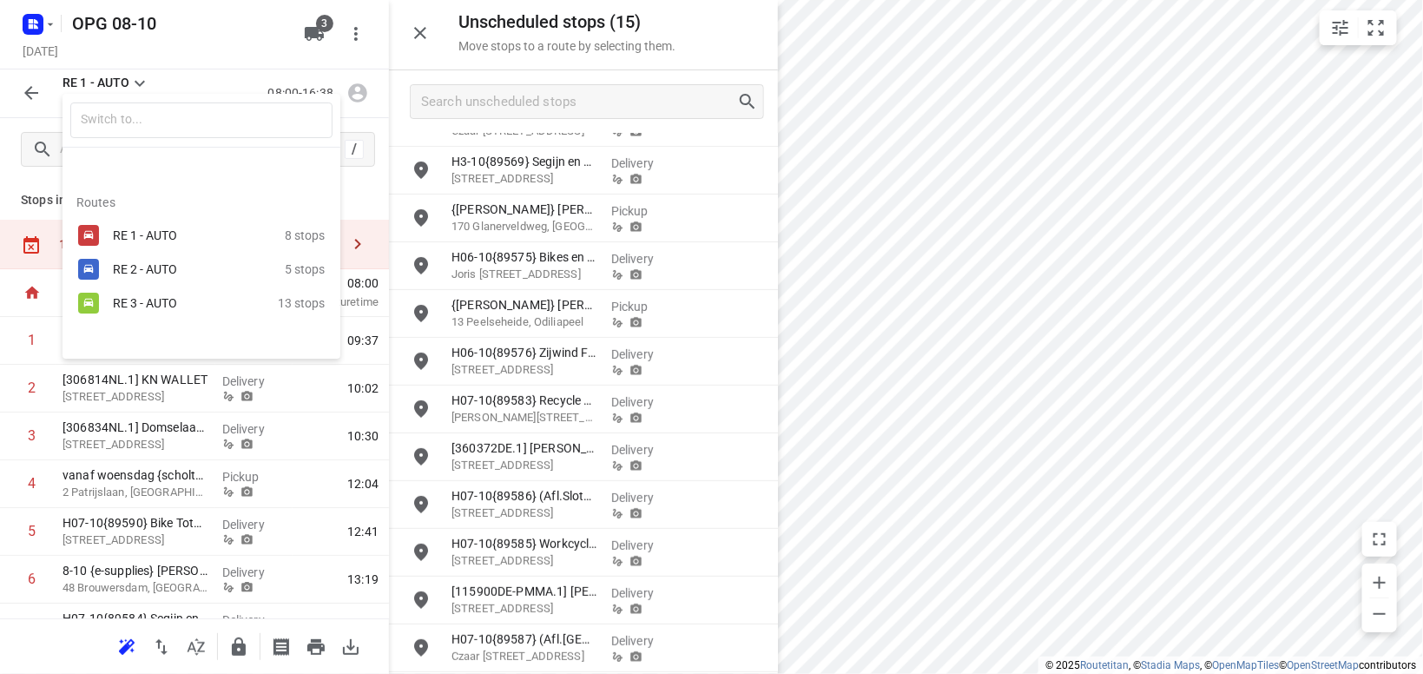
click at [153, 268] on div "RE 2 - AUTO" at bounding box center [187, 269] width 148 height 14
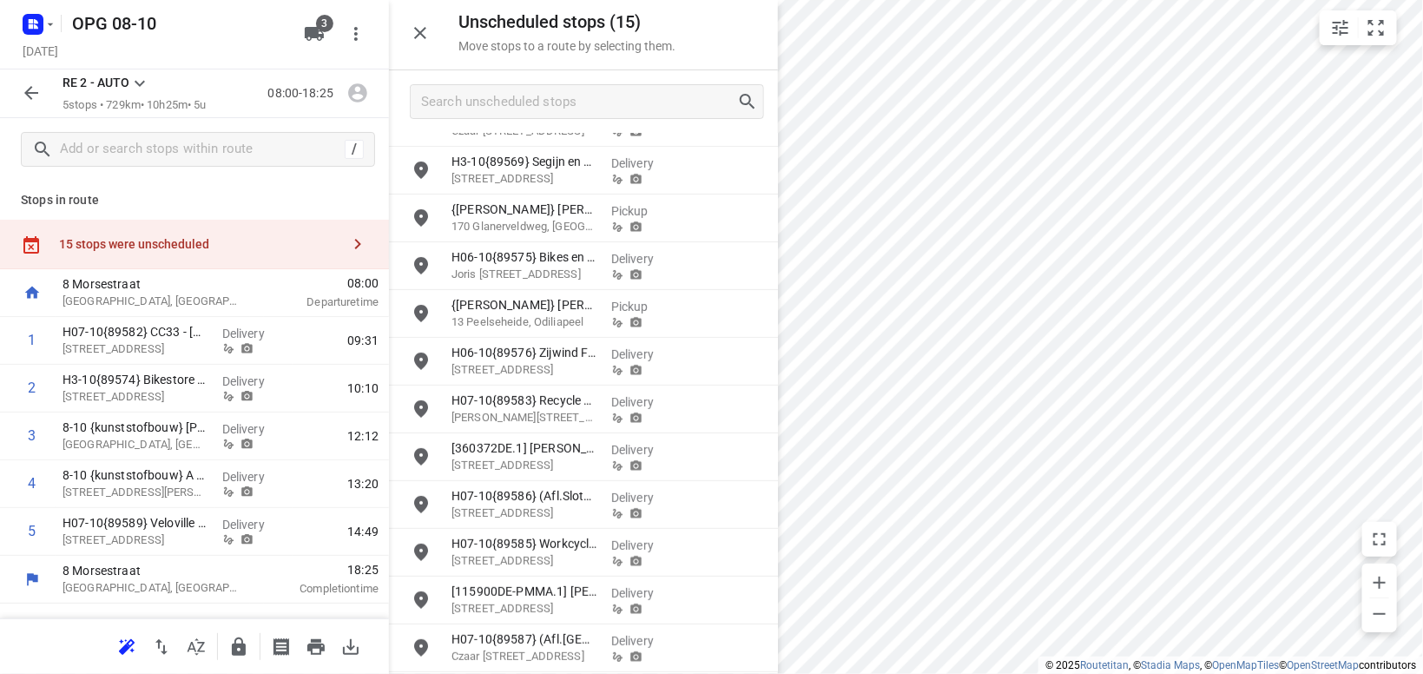
click at [138, 81] on icon at bounding box center [139, 83] width 21 height 21
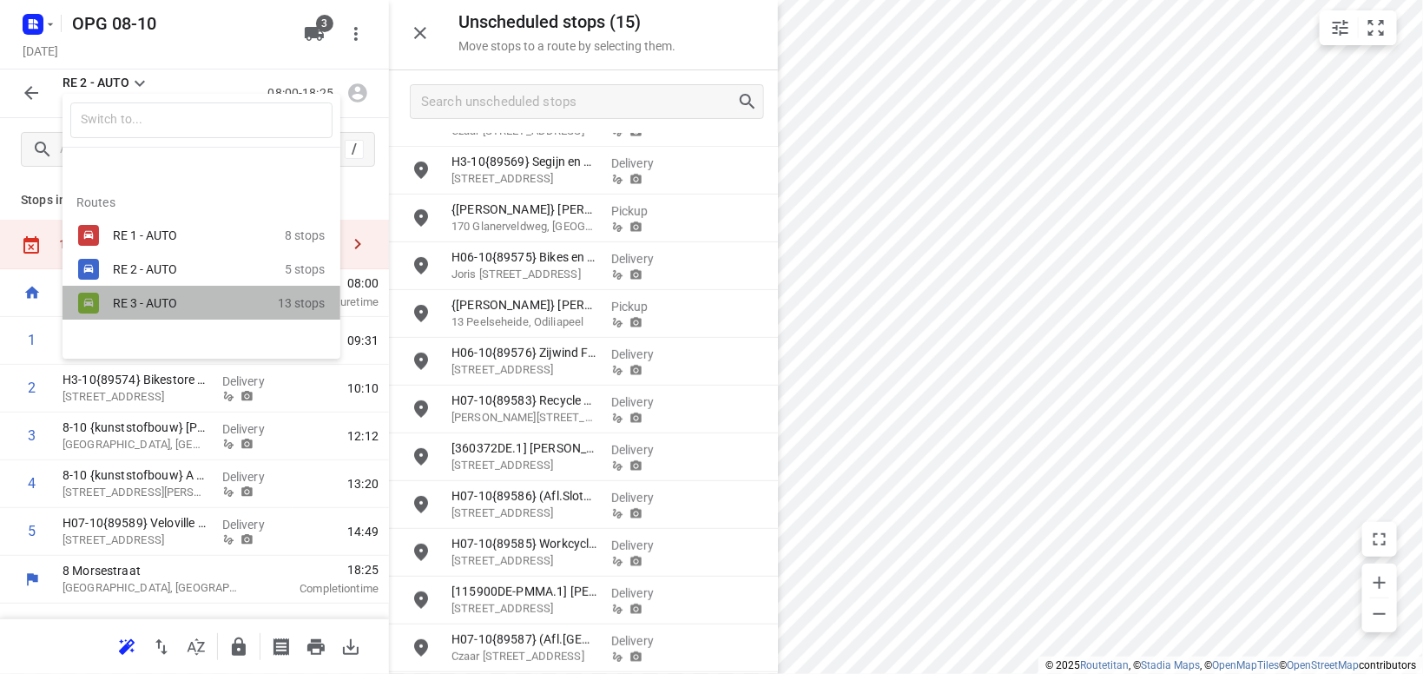
click at [171, 301] on div "RE 3 - AUTO" at bounding box center [187, 303] width 148 height 14
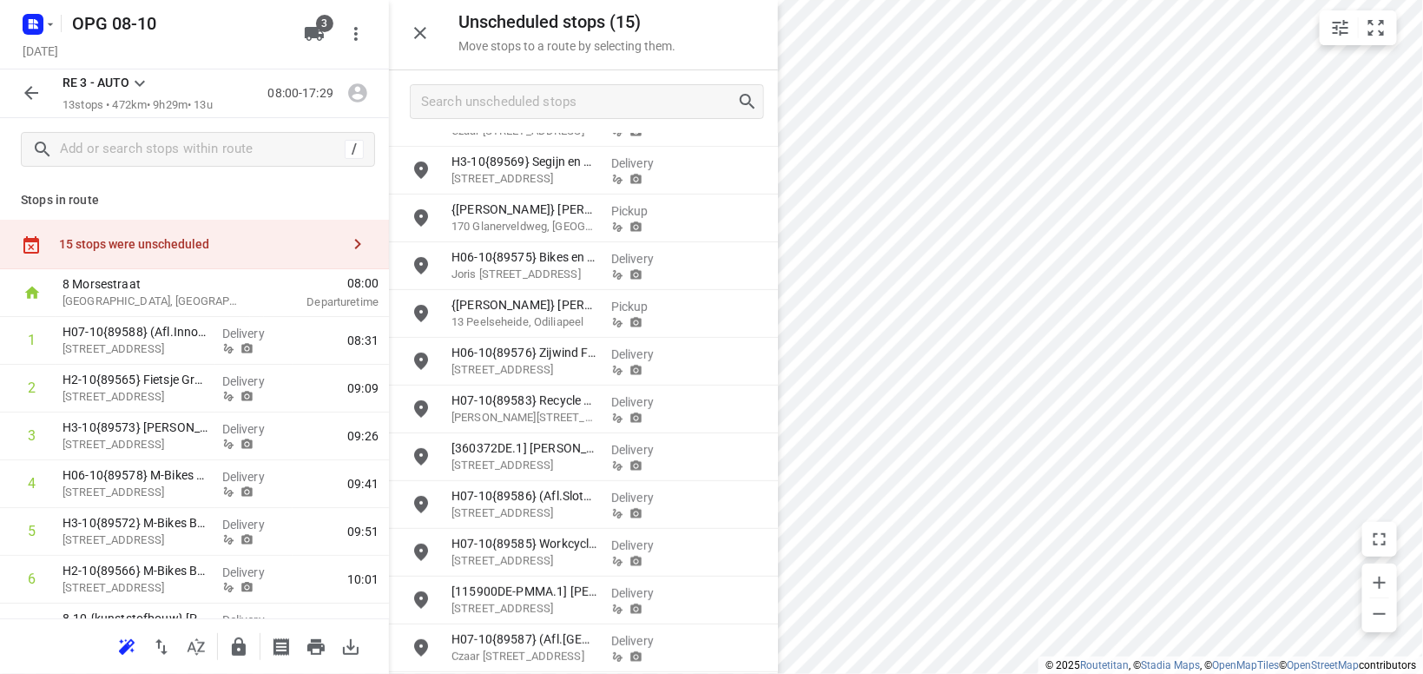
click at [137, 81] on icon at bounding box center [139, 83] width 21 height 21
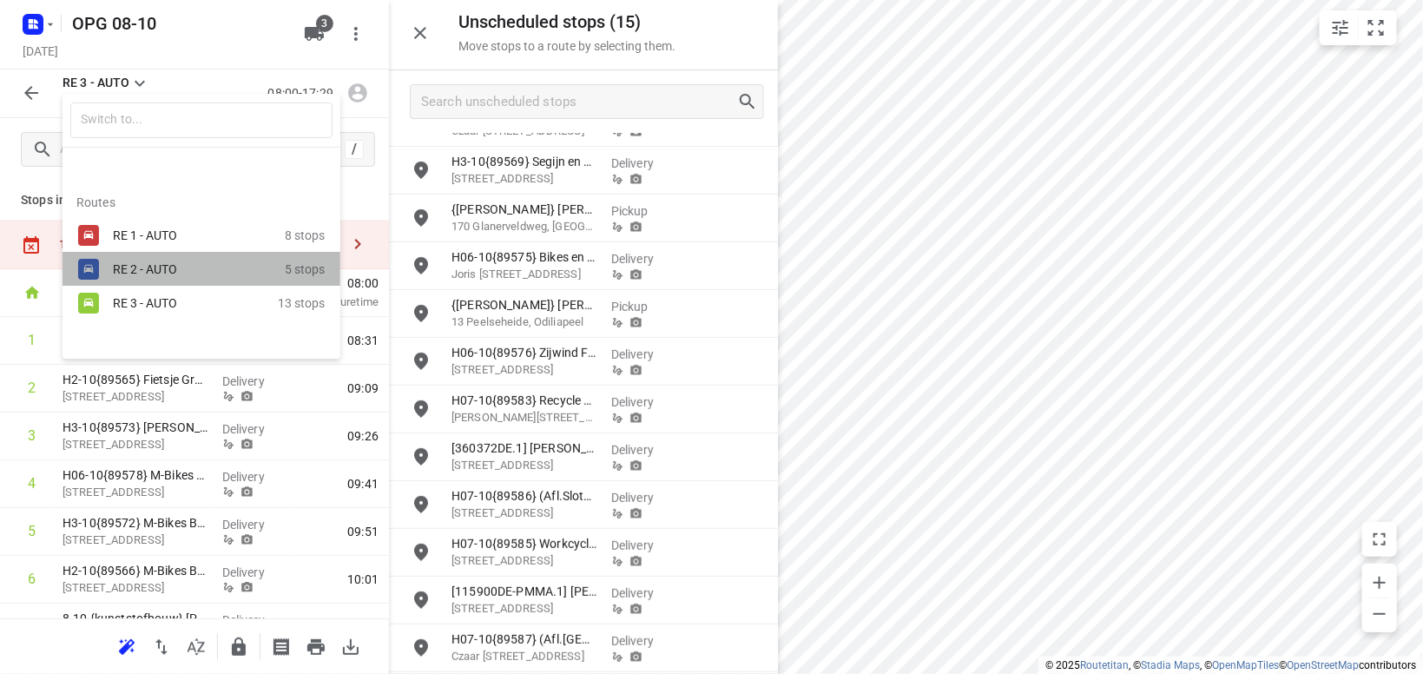
click at [140, 266] on div "RE 2 - AUTO" at bounding box center [187, 269] width 148 height 14
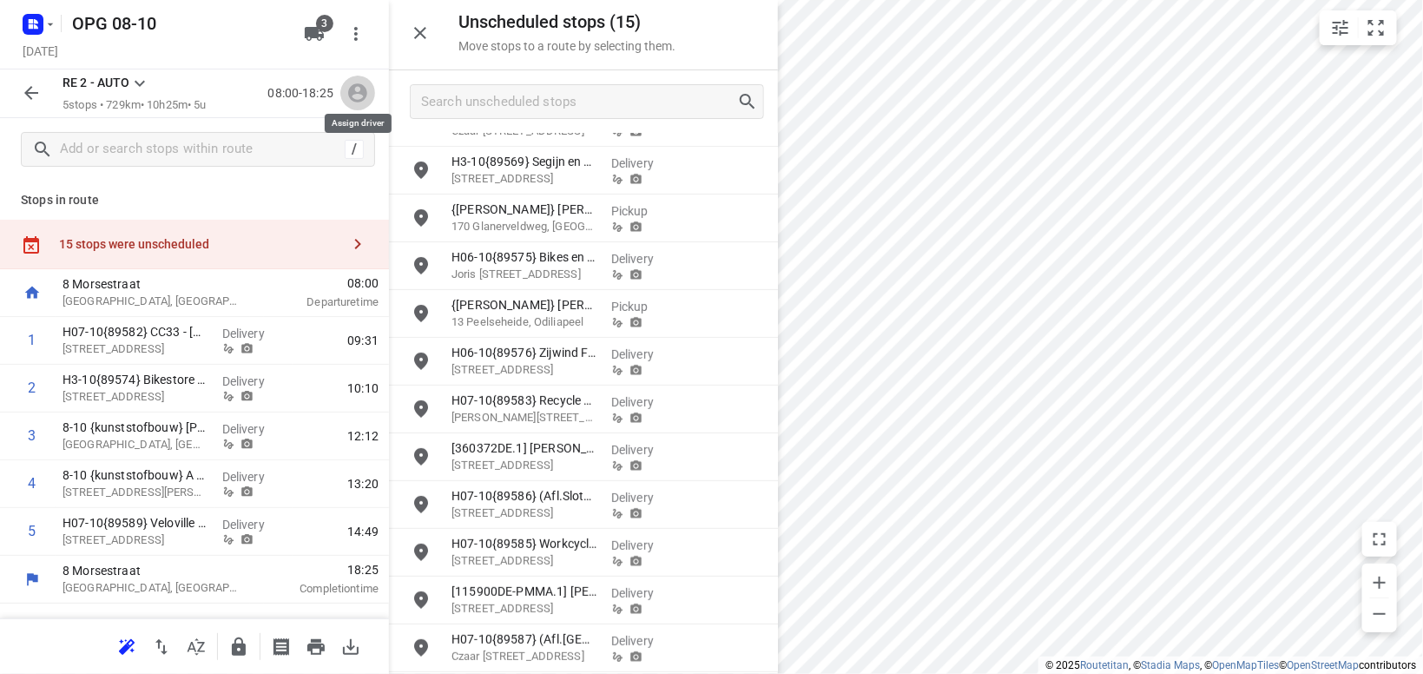
click at [359, 99] on icon "button" at bounding box center [357, 93] width 23 height 23
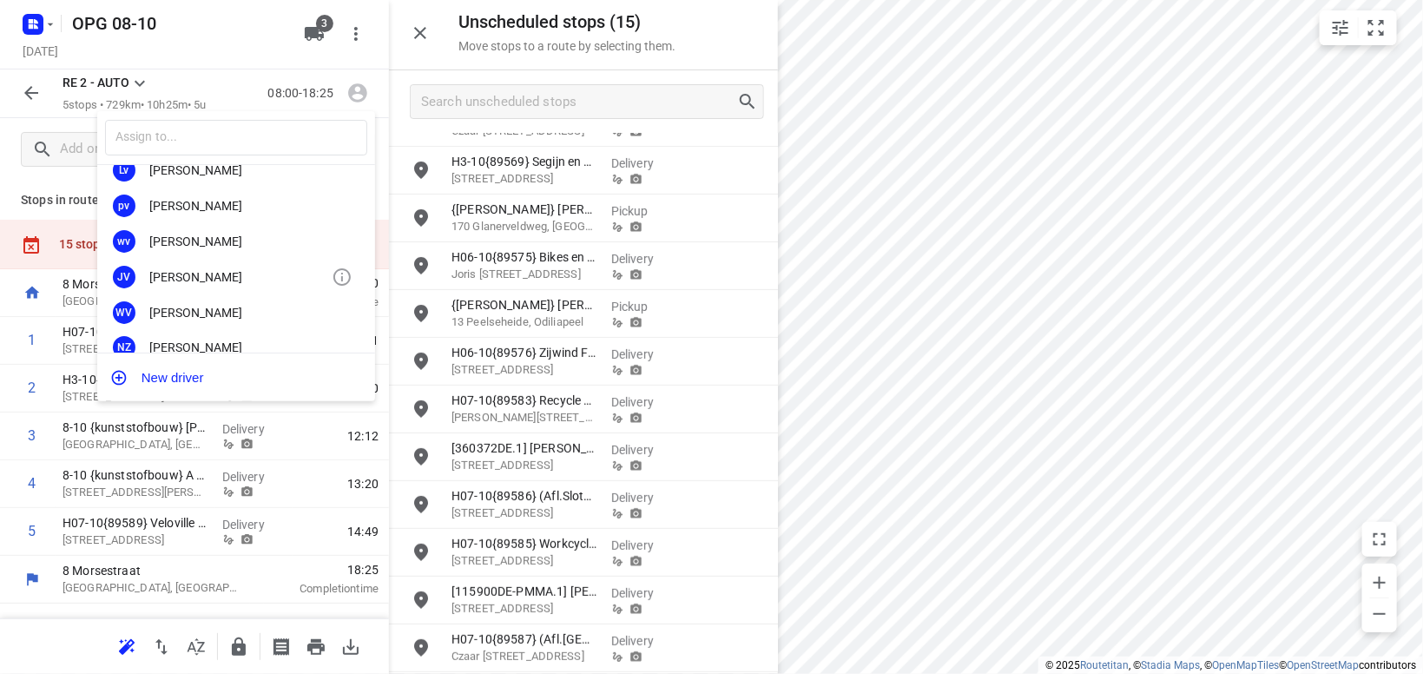
scroll to position [322, 0]
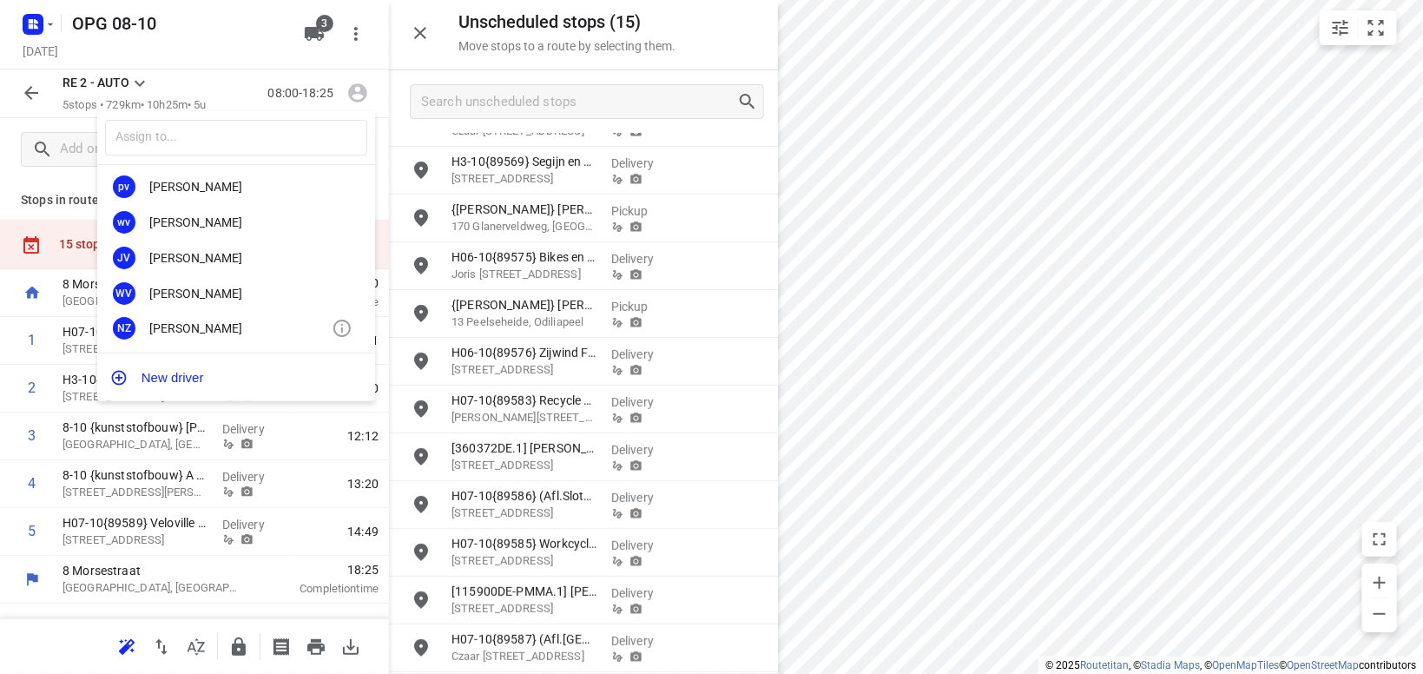
click at [172, 318] on div "NZ [PERSON_NAME]" at bounding box center [236, 329] width 278 height 36
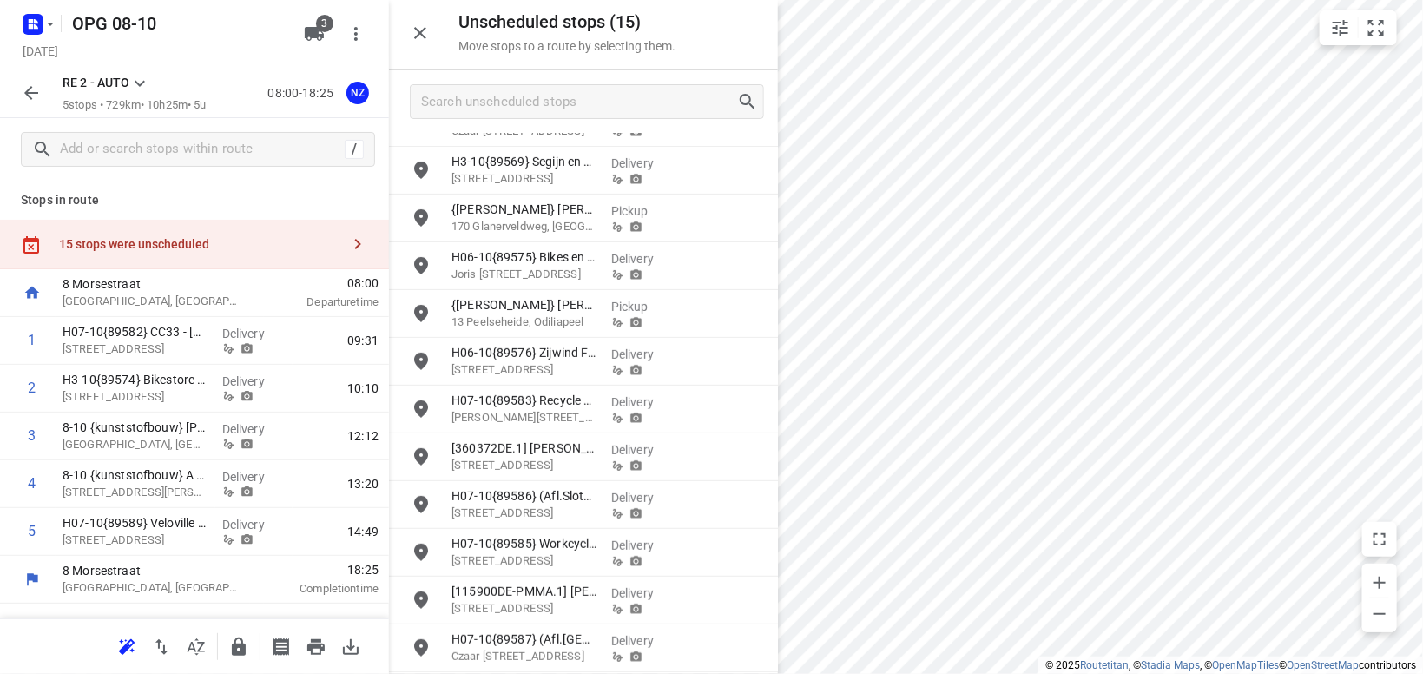
click at [145, 82] on icon at bounding box center [139, 83] width 21 height 21
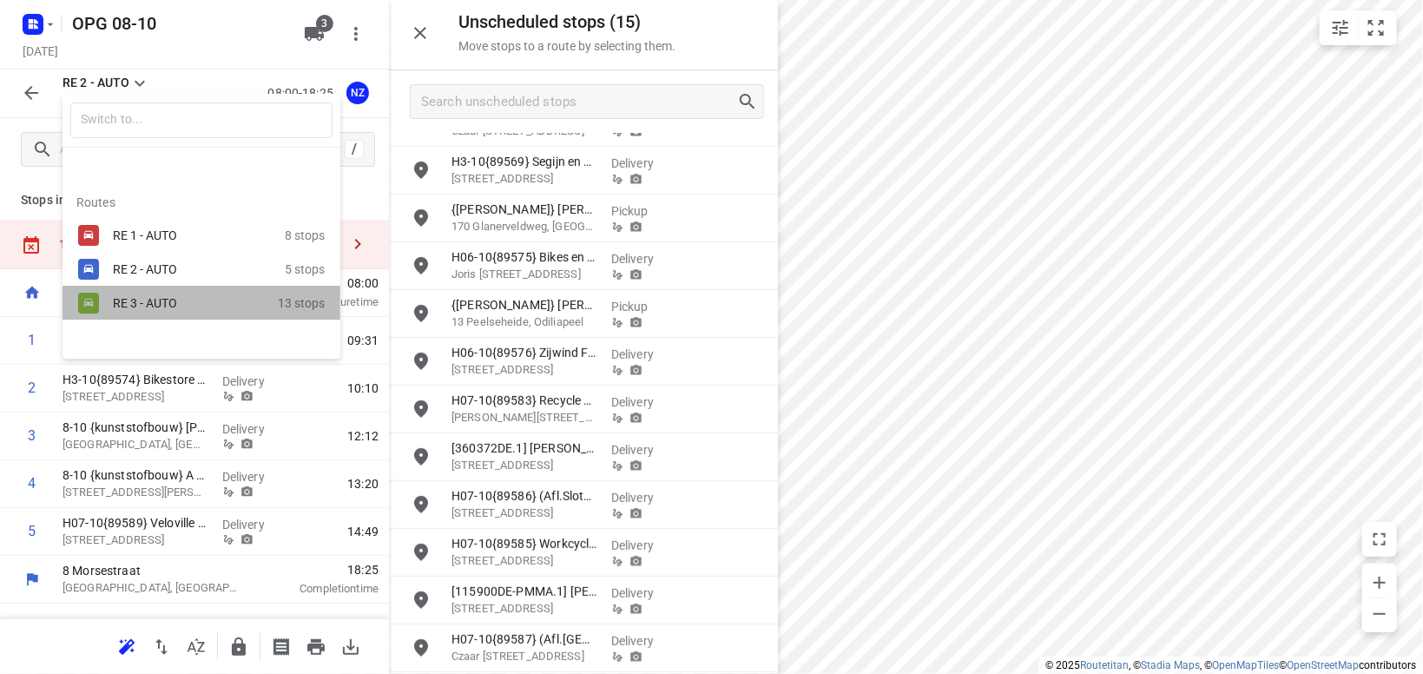
click at [144, 304] on div "RE 3 - AUTO" at bounding box center [187, 303] width 148 height 14
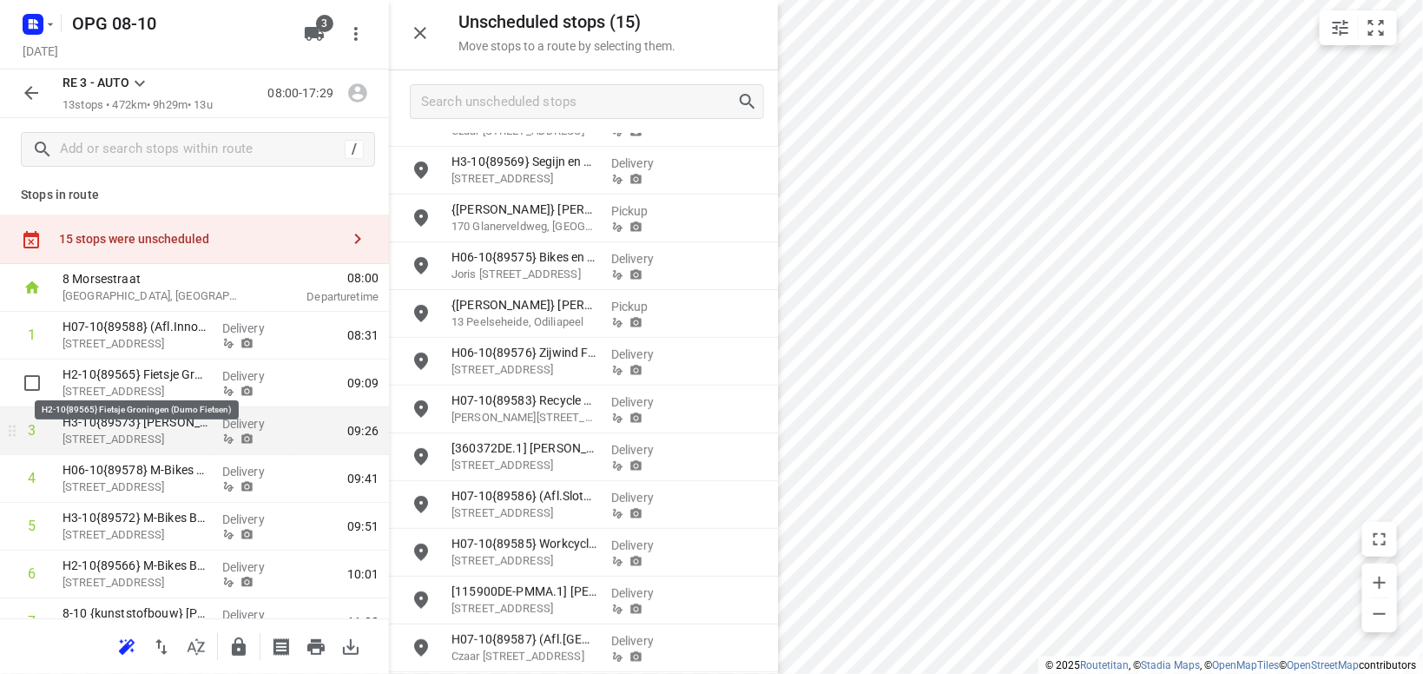
scroll to position [0, 0]
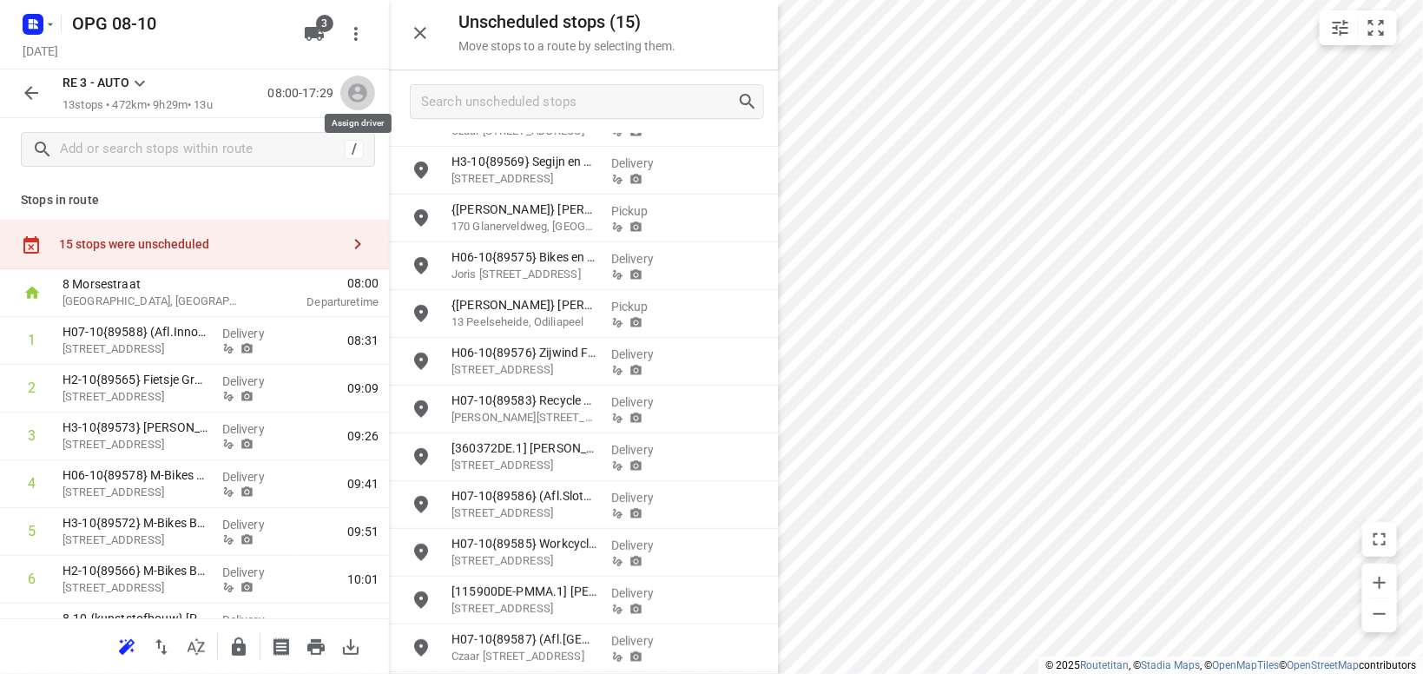
click at [359, 90] on icon "button" at bounding box center [357, 93] width 23 height 23
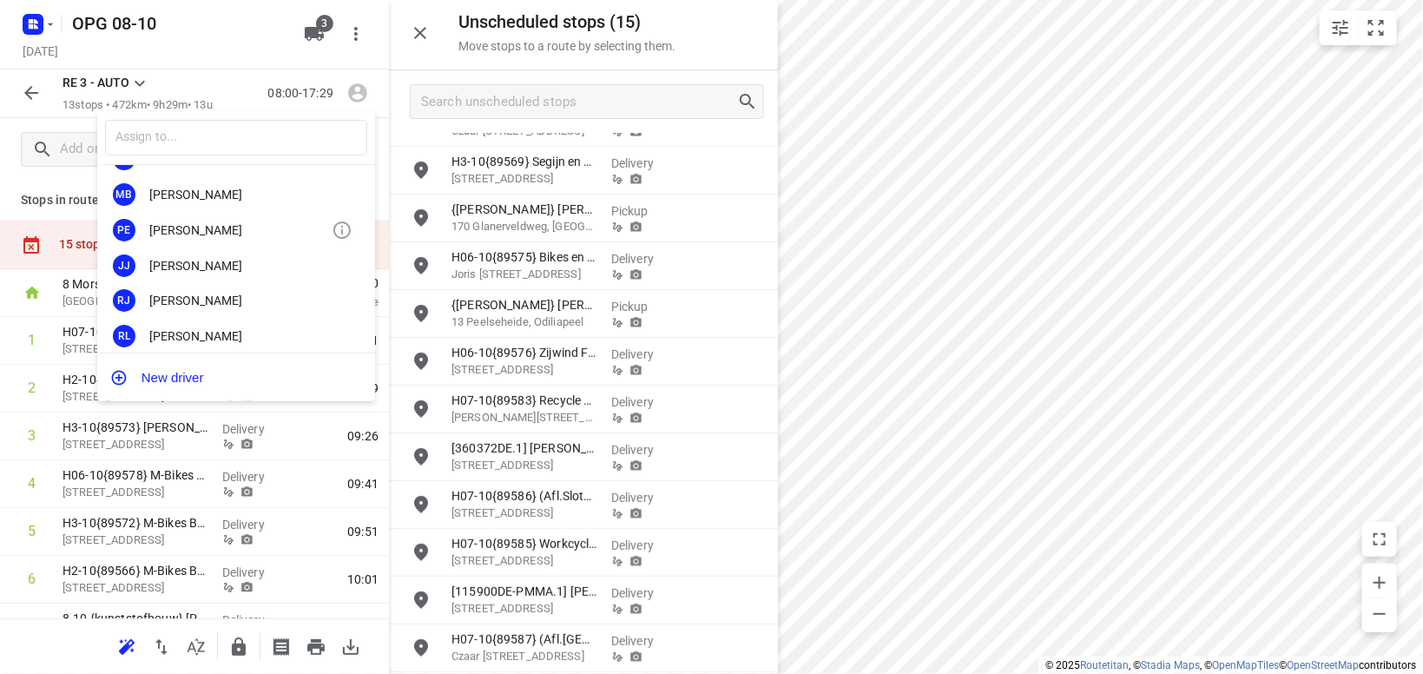
scroll to position [101, 0]
click at [209, 306] on div "[PERSON_NAME]" at bounding box center [240, 301] width 182 height 14
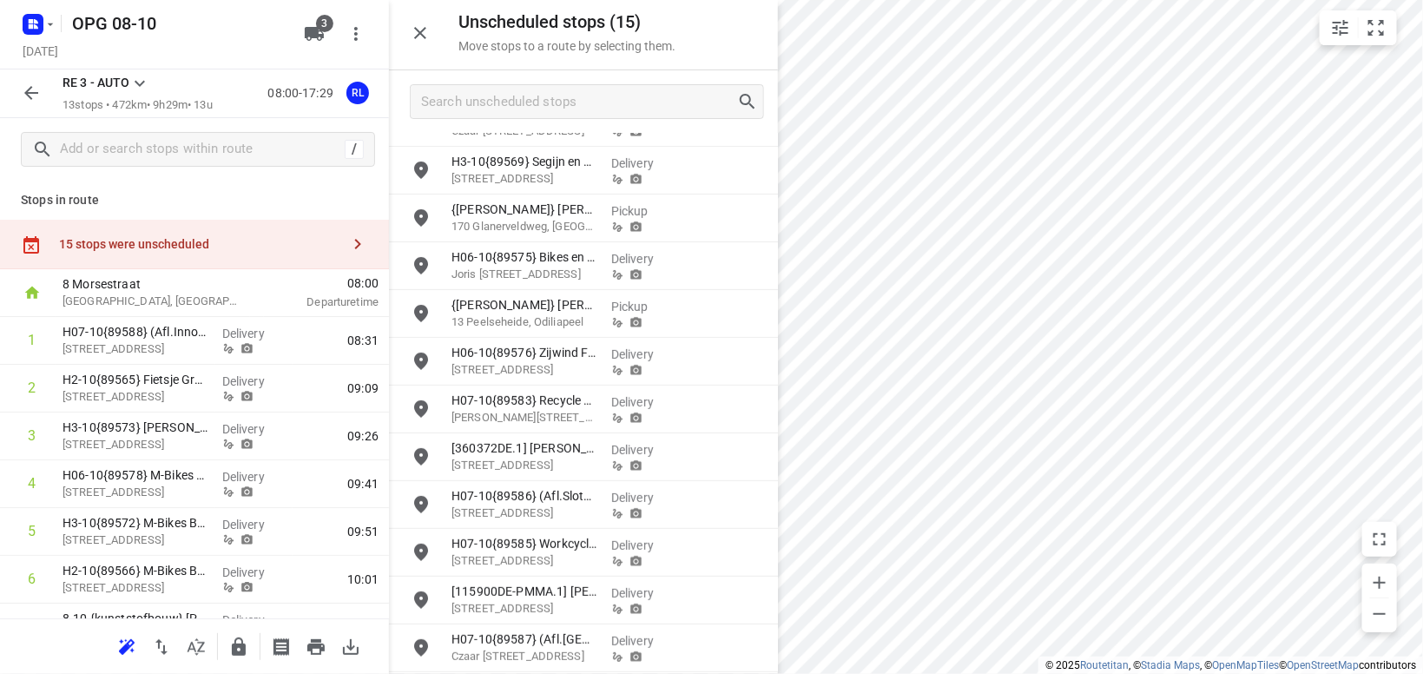
click at [146, 79] on icon at bounding box center [139, 83] width 21 height 21
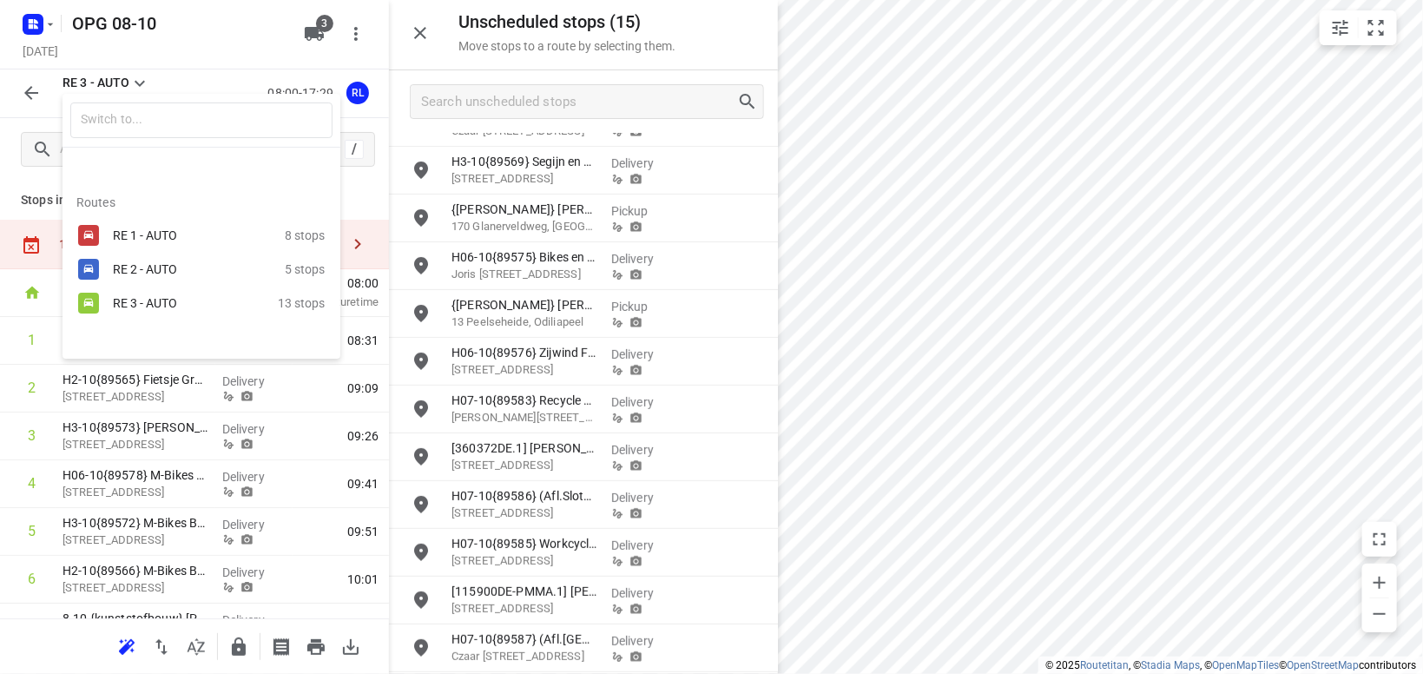
click at [169, 238] on div "RE 1 - AUTO" at bounding box center [187, 235] width 148 height 14
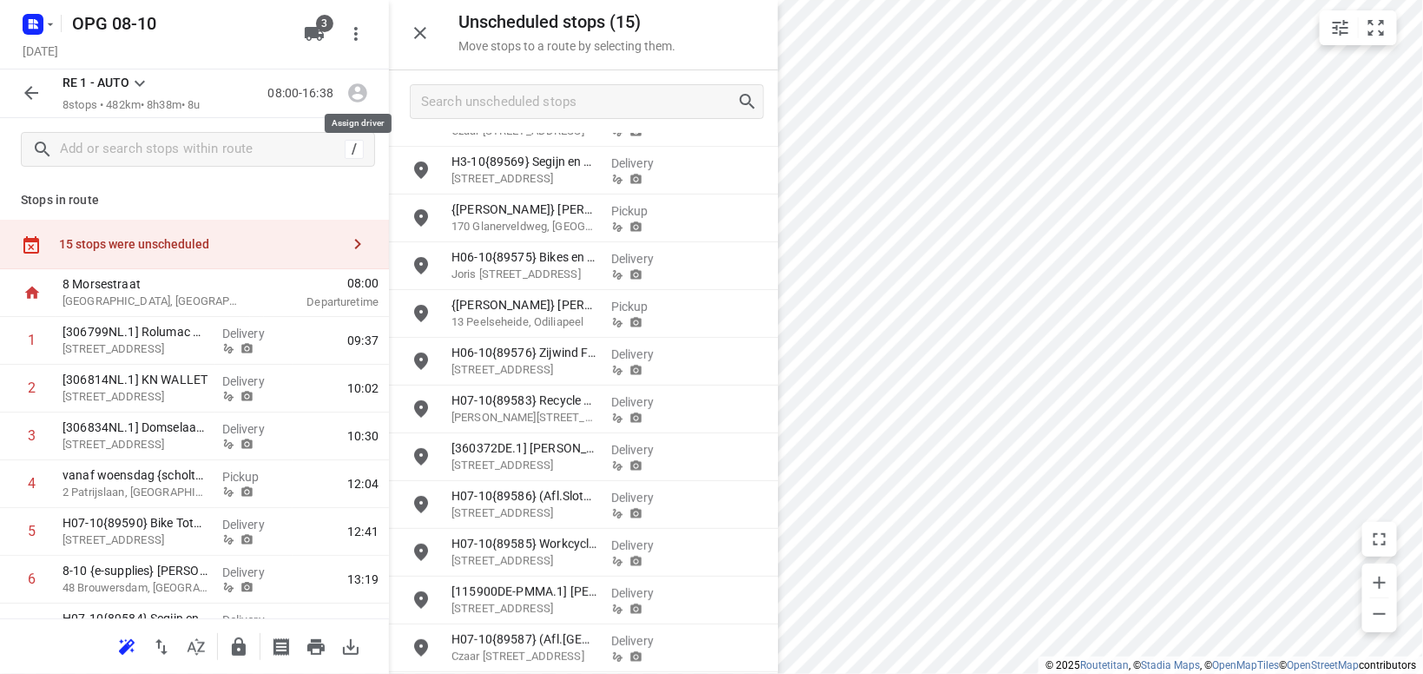
click at [359, 97] on icon "button" at bounding box center [357, 93] width 23 height 23
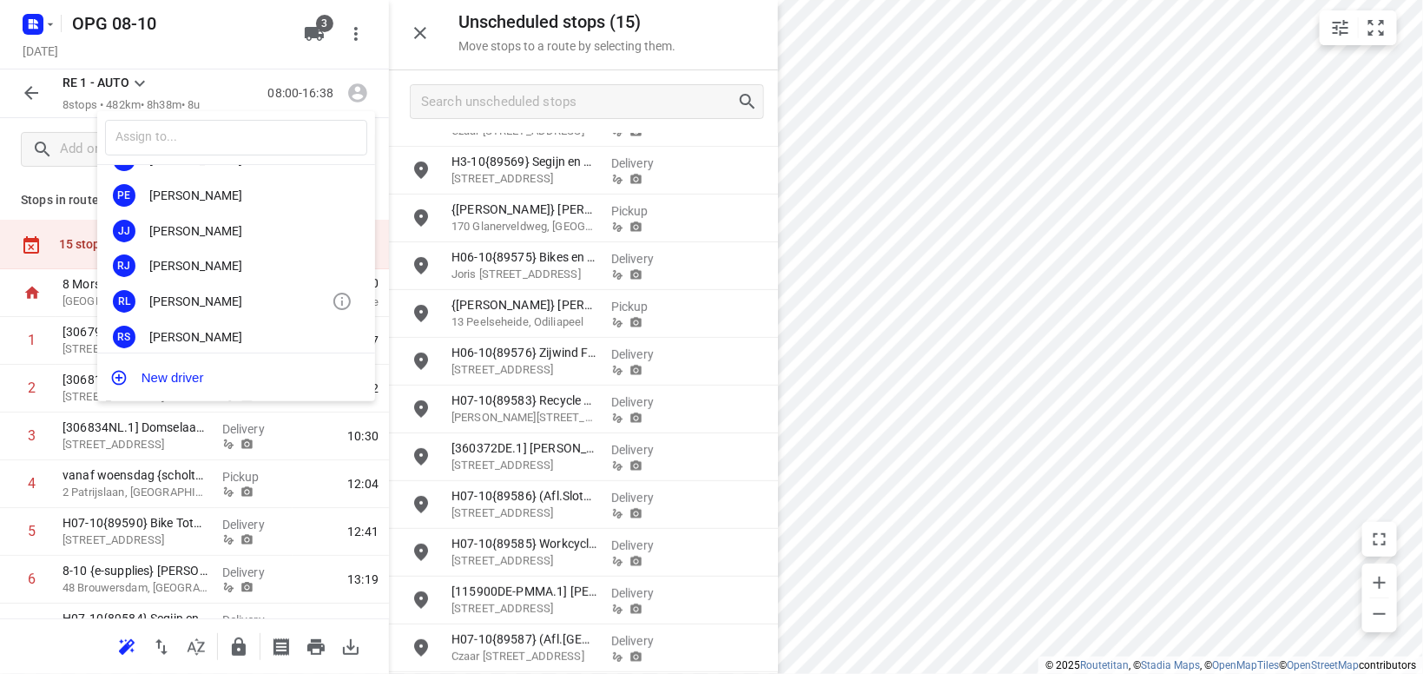
scroll to position [202, 0]
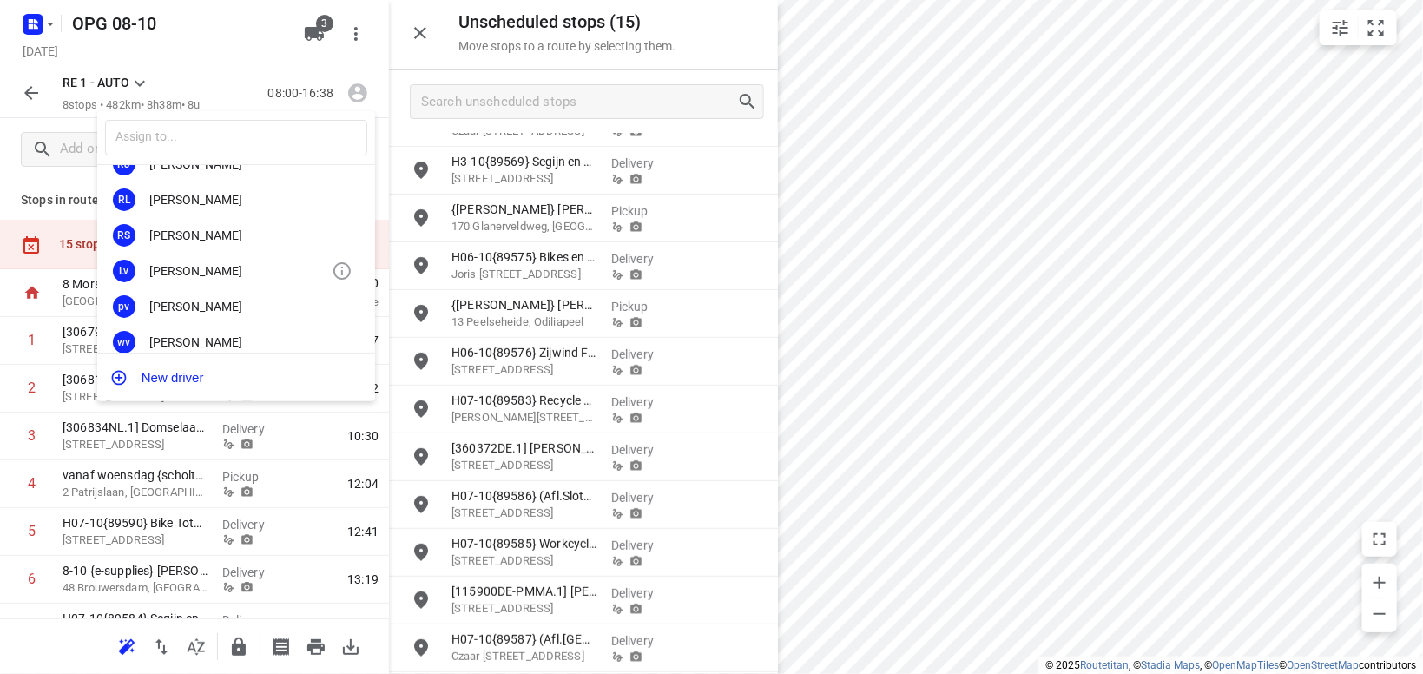
click at [222, 269] on div "[PERSON_NAME]" at bounding box center [240, 271] width 182 height 14
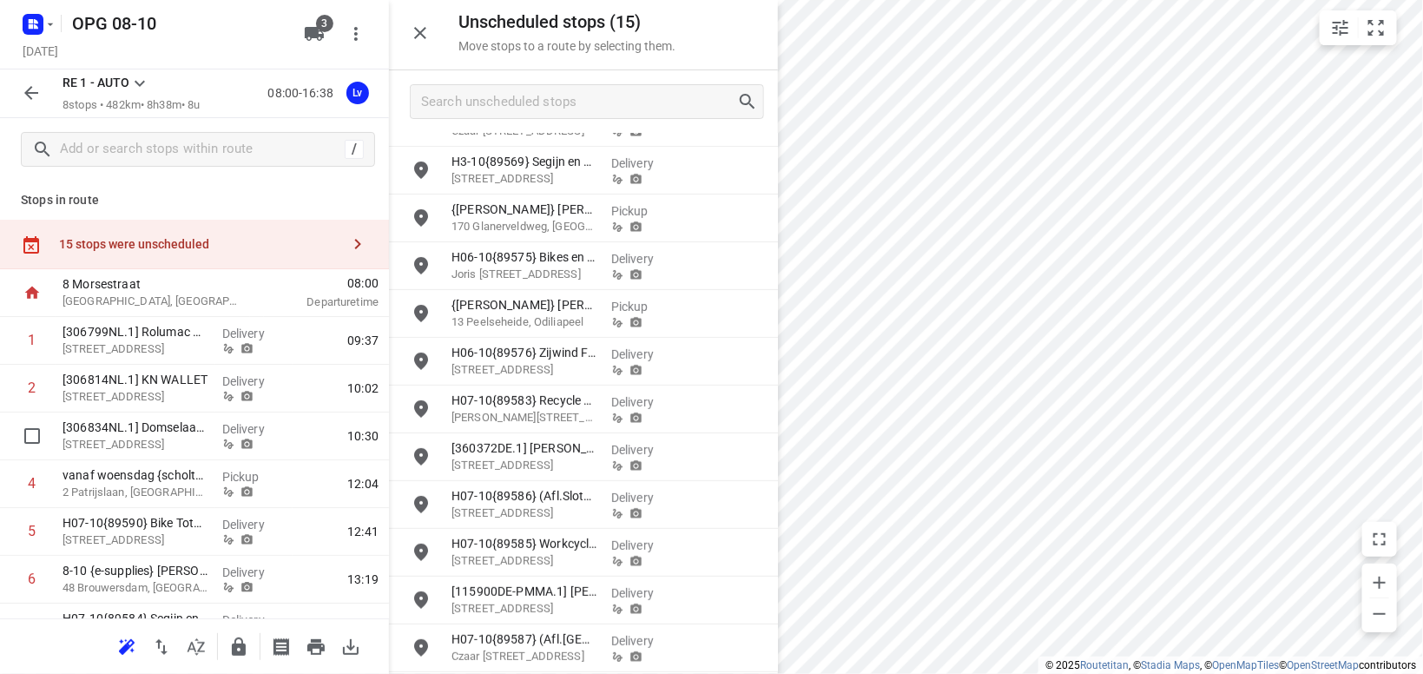
scroll to position [0, 0]
click at [308, 639] on icon "button" at bounding box center [316, 646] width 21 height 21
click at [129, 82] on p "RE 1 - AUTO" at bounding box center [96, 83] width 67 height 18
click at [135, 80] on icon at bounding box center [139, 83] width 21 height 21
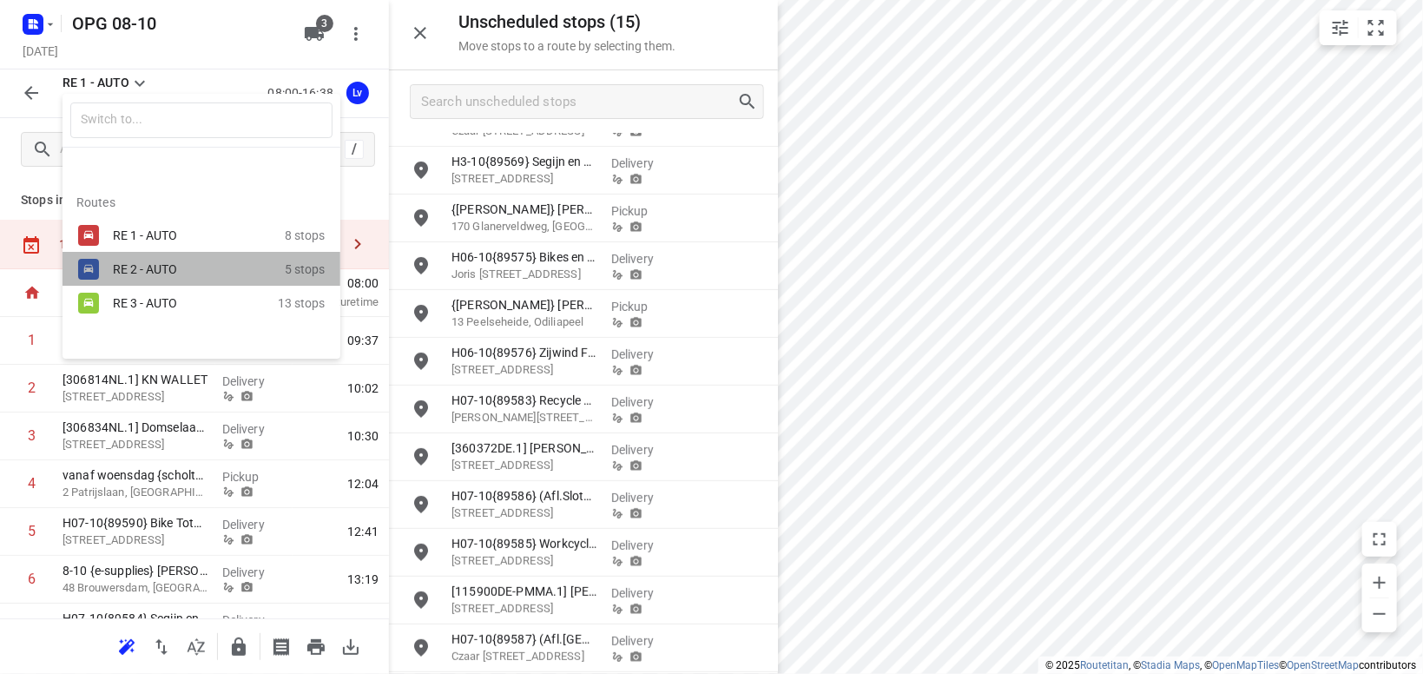
click at [125, 256] on div "RE 2 - AUTO 5 stops" at bounding box center [202, 269] width 278 height 34
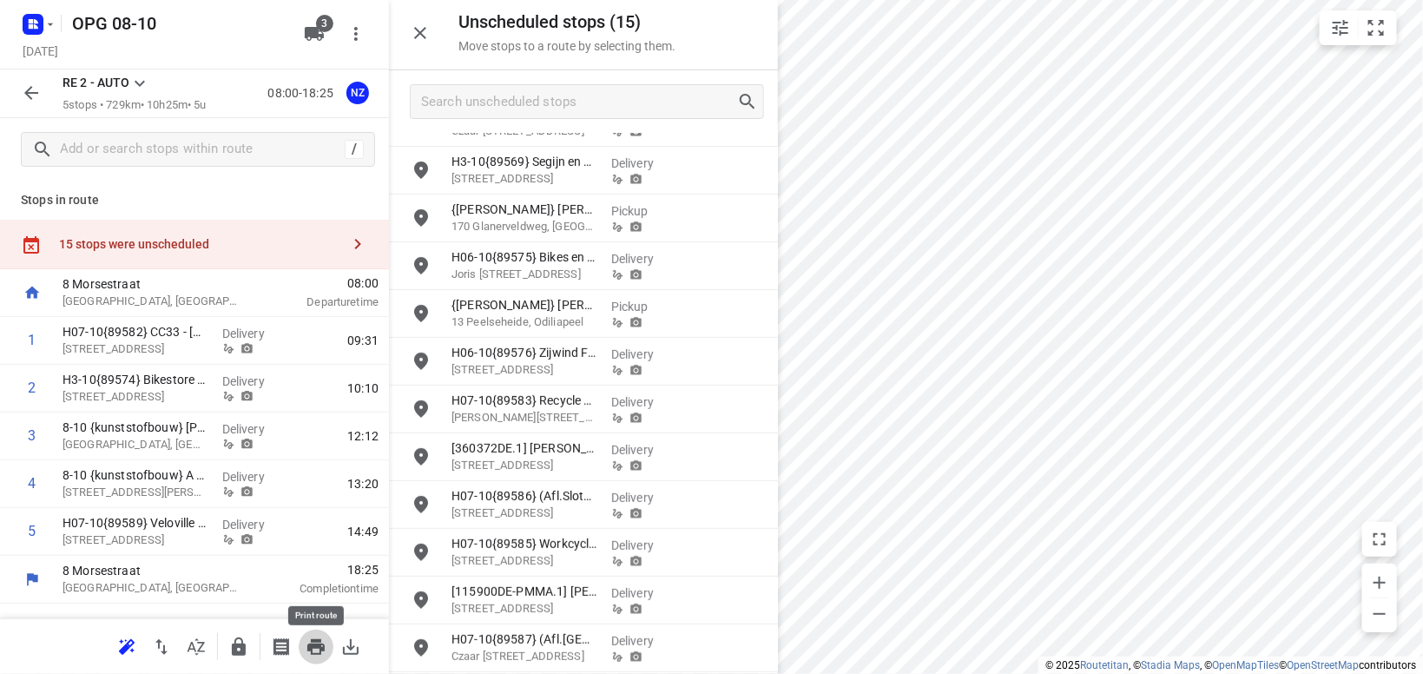
click at [309, 646] on icon "button" at bounding box center [315, 647] width 17 height 16
click at [135, 79] on icon at bounding box center [139, 83] width 21 height 21
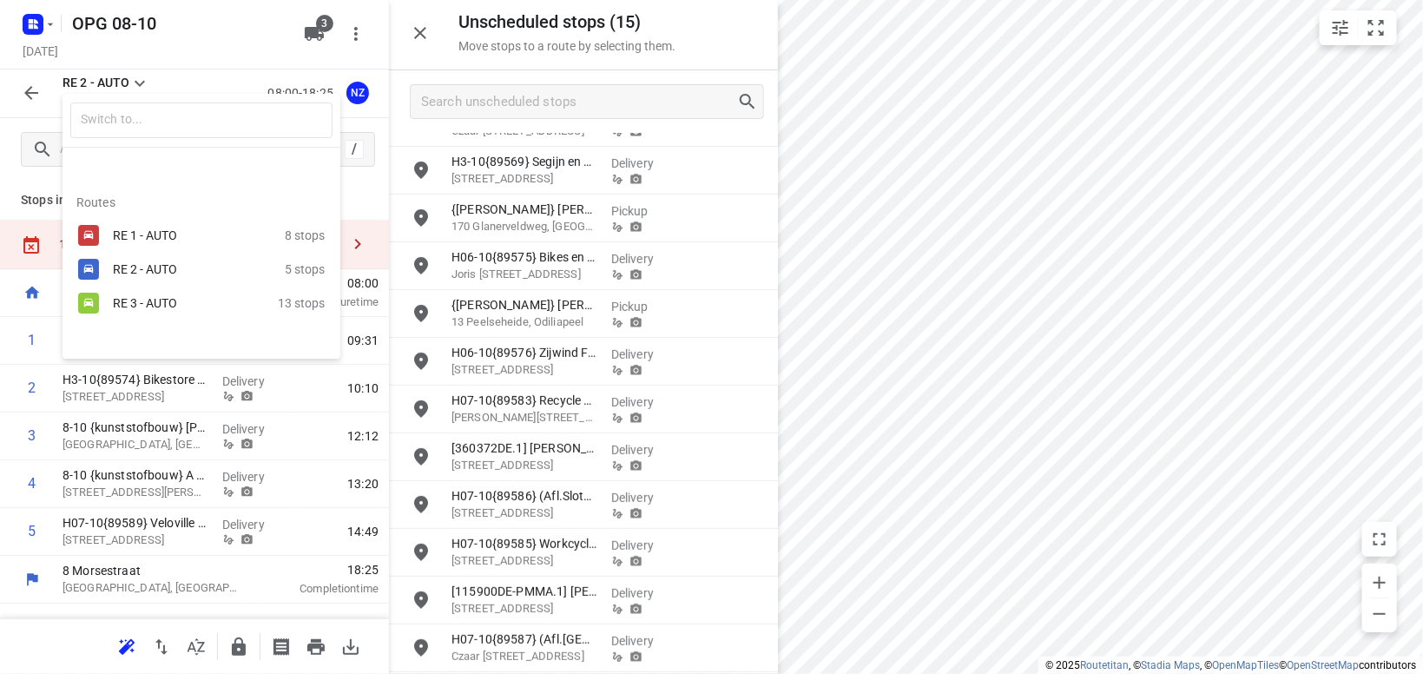
click at [180, 303] on div "RE 3 - AUTO" at bounding box center [187, 303] width 148 height 14
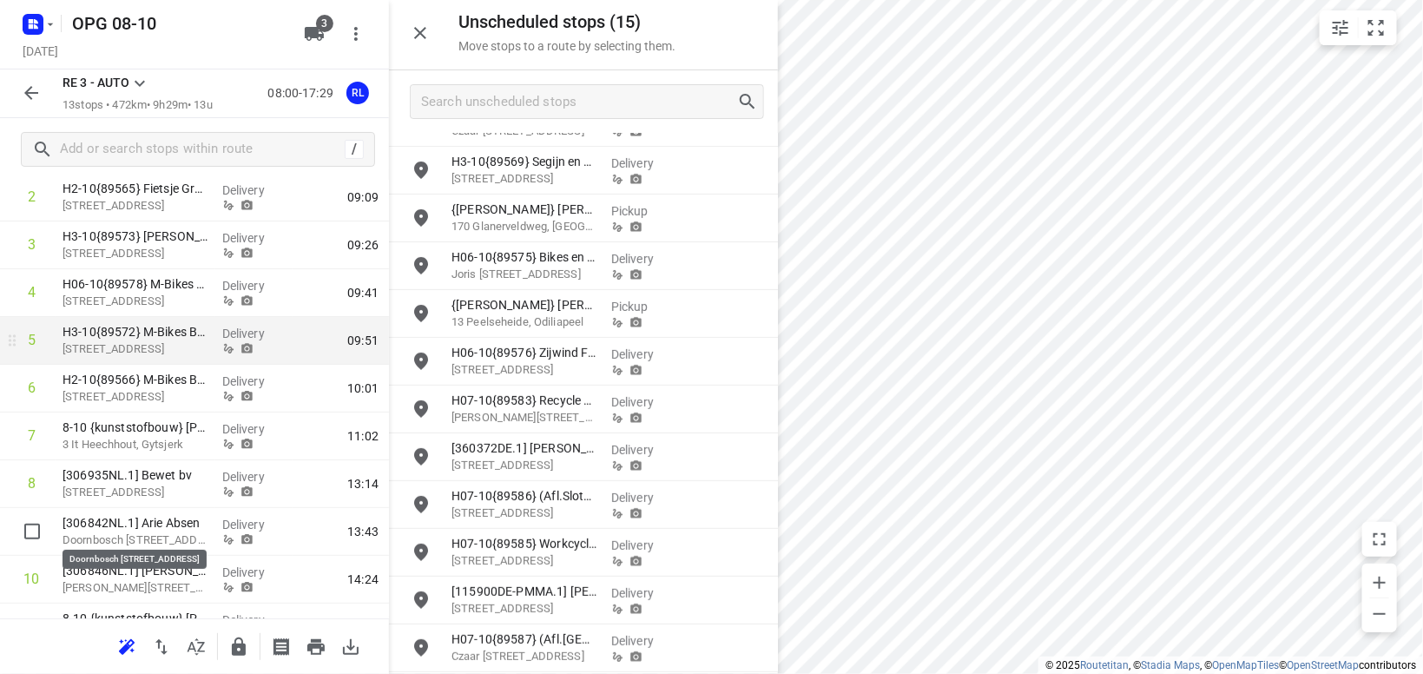
scroll to position [202, 0]
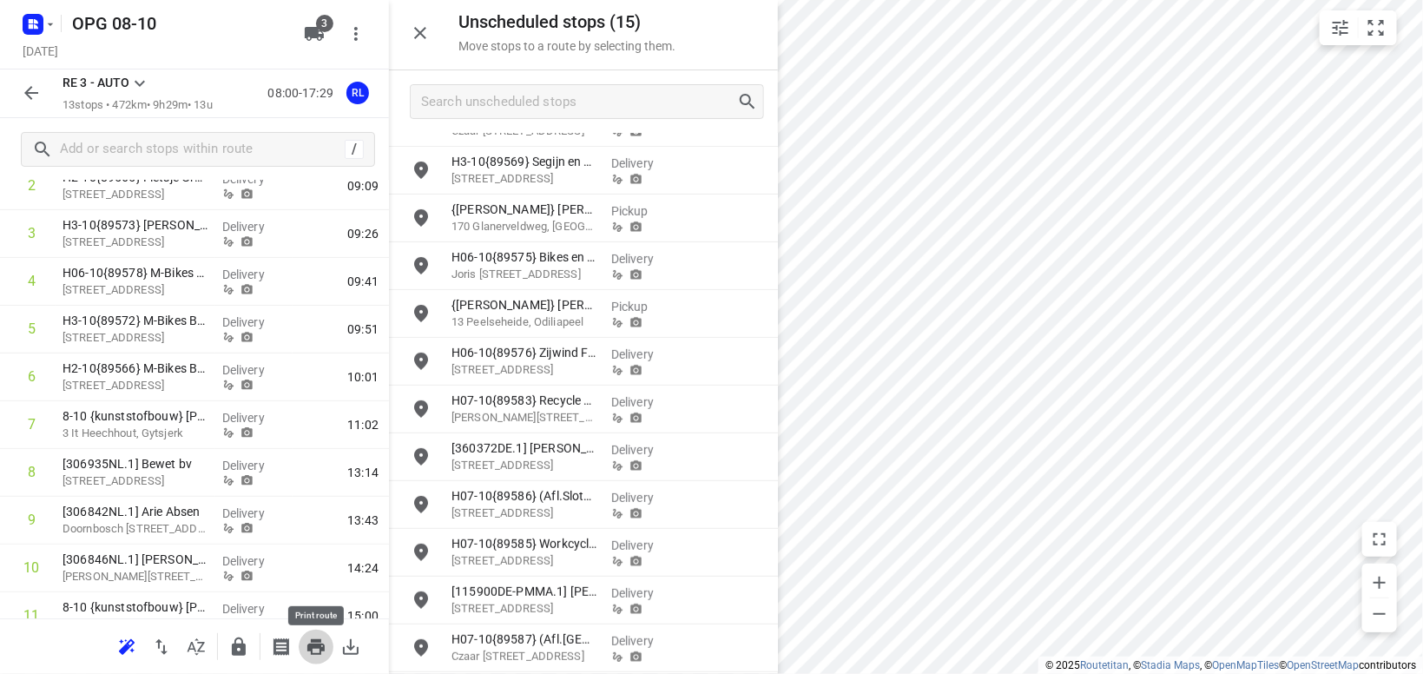
click at [321, 647] on icon "button" at bounding box center [316, 646] width 21 height 21
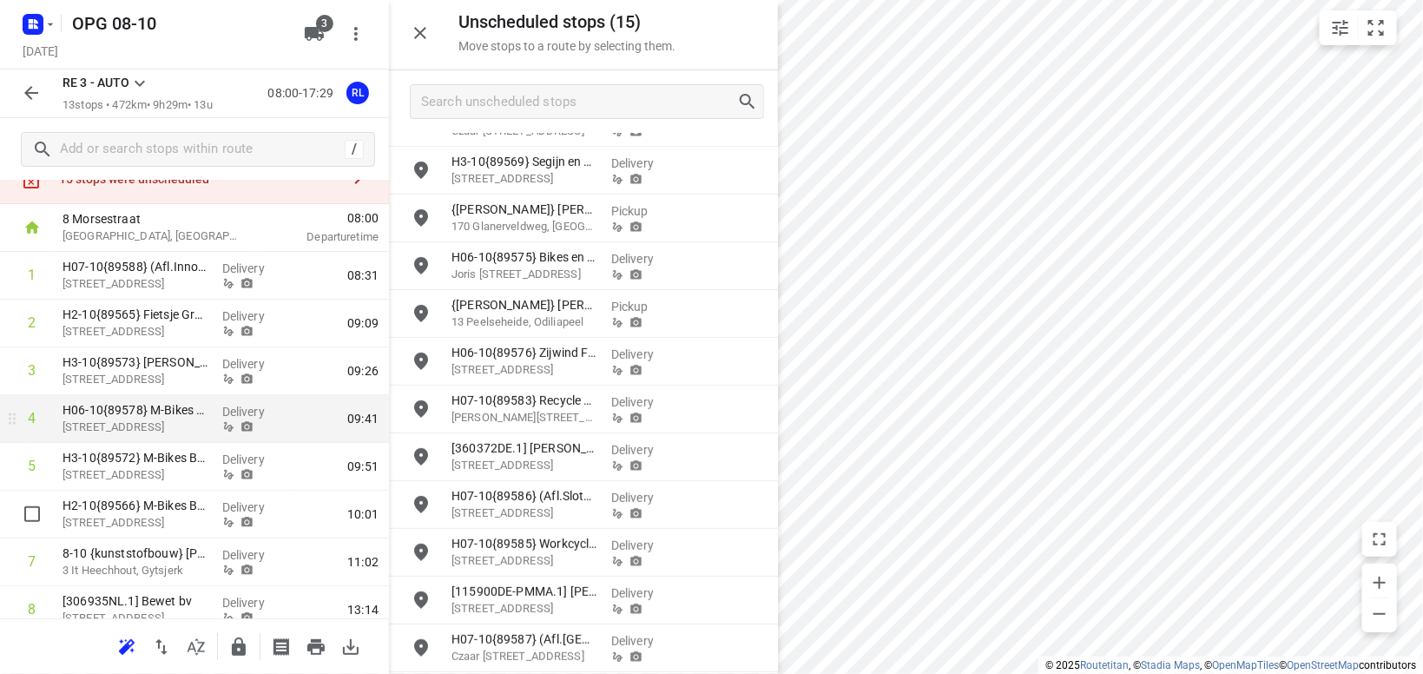
scroll to position [0, 0]
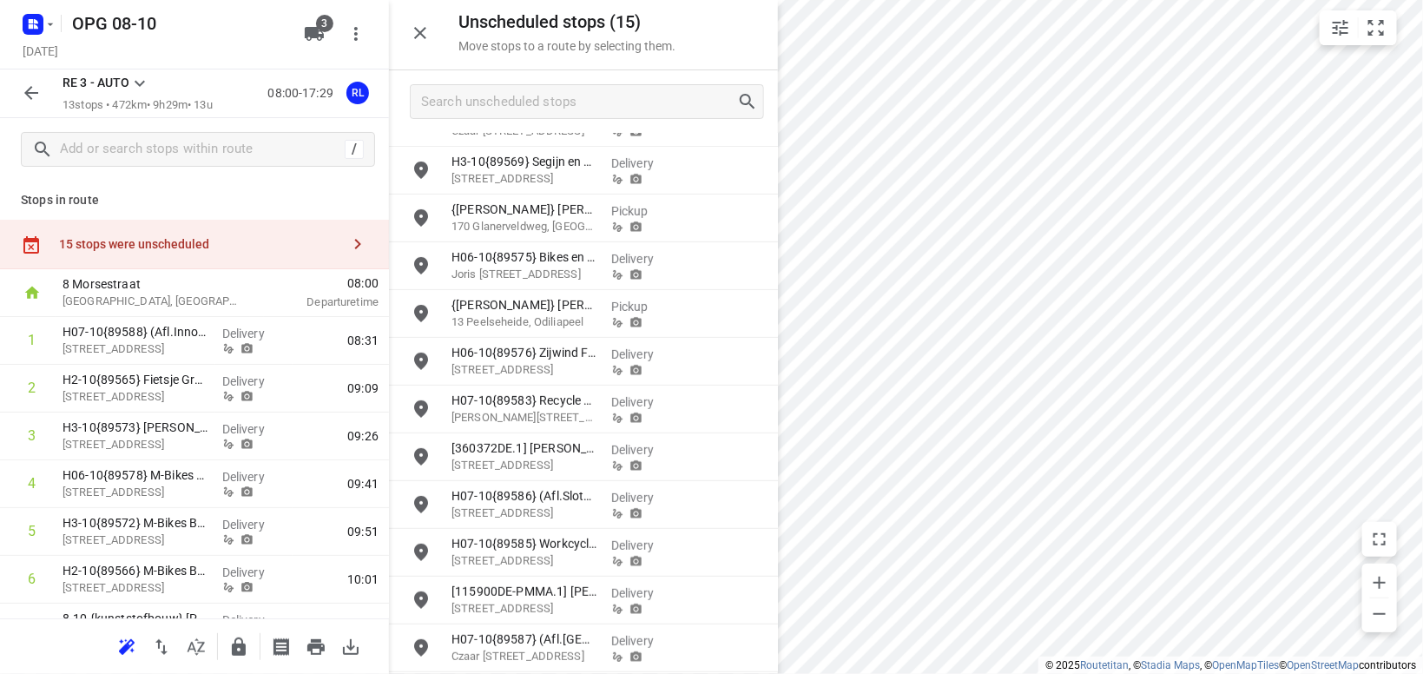
click at [135, 87] on icon at bounding box center [139, 83] width 21 height 21
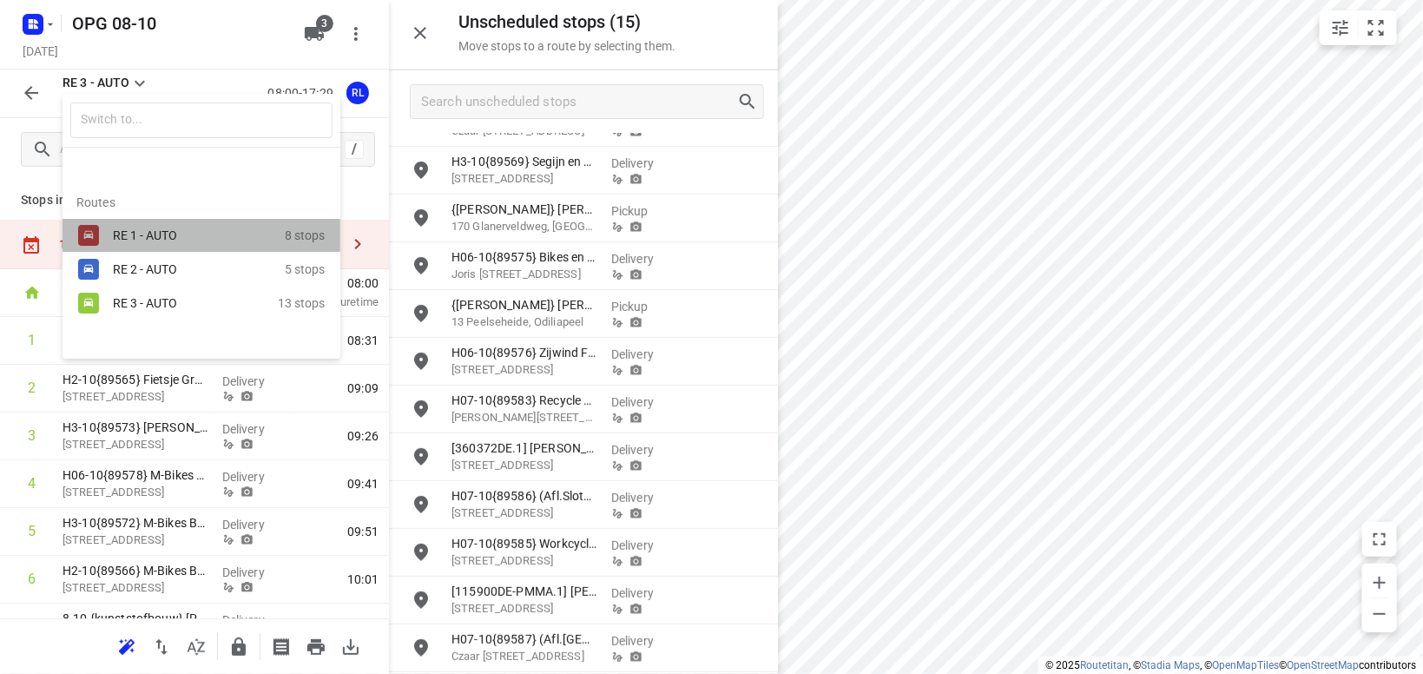
click at [155, 232] on div "RE 1 - AUTO" at bounding box center [187, 235] width 148 height 14
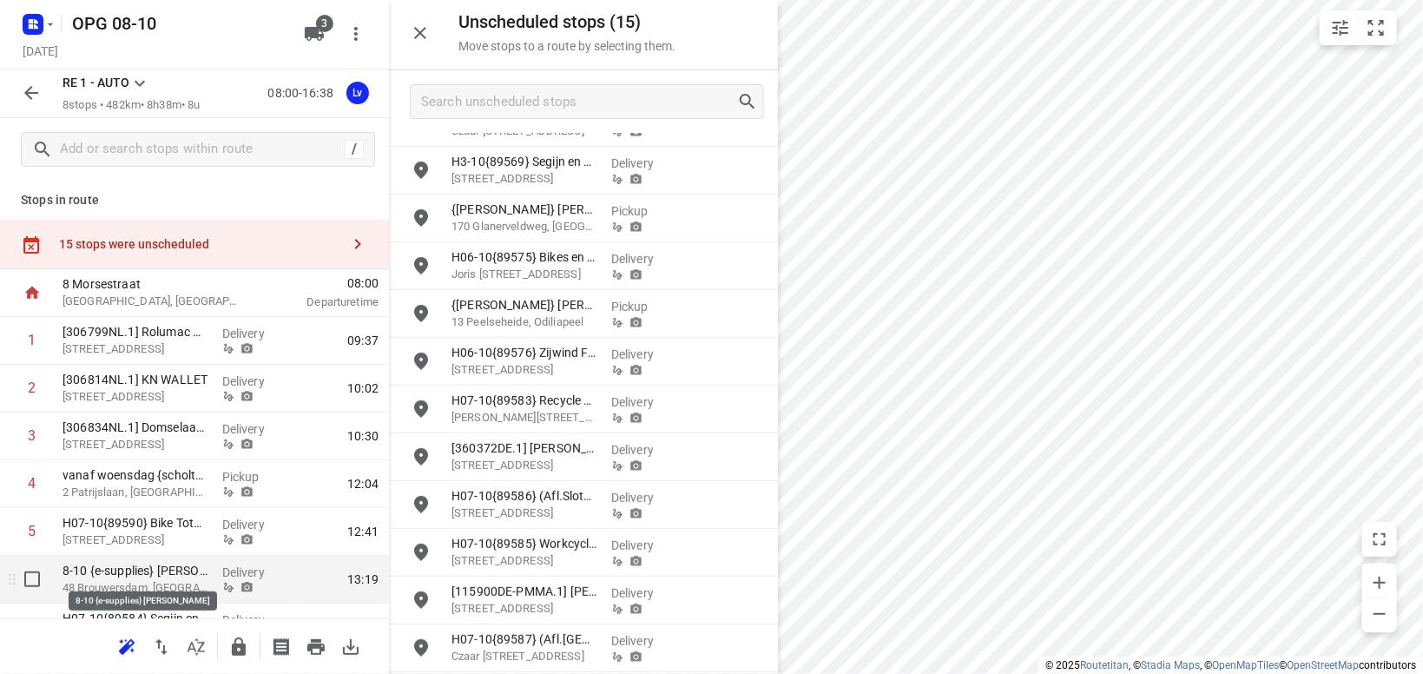
click at [125, 570] on p "8-10 {e-supplies} [PERSON_NAME]" at bounding box center [136, 570] width 146 height 17
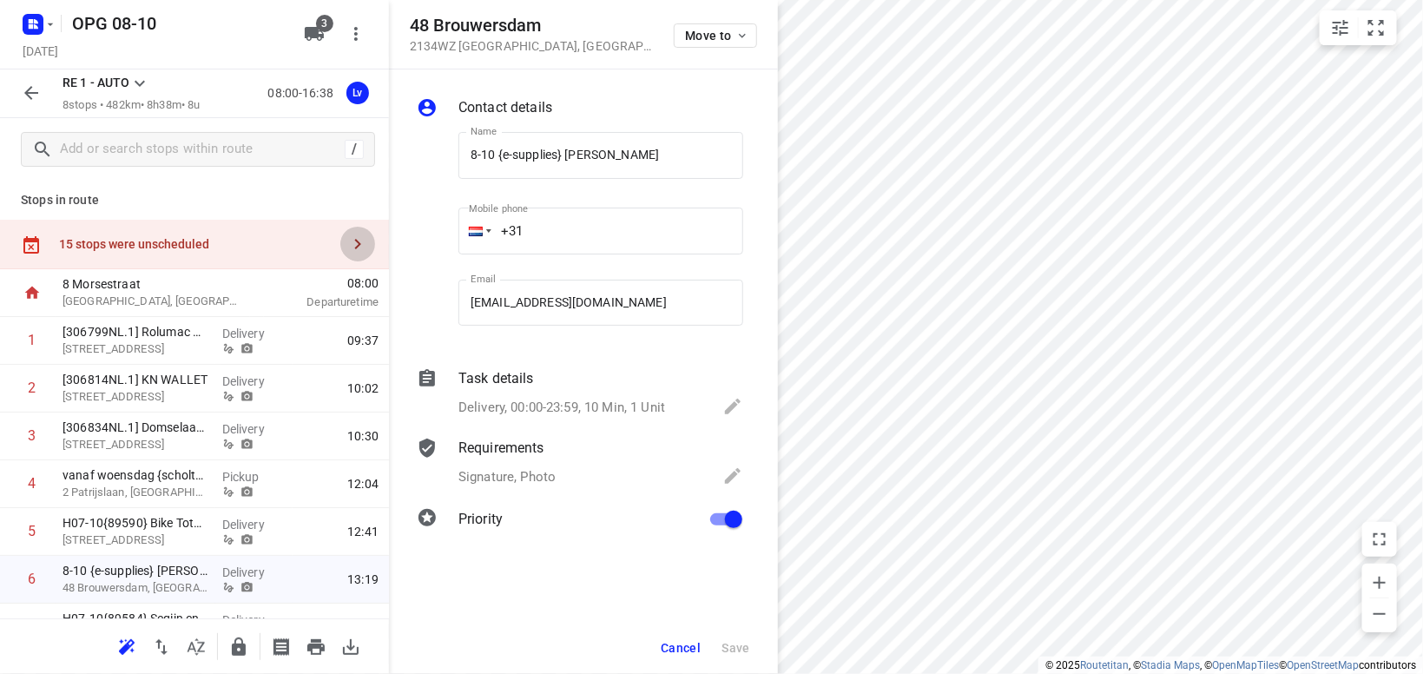
click at [357, 247] on icon "button" at bounding box center [358, 244] width 6 height 10
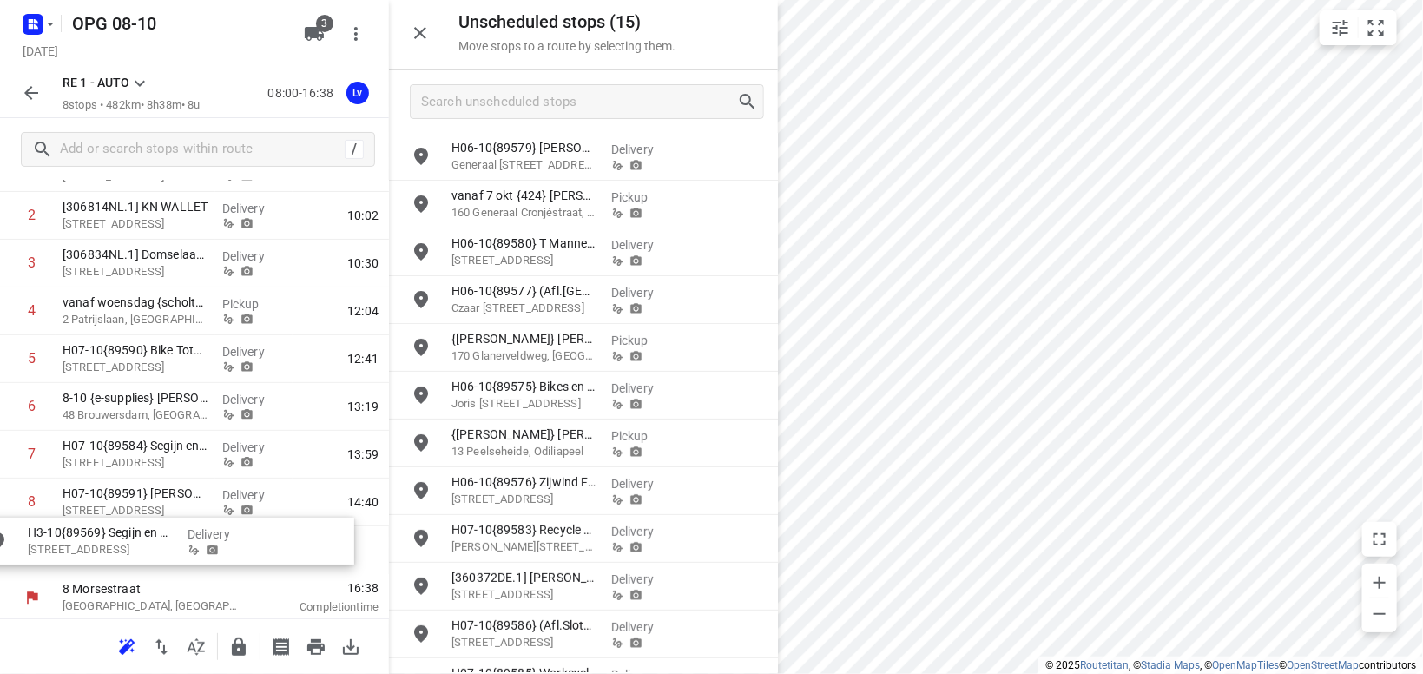
scroll to position [175, 0]
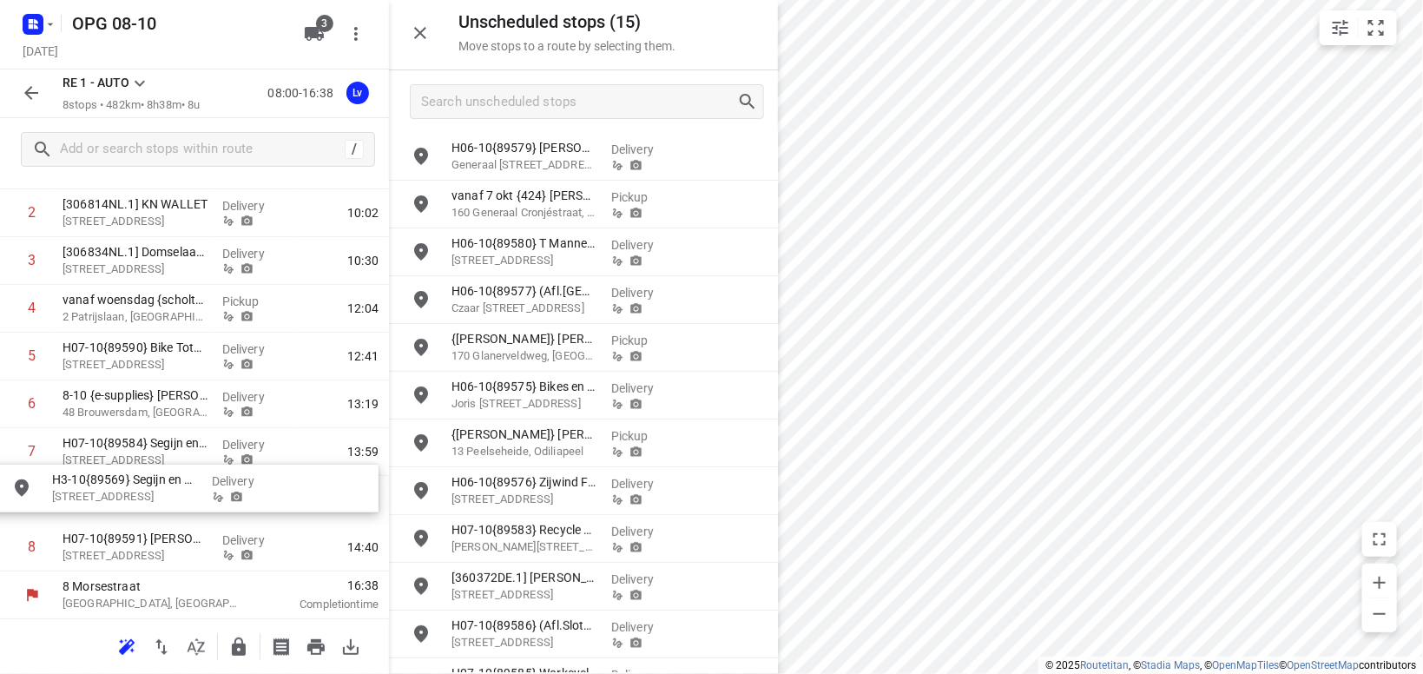
drag, startPoint x: 503, startPoint y: 348, endPoint x: 98, endPoint y: 490, distance: 428.6
click at [313, 645] on icon "button" at bounding box center [315, 647] width 17 height 16
click at [34, 90] on icon "button" at bounding box center [31, 92] width 21 height 21
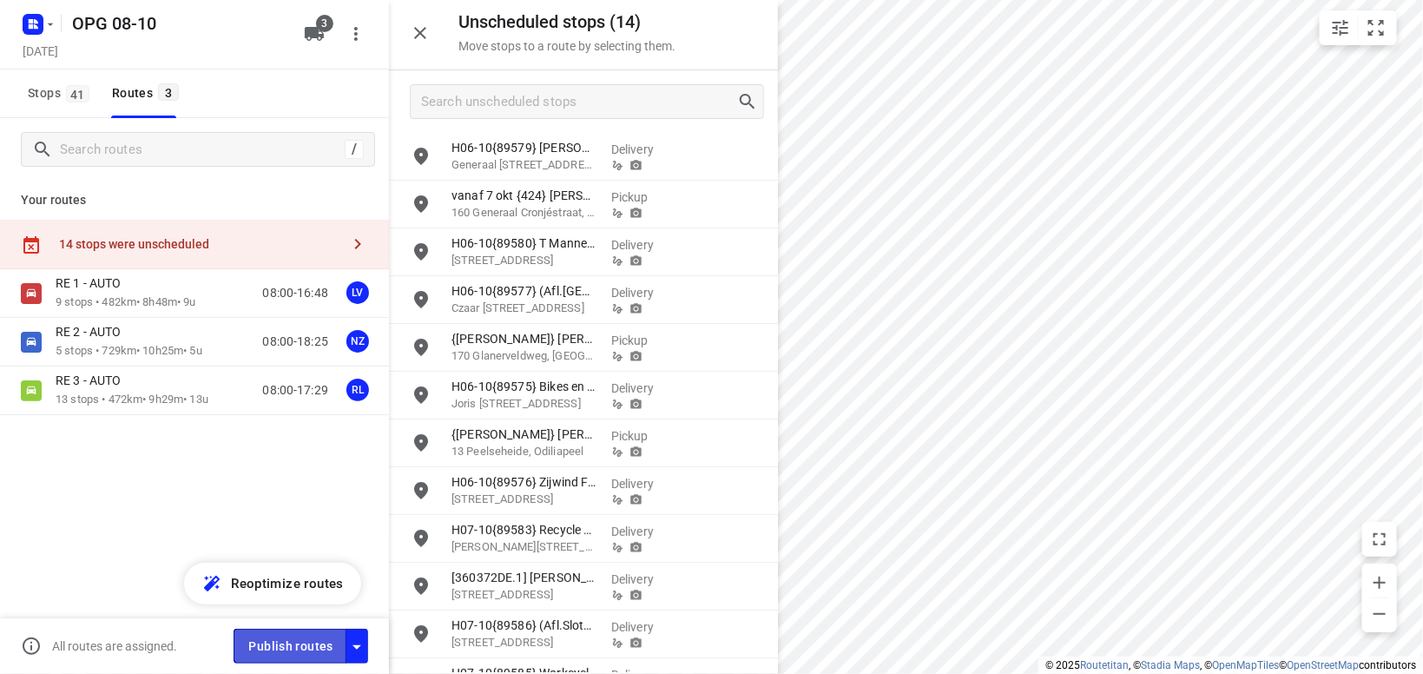
click at [297, 647] on span "Publish routes" at bounding box center [290, 647] width 85 height 22
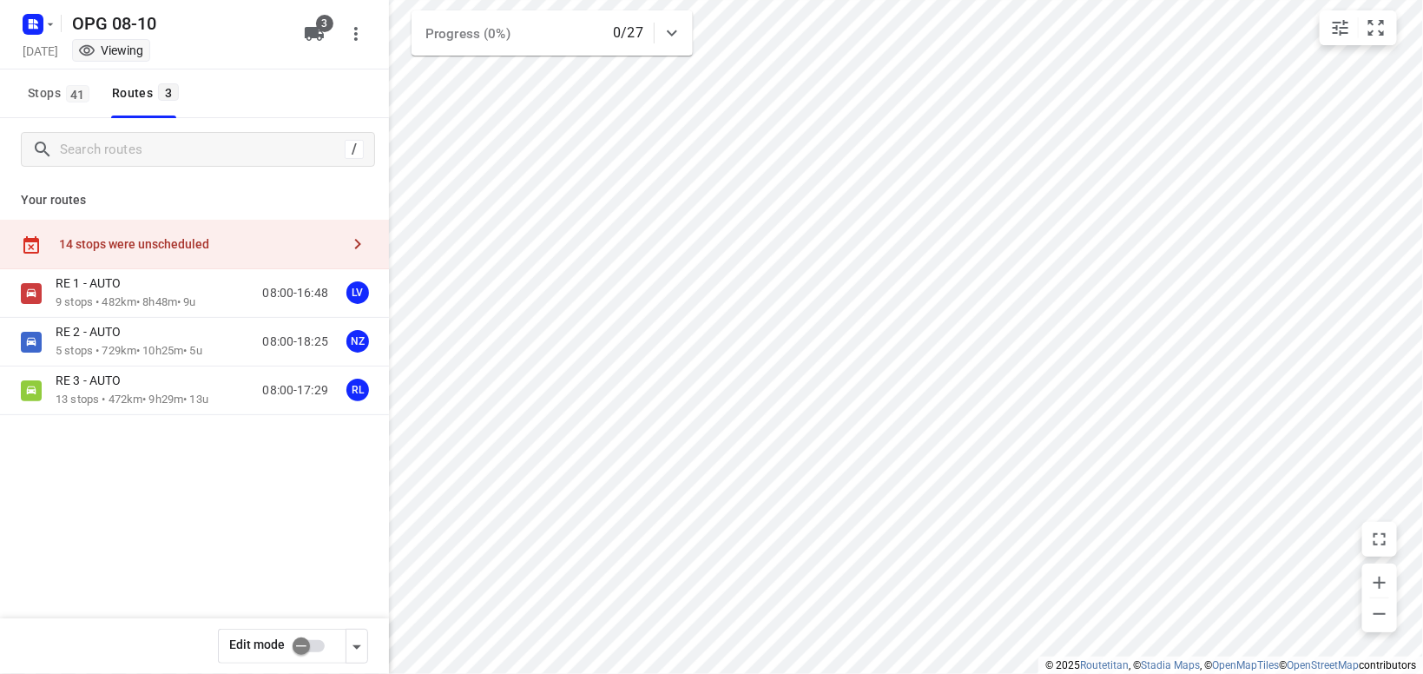
click at [218, 491] on div "RE 1 - AUTO 9 stops • 482km • 8h48m • 9u 08:00-16:48 LV RE 2 - AUTO 5 stops • 7…" at bounding box center [194, 402] width 389 height 267
